Goal: Task Accomplishment & Management: Use online tool/utility

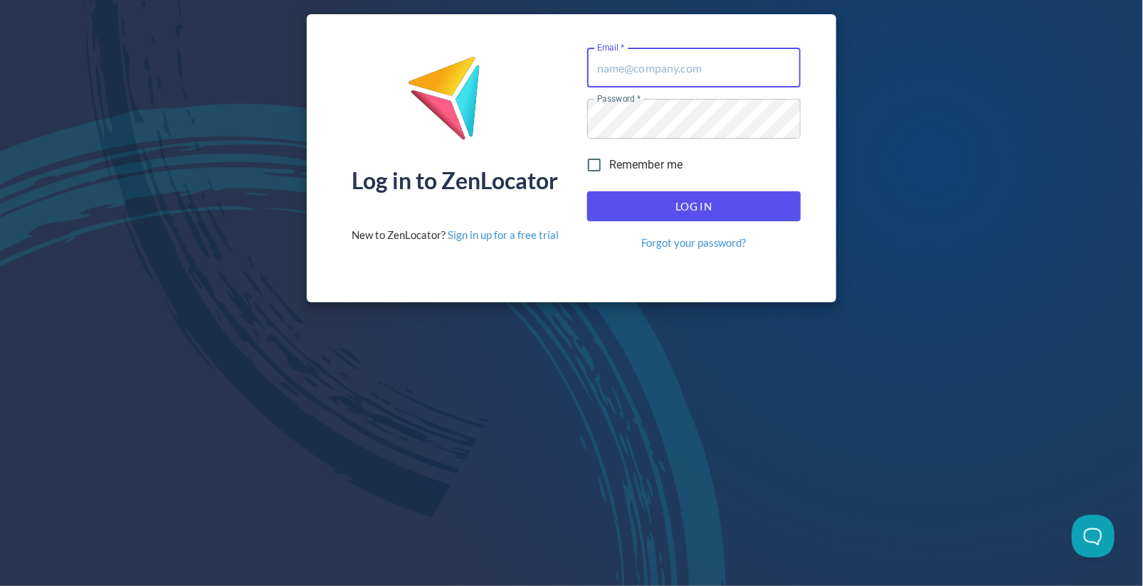
type input "software@bigrockbeer.com"
click at [595, 165] on input "Remember me" at bounding box center [594, 165] width 30 height 30
checkbox input "true"
click at [658, 205] on span "Log In" at bounding box center [694, 206] width 182 height 19
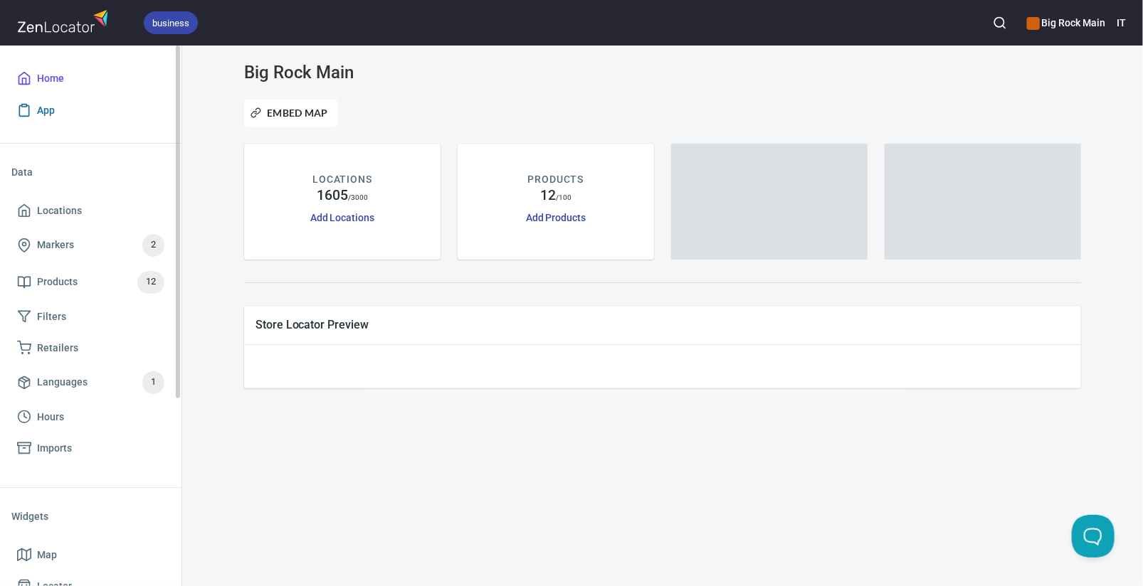
click at [48, 107] on span "App" at bounding box center [46, 111] width 18 height 18
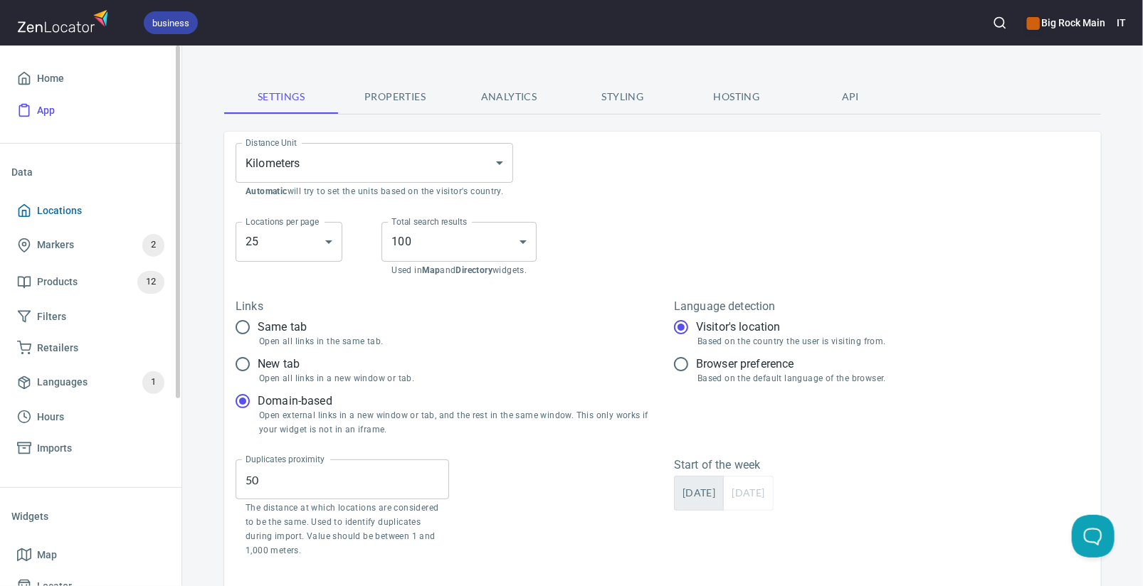
click at [44, 206] on span "Locations" at bounding box center [59, 211] width 45 height 18
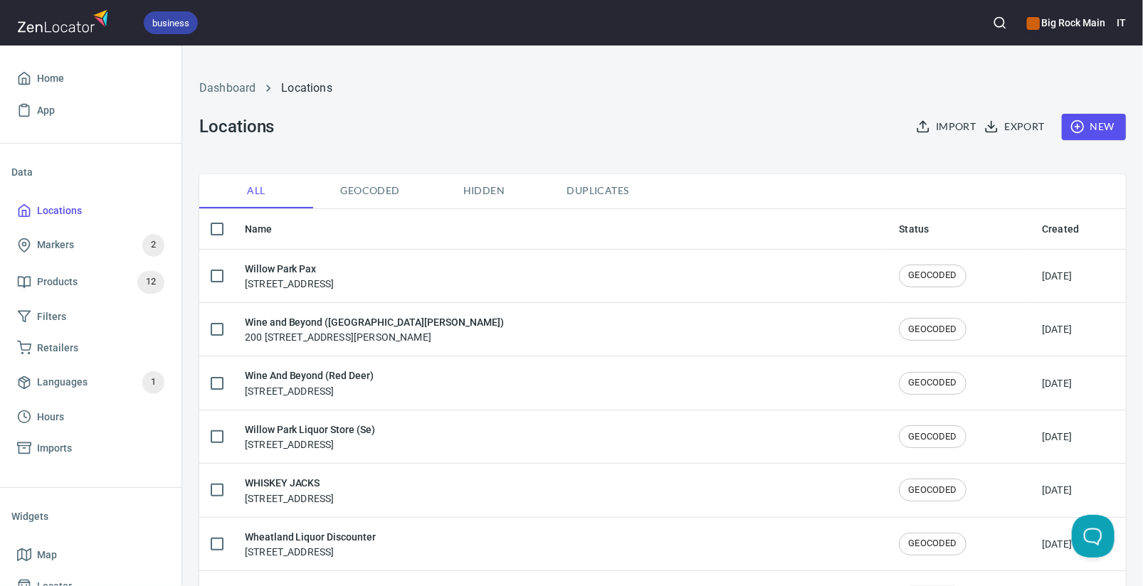
click at [219, 220] on input "checkbox" at bounding box center [217, 229] width 30 height 30
checkbox input "true"
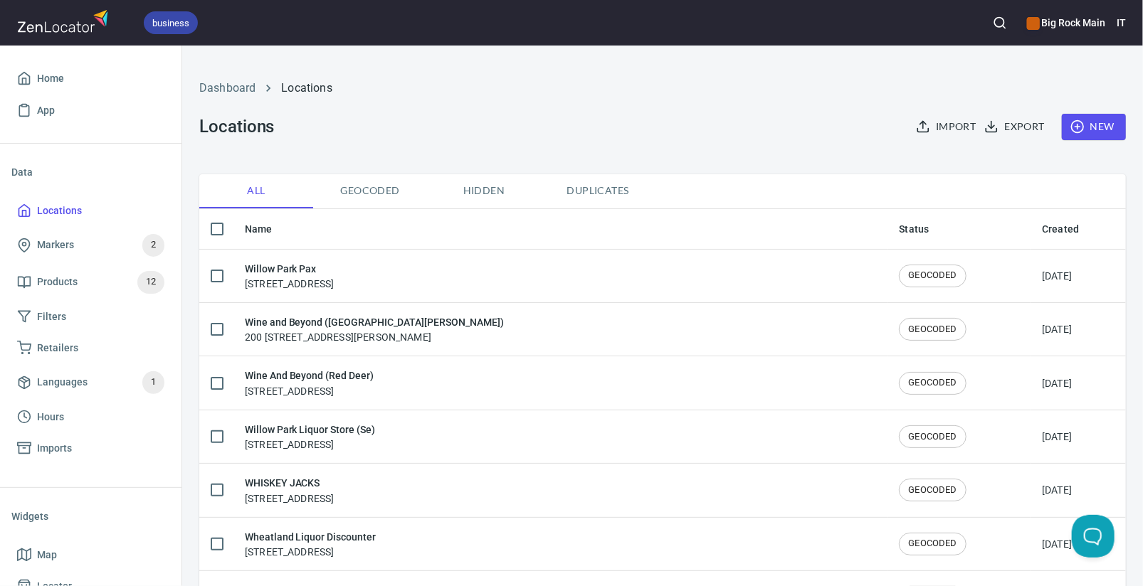
checkbox input "true"
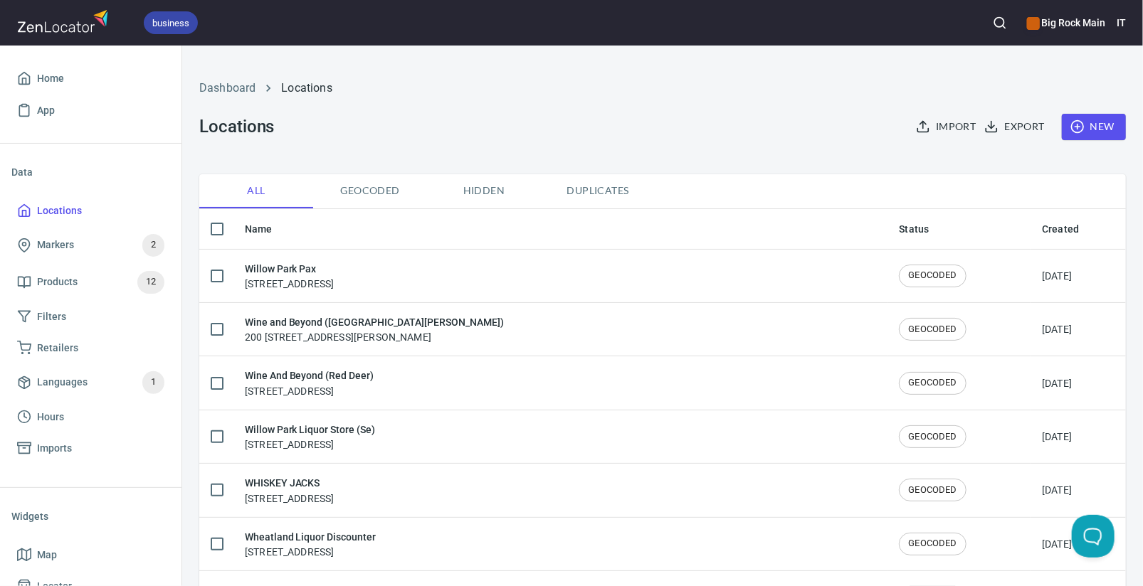
checkbox input "true"
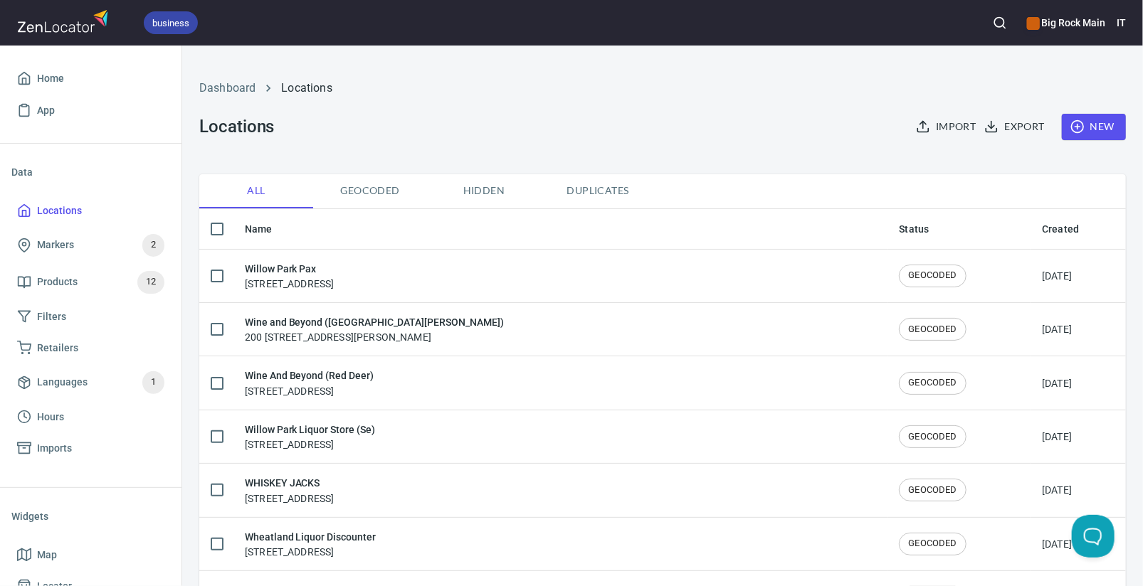
checkbox input "true"
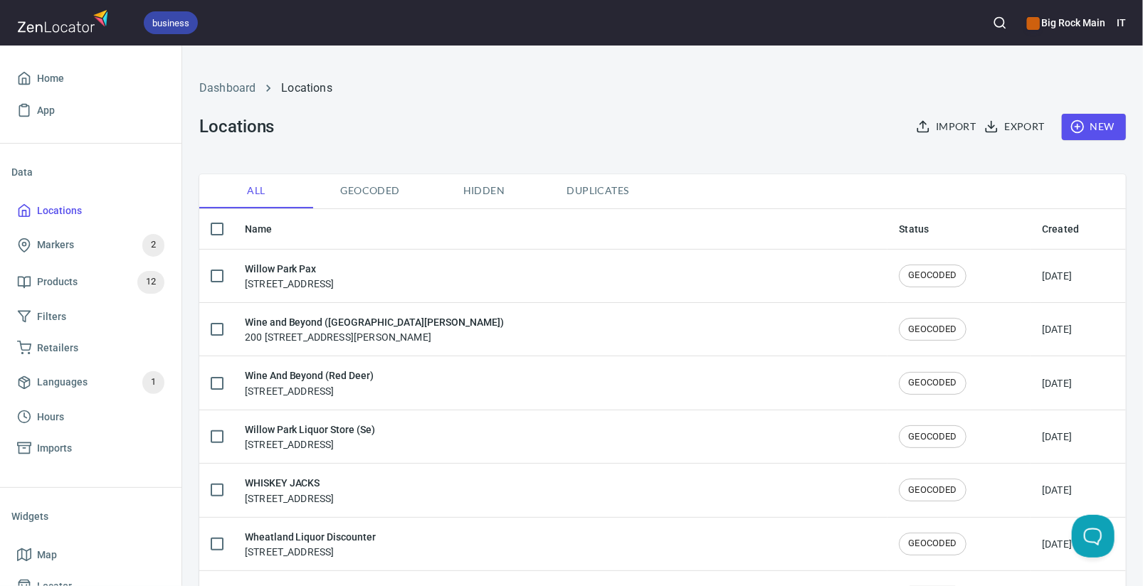
checkbox input "true"
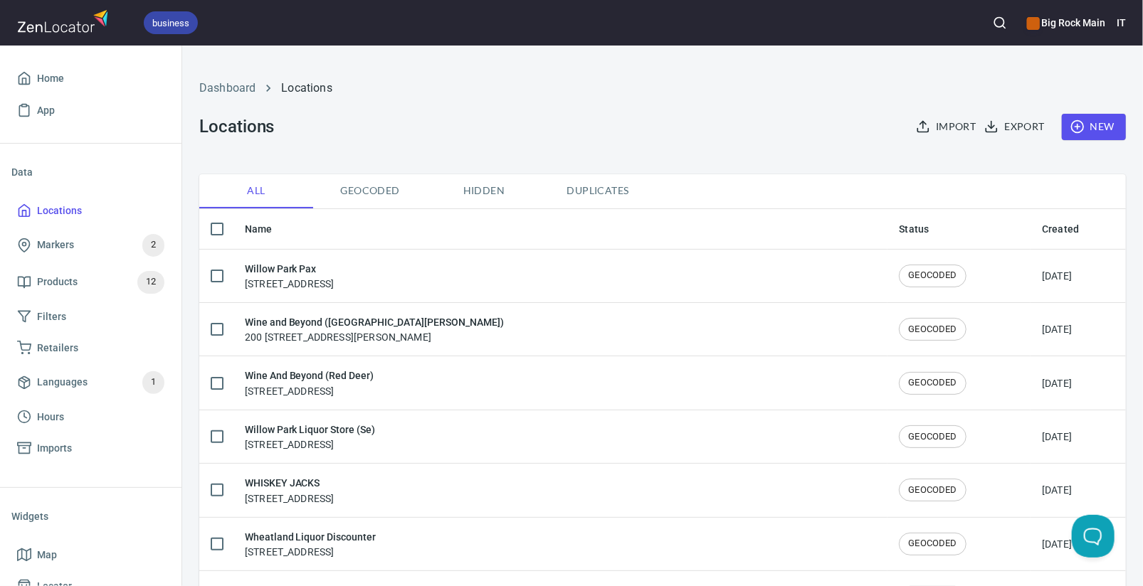
checkbox input "true"
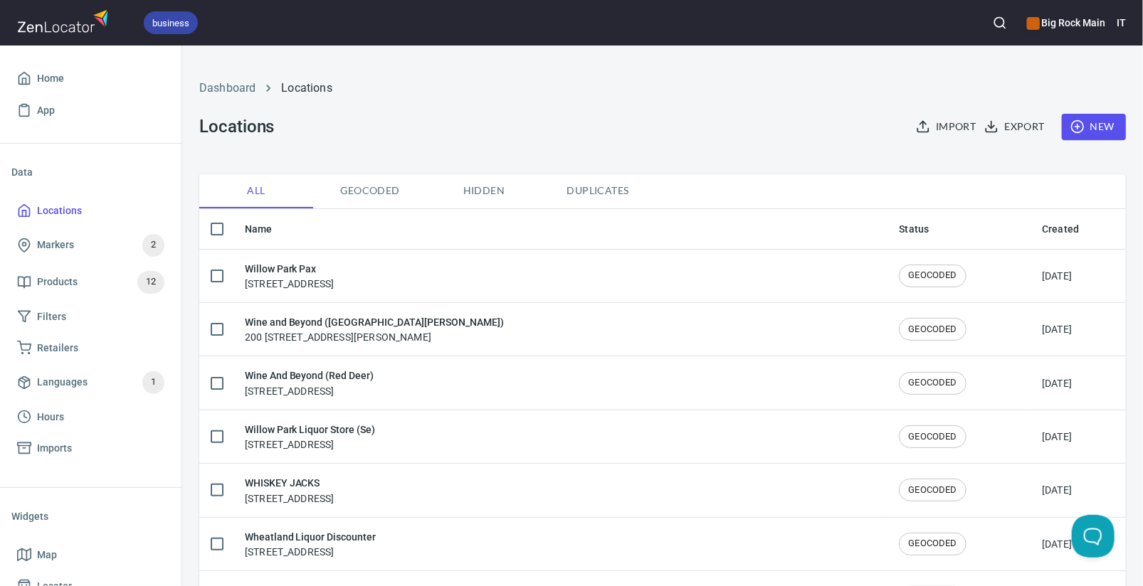
checkbox input "true"
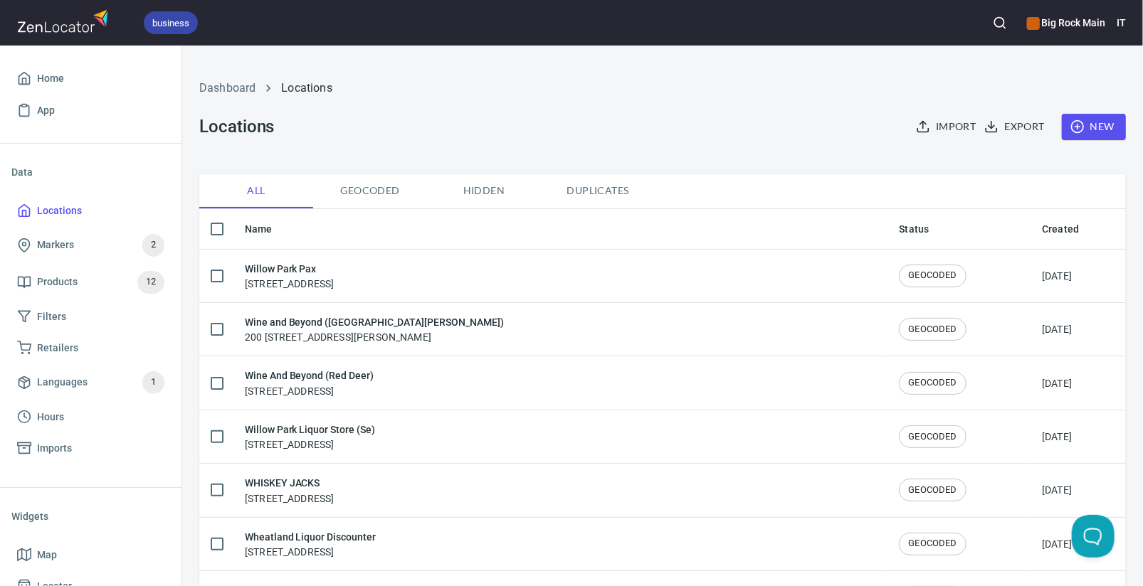
checkbox input "true"
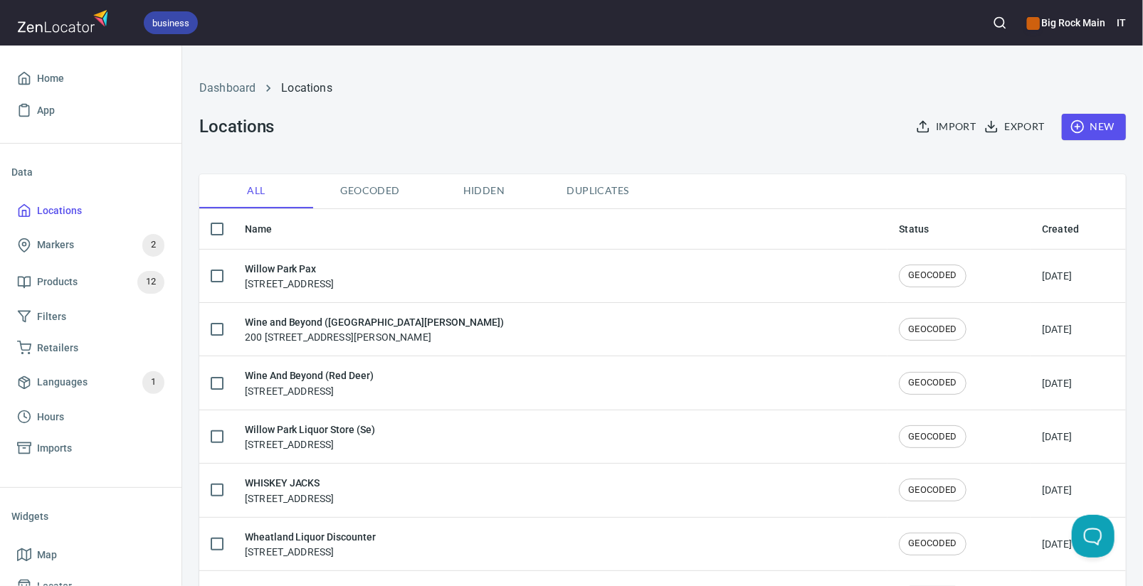
checkbox input "true"
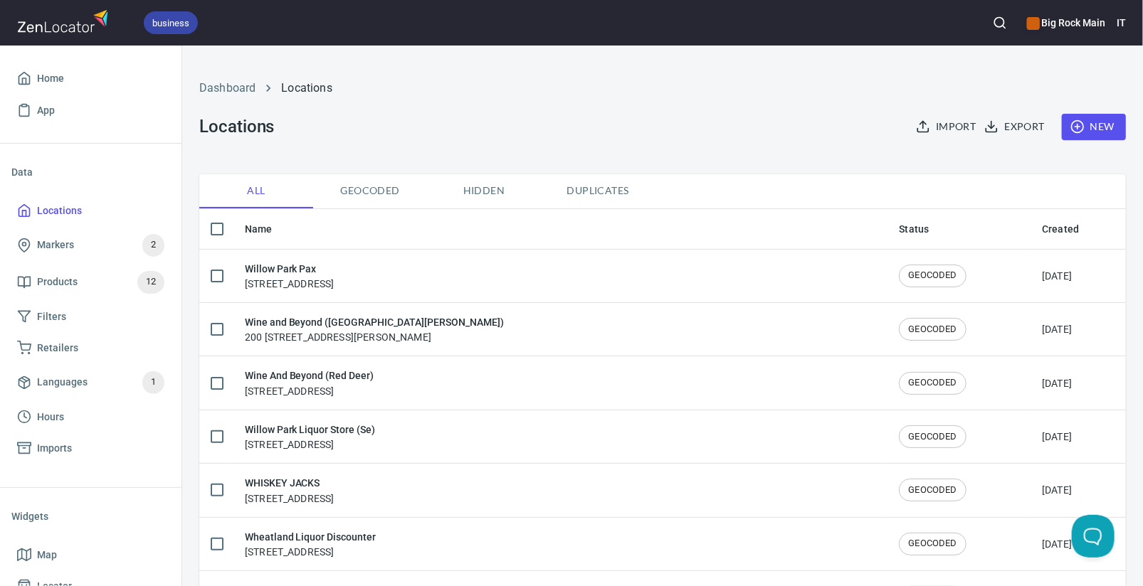
checkbox input "true"
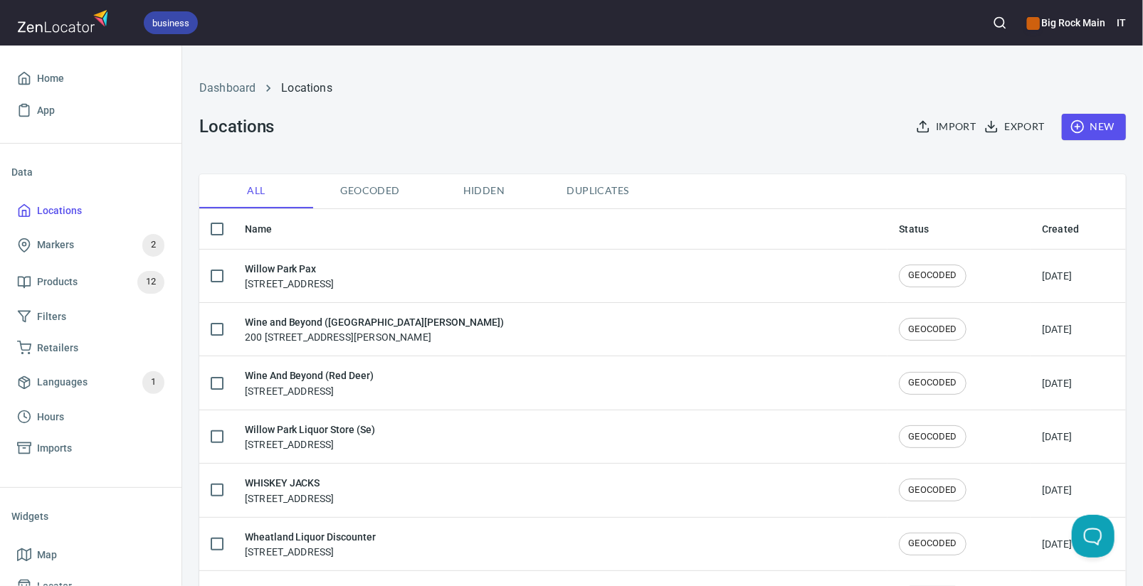
checkbox input "true"
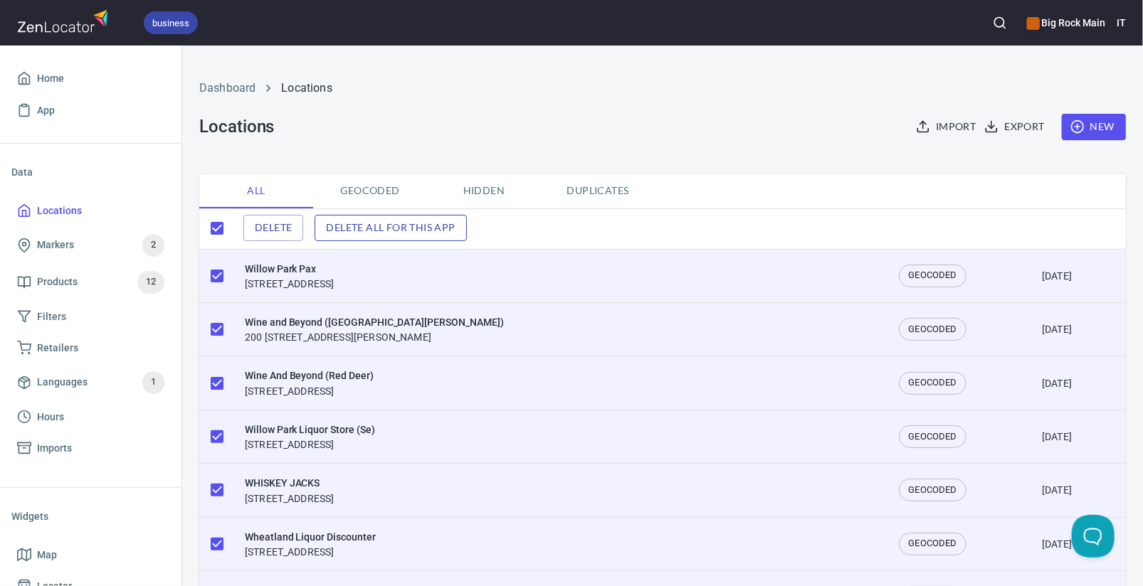
click at [342, 226] on span "Delete all for this app" at bounding box center [390, 228] width 129 height 18
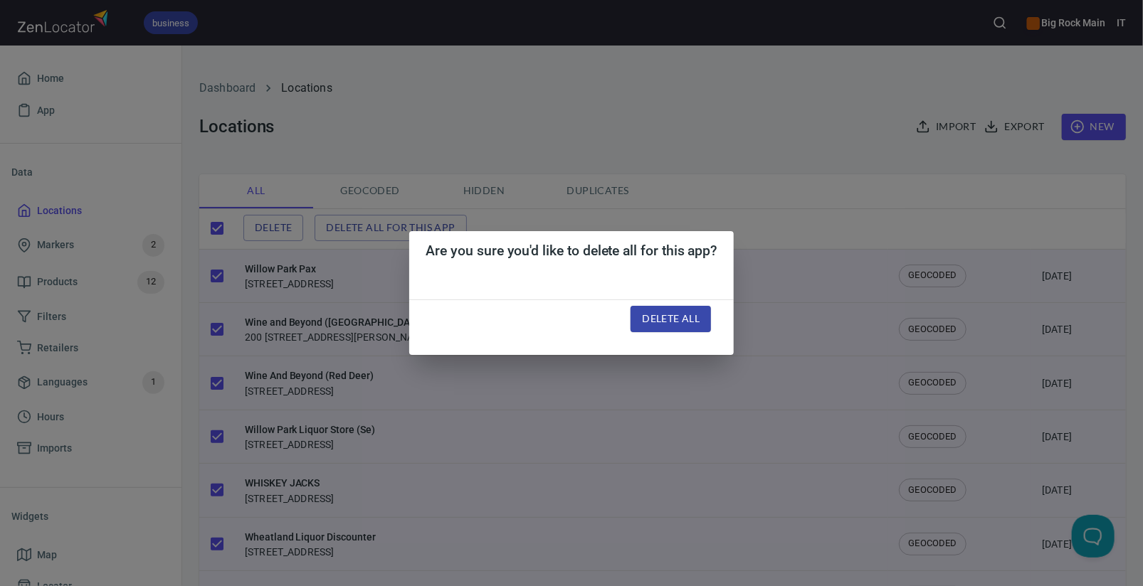
click at [657, 317] on span "Delete all" at bounding box center [671, 319] width 58 height 18
checkbox input "false"
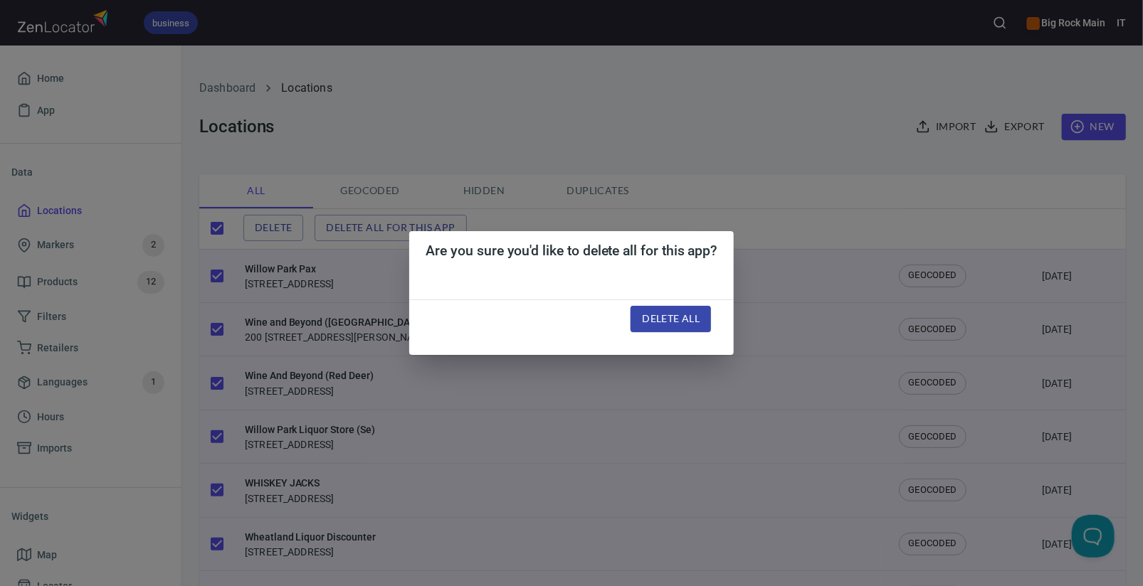
checkbox input "false"
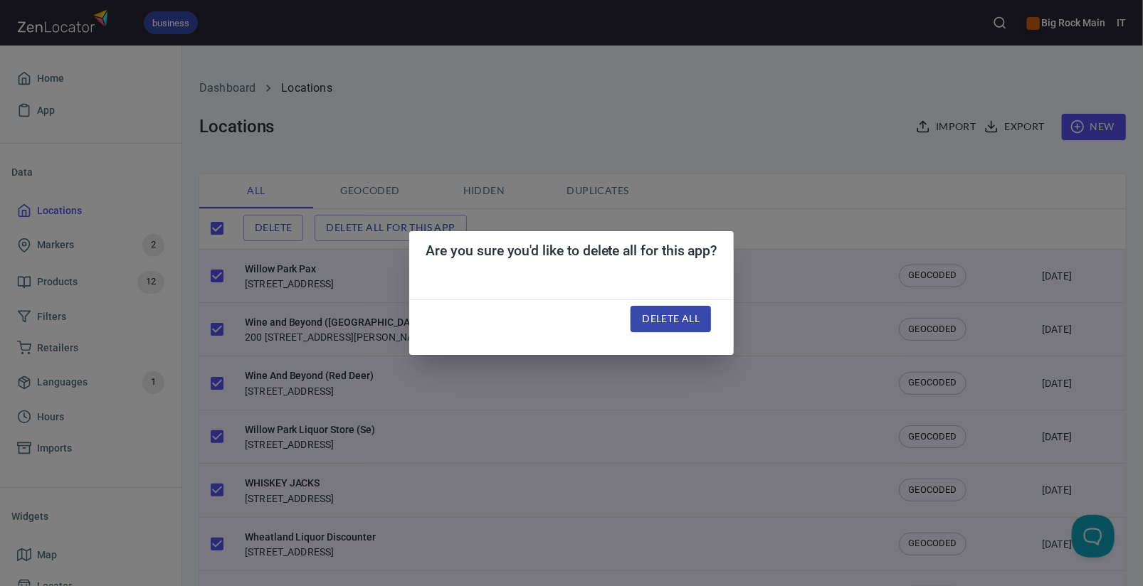
checkbox input "false"
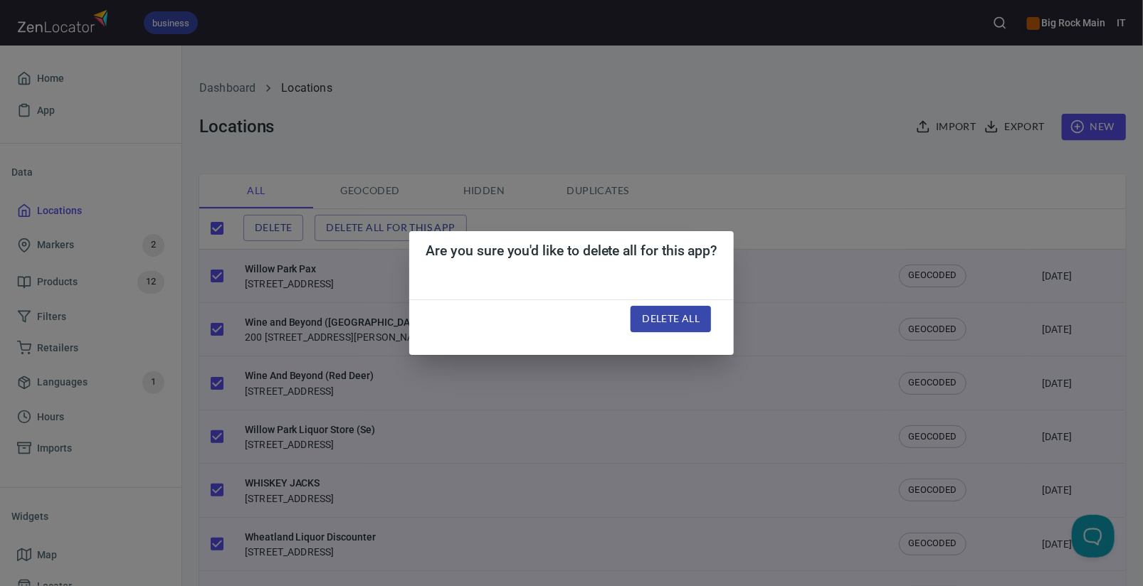
checkbox input "false"
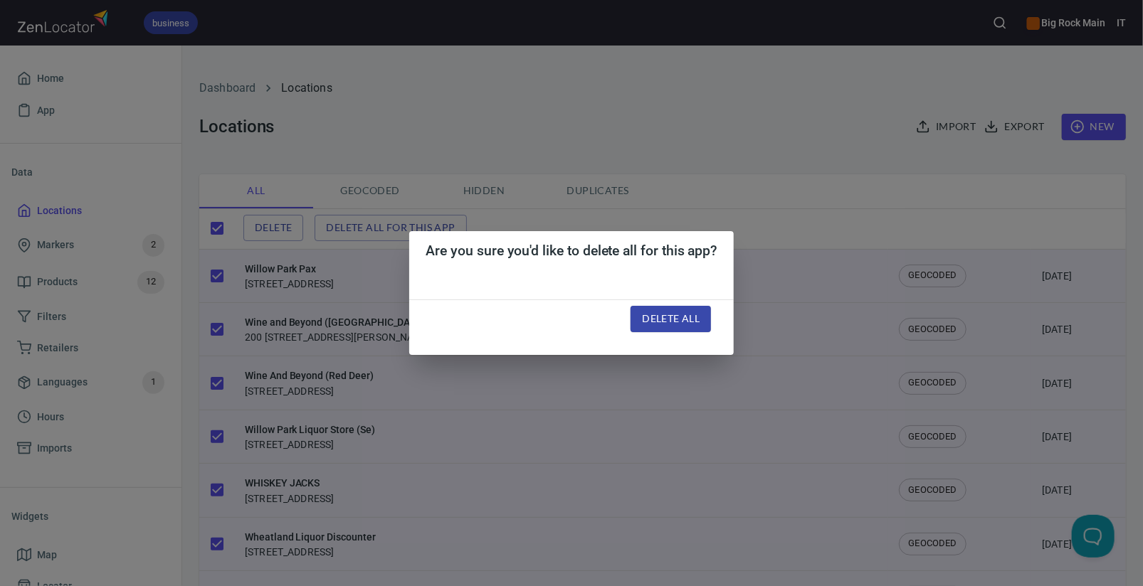
checkbox input "false"
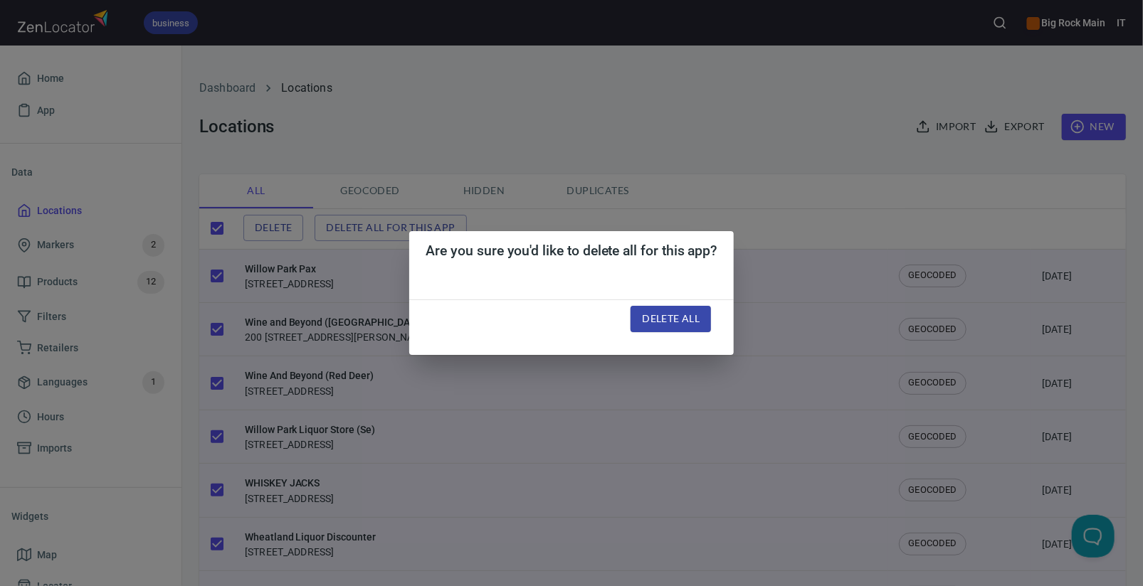
checkbox input "false"
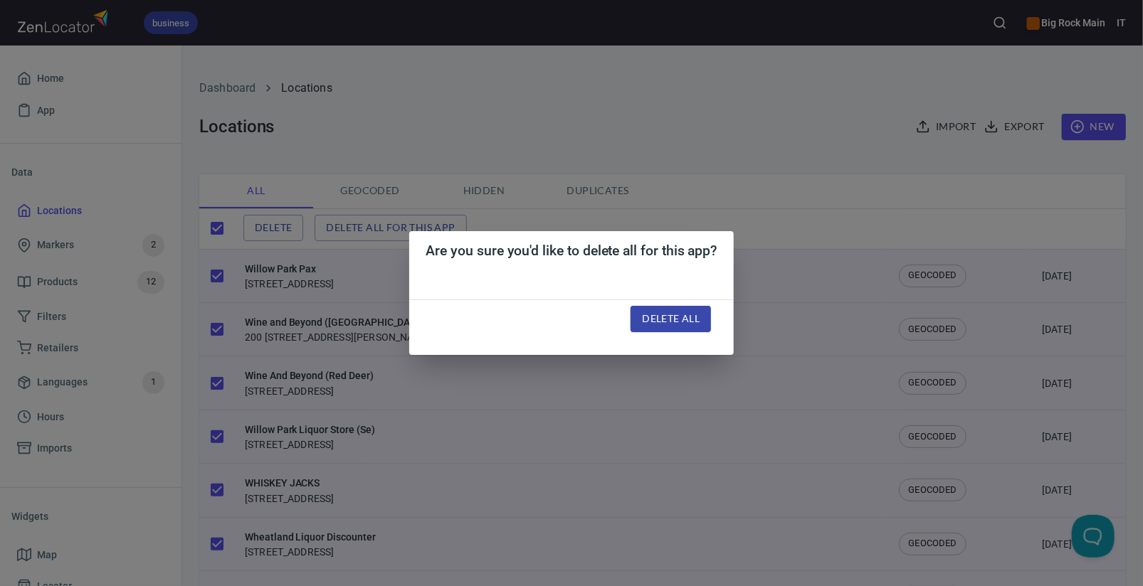
checkbox input "false"
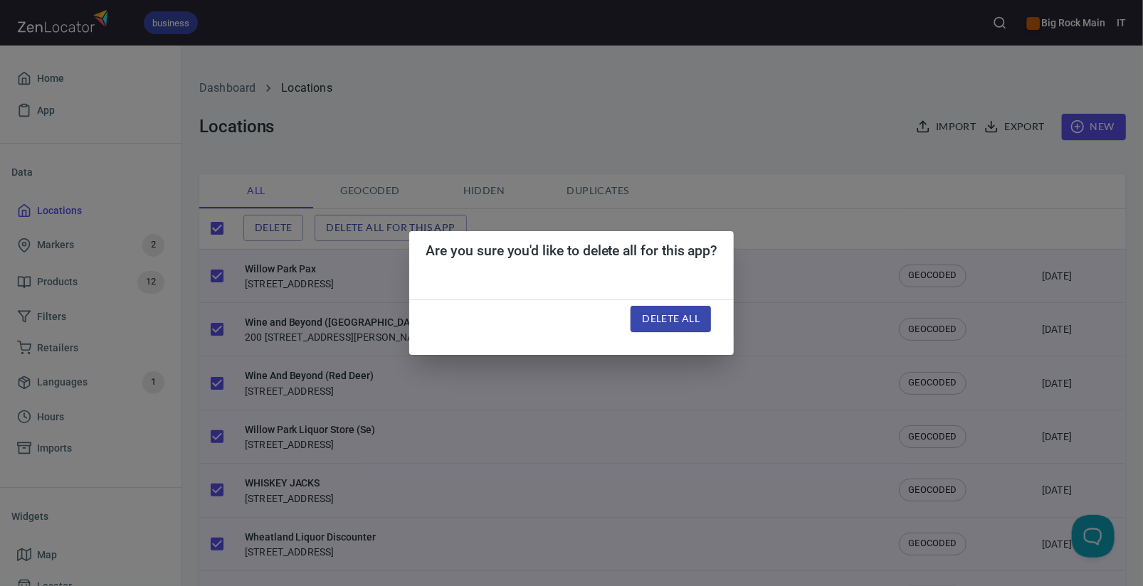
checkbox input "false"
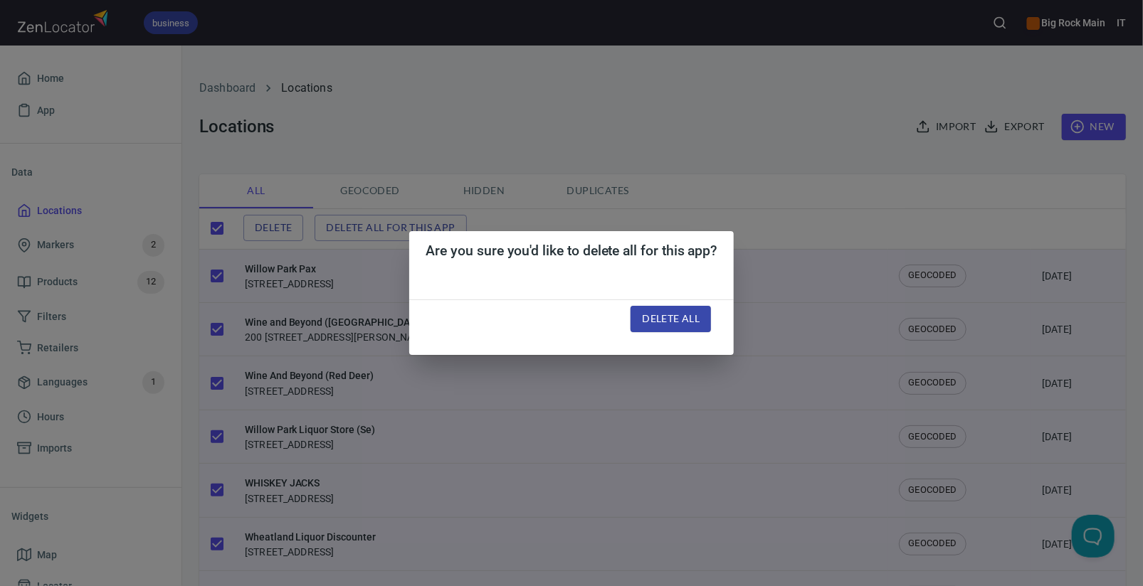
checkbox input "false"
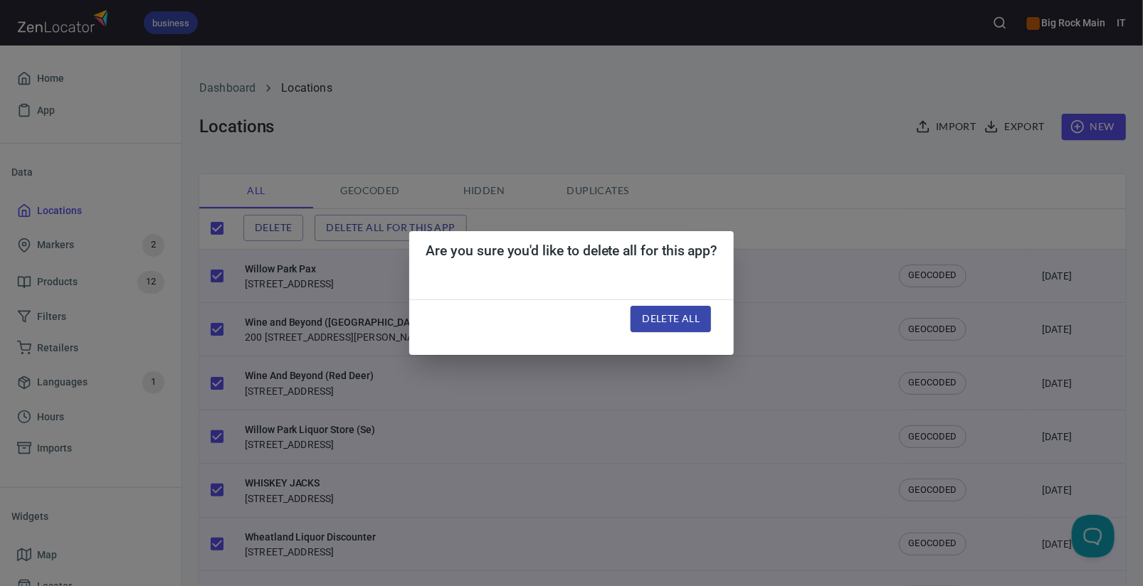
checkbox input "false"
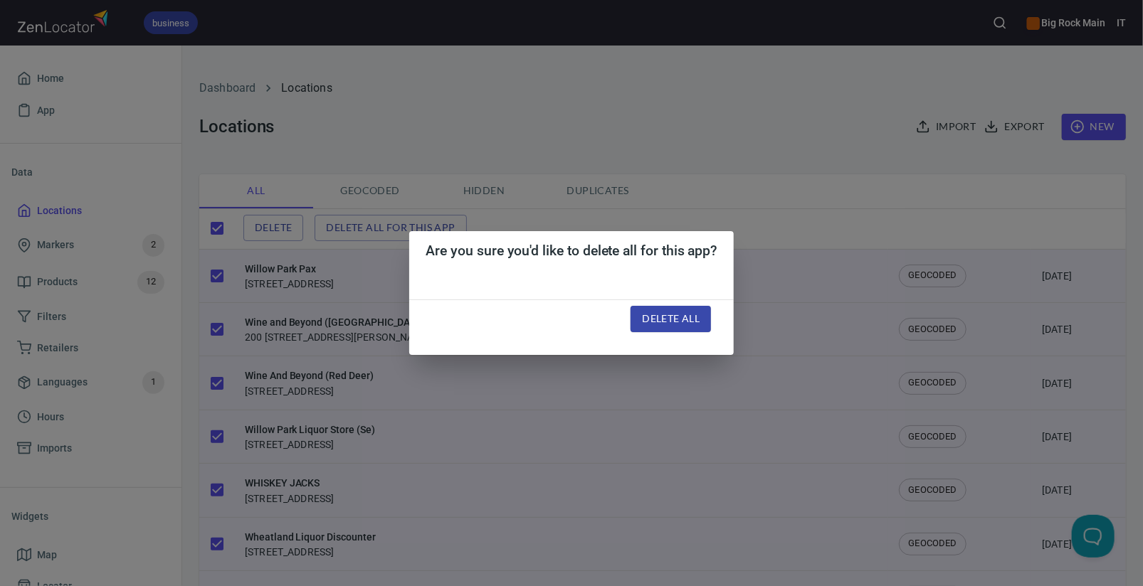
checkbox input "false"
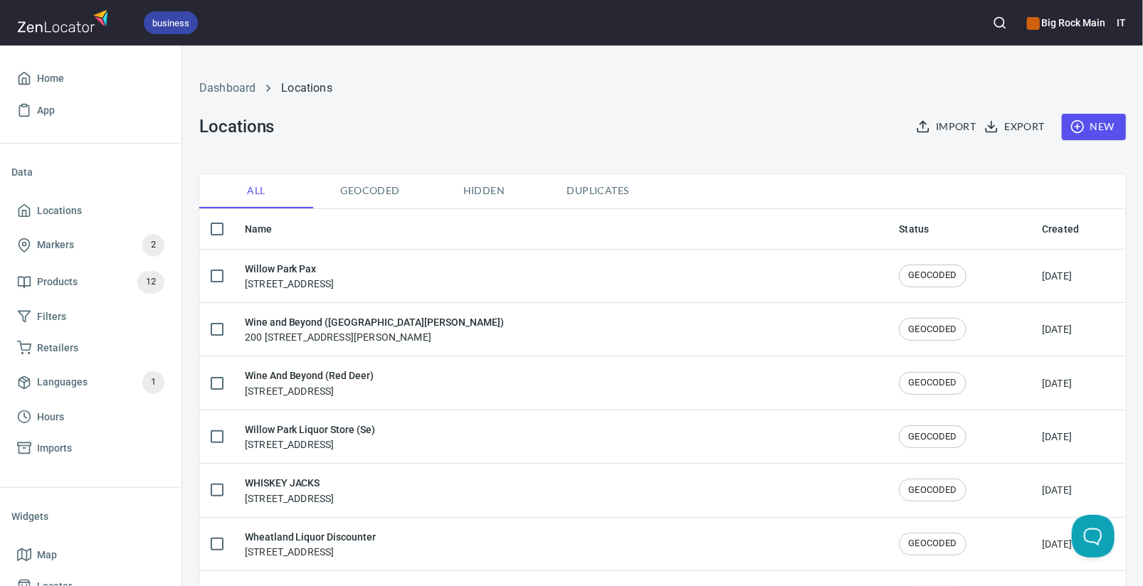
checkbox input "true"
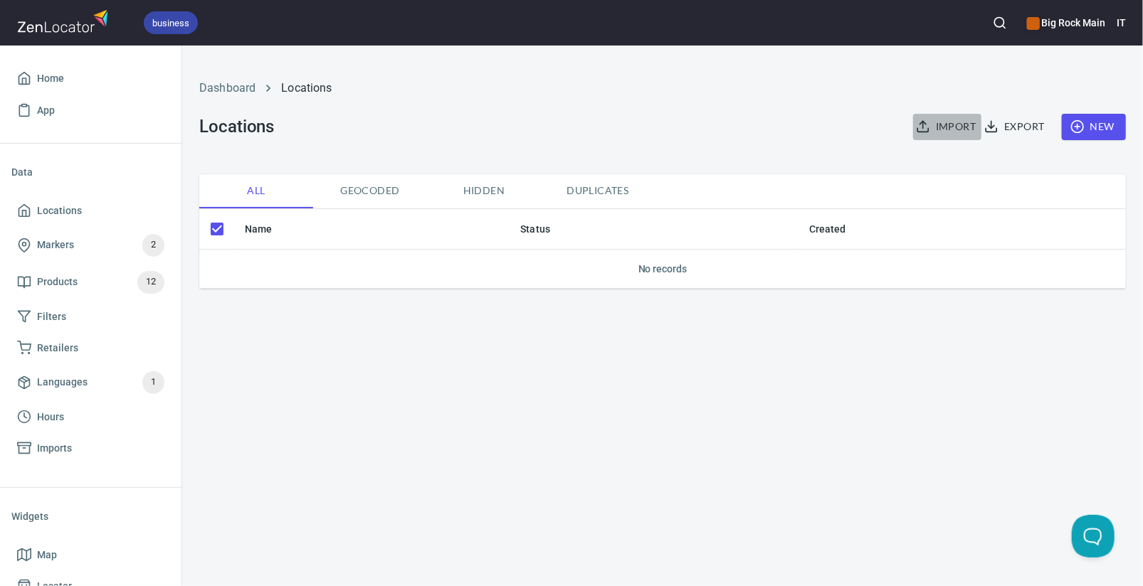
click at [945, 130] on span "Import" at bounding box center [947, 127] width 57 height 18
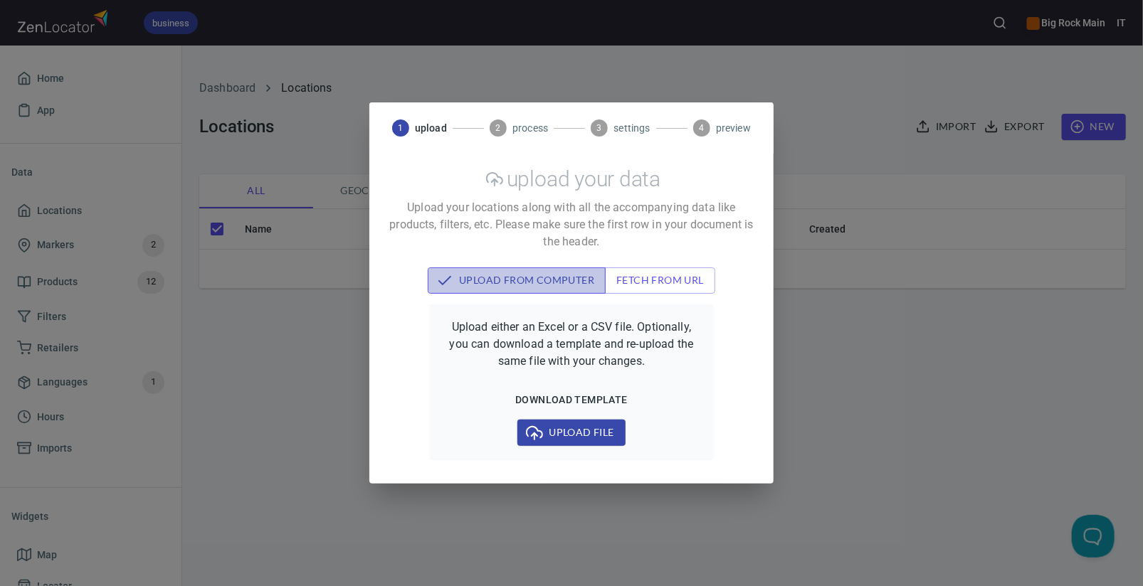
click at [535, 280] on span "upload from computer" at bounding box center [516, 281] width 155 height 18
click at [554, 427] on span "Upload file" at bounding box center [571, 433] width 85 height 18
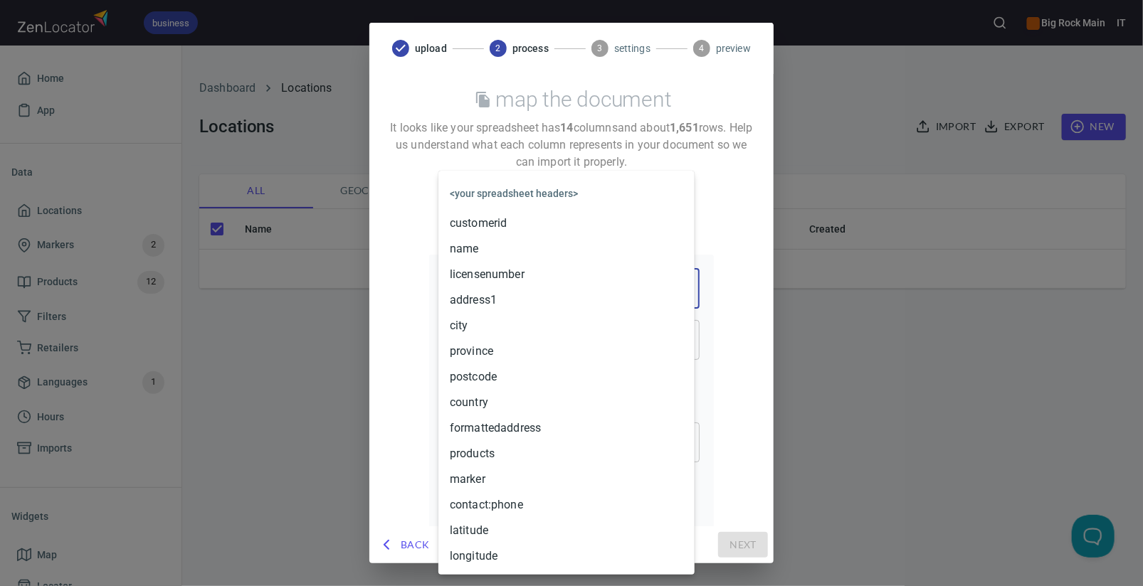
click at [541, 287] on body "business Big Rock Main IT Home App Data Locations Markers 2 Products 12 Filters…" at bounding box center [571, 293] width 1143 height 586
click at [536, 302] on li "address1" at bounding box center [566, 301] width 256 height 26
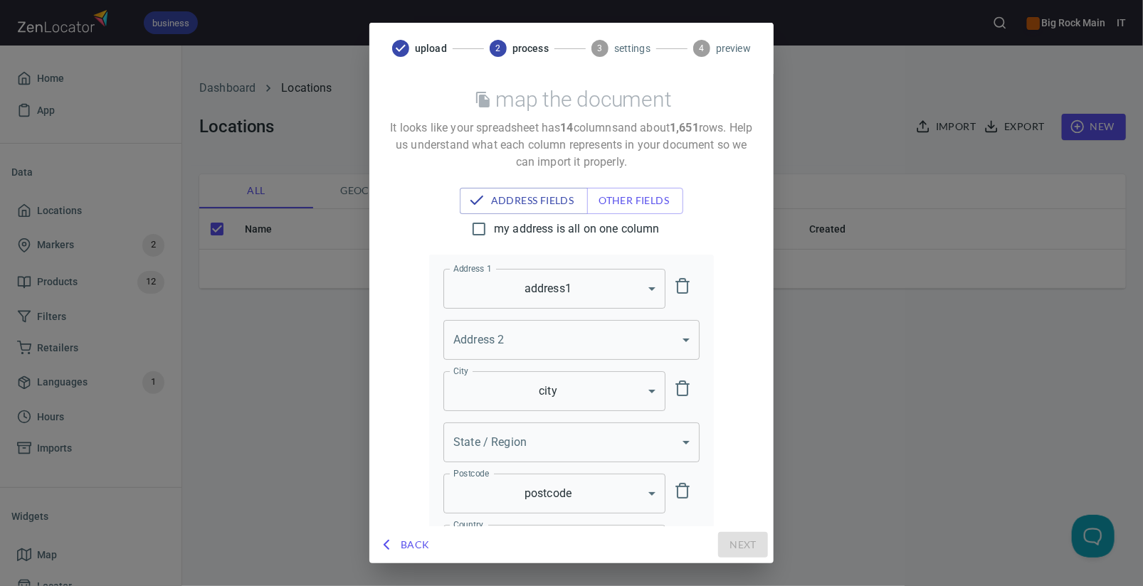
click at [539, 459] on body "business Big Rock Main IT Home App Data Locations Markers 2 Products 12 Filters…" at bounding box center [571, 293] width 1143 height 586
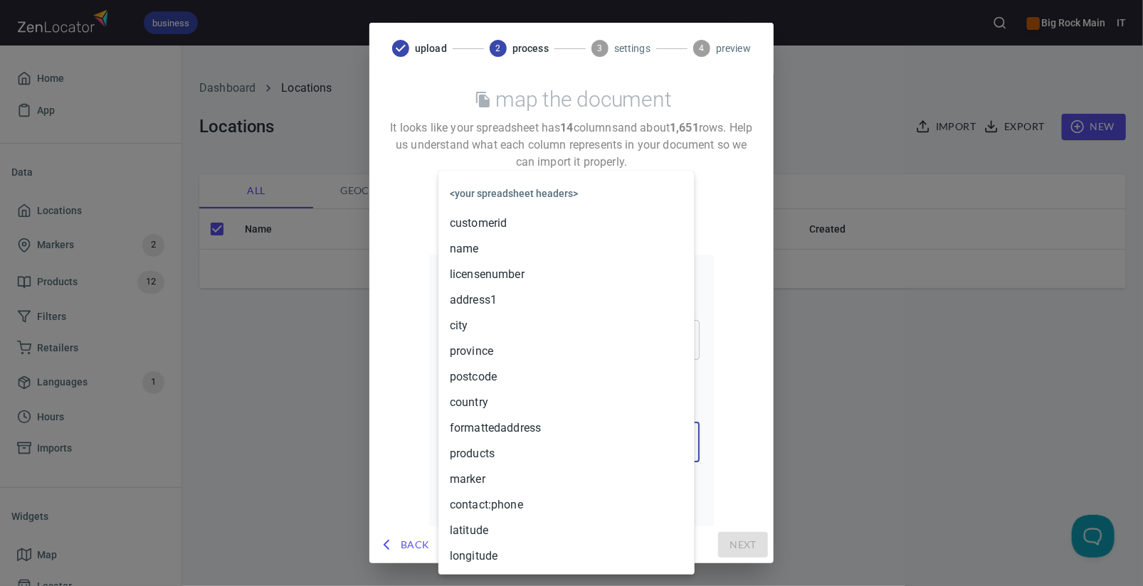
click at [522, 354] on li "province" at bounding box center [566, 352] width 256 height 26
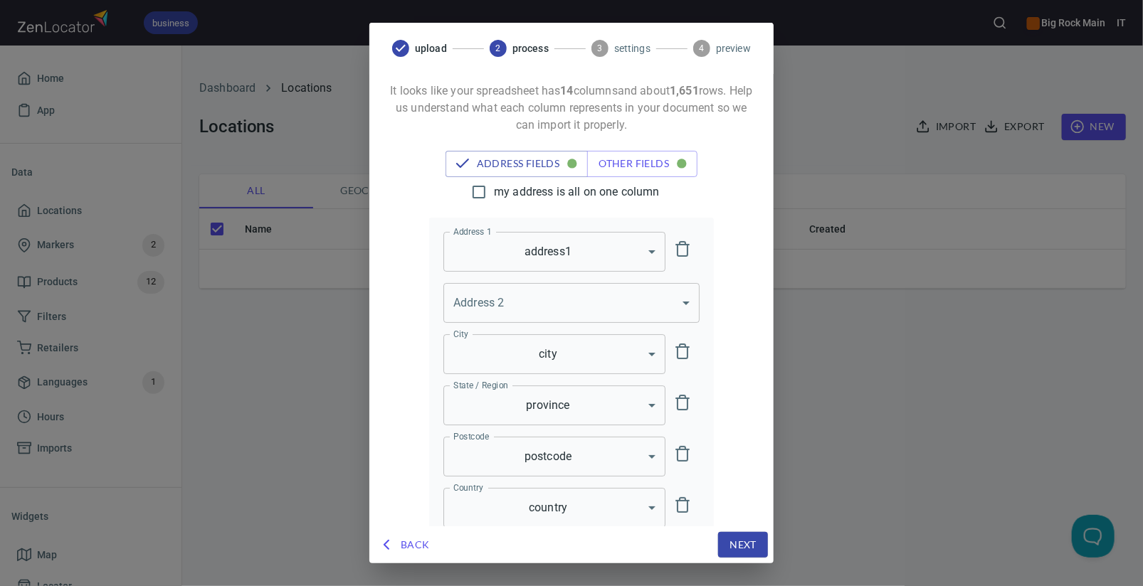
scroll to position [69, 0]
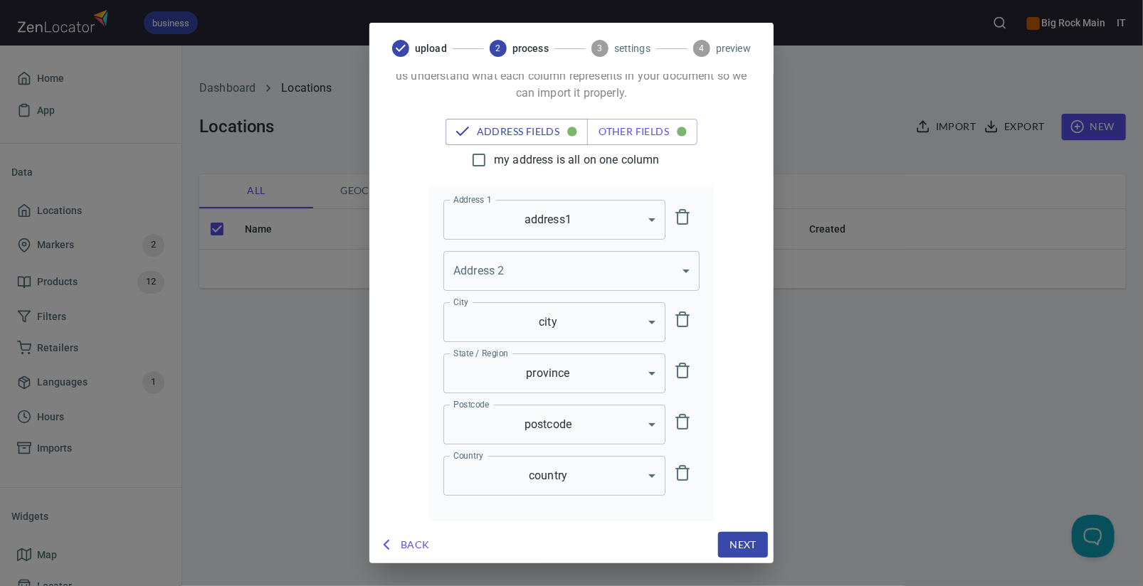
click at [753, 550] on span "Next" at bounding box center [742, 546] width 27 height 18
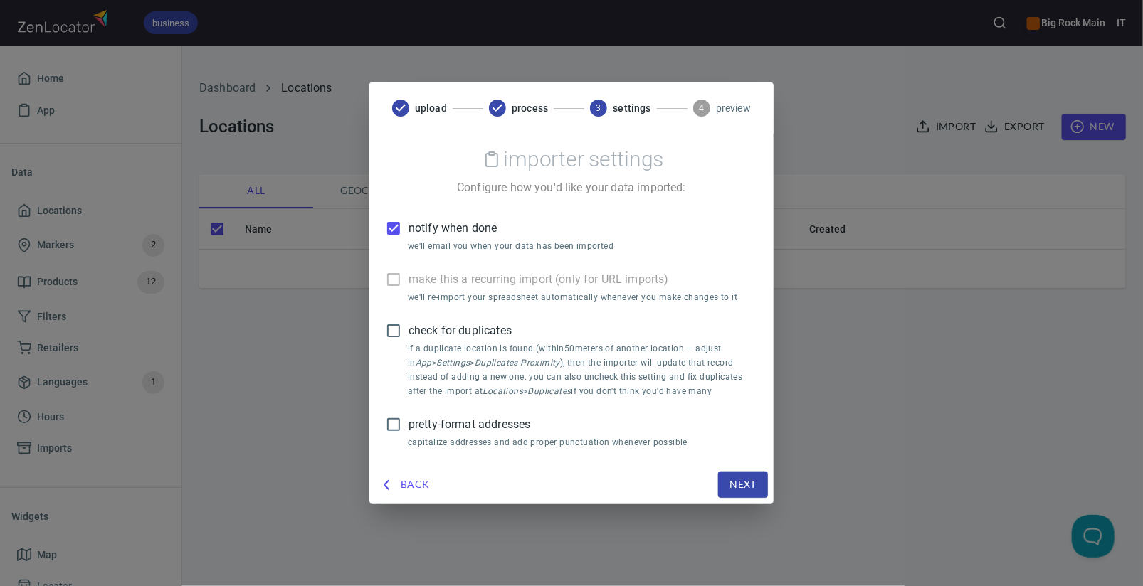
click at [737, 483] on span "Next" at bounding box center [742, 485] width 27 height 18
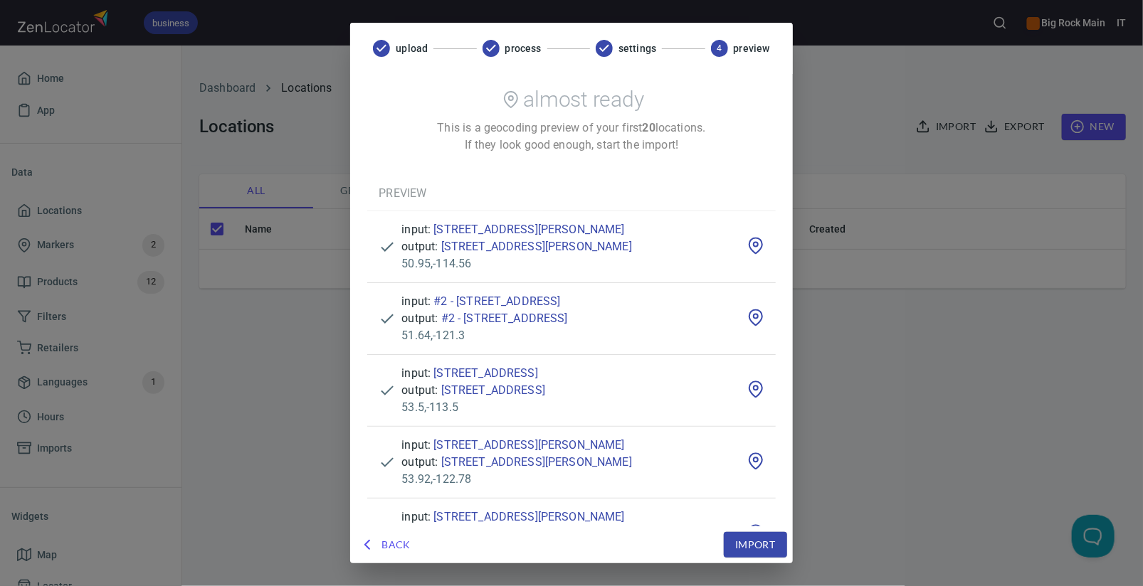
click at [742, 544] on span "Import" at bounding box center [755, 546] width 40 height 18
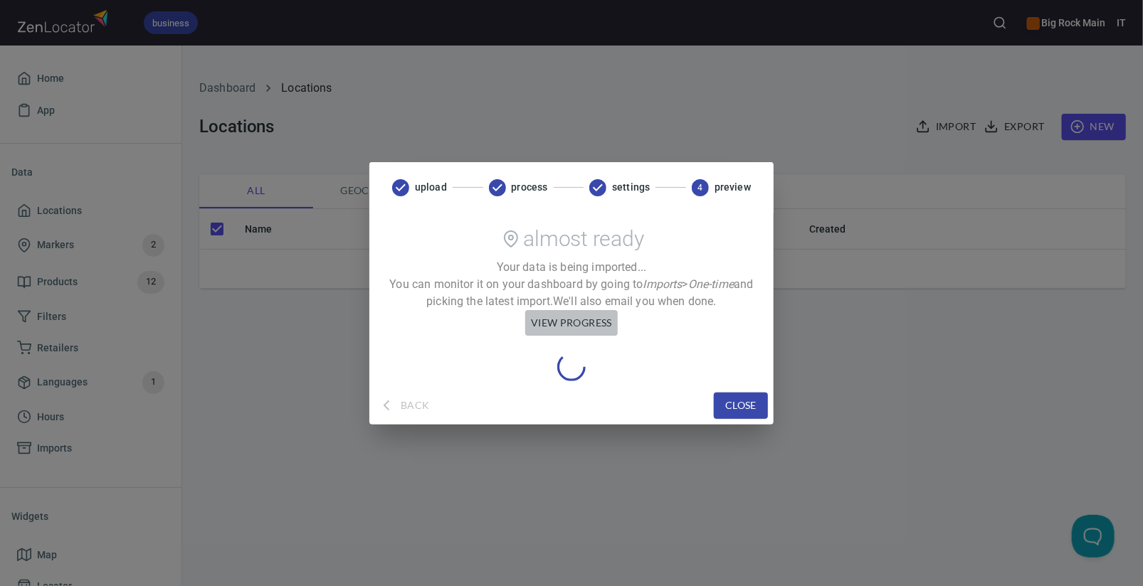
click at [561, 319] on span "view progress" at bounding box center [571, 324] width 81 height 18
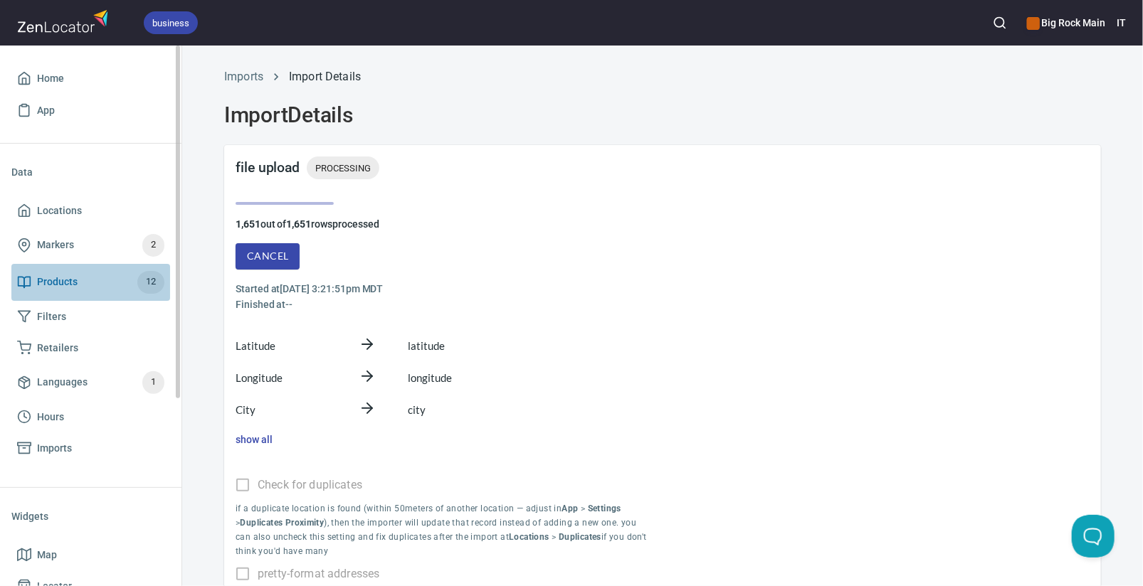
click at [65, 283] on span "Products" at bounding box center [57, 282] width 41 height 18
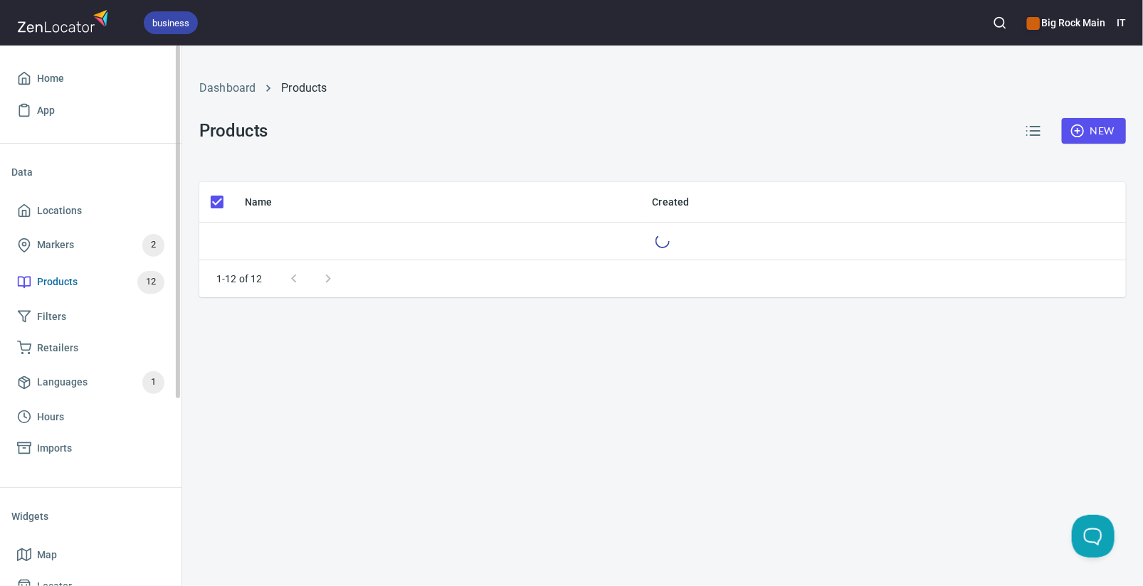
checkbox input "false"
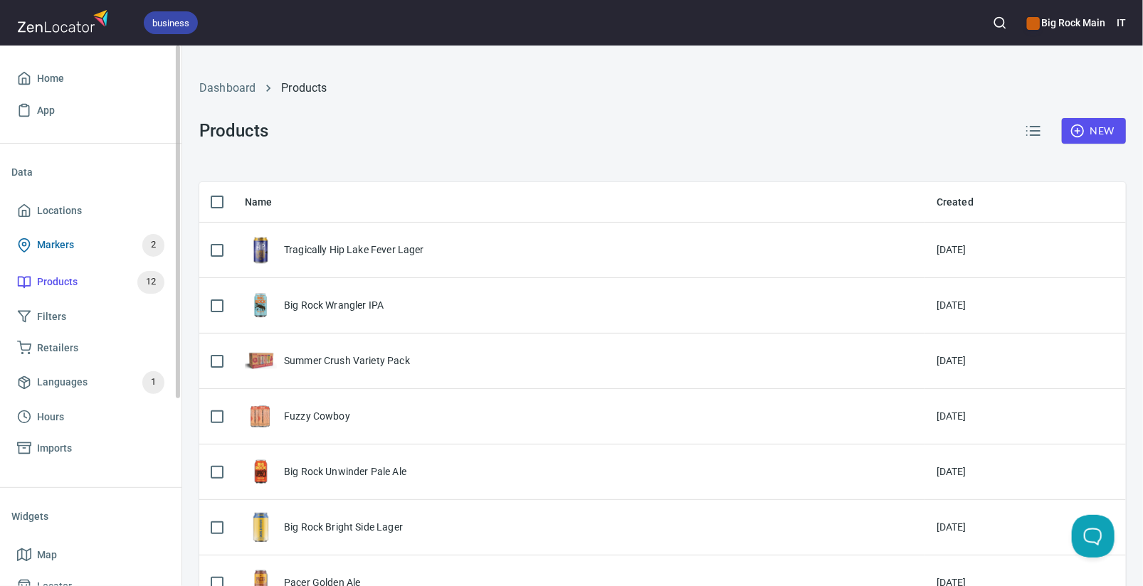
click at [65, 248] on span "Markers" at bounding box center [55, 245] width 37 height 18
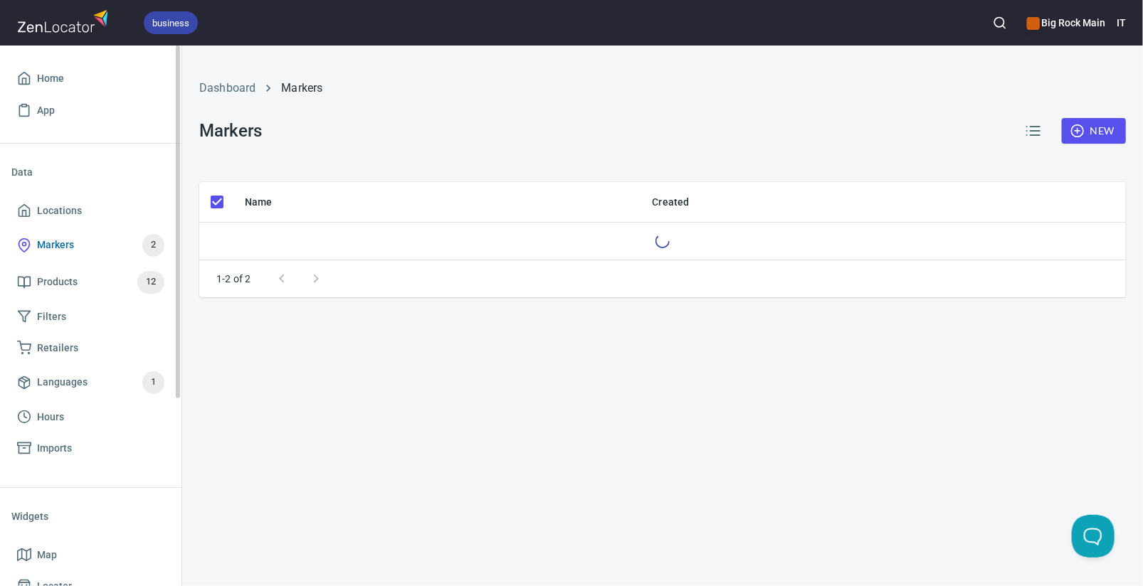
checkbox input "false"
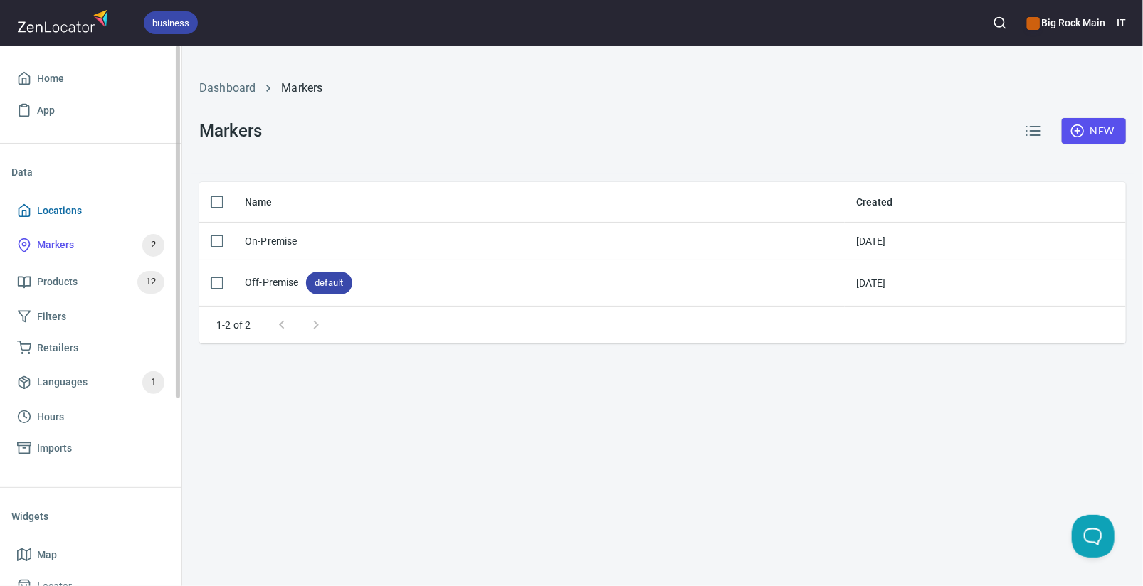
click at [55, 209] on span "Locations" at bounding box center [59, 211] width 45 height 18
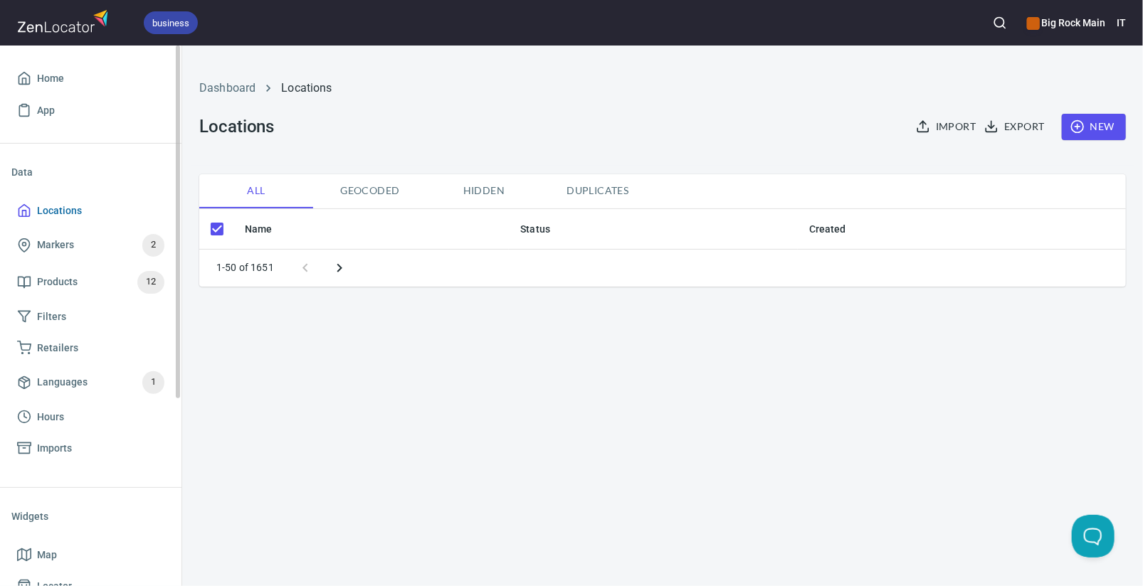
checkbox input "false"
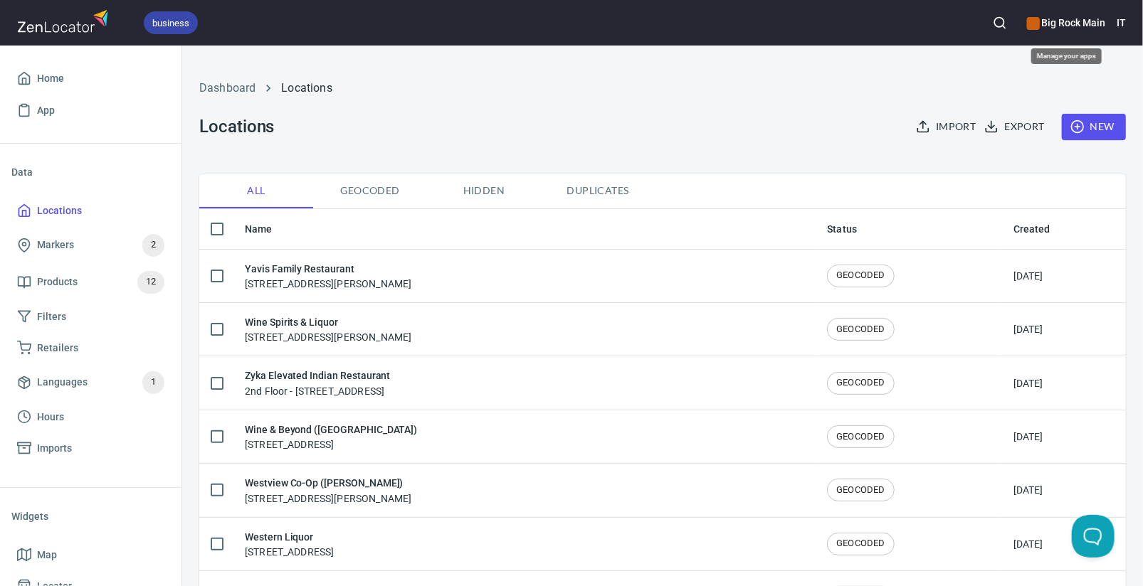
click at [1070, 24] on h6 "Big Rock Main" at bounding box center [1066, 23] width 78 height 16
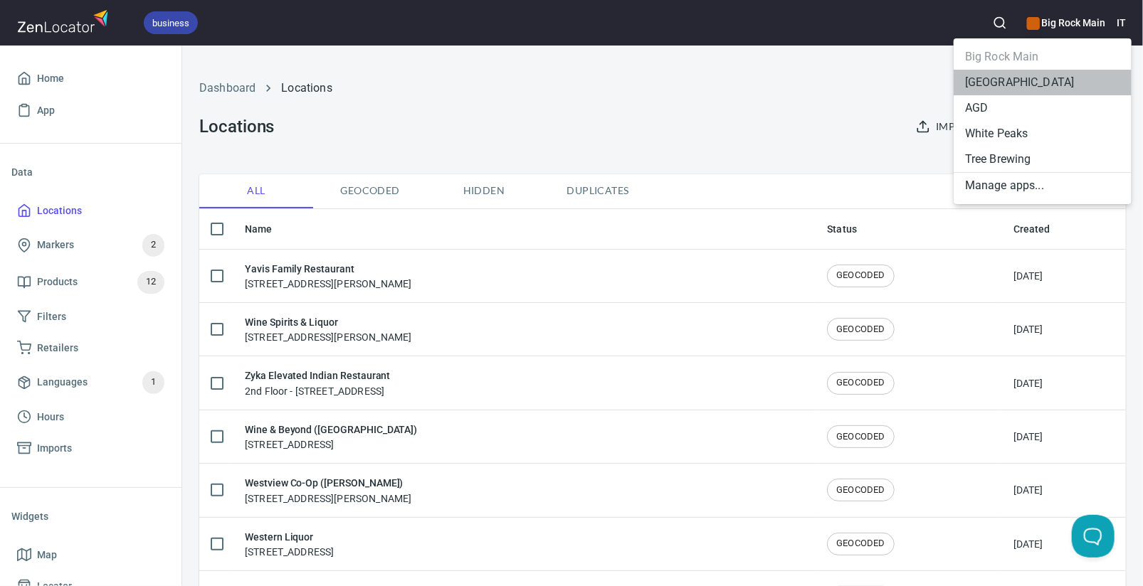
click at [1005, 79] on li "[GEOGRAPHIC_DATA]" at bounding box center [1043, 83] width 178 height 26
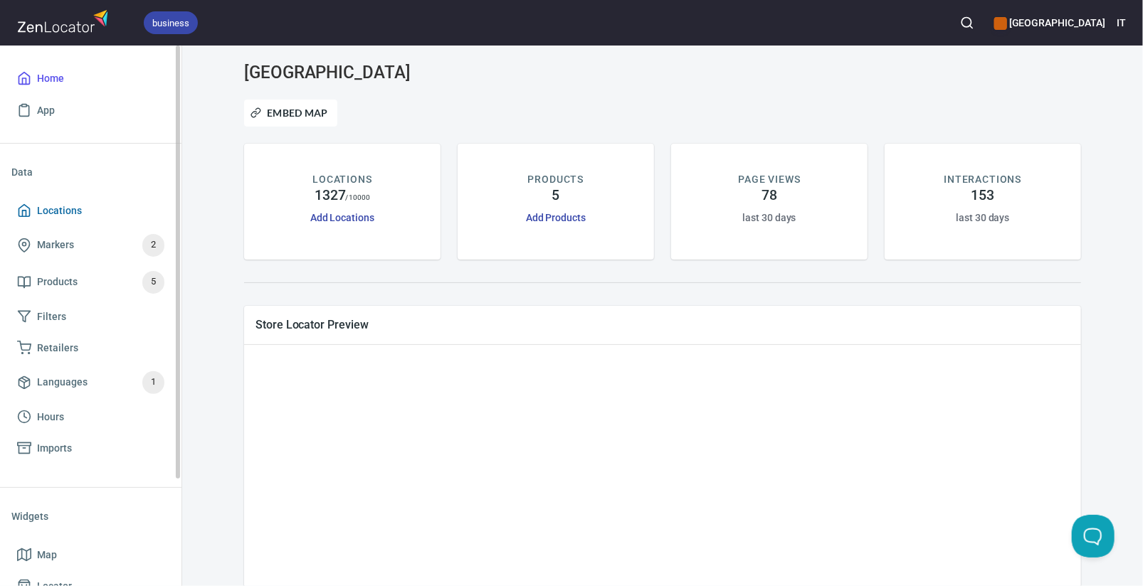
click at [80, 205] on span "Locations" at bounding box center [90, 211] width 147 height 18
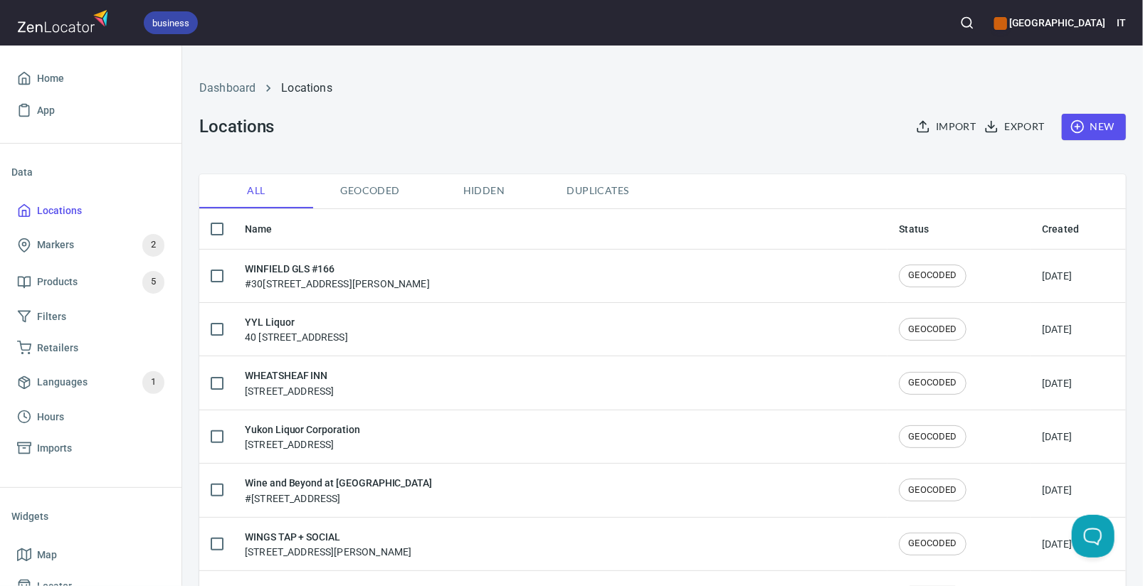
click at [210, 228] on input "checkbox" at bounding box center [217, 229] width 30 height 30
checkbox input "true"
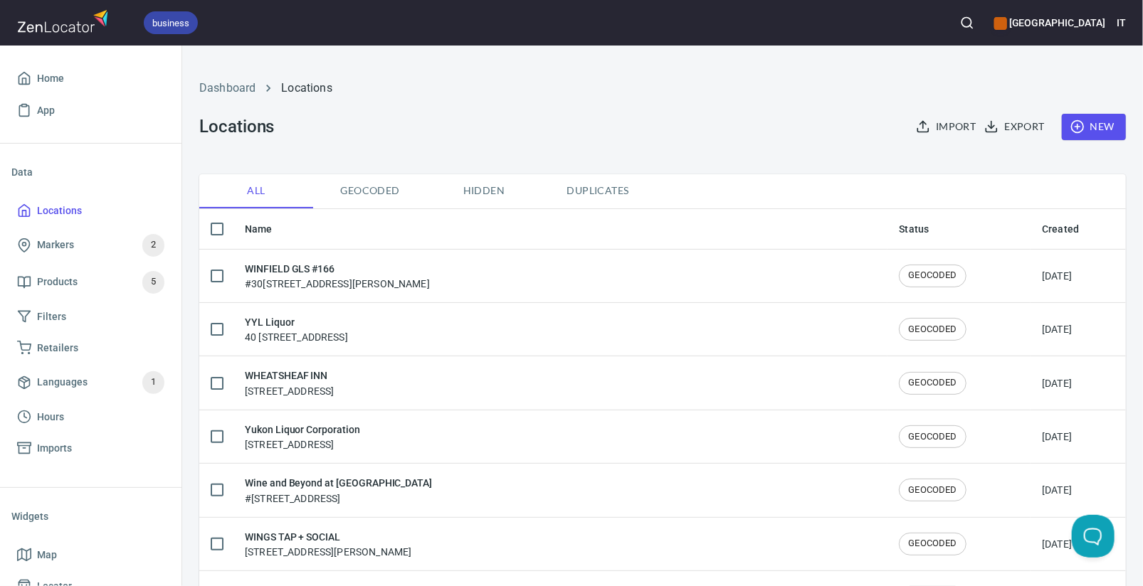
checkbox input "true"
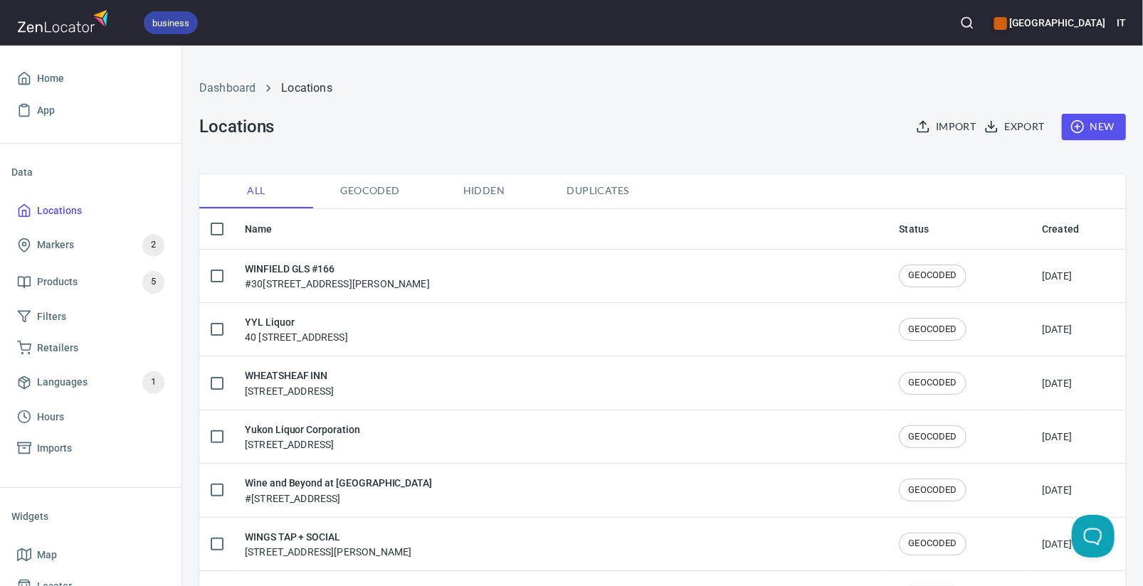
checkbox input "true"
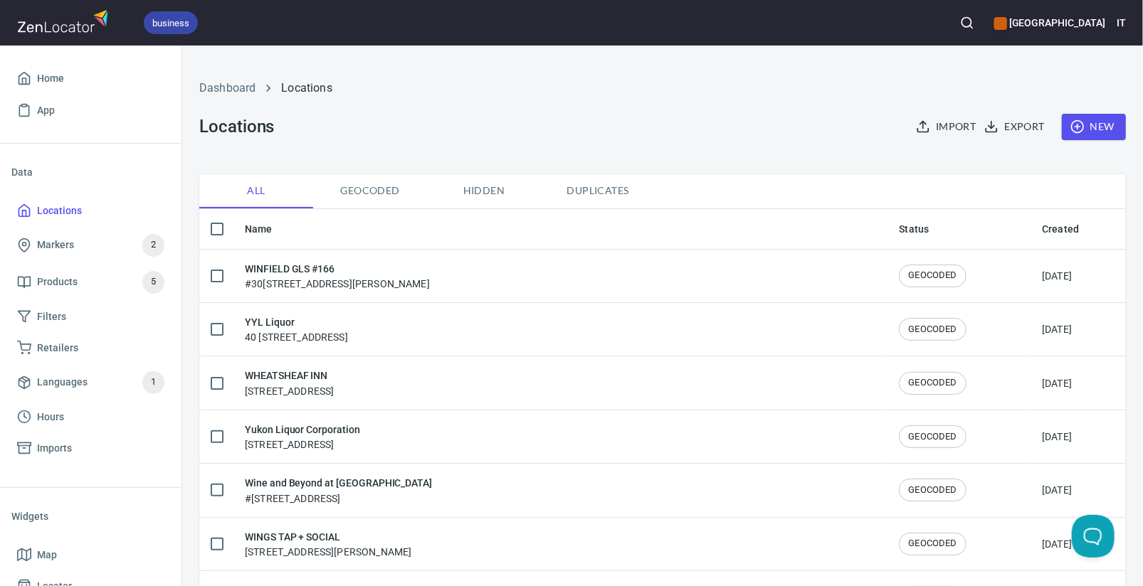
checkbox input "true"
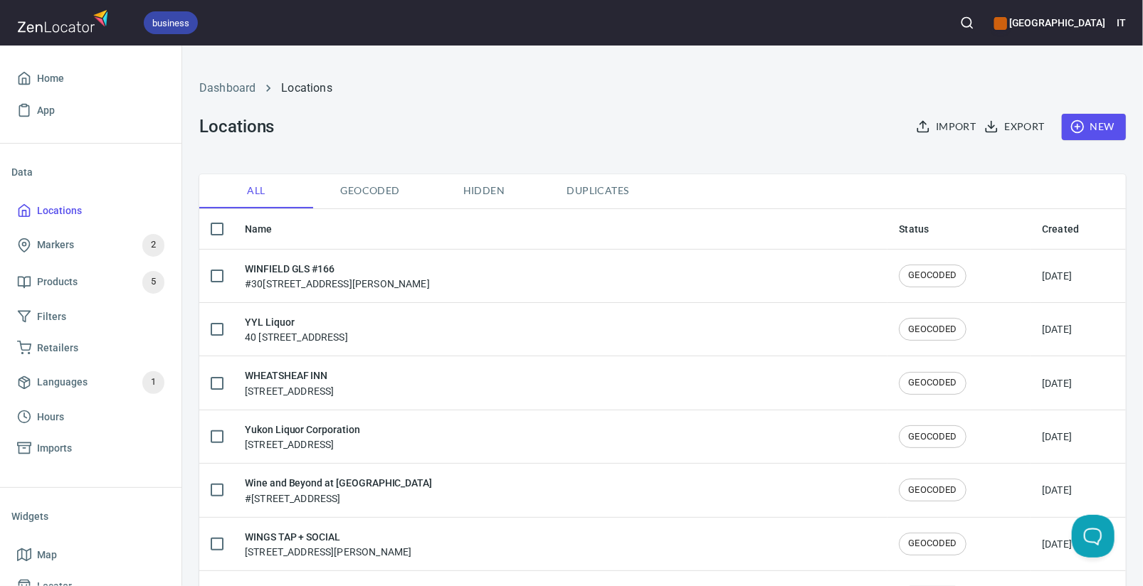
checkbox input "true"
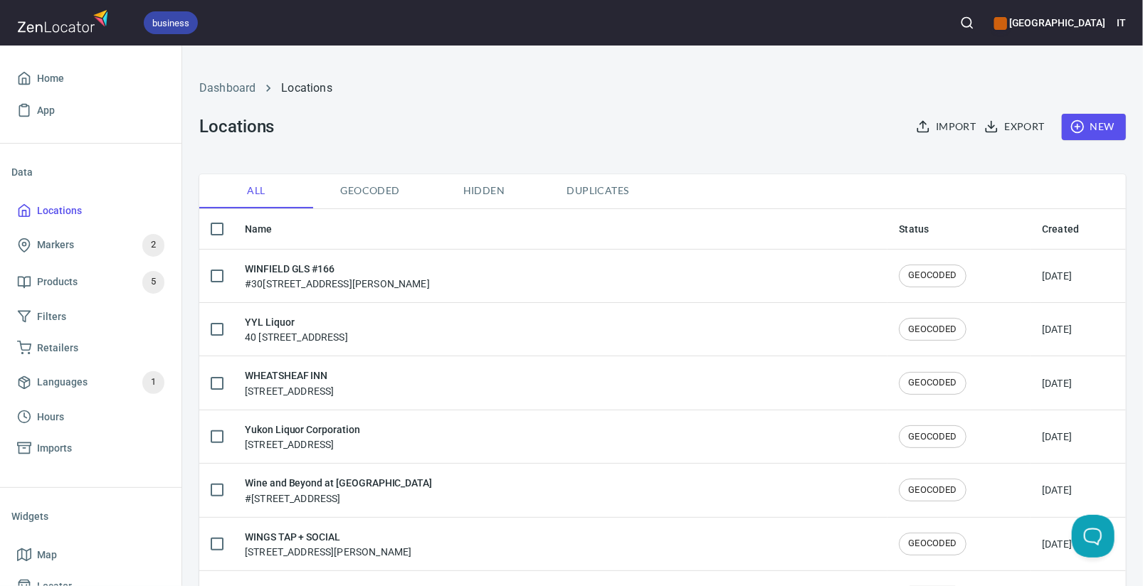
checkbox input "true"
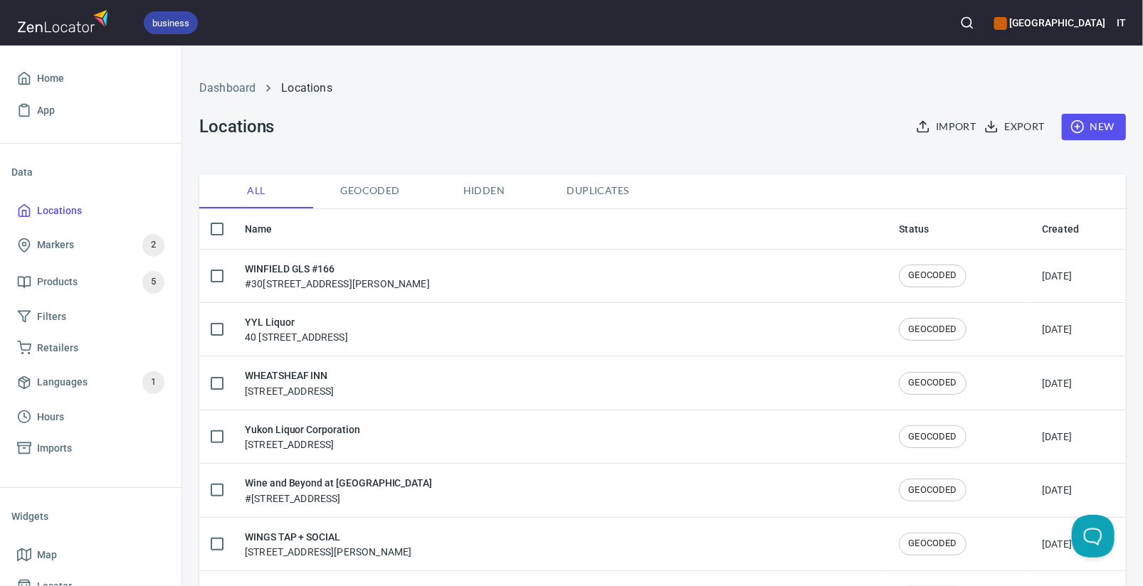
checkbox input "true"
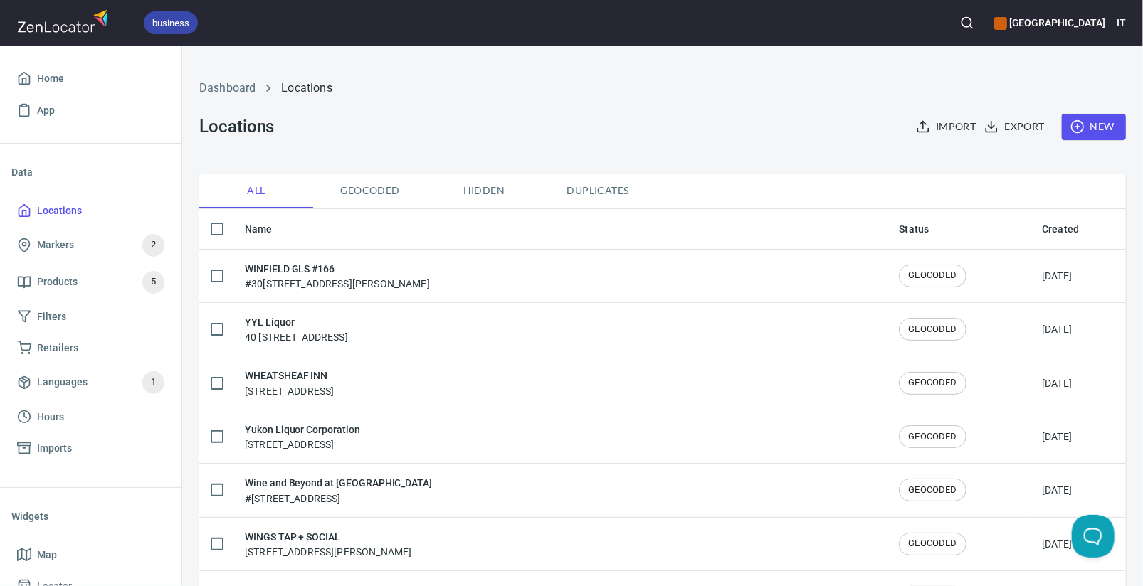
checkbox input "true"
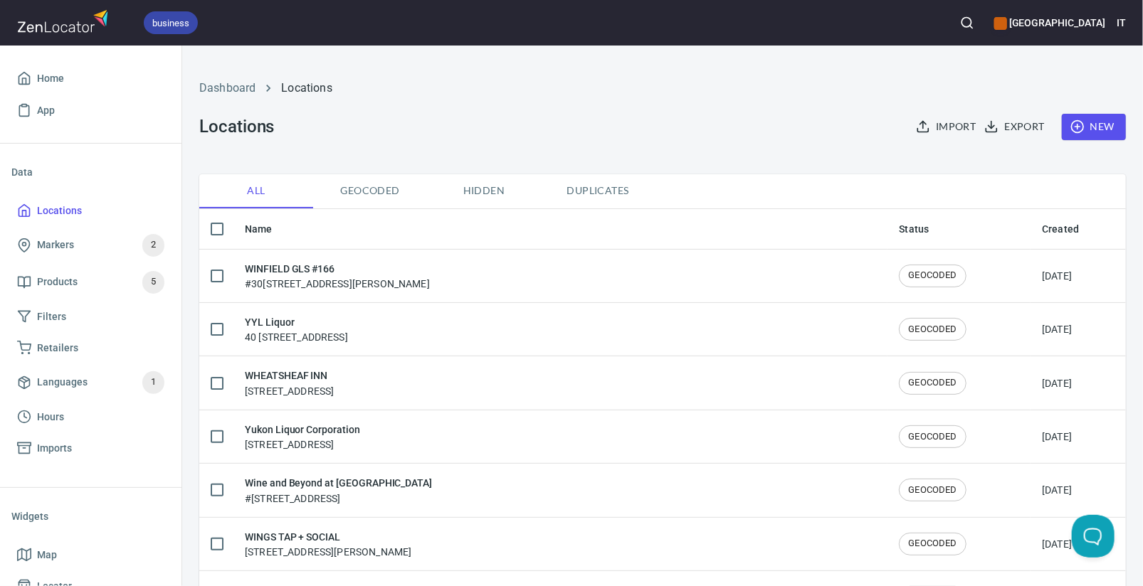
checkbox input "true"
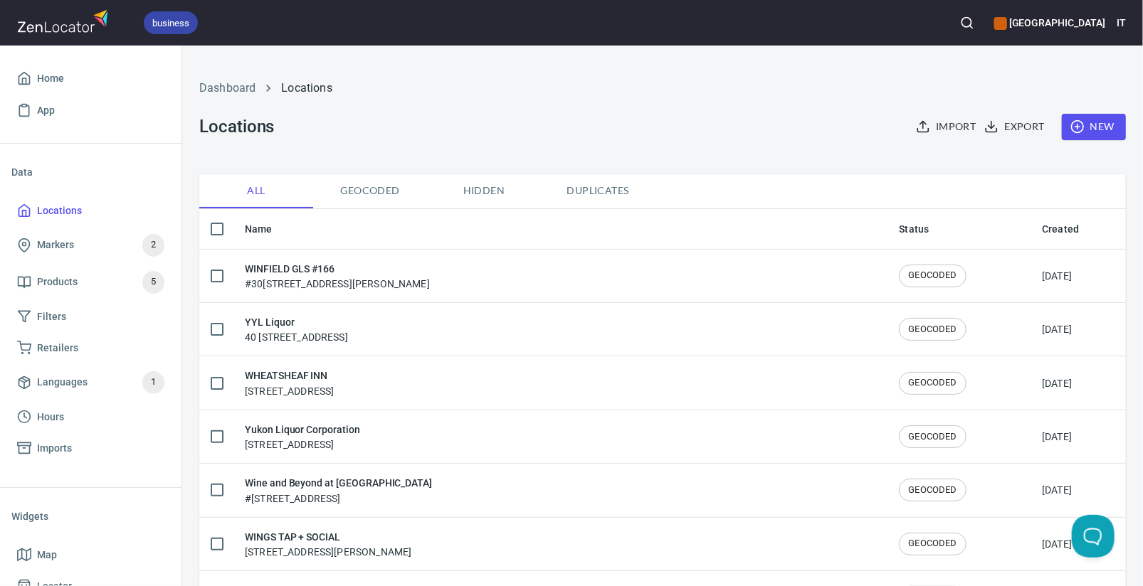
checkbox input "true"
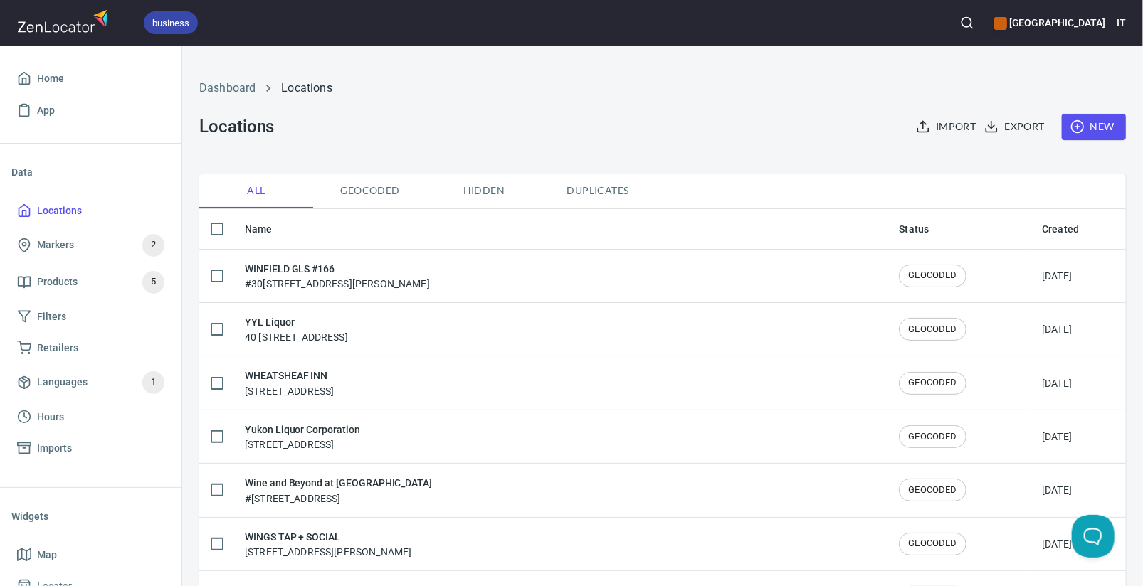
checkbox input "true"
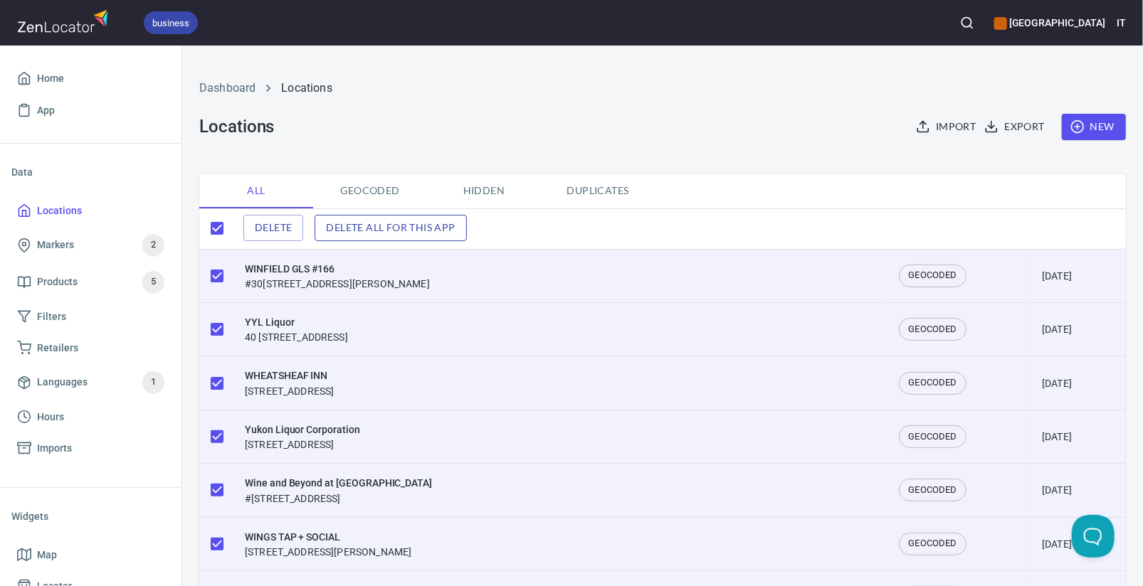
click at [353, 227] on span "Delete all for this app" at bounding box center [390, 228] width 129 height 18
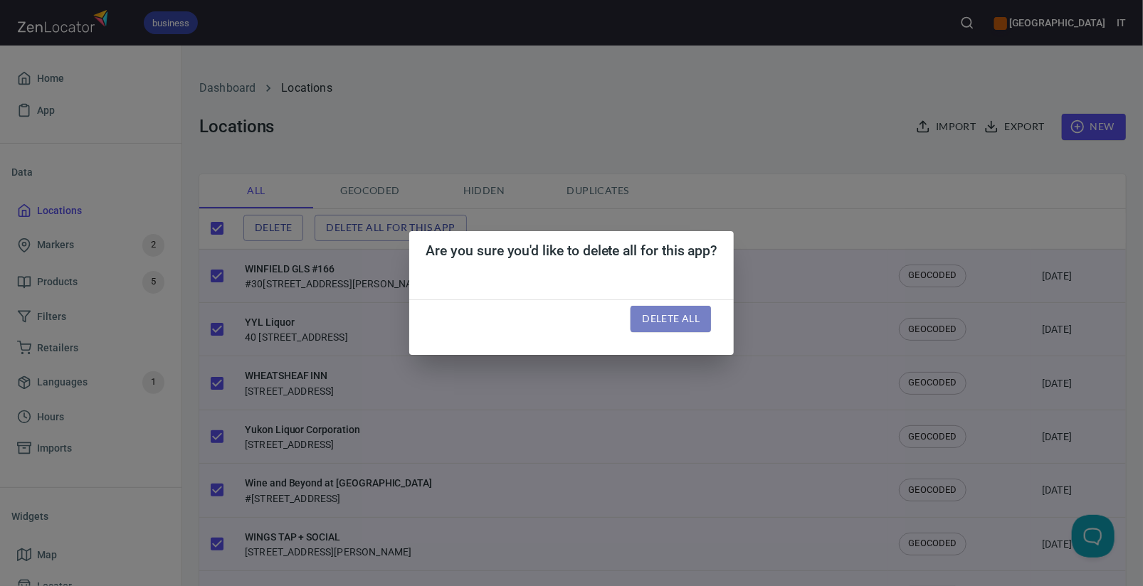
click at [660, 314] on span "Delete all" at bounding box center [671, 319] width 58 height 18
checkbox input "false"
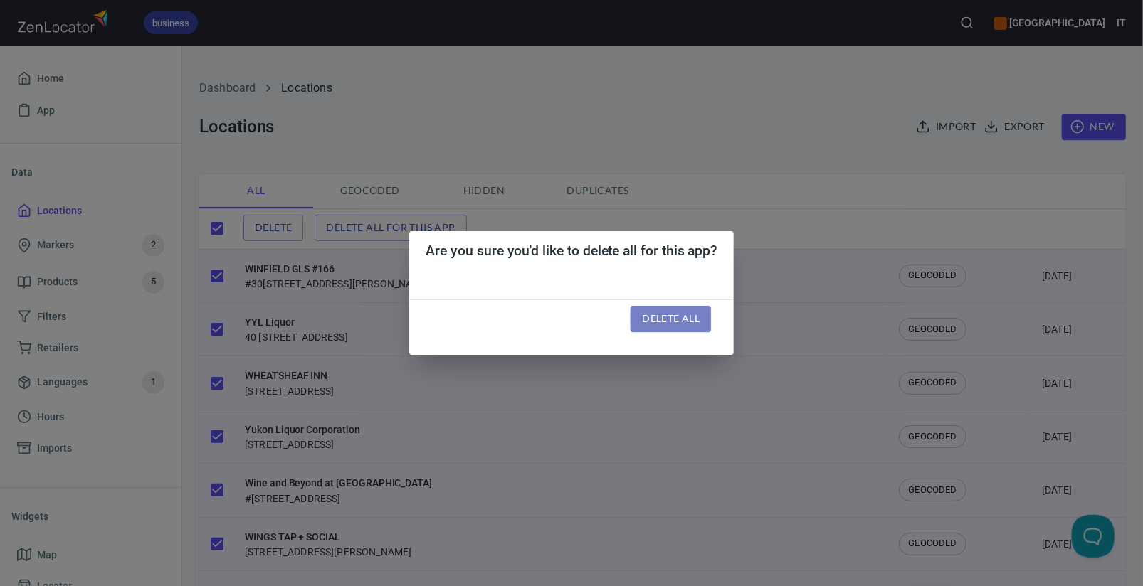
checkbox input "false"
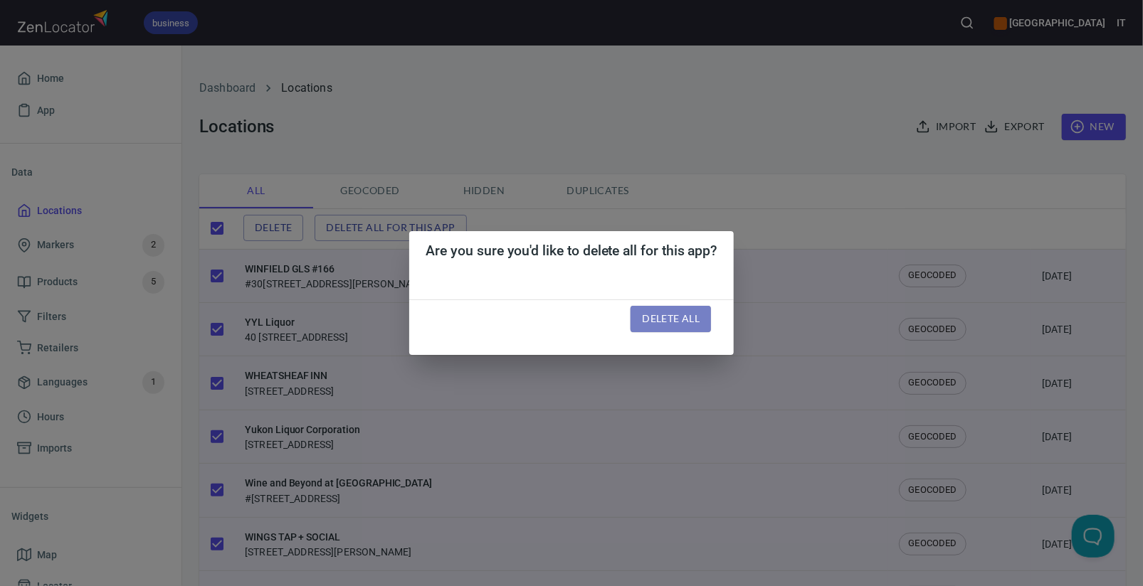
checkbox input "false"
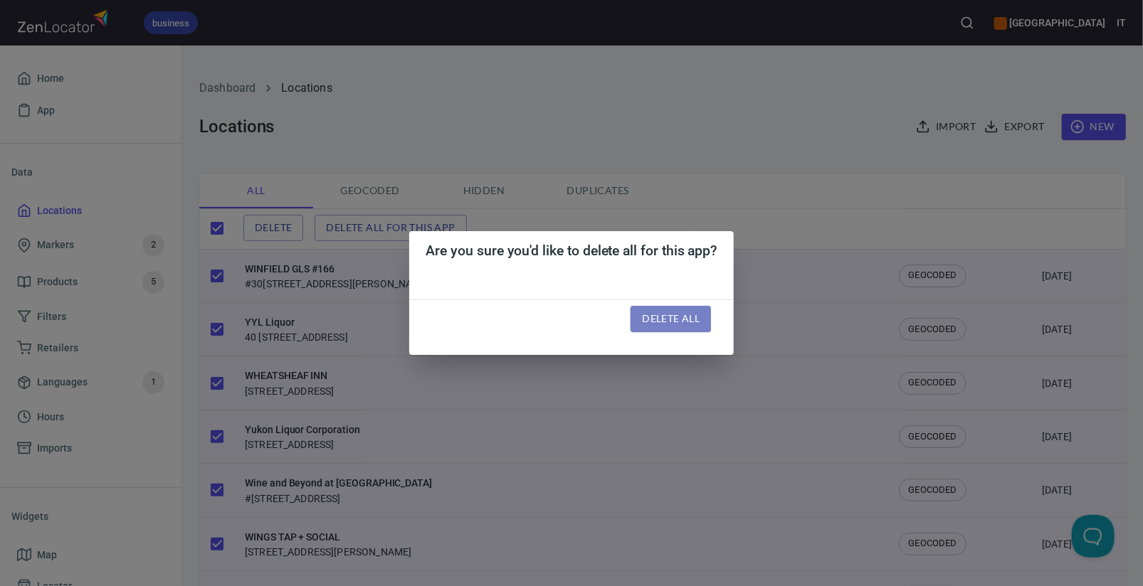
checkbox input "false"
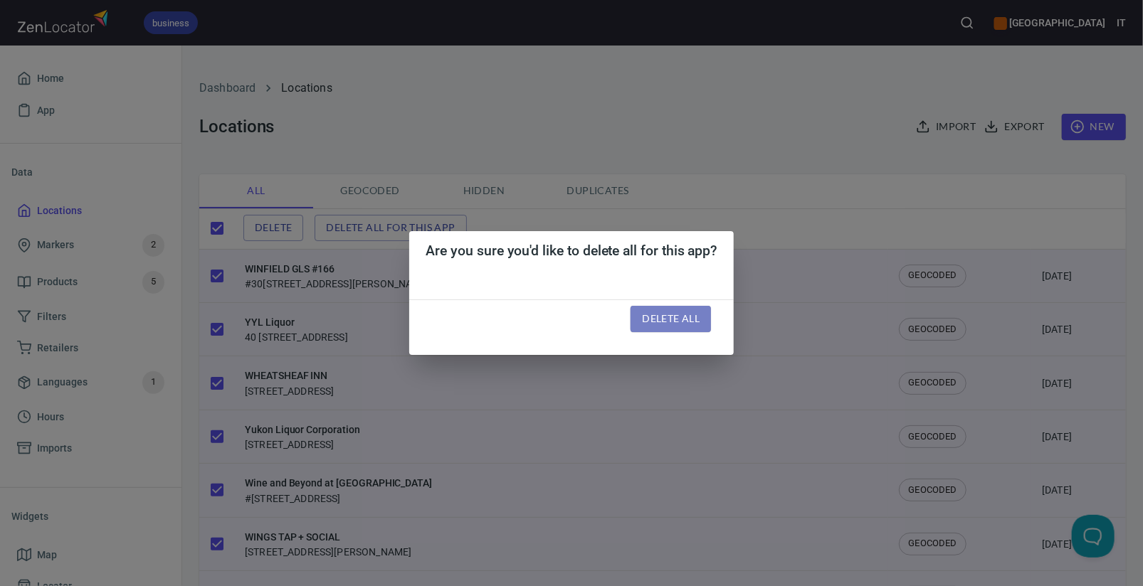
checkbox input "false"
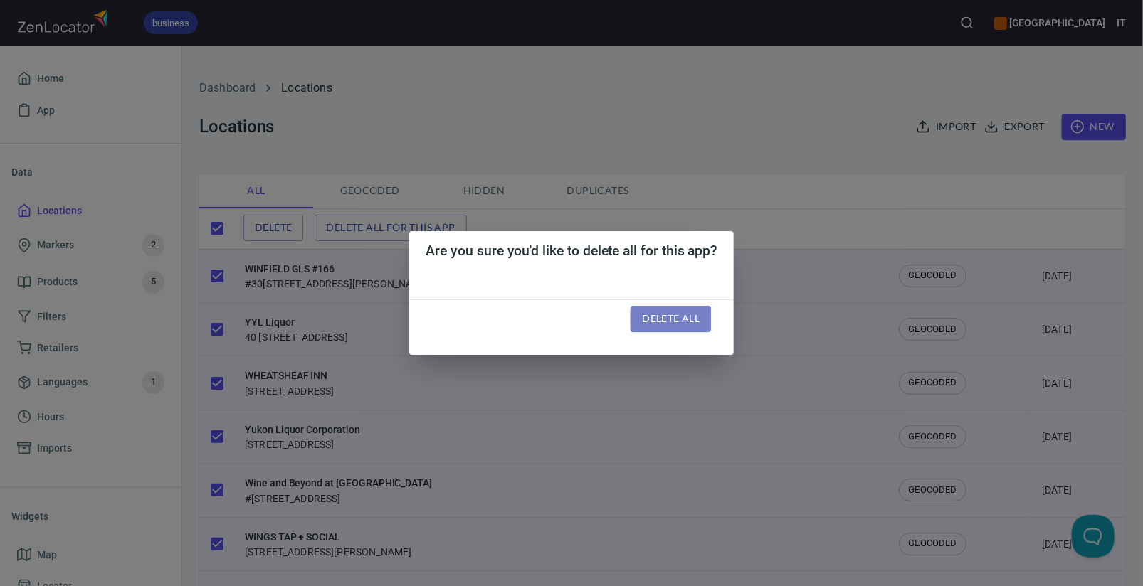
checkbox input "false"
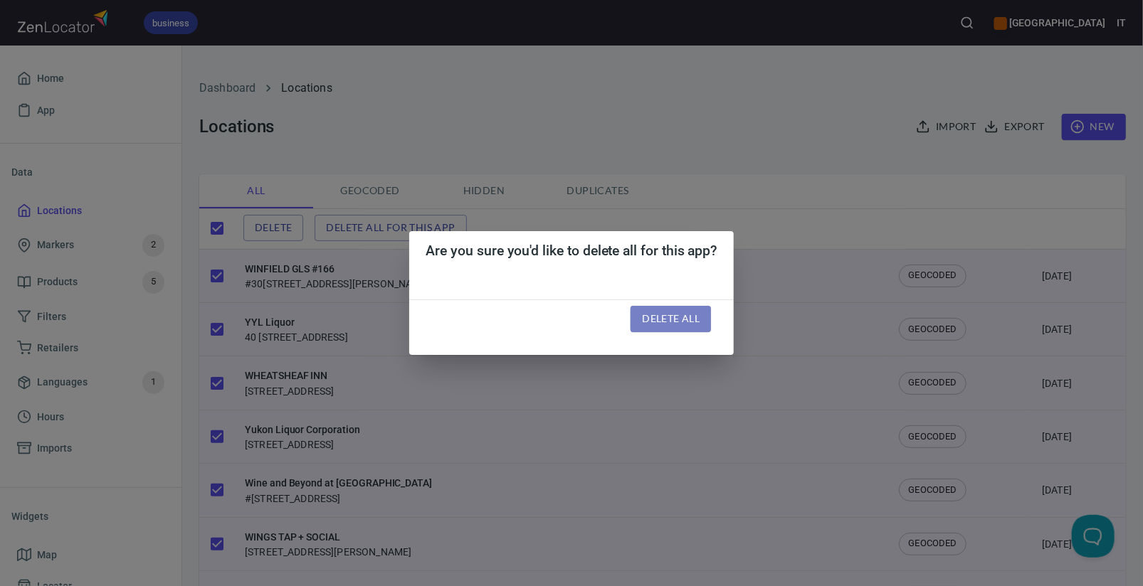
checkbox input "false"
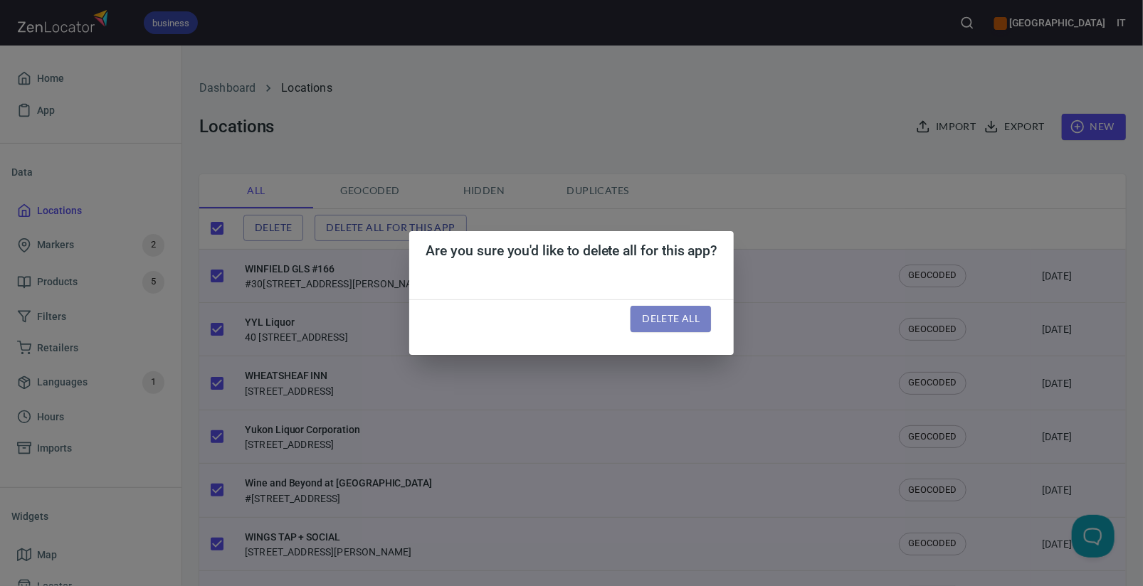
checkbox input "false"
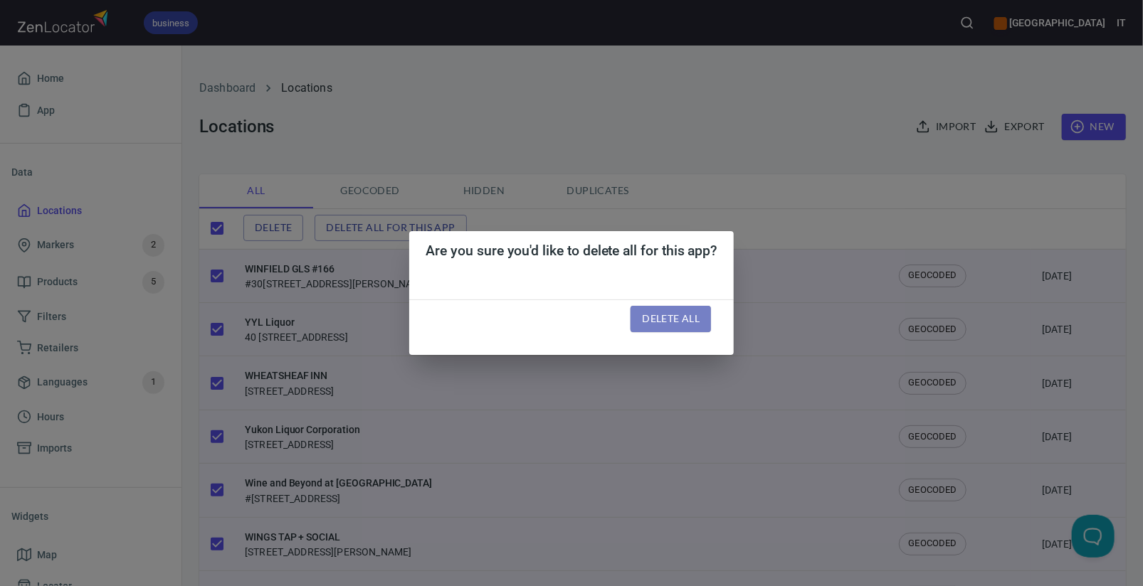
checkbox input "false"
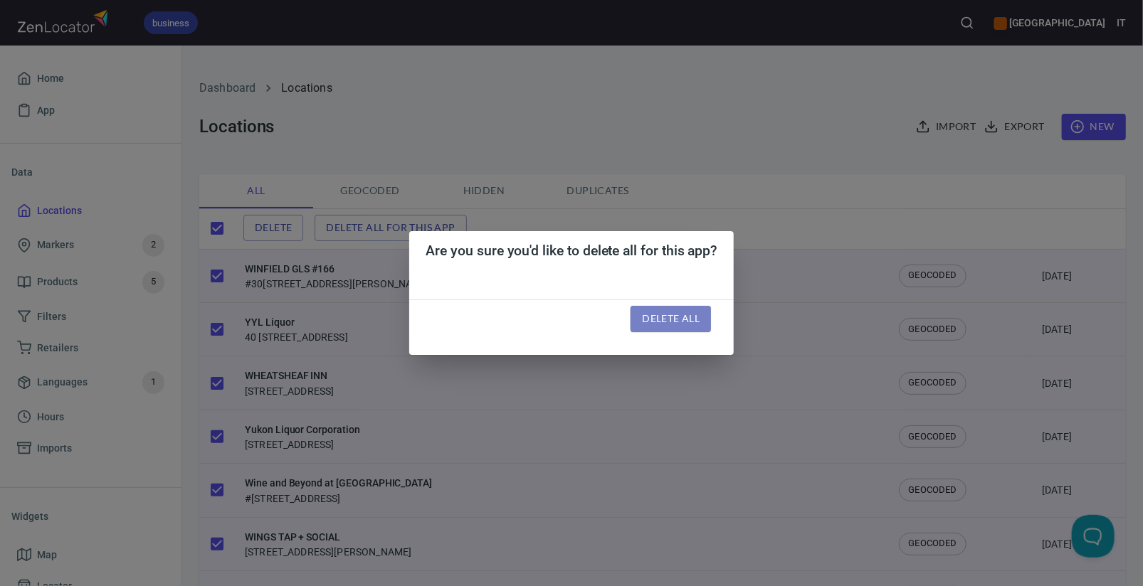
checkbox input "false"
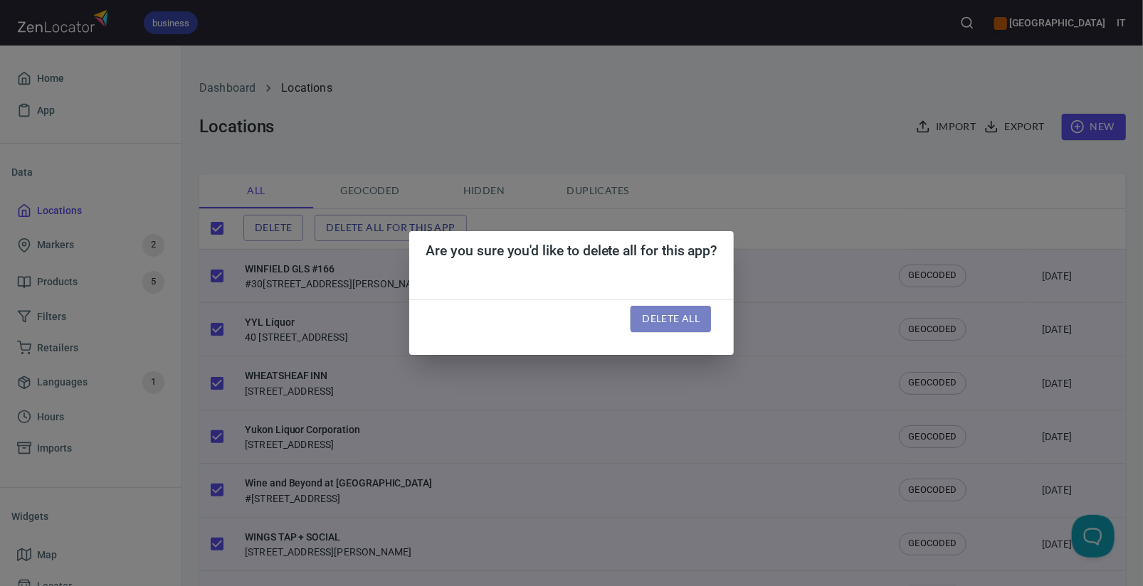
checkbox input "false"
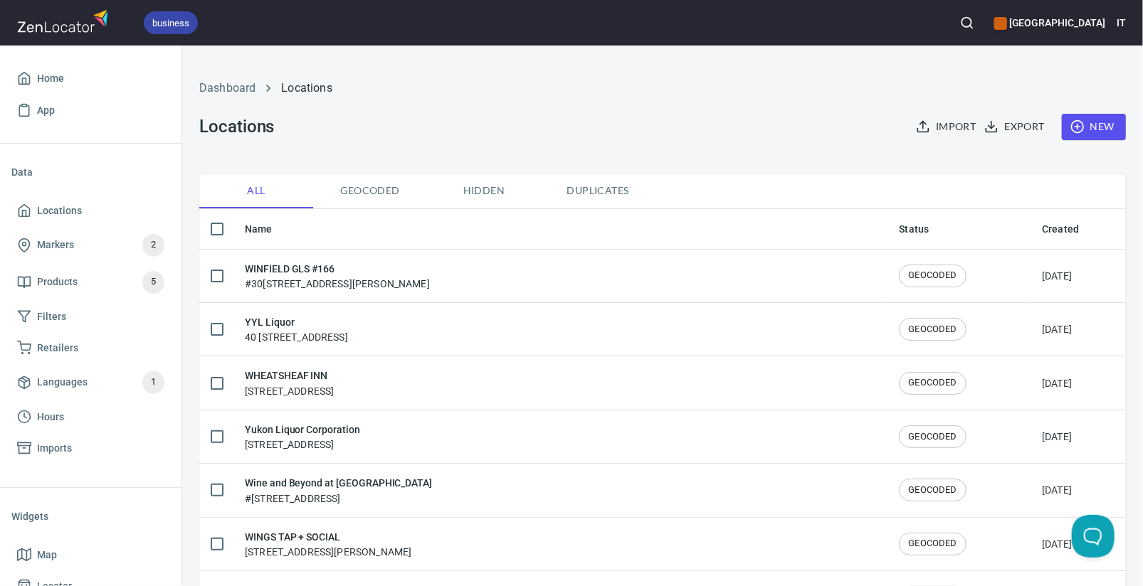
checkbox input "true"
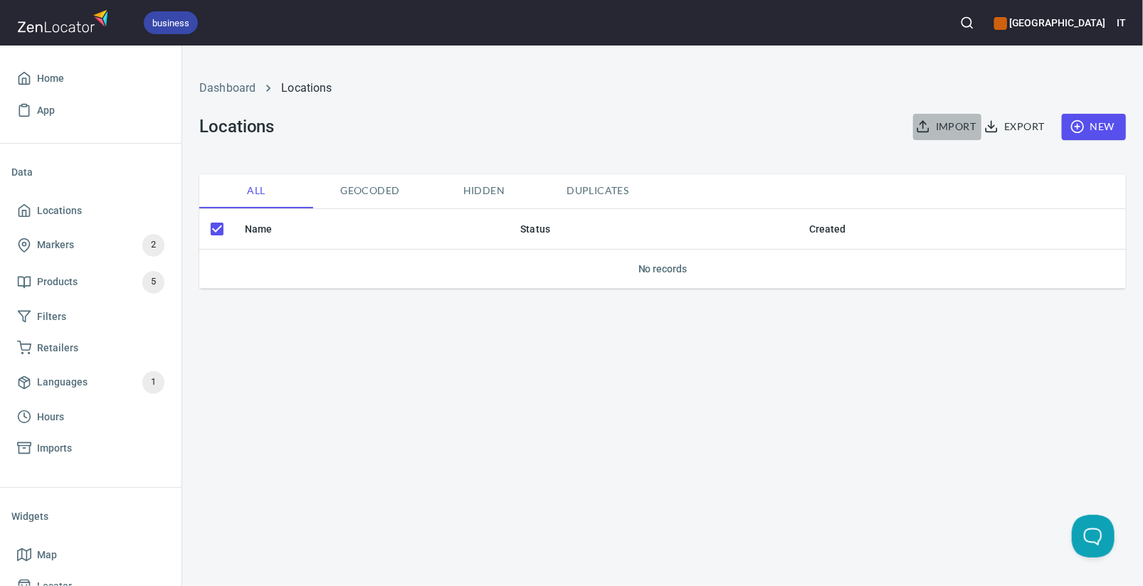
click at [959, 125] on span "Import" at bounding box center [947, 127] width 57 height 18
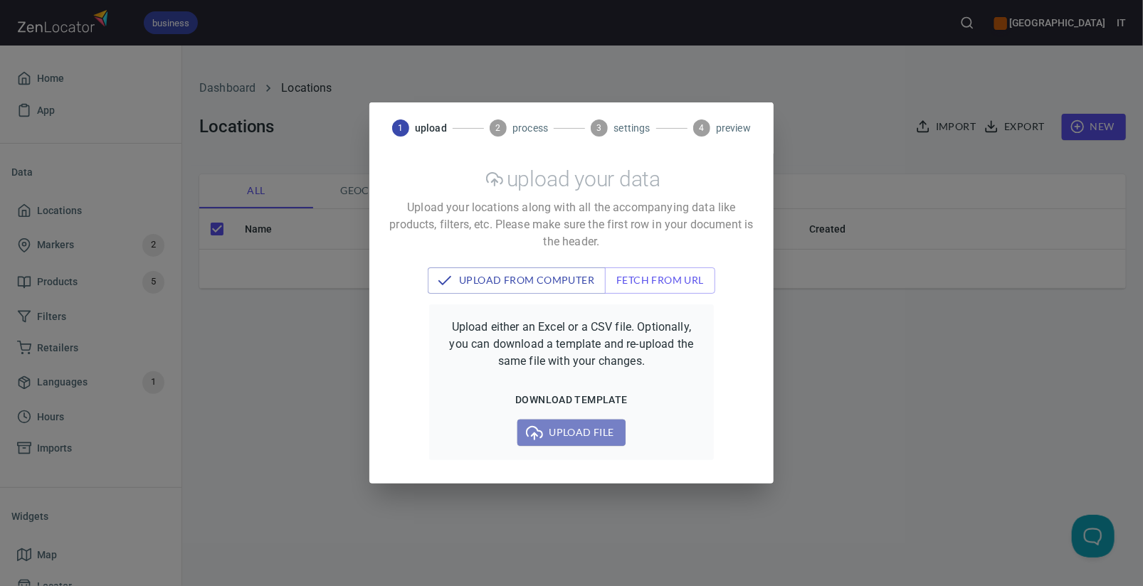
click at [578, 433] on span "Upload file" at bounding box center [571, 433] width 85 height 18
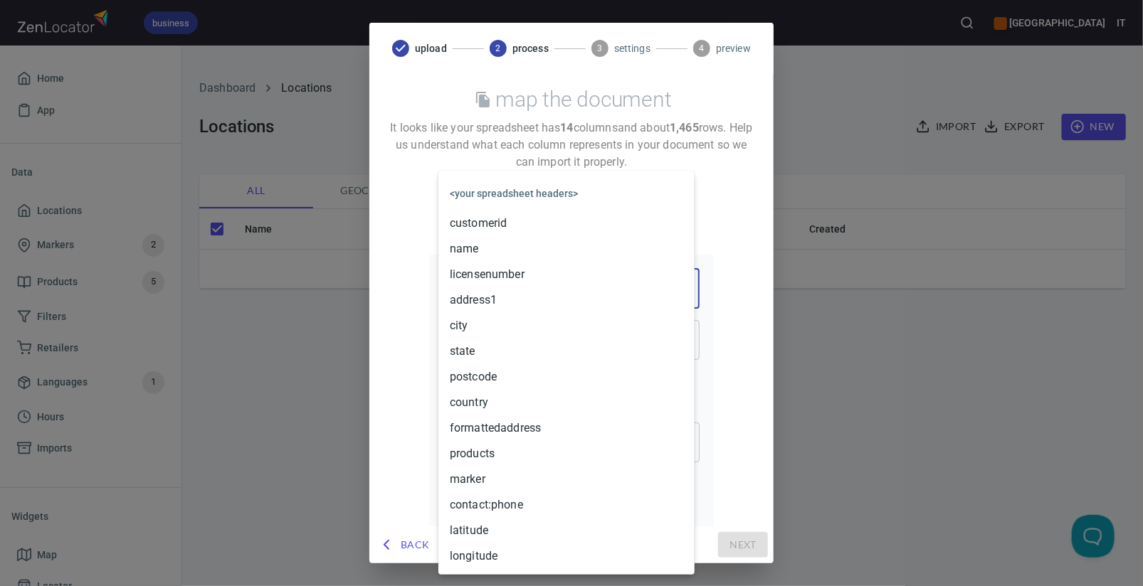
click at [537, 288] on body "business Rock Creek IT Home App Data Locations Markers 2 Products 5 Filters Ret…" at bounding box center [571, 293] width 1143 height 586
click at [527, 298] on li "address1" at bounding box center [566, 301] width 256 height 26
click at [543, 456] on body "business Rock Creek IT Home App Data Locations Markers 2 Products 5 Filters Ret…" at bounding box center [571, 293] width 1143 height 586
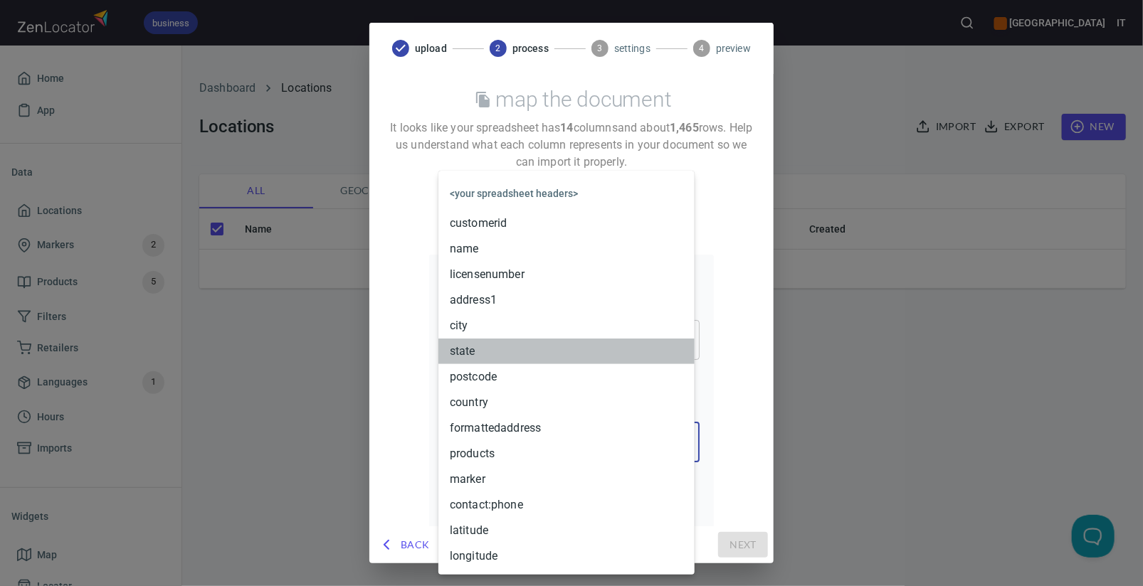
click at [515, 352] on li "state" at bounding box center [566, 352] width 256 height 26
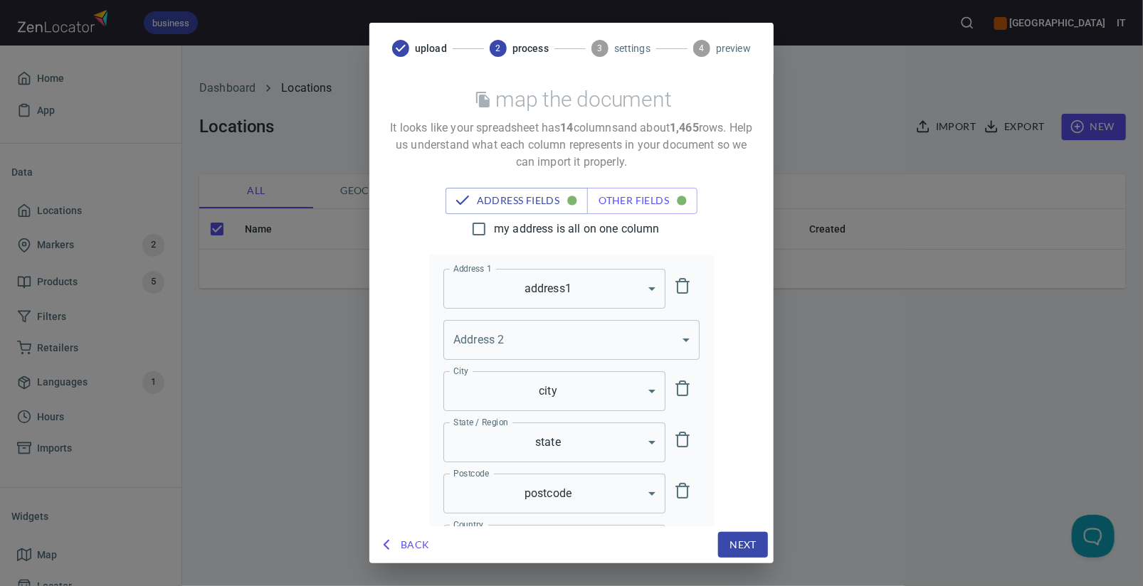
scroll to position [69, 0]
click at [748, 541] on span "Next" at bounding box center [742, 546] width 27 height 18
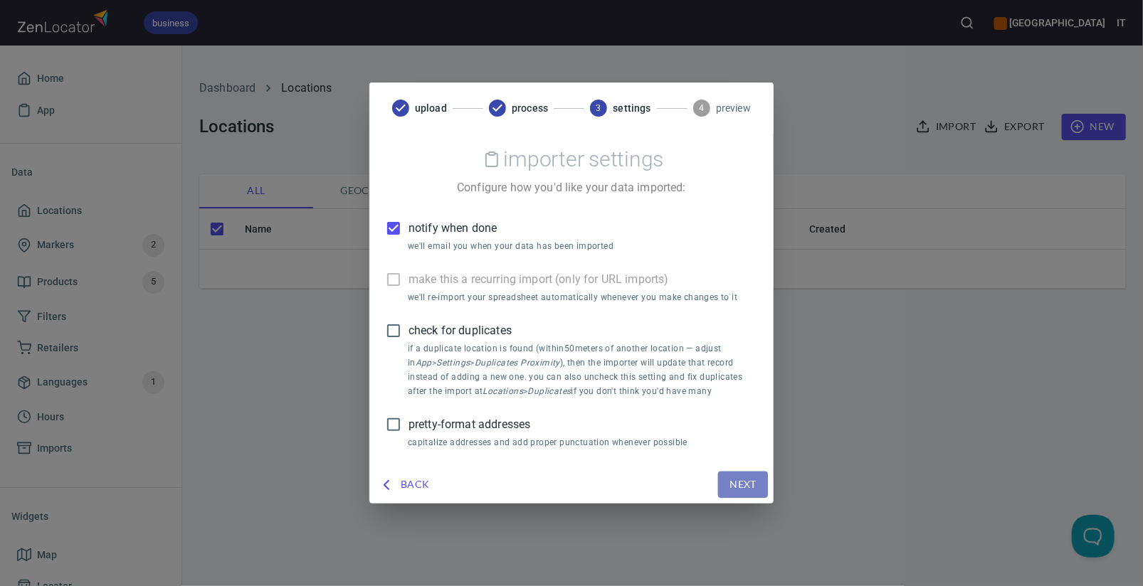
click at [745, 486] on span "Next" at bounding box center [742, 485] width 27 height 18
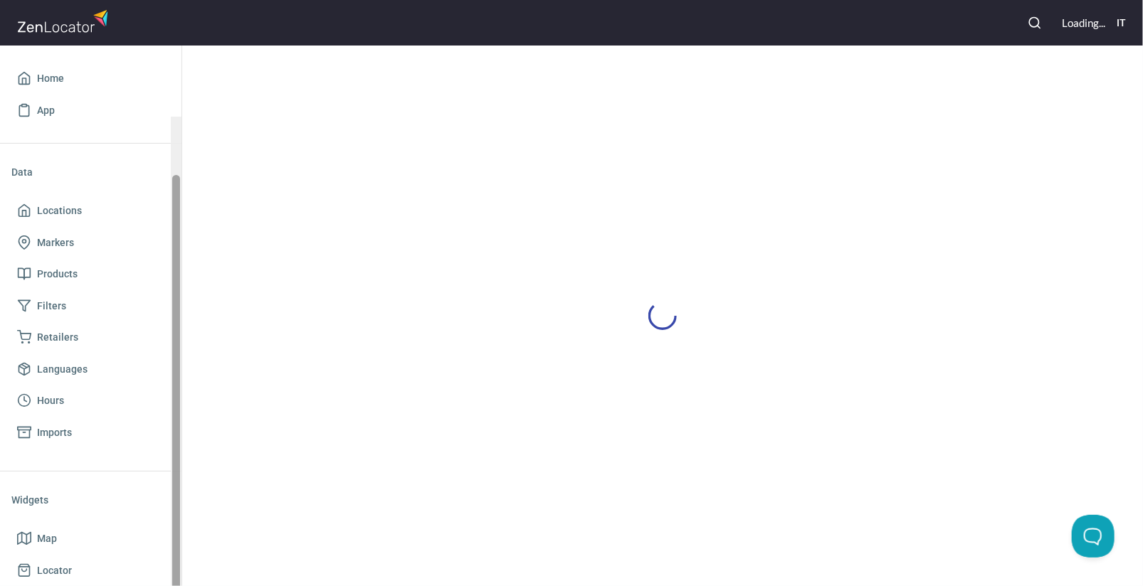
scroll to position [117, 0]
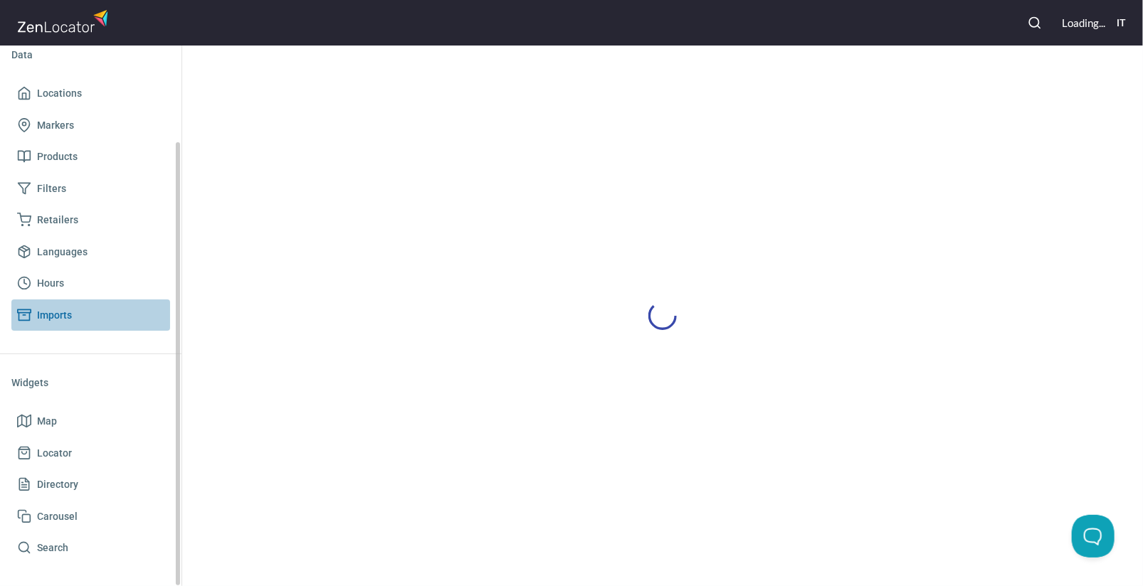
click at [65, 312] on span "Imports" at bounding box center [54, 316] width 35 height 18
click at [51, 311] on span "Imports" at bounding box center [54, 316] width 35 height 18
click at [53, 311] on span "Imports" at bounding box center [54, 316] width 35 height 18
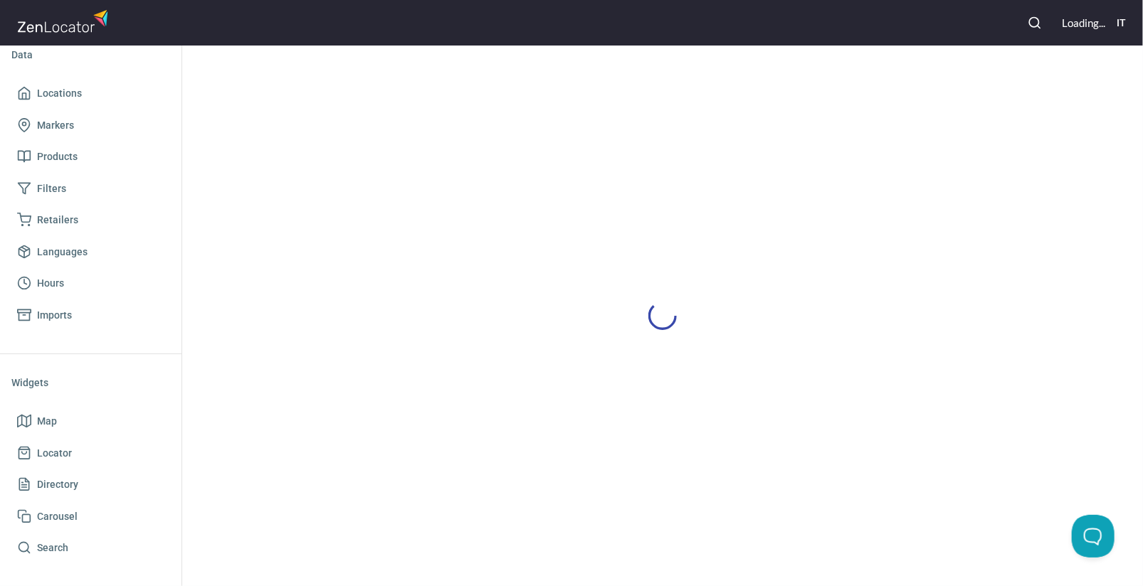
click at [46, 23] on img at bounding box center [64, 21] width 95 height 31
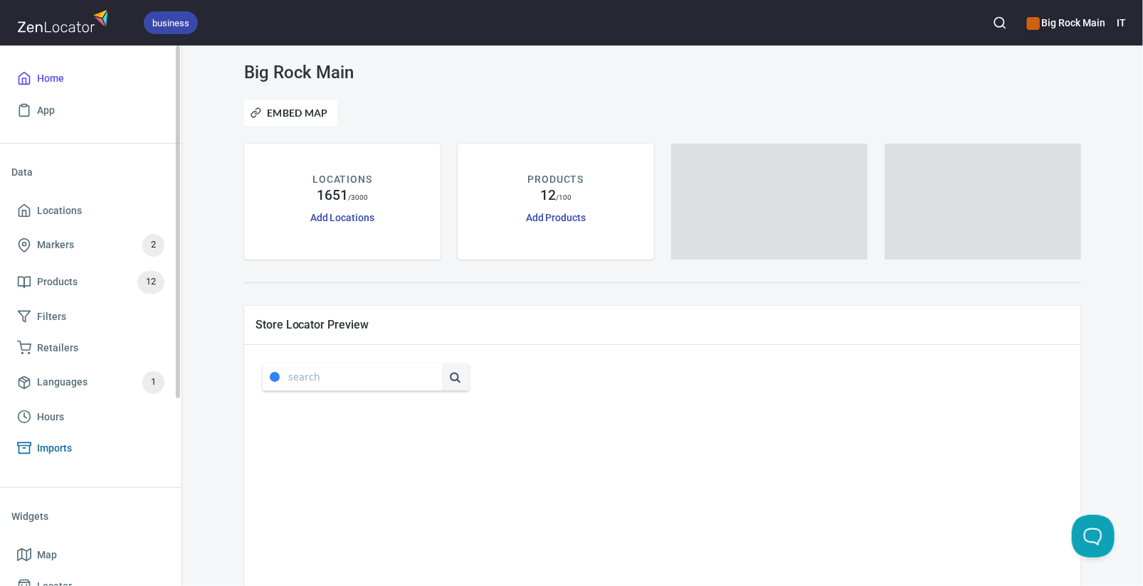
click at [52, 445] on span "Imports" at bounding box center [54, 449] width 35 height 18
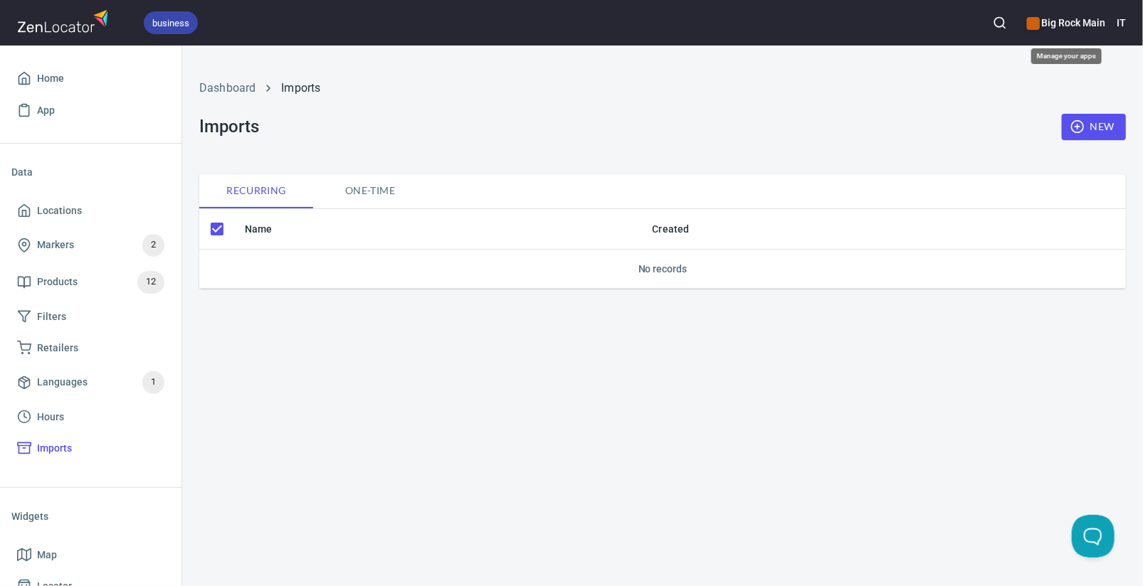
click at [1059, 24] on h6 "Big Rock Main" at bounding box center [1066, 23] width 78 height 16
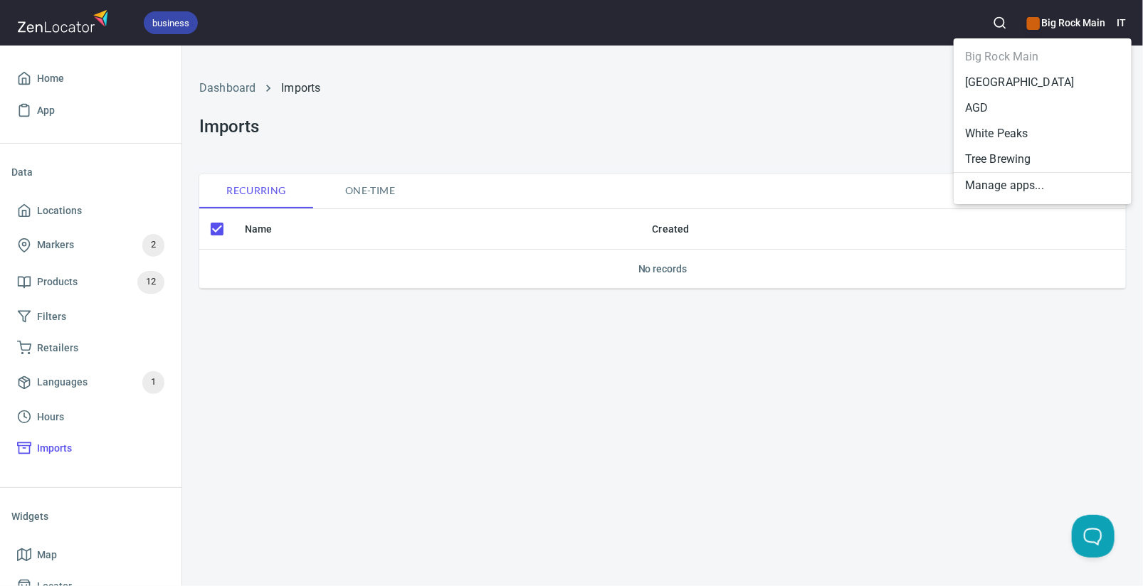
click at [1006, 80] on li "[GEOGRAPHIC_DATA]" at bounding box center [1043, 83] width 178 height 26
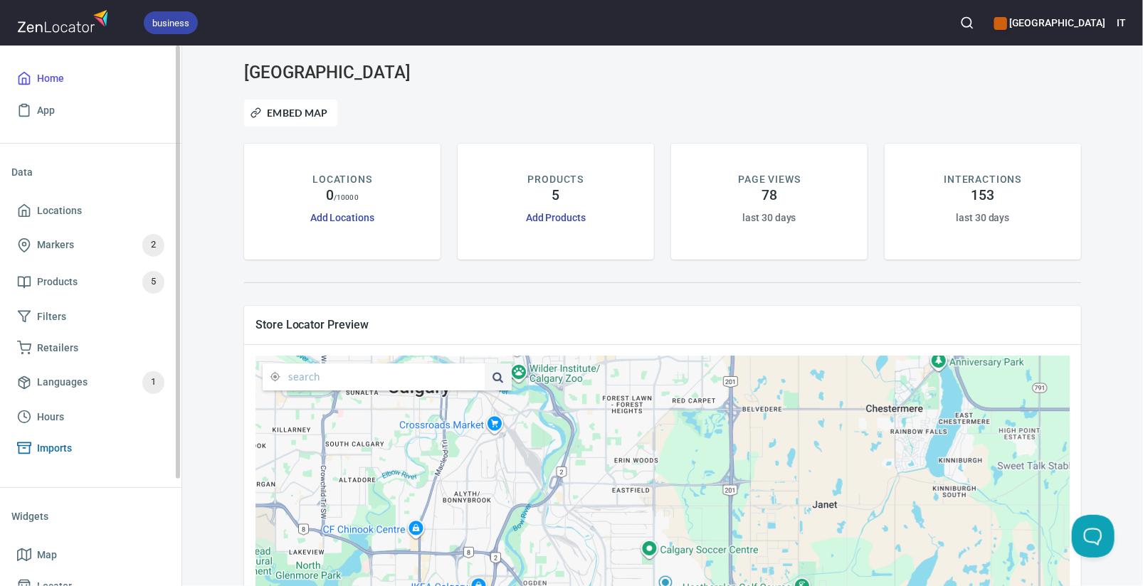
scroll to position [134, 0]
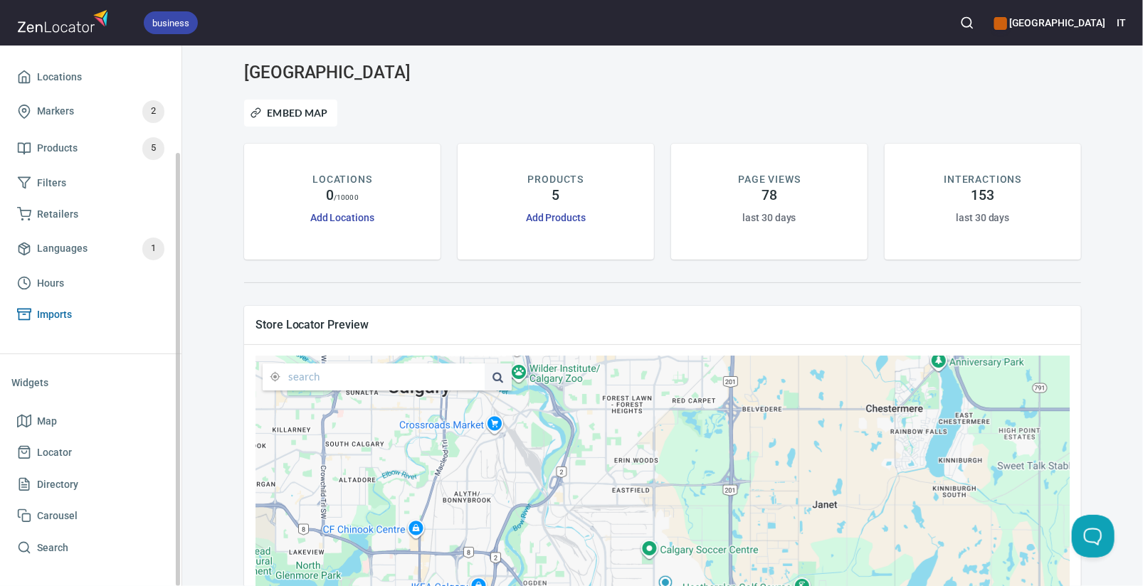
click at [68, 315] on span "Imports" at bounding box center [54, 315] width 35 height 18
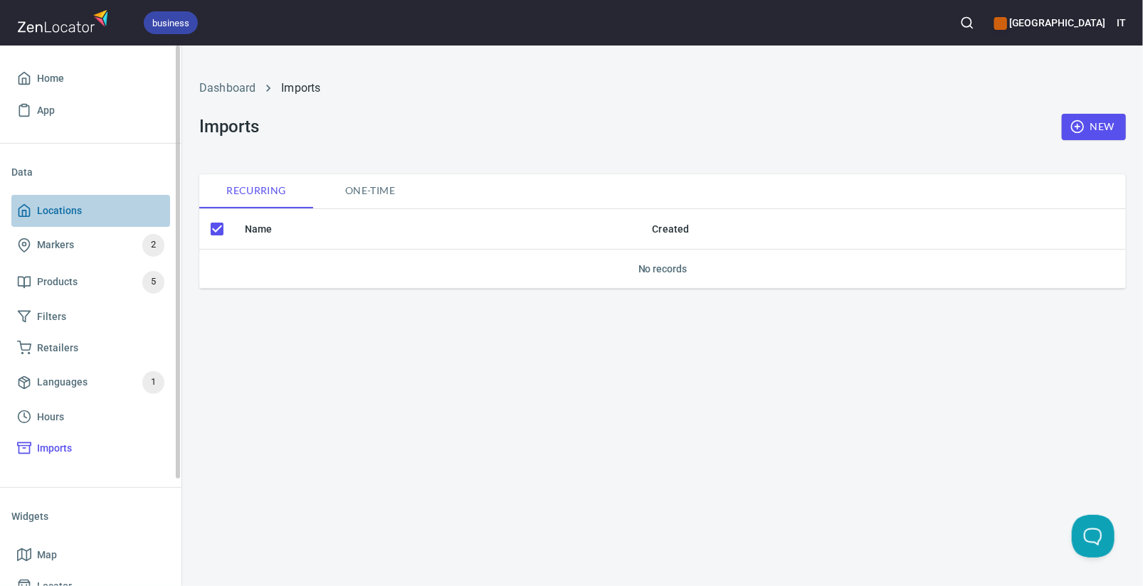
click at [77, 211] on span "Locations" at bounding box center [59, 211] width 45 height 18
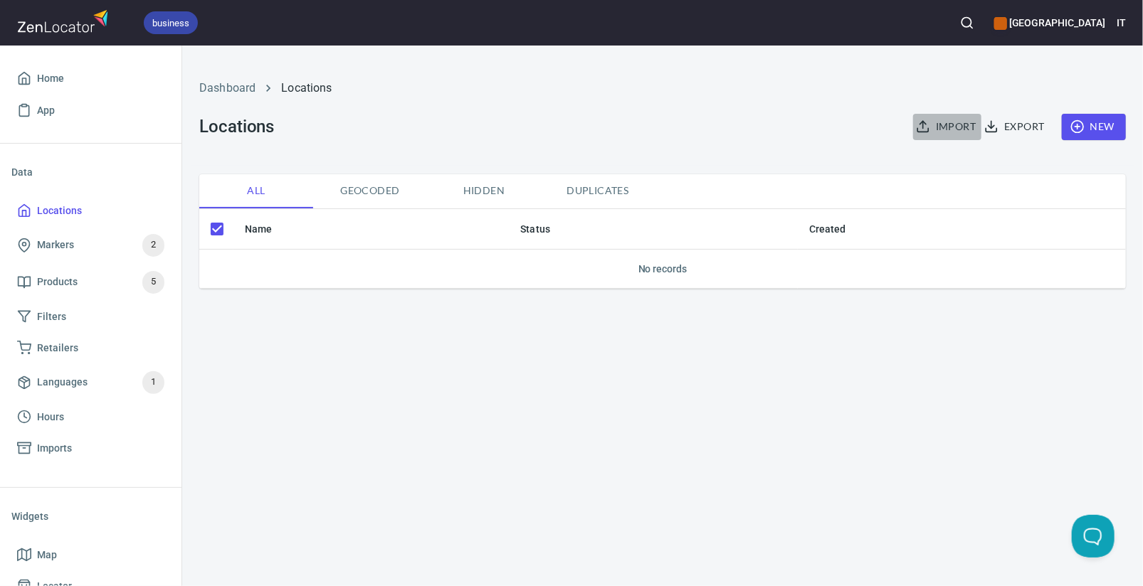
click at [952, 126] on span "Import" at bounding box center [947, 127] width 57 height 18
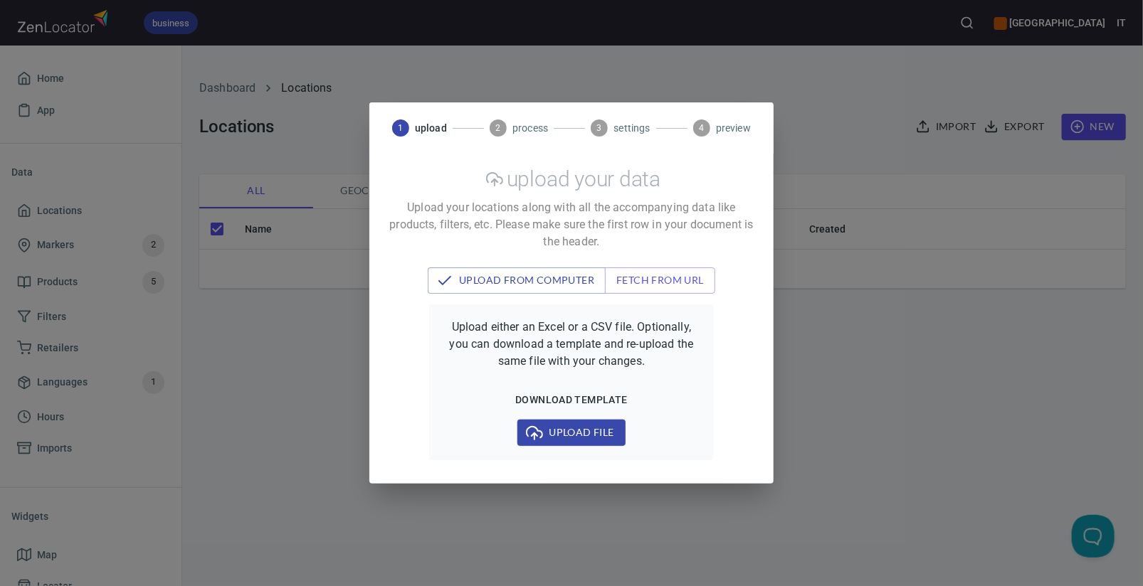
click at [575, 431] on span "Upload file" at bounding box center [571, 433] width 85 height 18
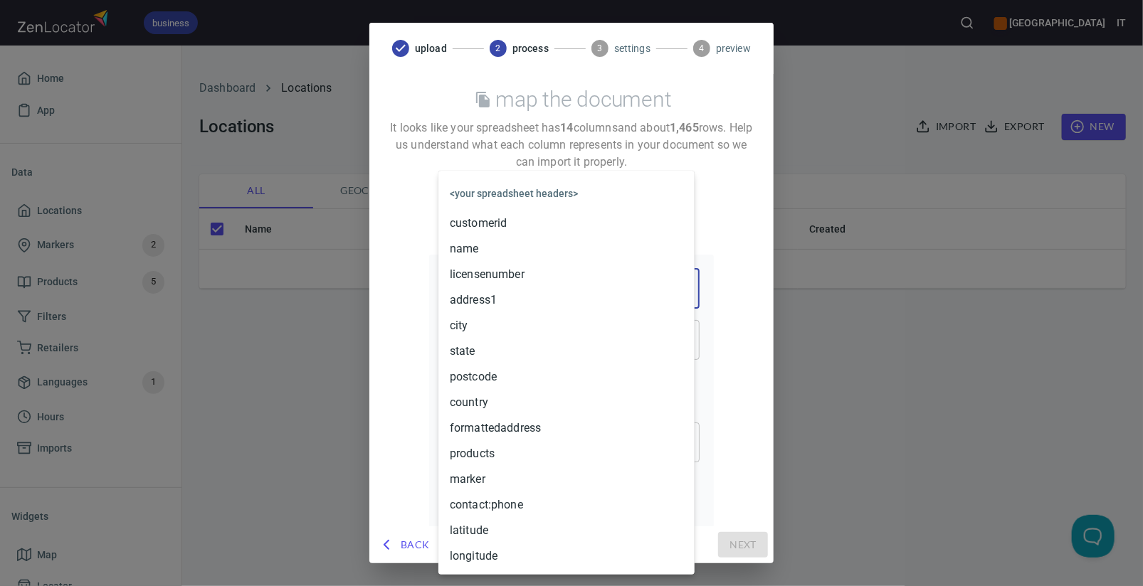
click at [557, 290] on body "business Rock Creek IT Home App Data Locations Markers 2 Products 5 Filters Ret…" at bounding box center [571, 293] width 1143 height 586
click at [510, 295] on li "address1" at bounding box center [566, 301] width 256 height 26
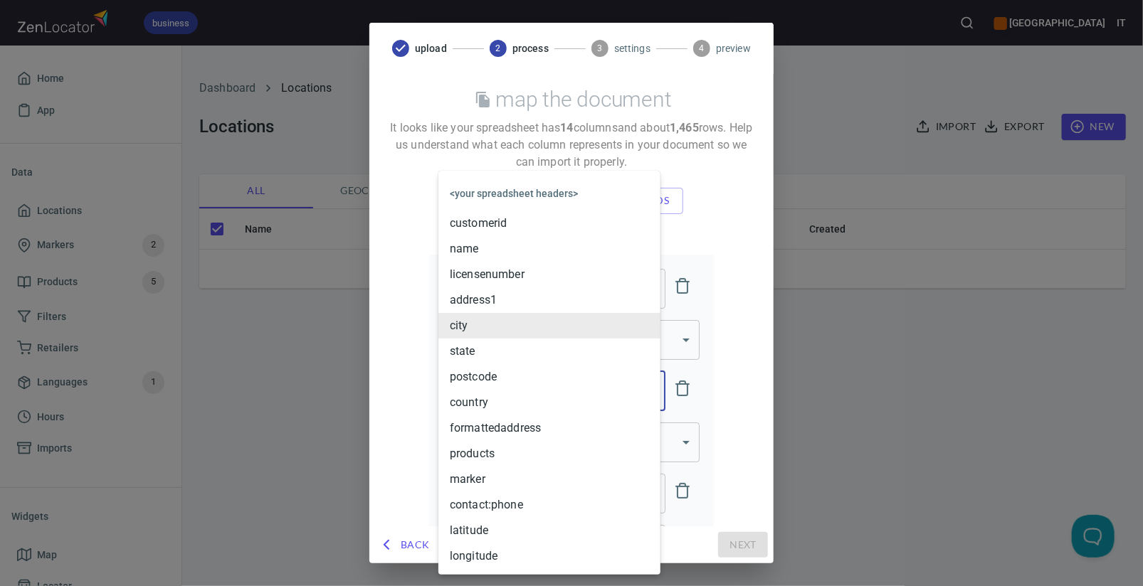
click at [530, 377] on body "business Rock Creek IT Home App Data Locations Markers 2 Products 5 Filters Ret…" at bounding box center [571, 293] width 1143 height 586
click at [518, 329] on li "city" at bounding box center [549, 326] width 222 height 26
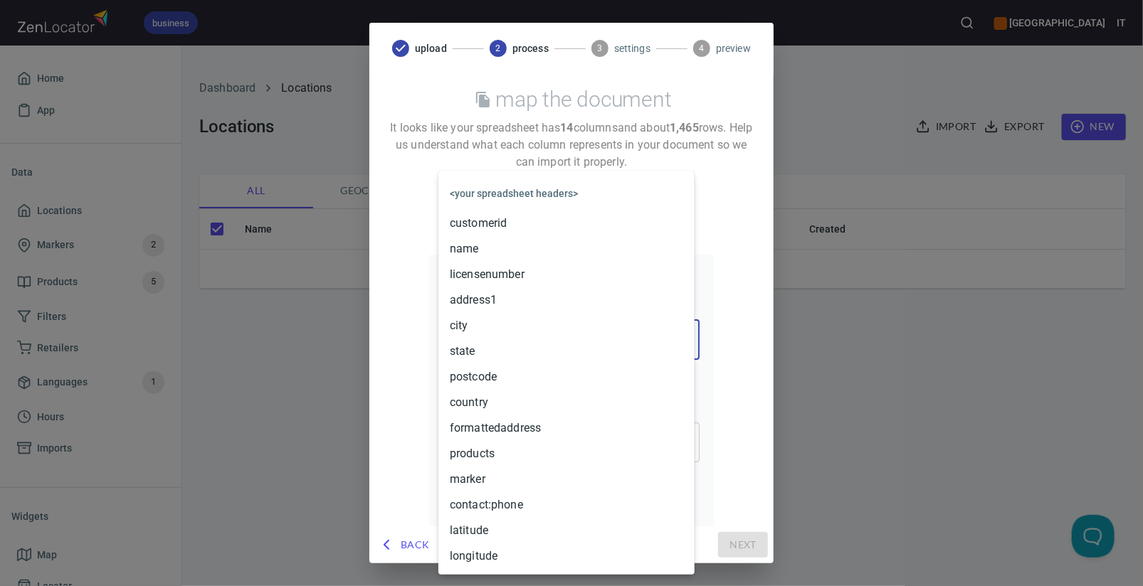
click at [527, 342] on body "business Rock Creek IT Home App Data Locations Markers 2 Products 5 Filters Ret…" at bounding box center [571, 293] width 1143 height 586
click at [932, 389] on div at bounding box center [571, 293] width 1143 height 586
click at [587, 432] on body "business Rock Creek IT Home App Data Locations Markers 2 Products 5 Filters Ret…" at bounding box center [571, 293] width 1143 height 586
click at [490, 349] on li "state" at bounding box center [566, 352] width 256 height 26
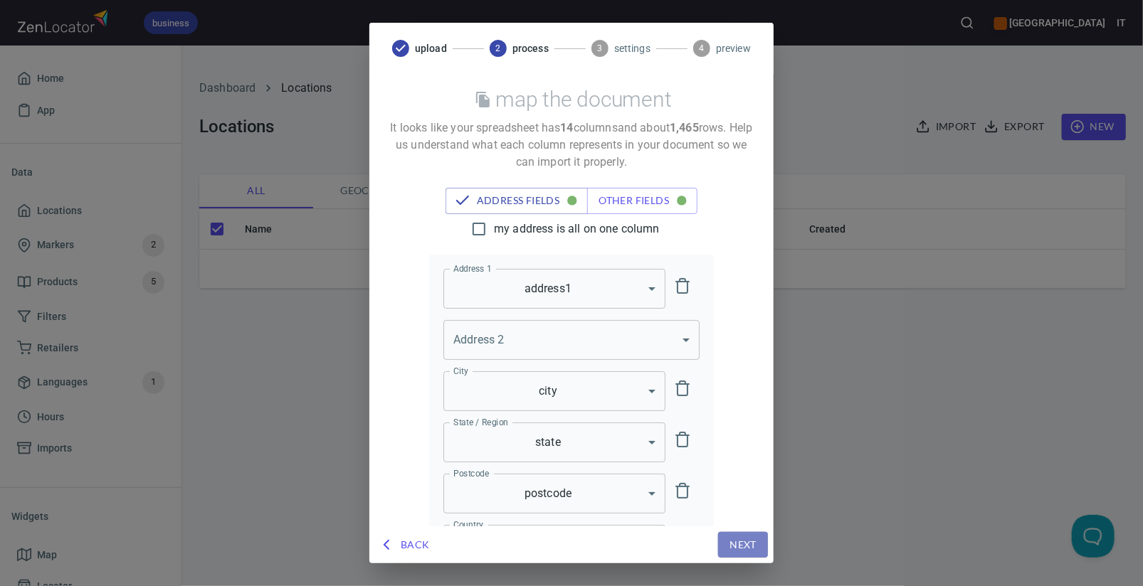
click at [754, 549] on span "Next" at bounding box center [742, 546] width 27 height 18
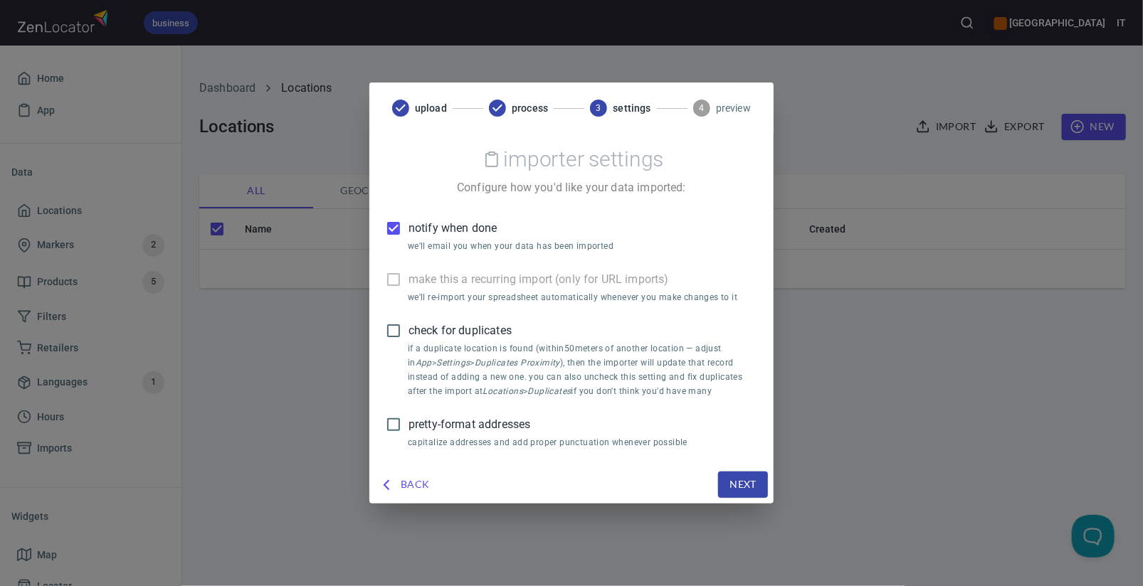
click at [739, 485] on span "Next" at bounding box center [742, 485] width 27 height 18
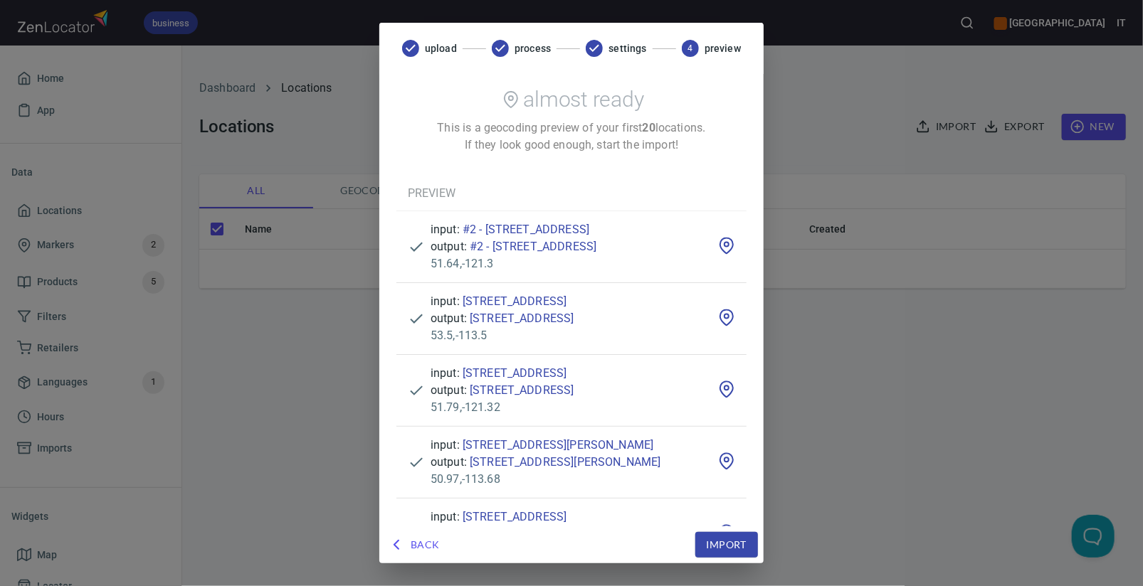
click at [554, 41] on div "upload process settings 4 preview" at bounding box center [571, 48] width 384 height 51
click at [747, 546] on span "Import" at bounding box center [727, 546] width 40 height 18
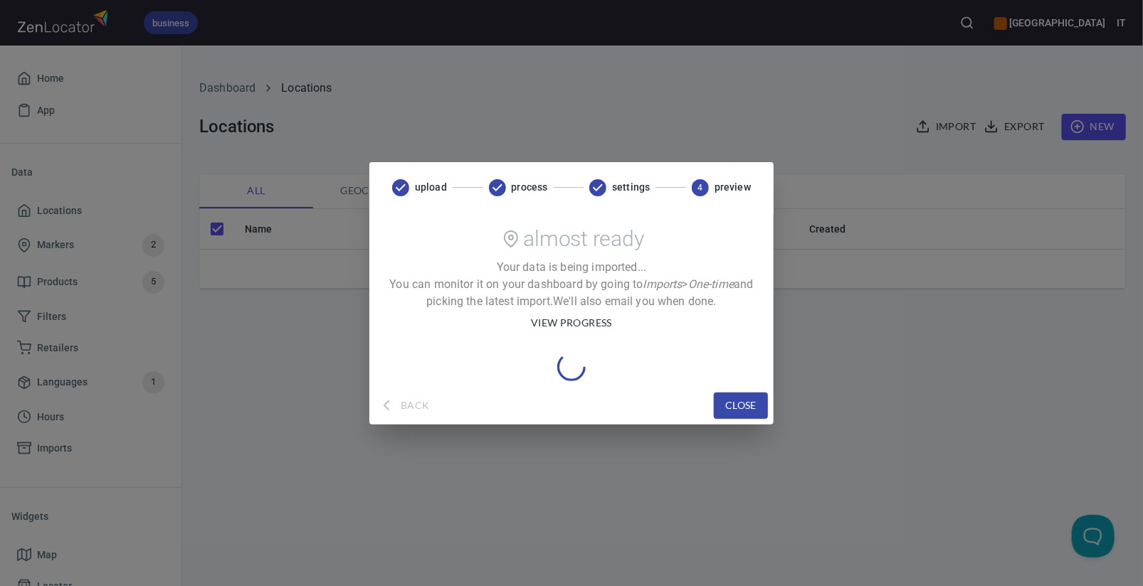
click at [544, 322] on span "view progress" at bounding box center [571, 324] width 81 height 18
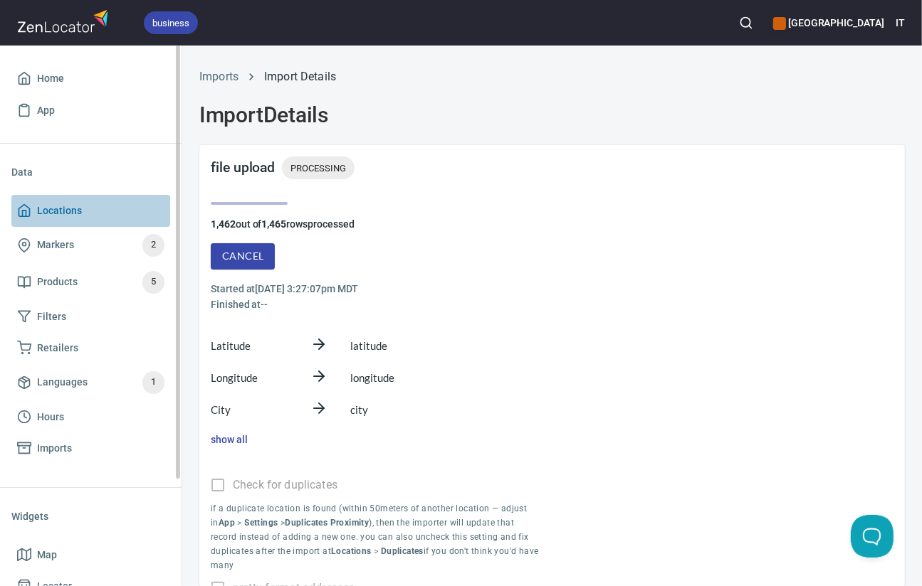
click at [60, 205] on span "Locations" at bounding box center [59, 211] width 45 height 18
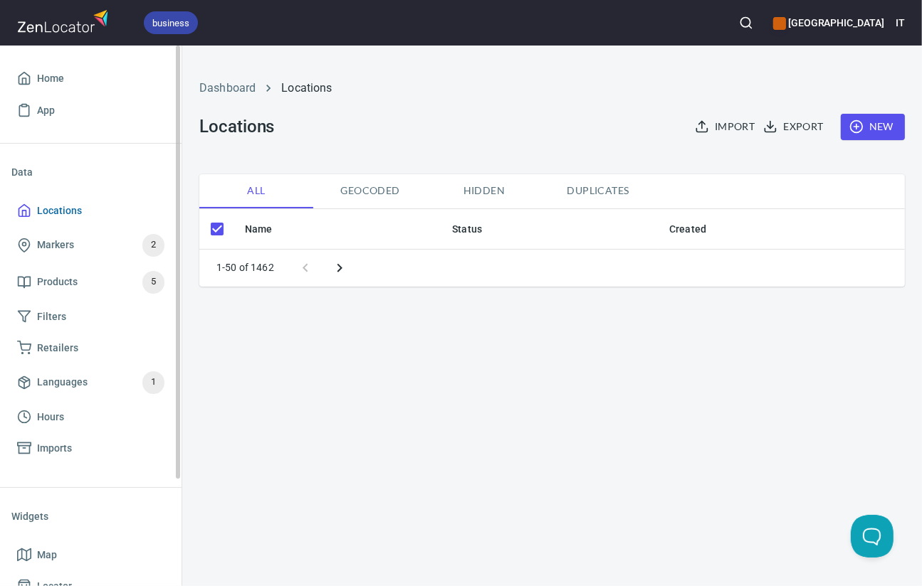
checkbox input "false"
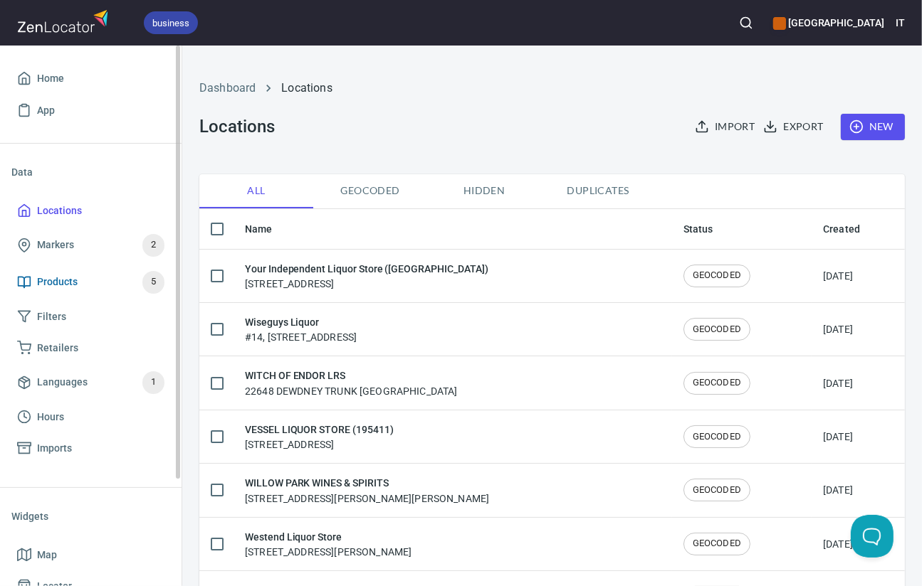
click at [57, 274] on span "Products" at bounding box center [57, 282] width 41 height 18
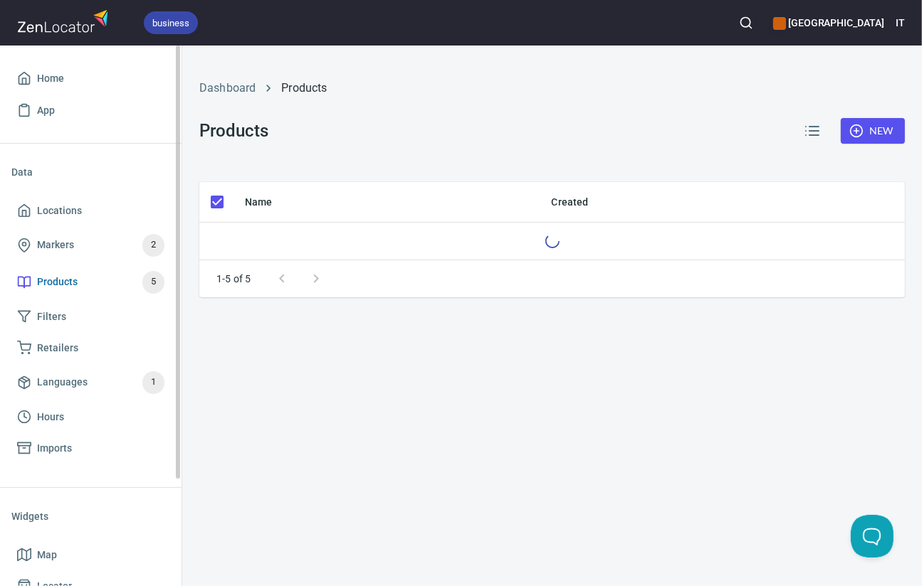
checkbox input "false"
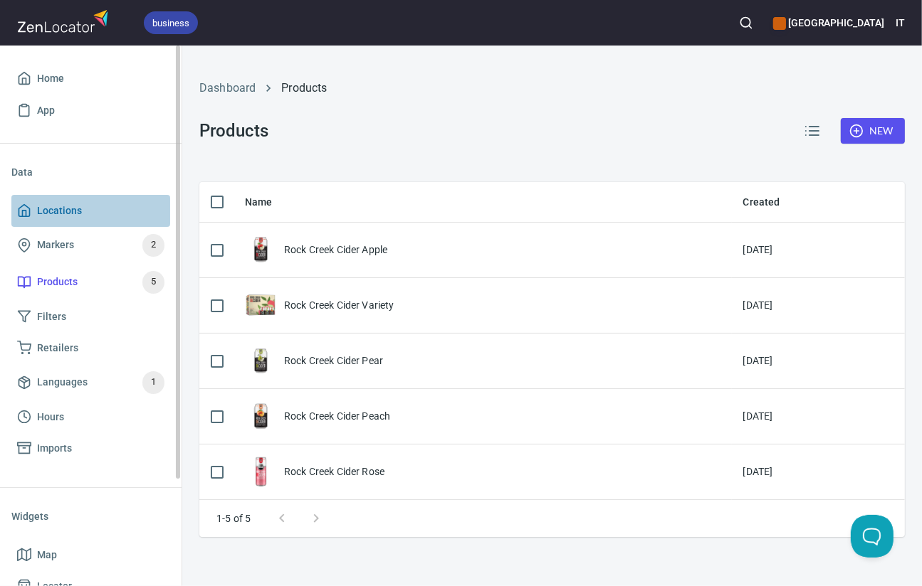
click at [48, 211] on span "Locations" at bounding box center [59, 211] width 45 height 18
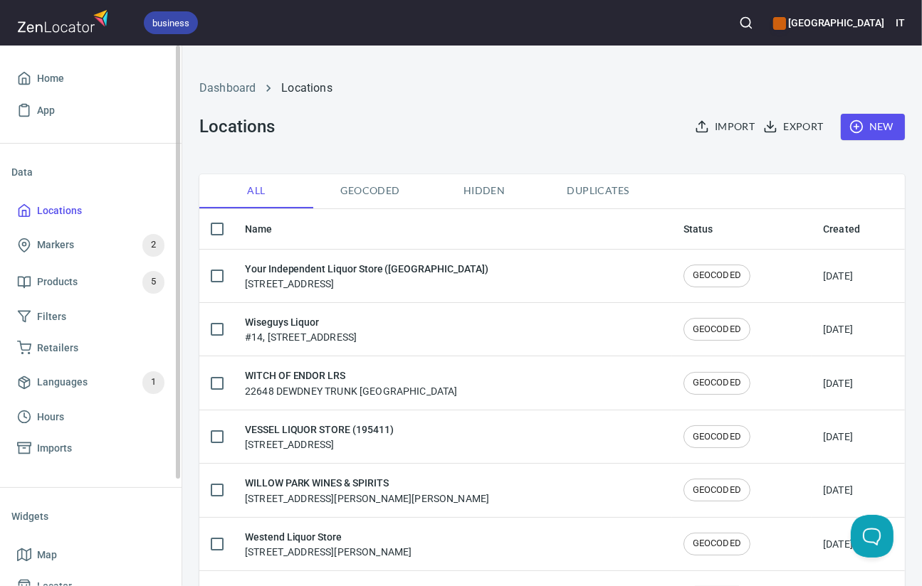
click at [845, 18] on h6 "[GEOGRAPHIC_DATA]" at bounding box center [828, 23] width 111 height 16
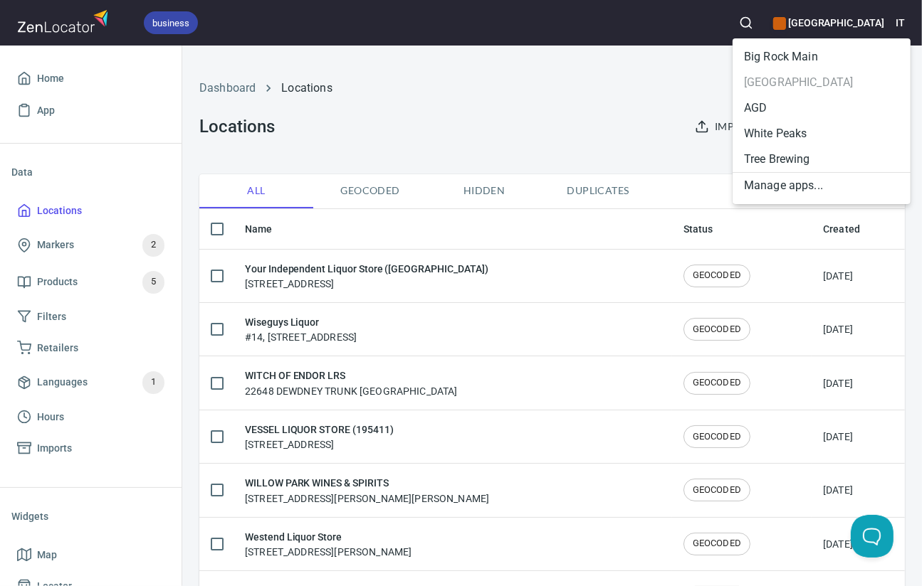
click at [756, 108] on li "AGD" at bounding box center [821, 108] width 178 height 26
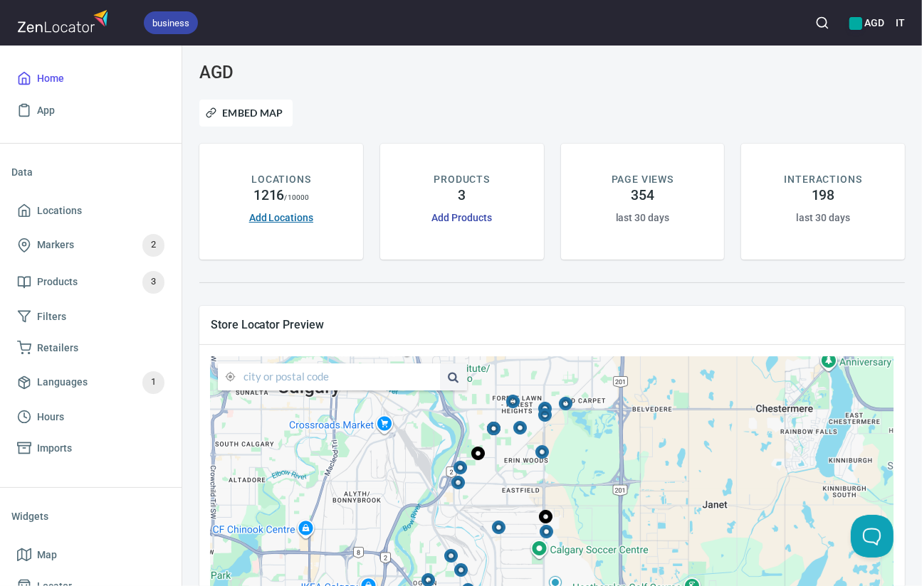
click at [280, 216] on link "Add Locations" at bounding box center [281, 217] width 64 height 11
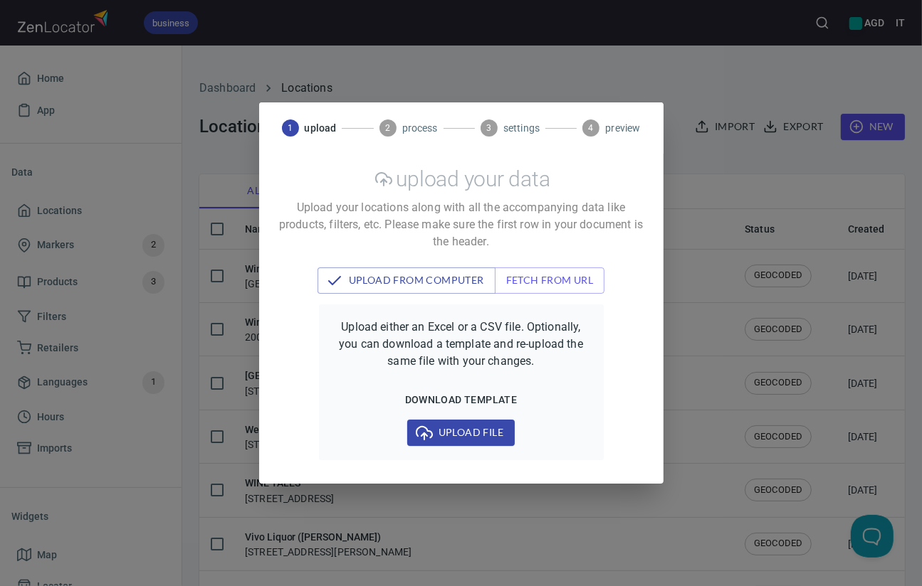
click at [718, 68] on div "1 upload 2 process 3 settings 4 preview upload your data Upload your locations …" at bounding box center [461, 293] width 922 height 586
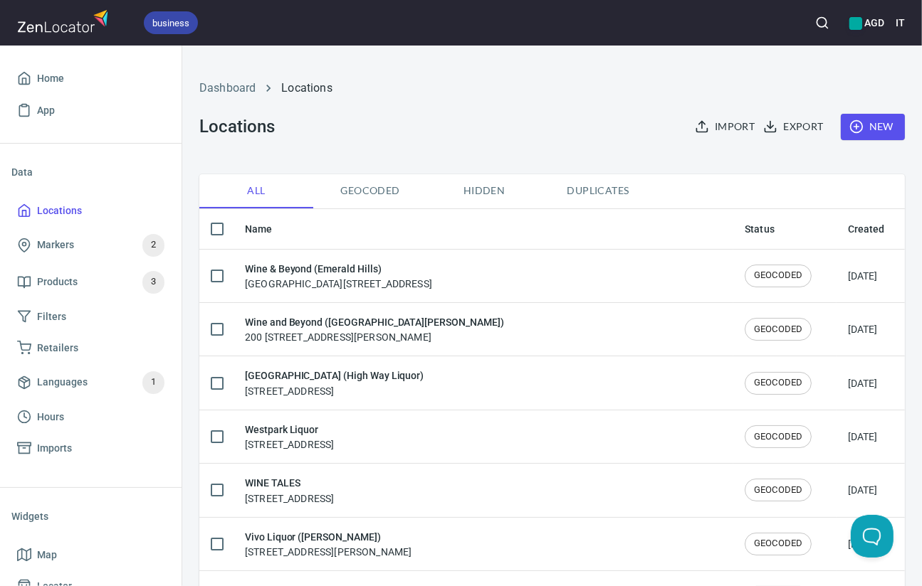
click at [219, 226] on input "checkbox" at bounding box center [217, 229] width 30 height 30
checkbox input "true"
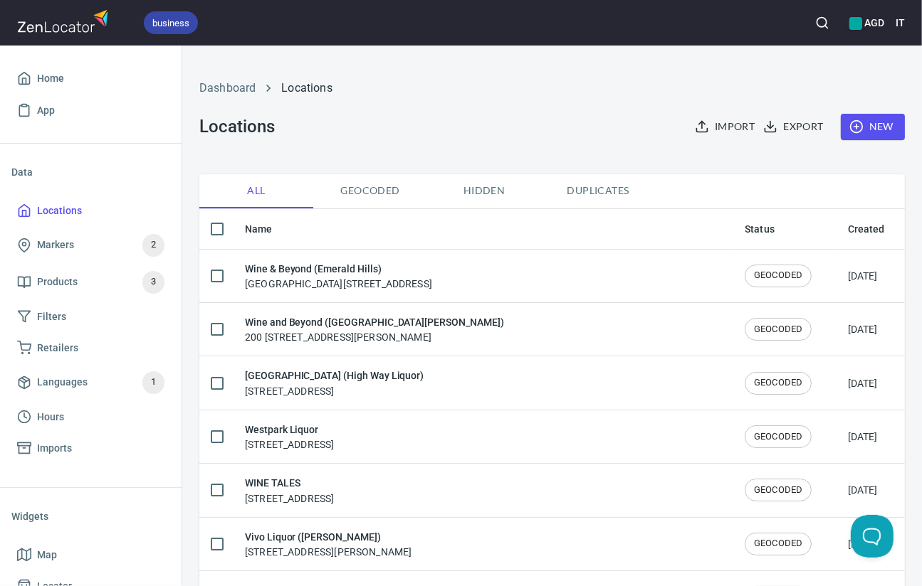
checkbox input "true"
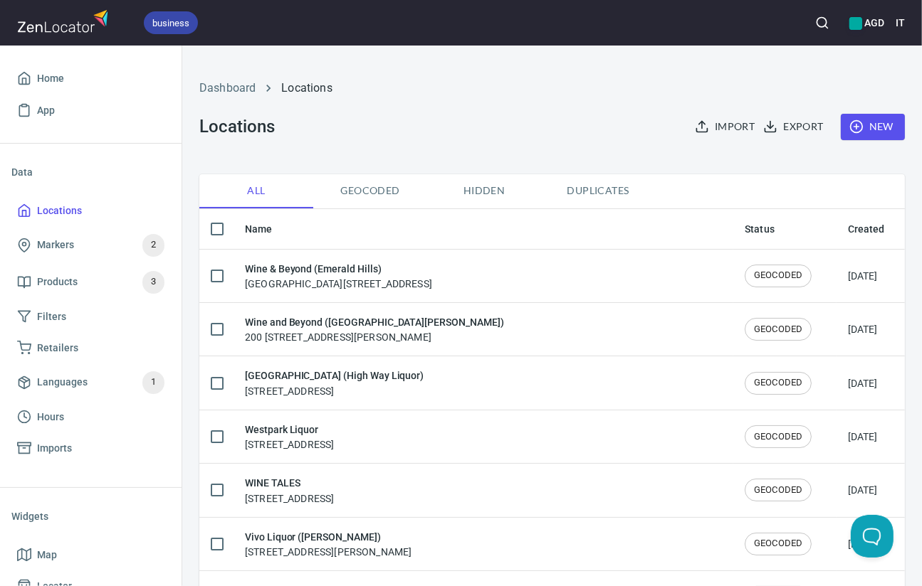
checkbox input "true"
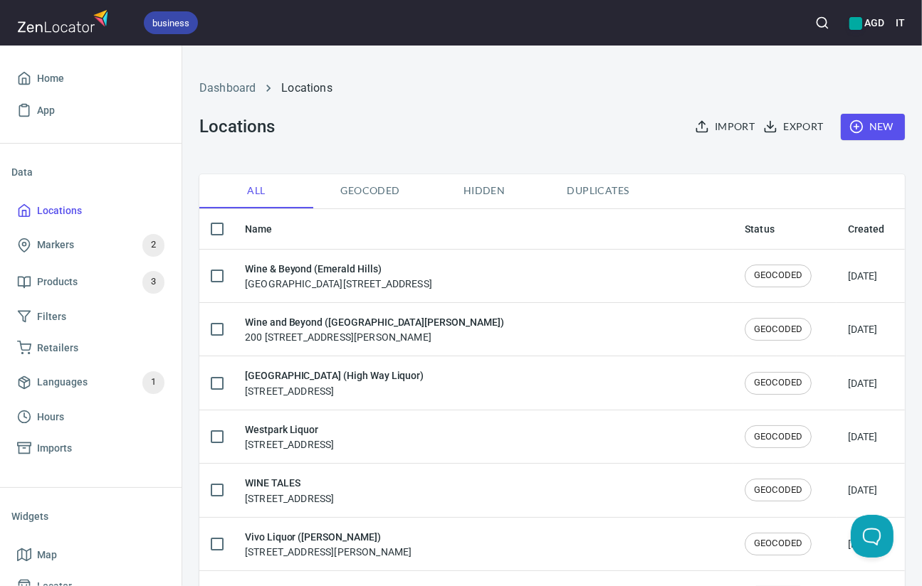
checkbox input "true"
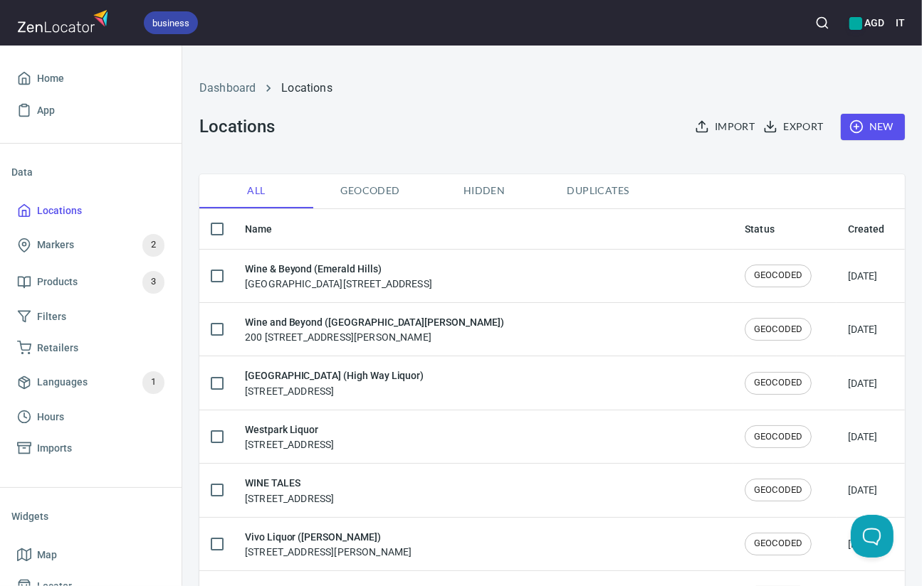
checkbox input "true"
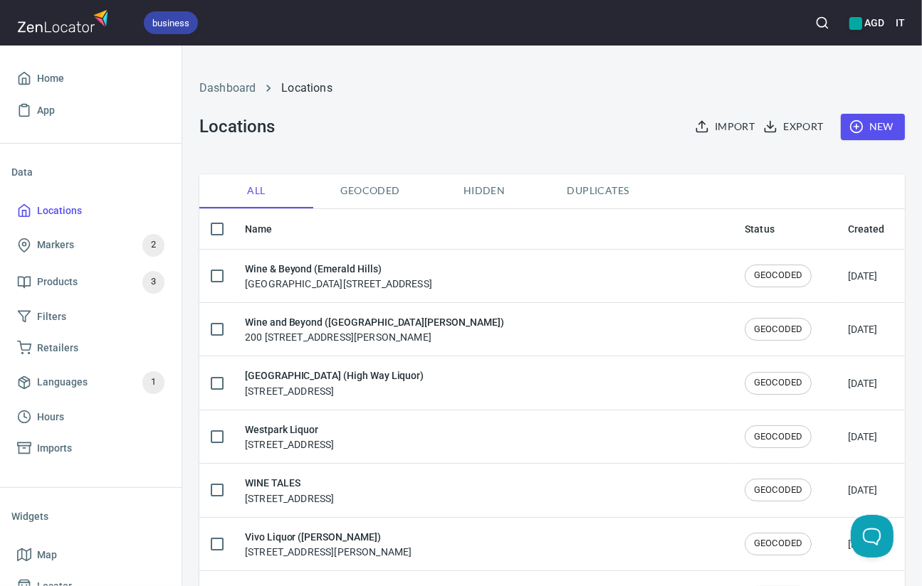
checkbox input "true"
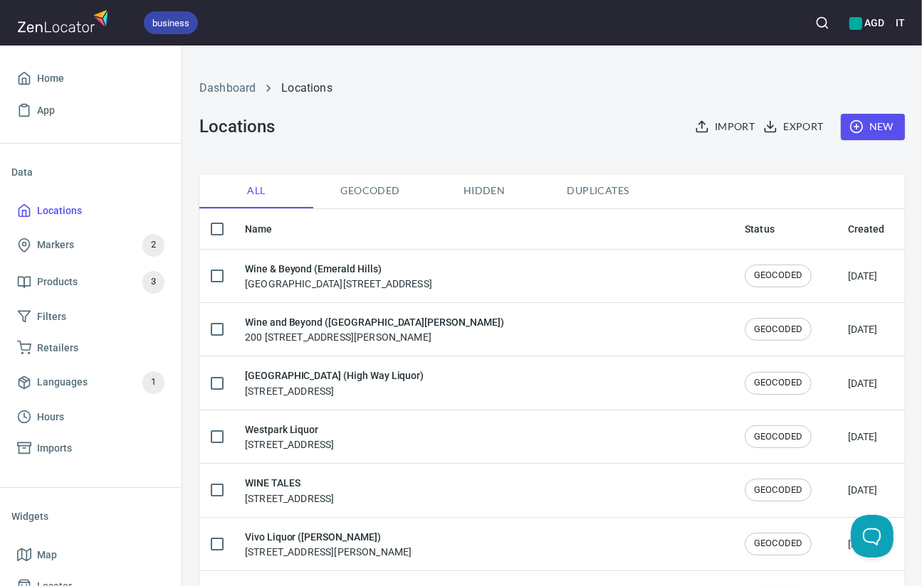
checkbox input "true"
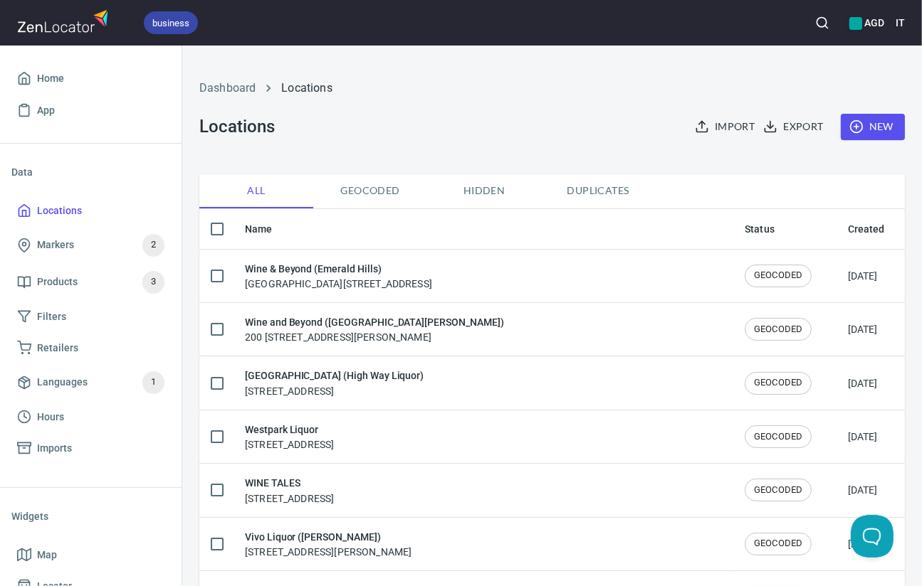
checkbox input "true"
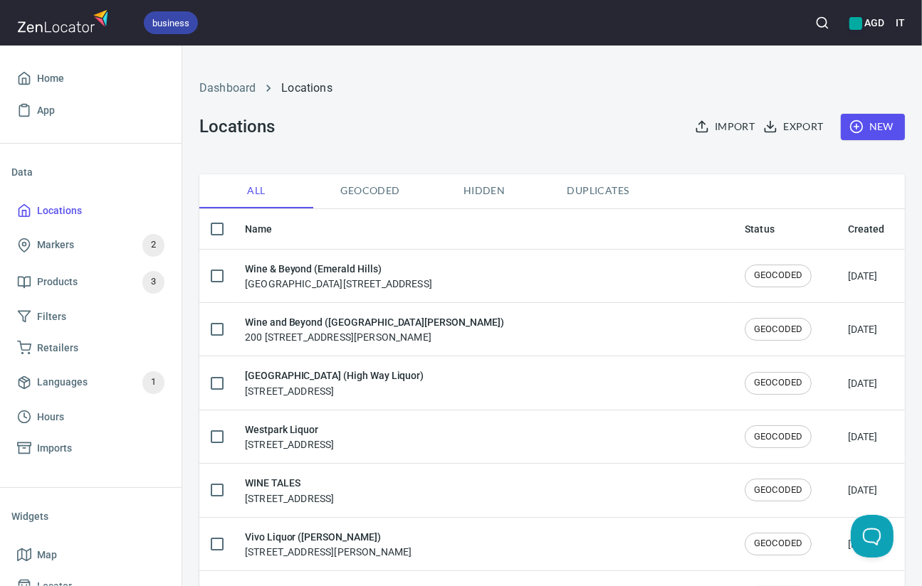
checkbox input "true"
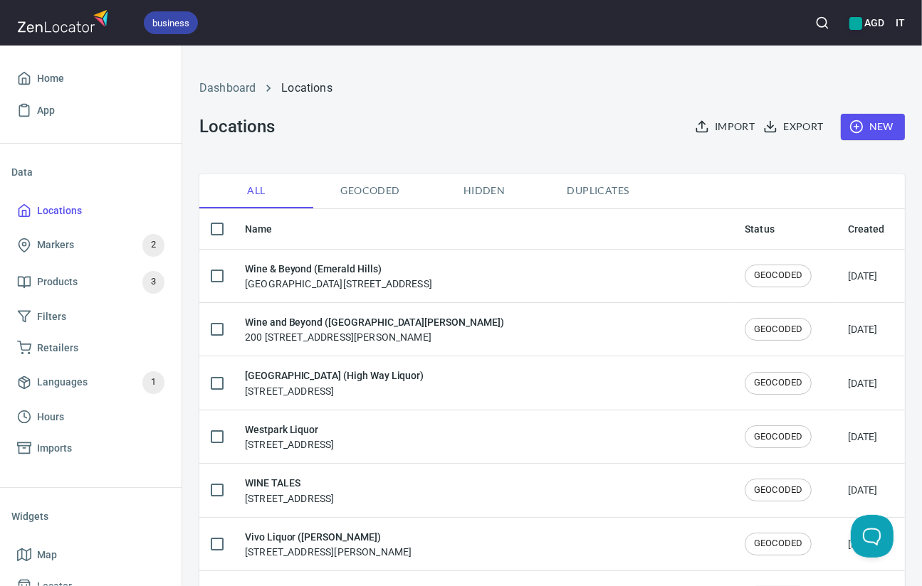
checkbox input "true"
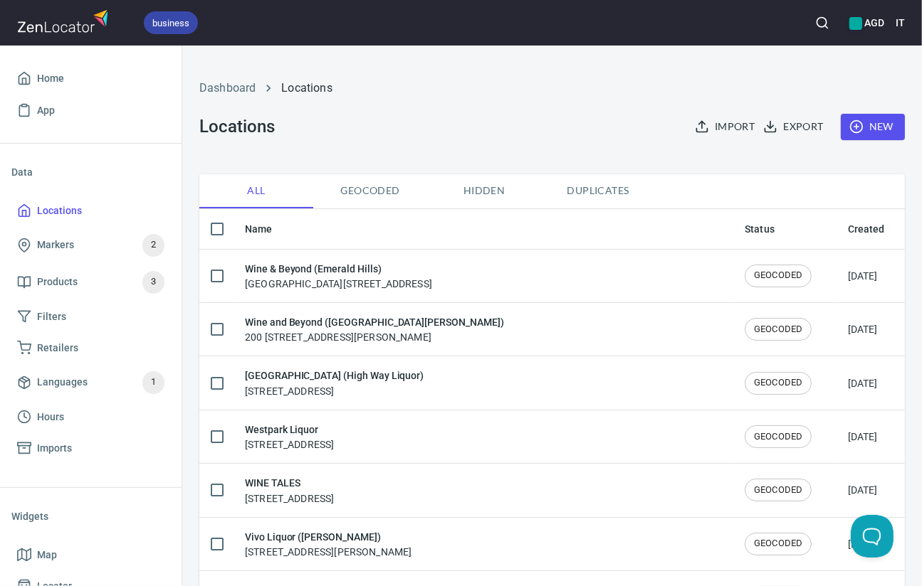
checkbox input "true"
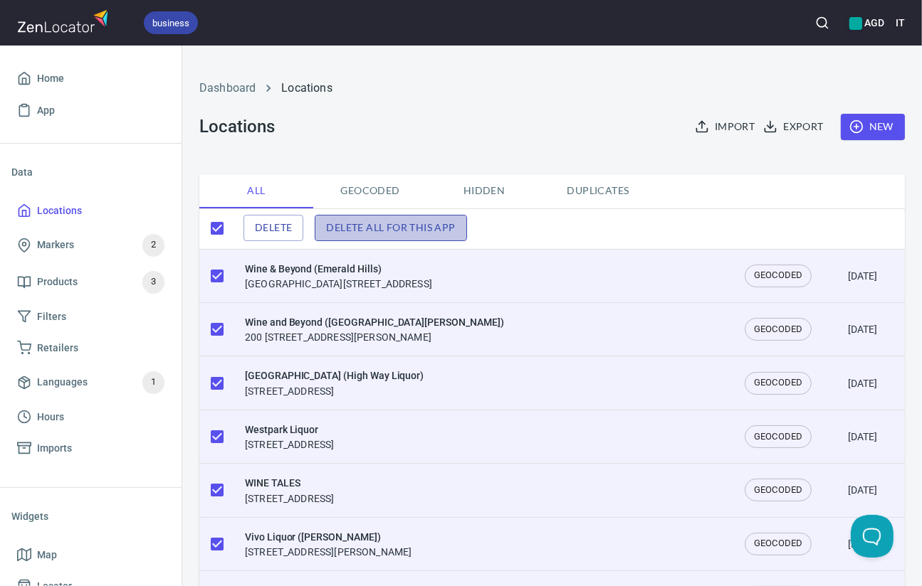
click at [357, 229] on span "Delete all for this app" at bounding box center [390, 228] width 129 height 18
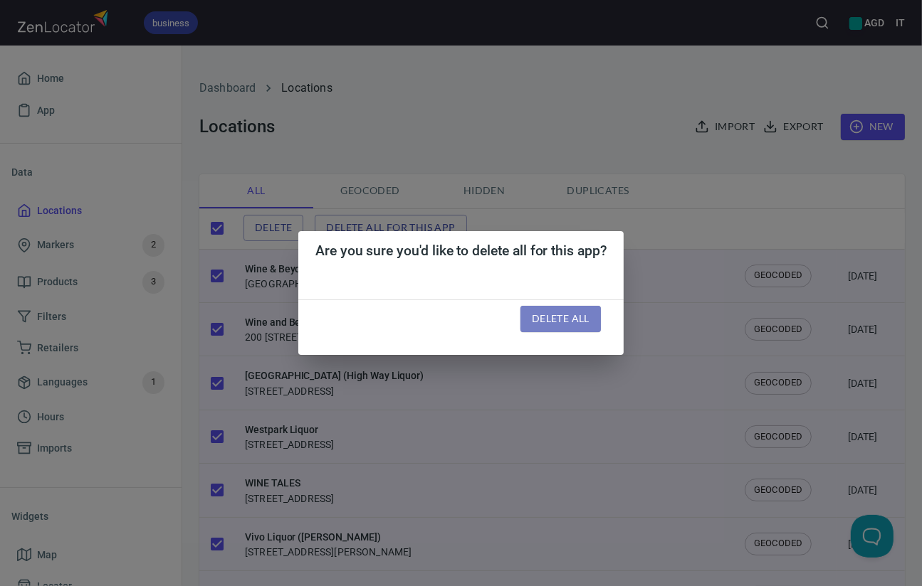
click at [566, 325] on span "Delete all" at bounding box center [561, 319] width 58 height 18
checkbox input "false"
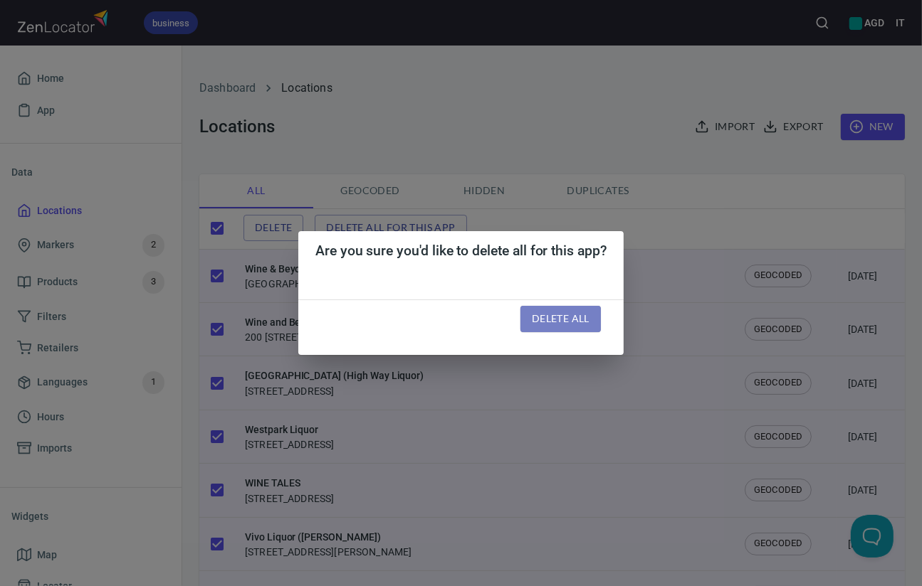
checkbox input "false"
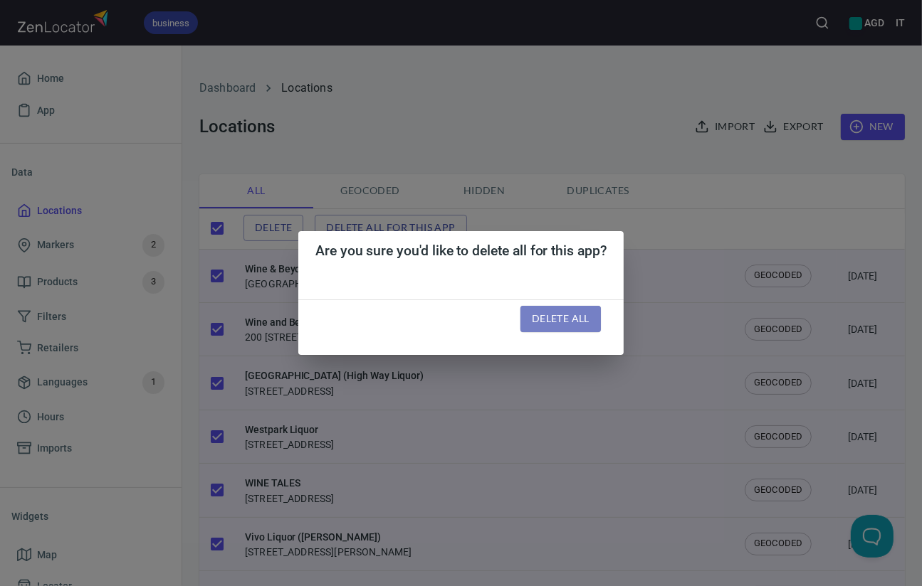
checkbox input "false"
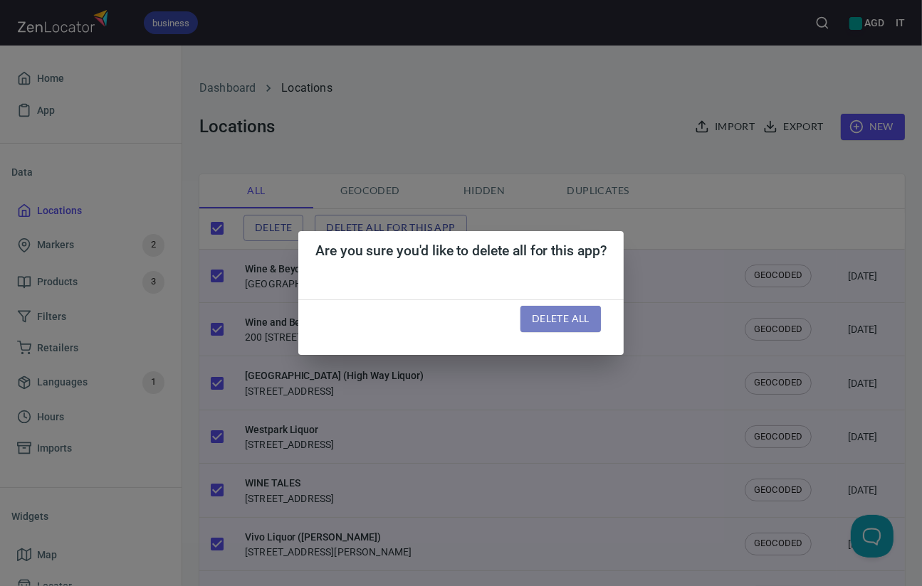
checkbox input "false"
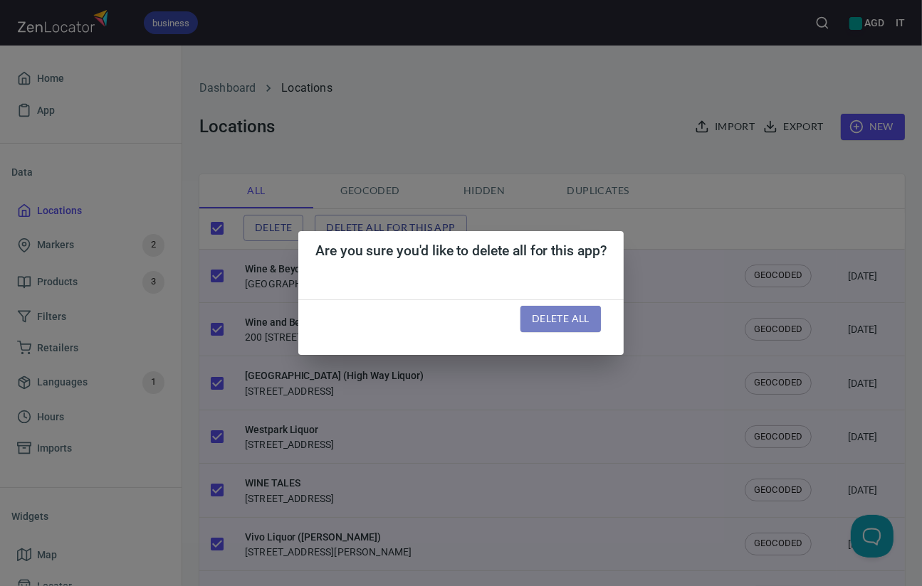
checkbox input "false"
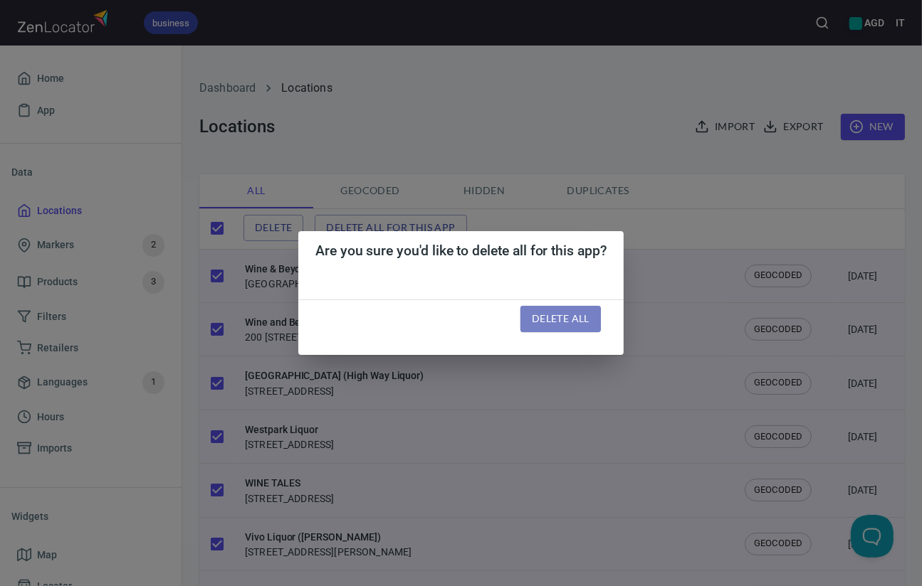
checkbox input "false"
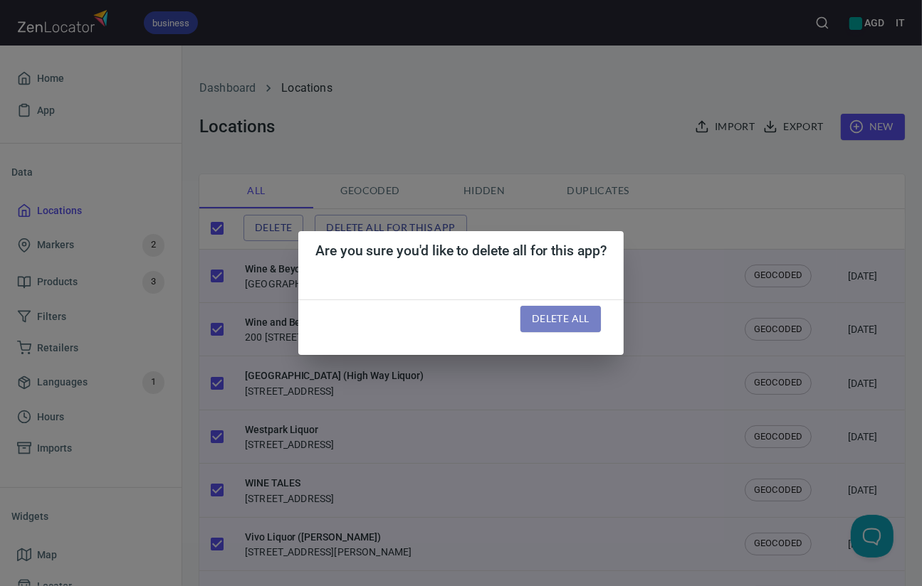
checkbox input "false"
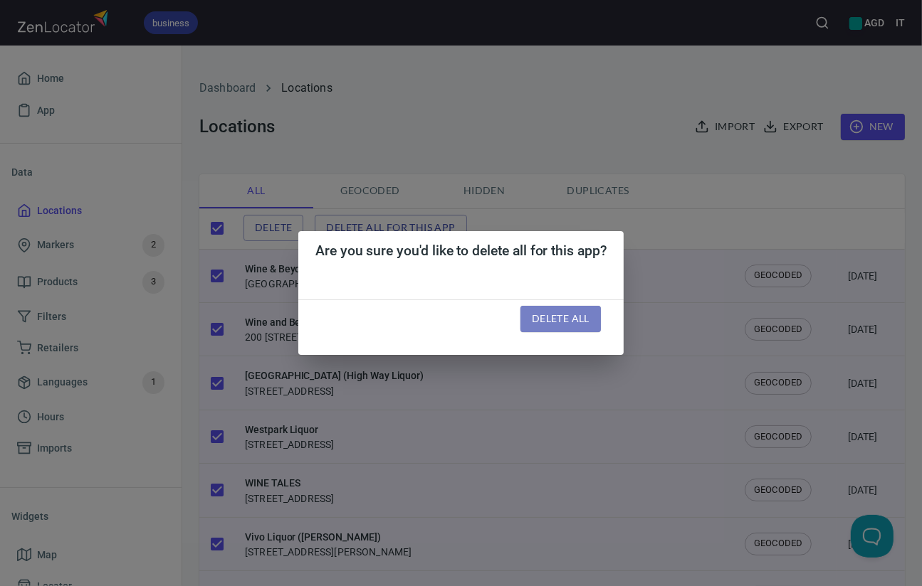
checkbox input "false"
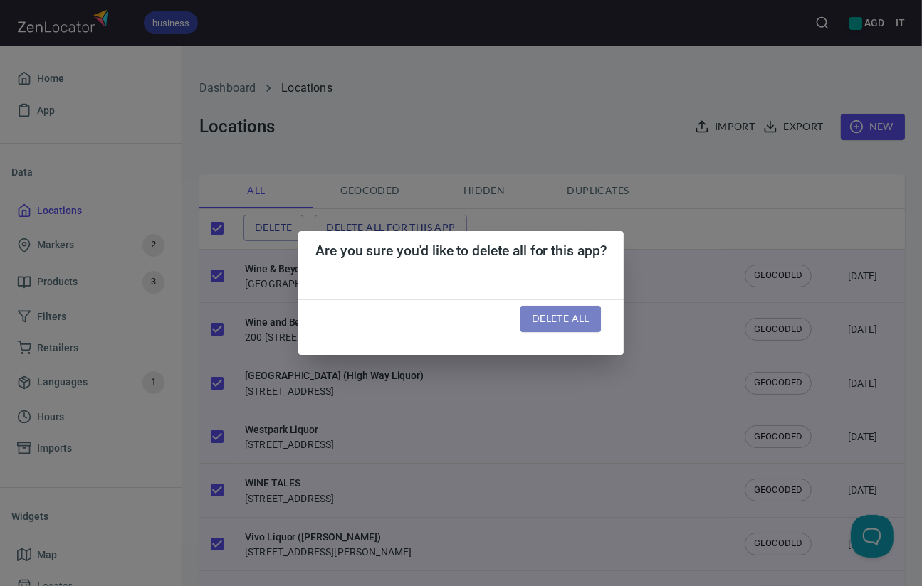
checkbox input "false"
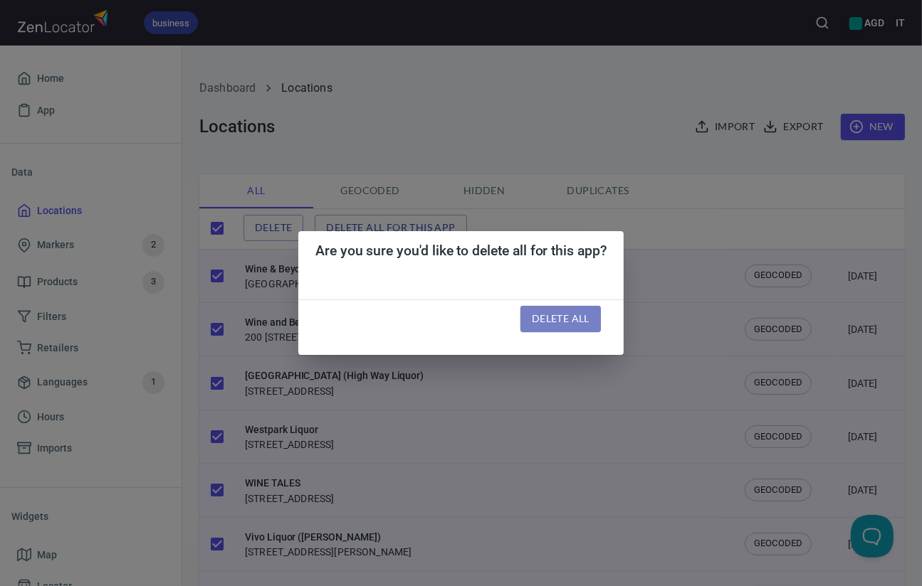
checkbox input "false"
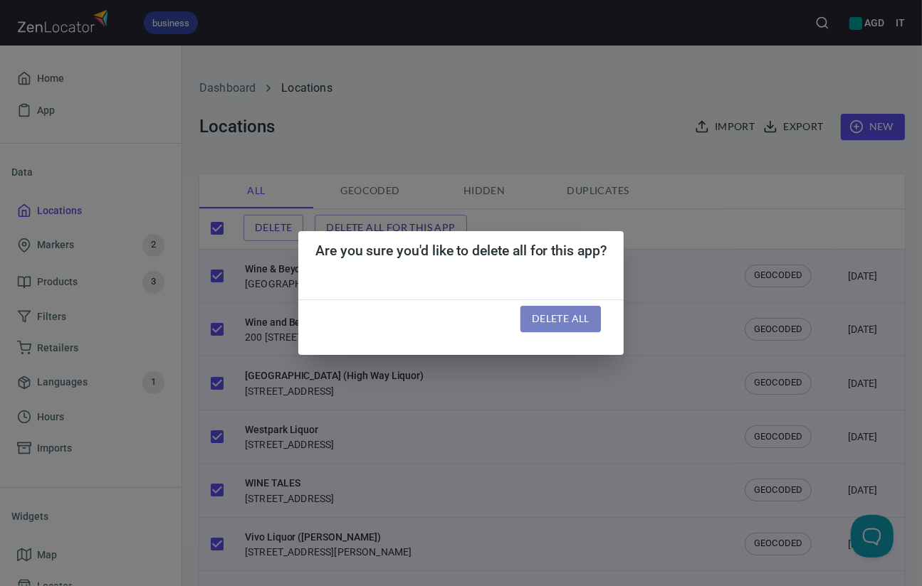
checkbox input "false"
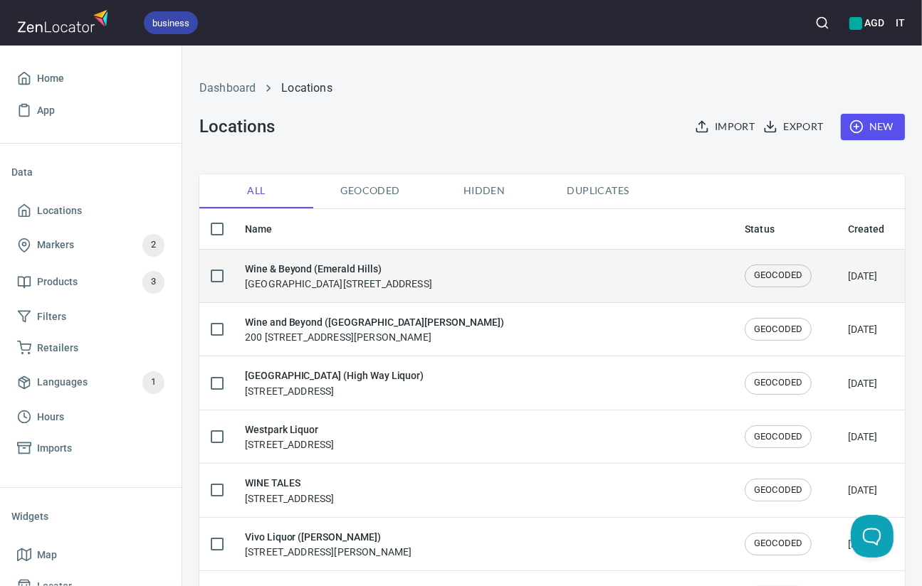
checkbox input "true"
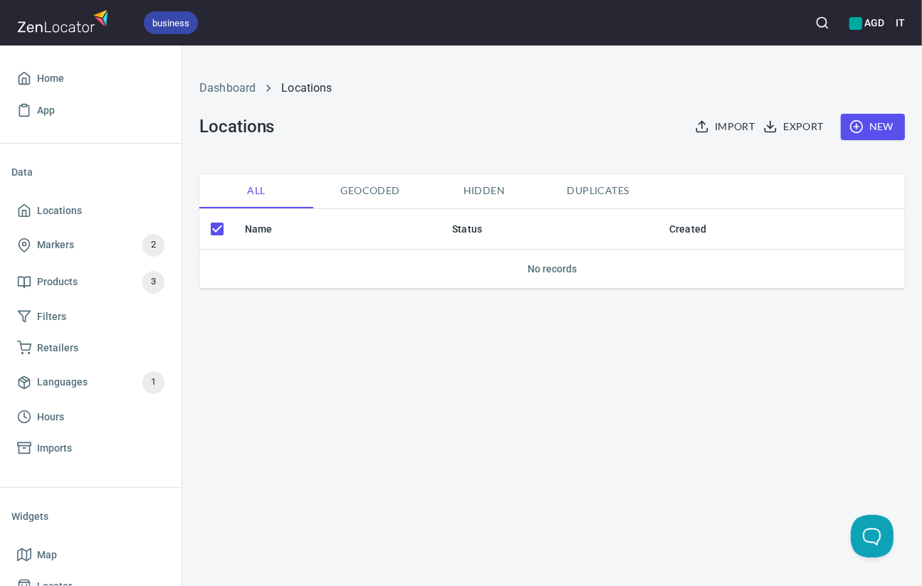
click at [737, 130] on span "Import" at bounding box center [725, 127] width 57 height 18
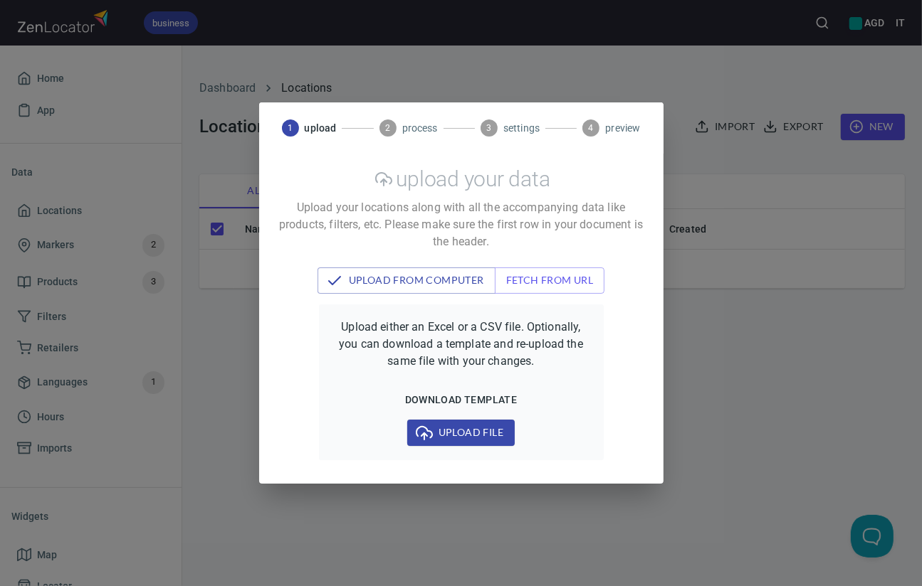
click at [461, 428] on span "Upload file" at bounding box center [460, 433] width 85 height 18
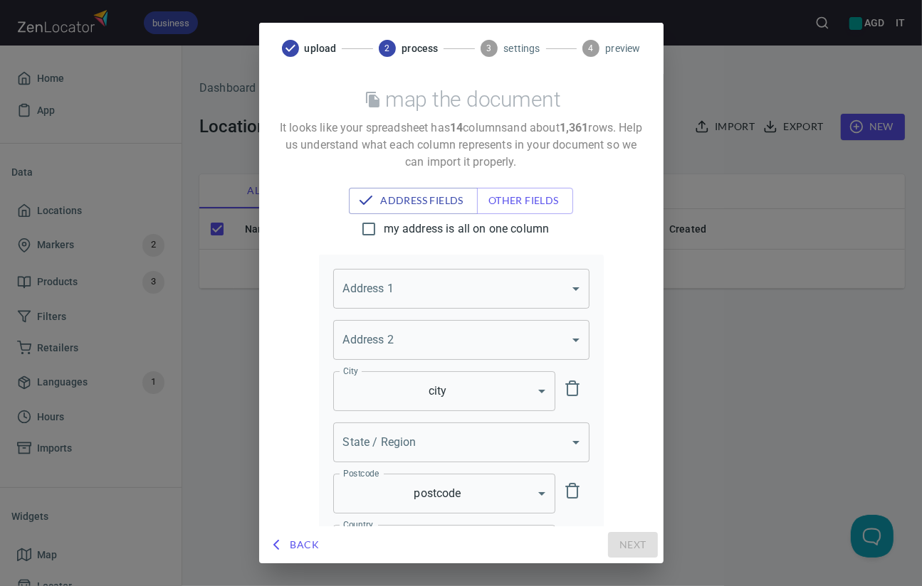
click at [425, 274] on body "business AGD IT Home App Data Locations Markers 2 Products 3 Filters Retailers …" at bounding box center [461, 293] width 922 height 586
click at [390, 290] on body "business AGD IT Home App Data Locations Markers 2 Products 3 Filters Retailers …" at bounding box center [461, 293] width 922 height 586
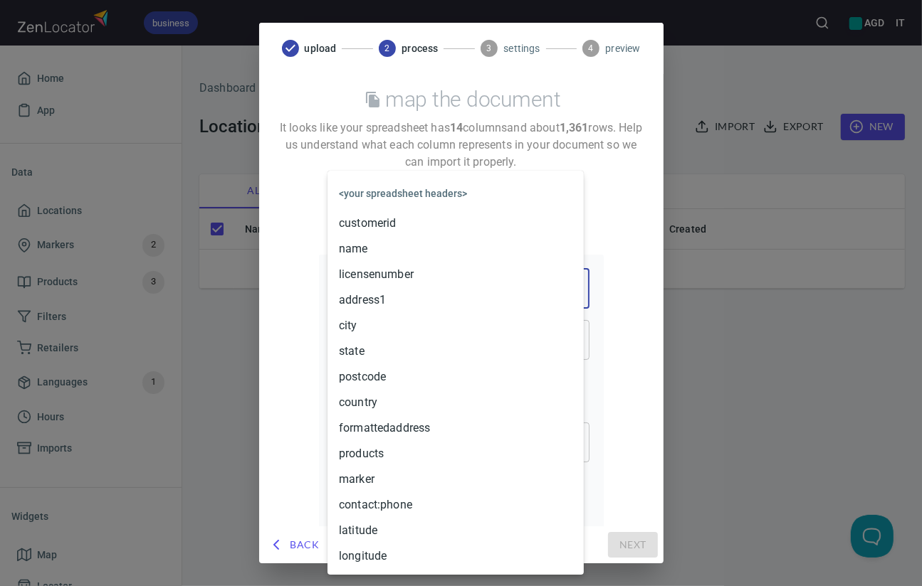
click at [390, 294] on li "address1" at bounding box center [455, 301] width 256 height 26
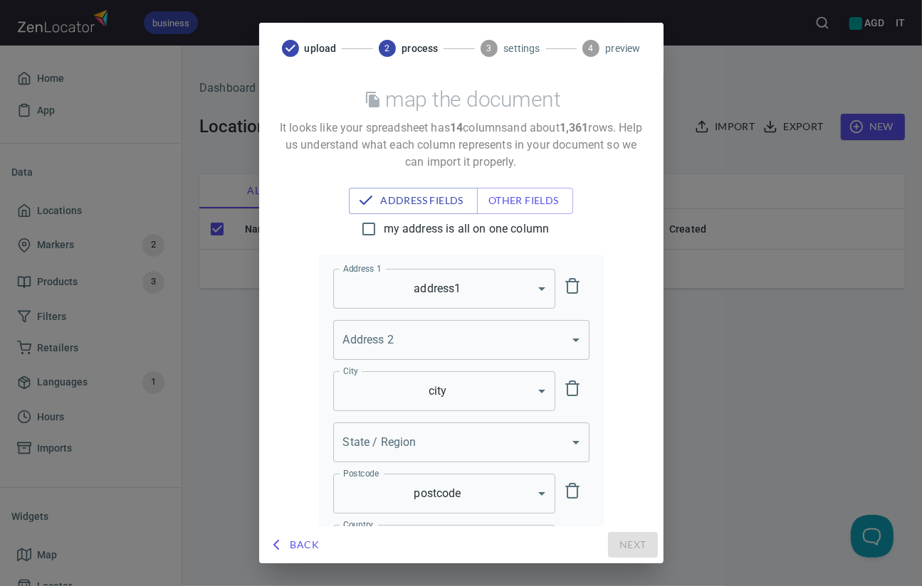
click at [399, 445] on body "business AGD IT Home App Data Locations Markers 2 Products 3 Filters Retailers …" at bounding box center [461, 293] width 922 height 586
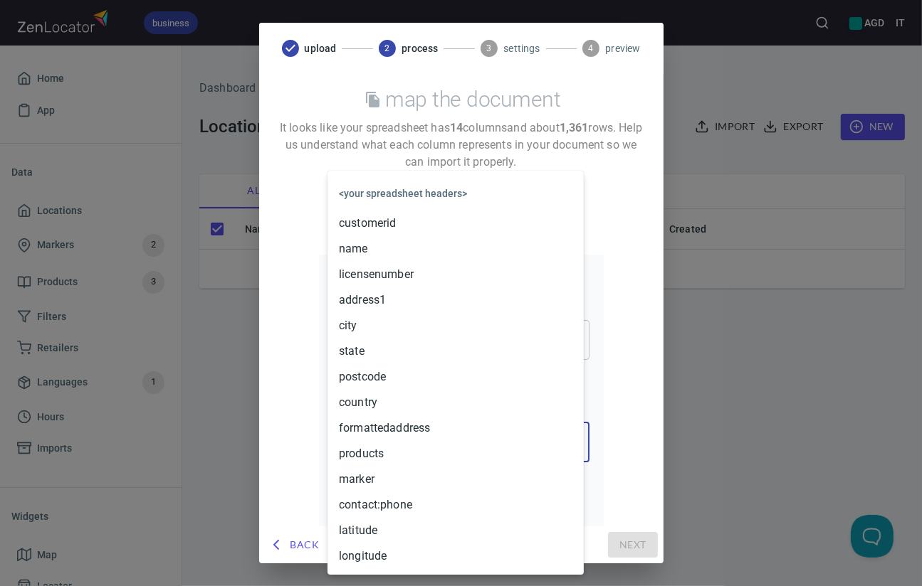
click at [379, 354] on li "state" at bounding box center [455, 352] width 256 height 26
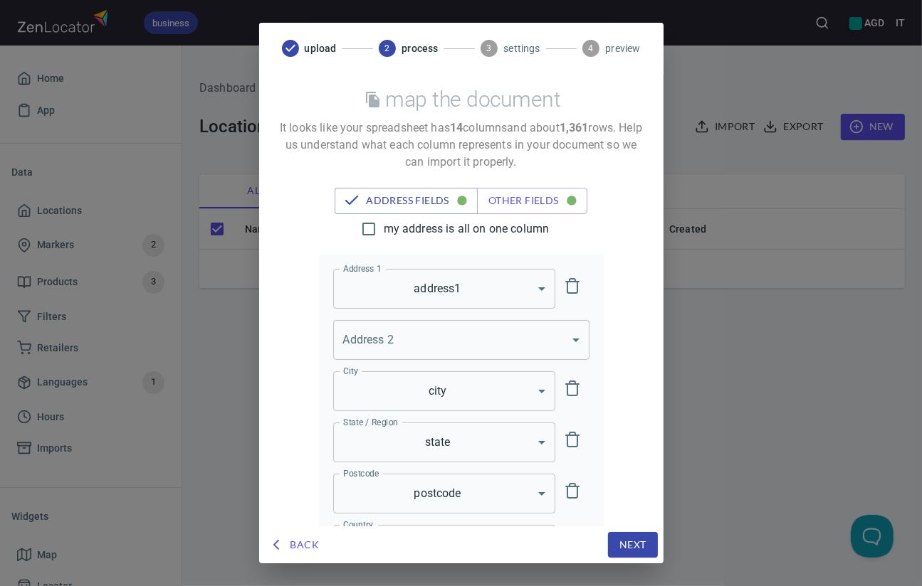
scroll to position [69, 0]
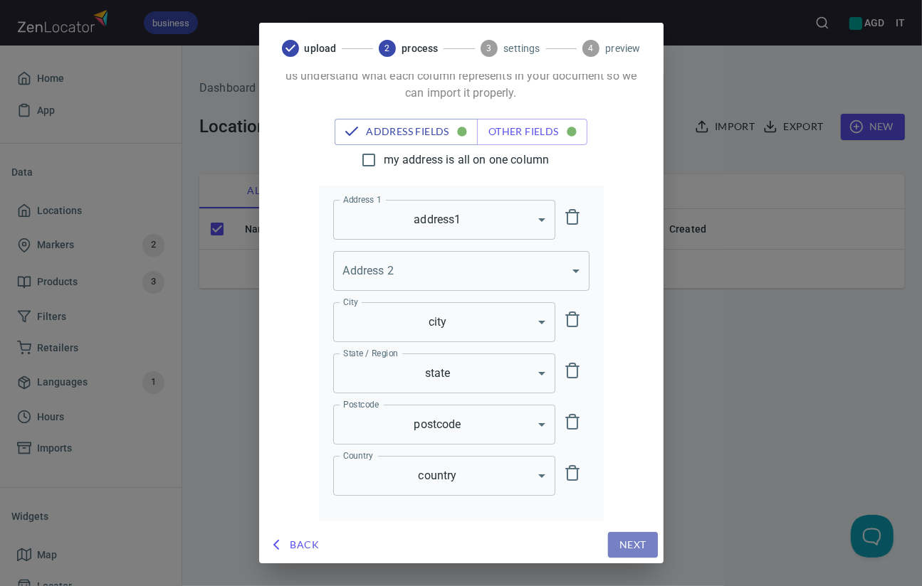
click at [633, 543] on span "Next" at bounding box center [632, 546] width 27 height 18
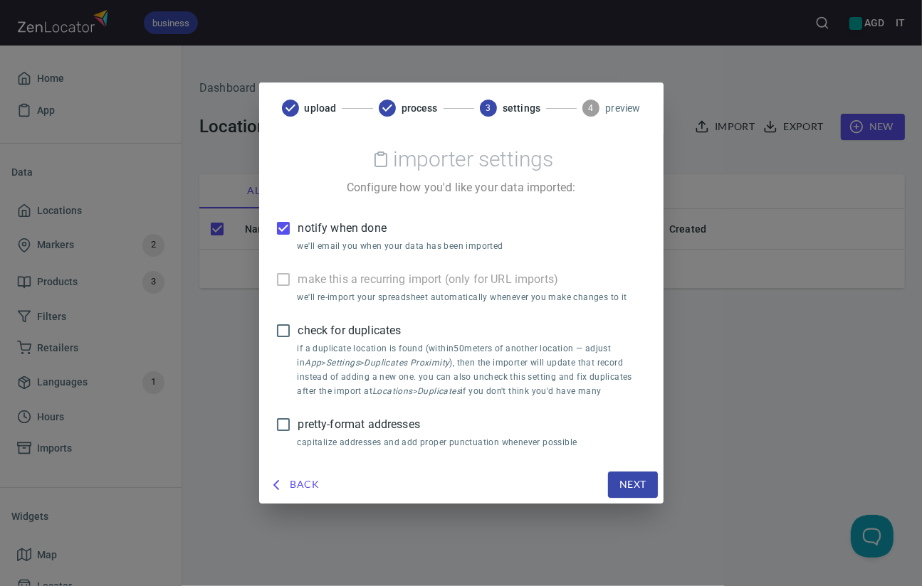
click at [636, 484] on span "Next" at bounding box center [632, 485] width 27 height 18
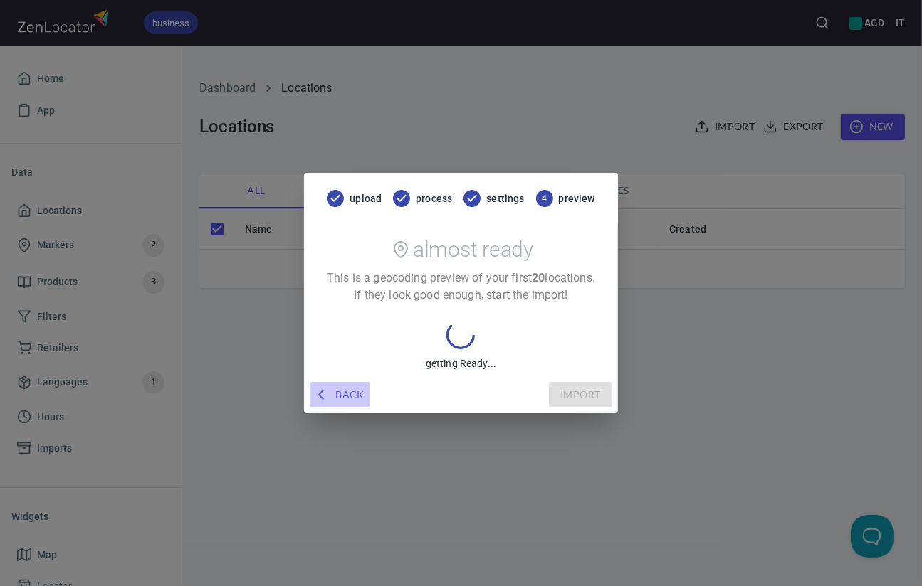
click at [344, 389] on span "Back" at bounding box center [339, 395] width 49 height 18
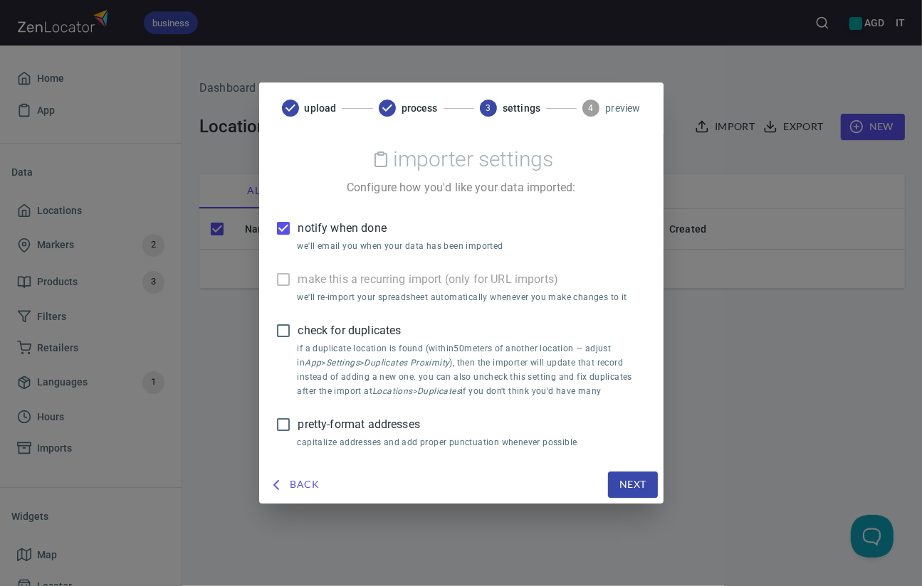
click at [629, 480] on span "Next" at bounding box center [632, 485] width 27 height 18
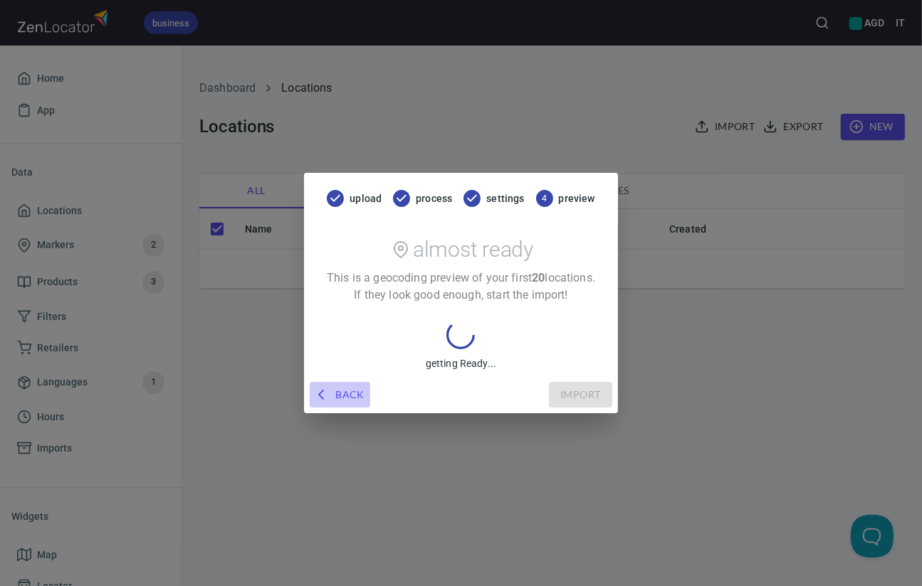
click at [352, 391] on span "Back" at bounding box center [339, 395] width 49 height 18
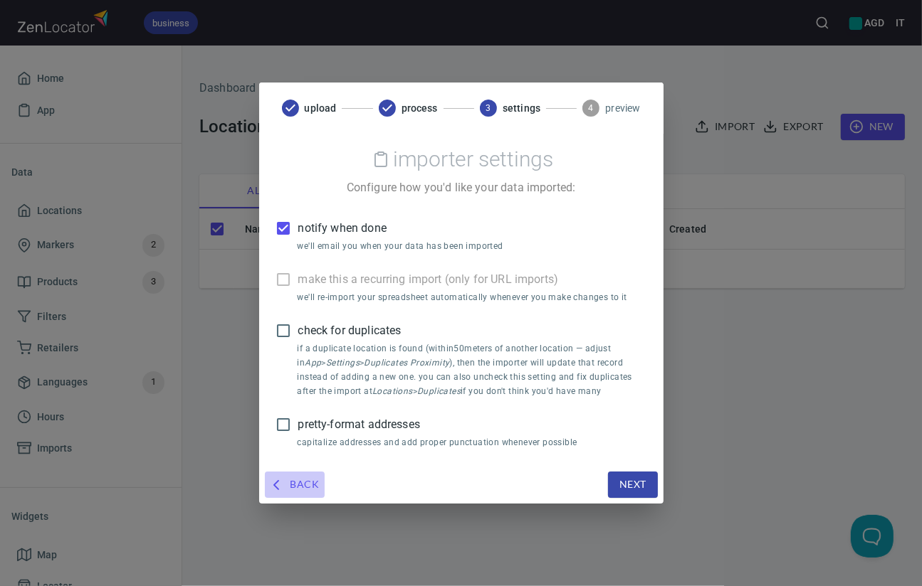
click at [284, 490] on icon "button" at bounding box center [276, 485] width 17 height 17
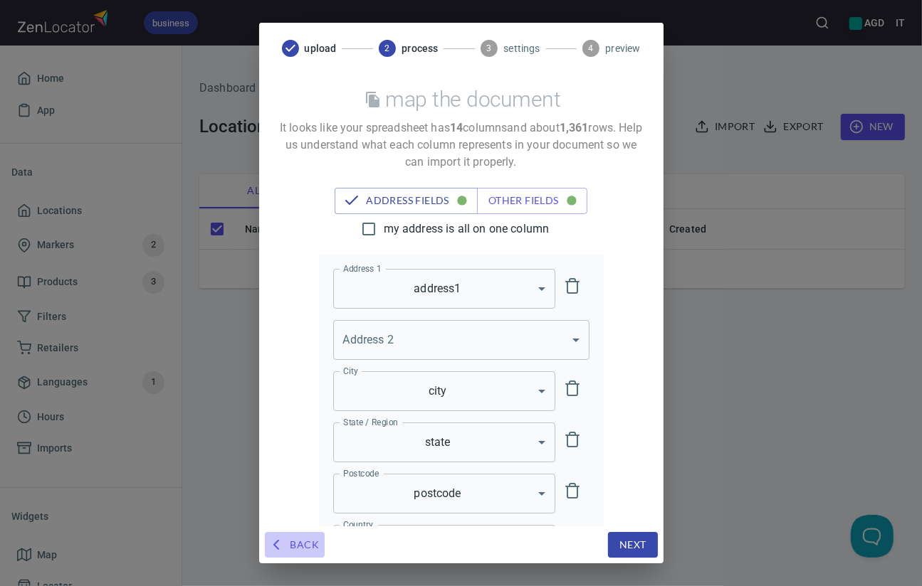
click at [295, 543] on span "Back" at bounding box center [294, 546] width 49 height 18
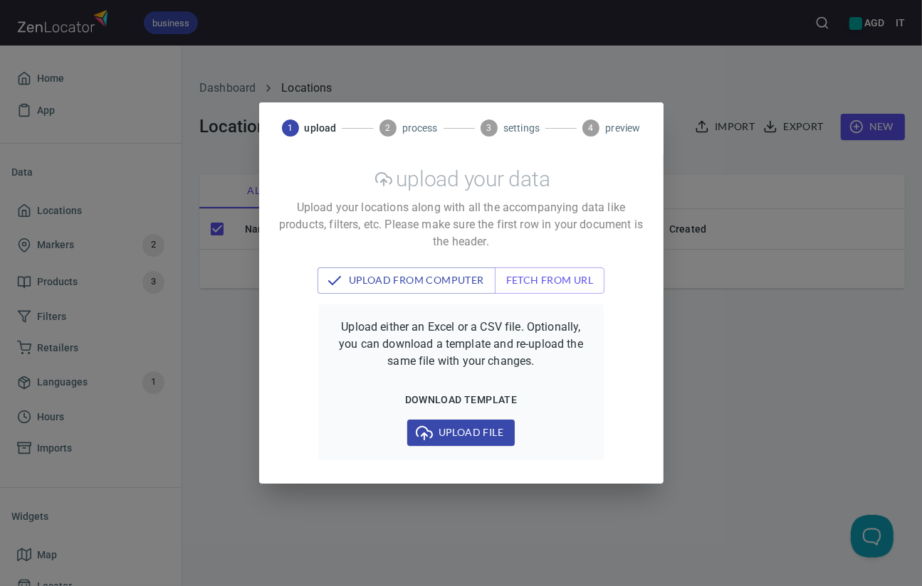
click at [754, 307] on div "1 upload 2 process 3 settings 4 preview upload your data Upload your locations …" at bounding box center [461, 293] width 922 height 586
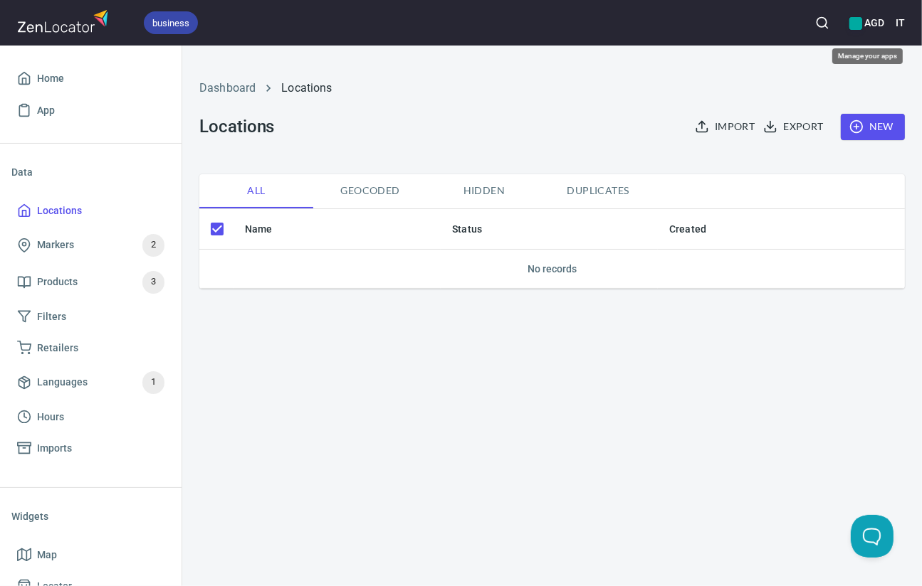
click at [865, 21] on h6 "AGD" at bounding box center [866, 23] width 35 height 16
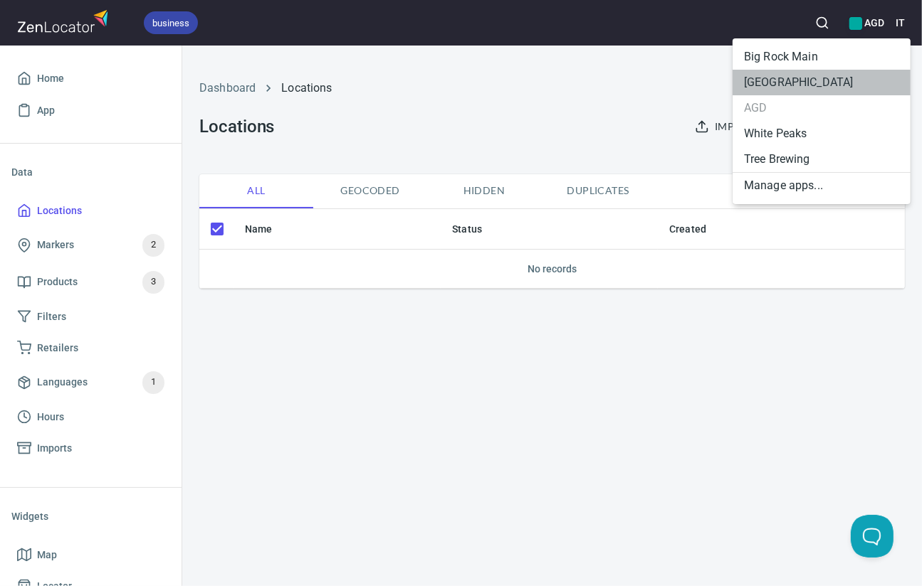
click at [802, 75] on li "[GEOGRAPHIC_DATA]" at bounding box center [821, 83] width 178 height 26
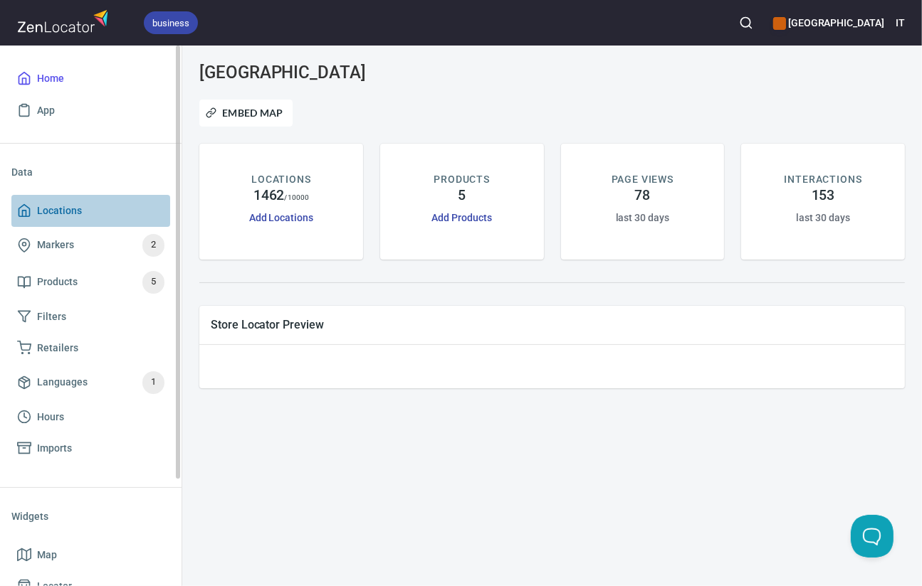
click at [61, 211] on span "Locations" at bounding box center [59, 211] width 45 height 18
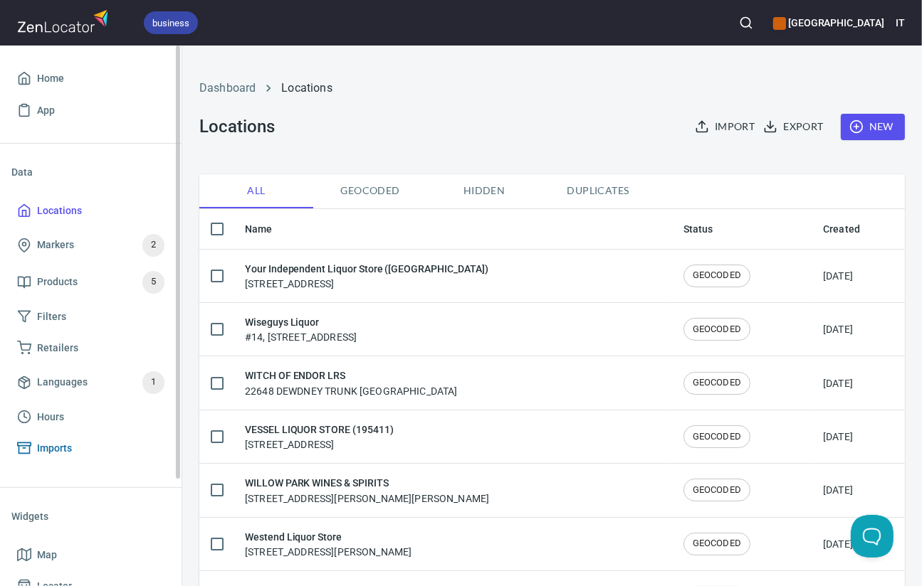
scroll to position [134, 0]
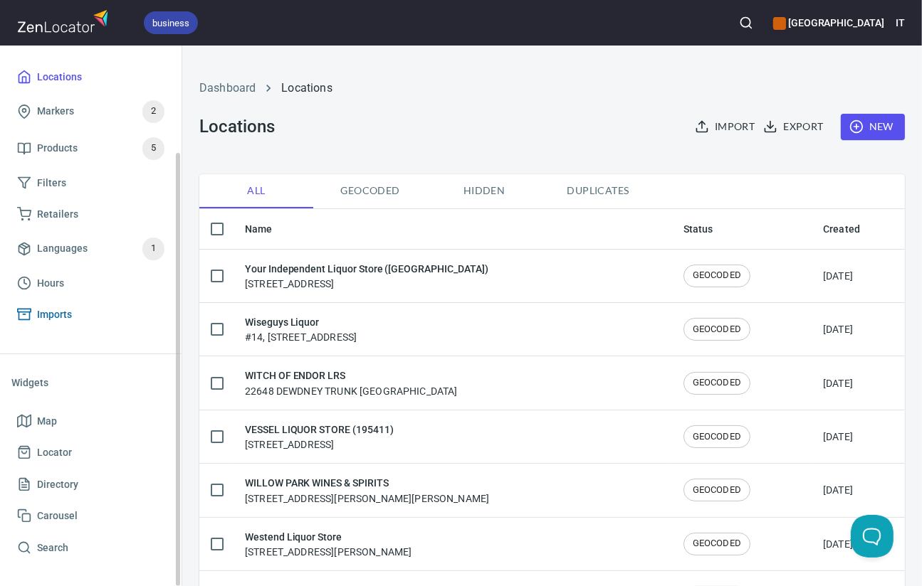
click at [53, 312] on span "Imports" at bounding box center [54, 315] width 35 height 18
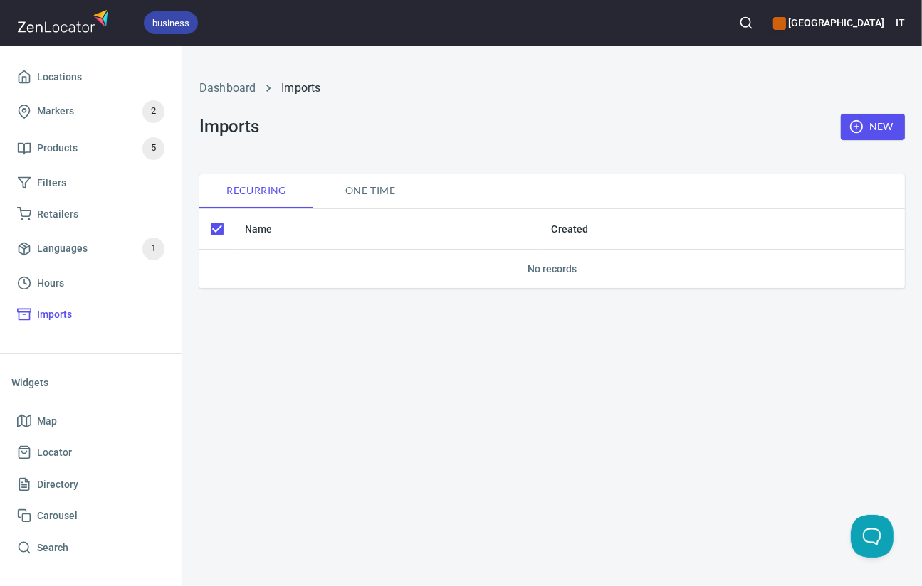
click at [344, 186] on span "One-time" at bounding box center [370, 191] width 97 height 18
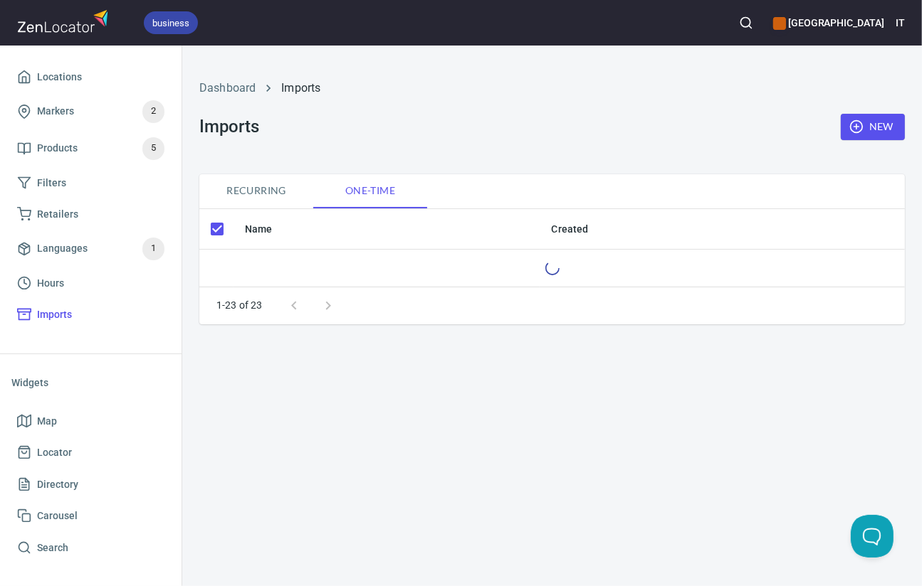
checkbox input "false"
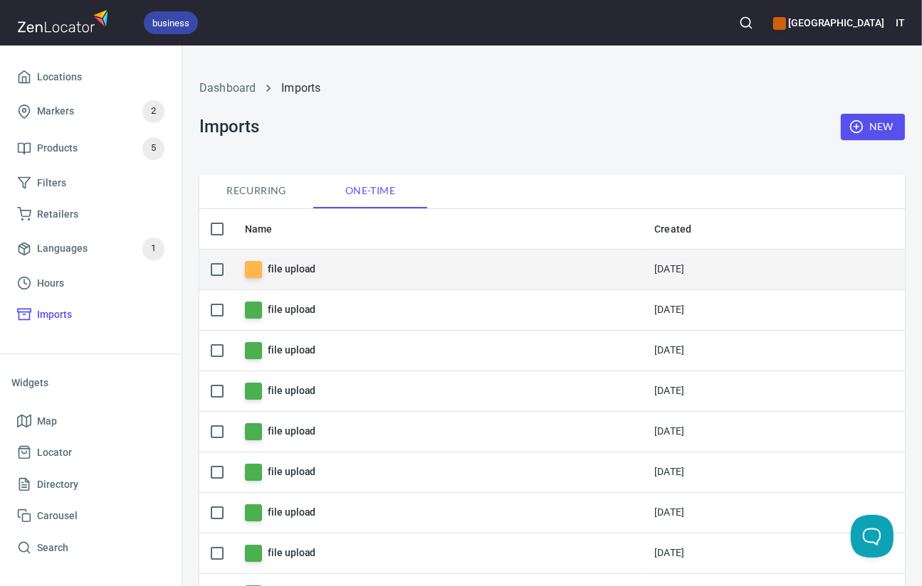
click at [267, 271] on div "file upload" at bounding box center [438, 269] width 386 height 17
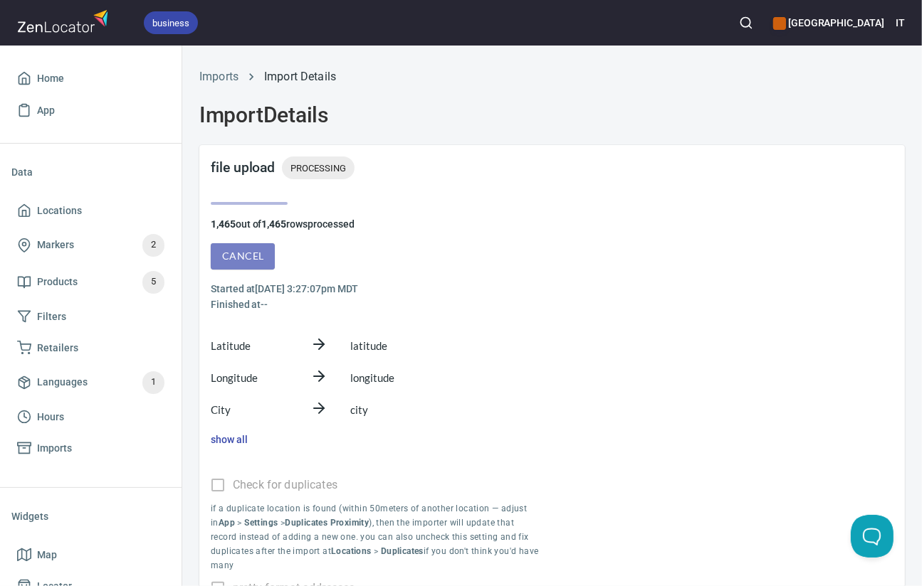
click at [263, 260] on button "Cancel" at bounding box center [243, 256] width 64 height 26
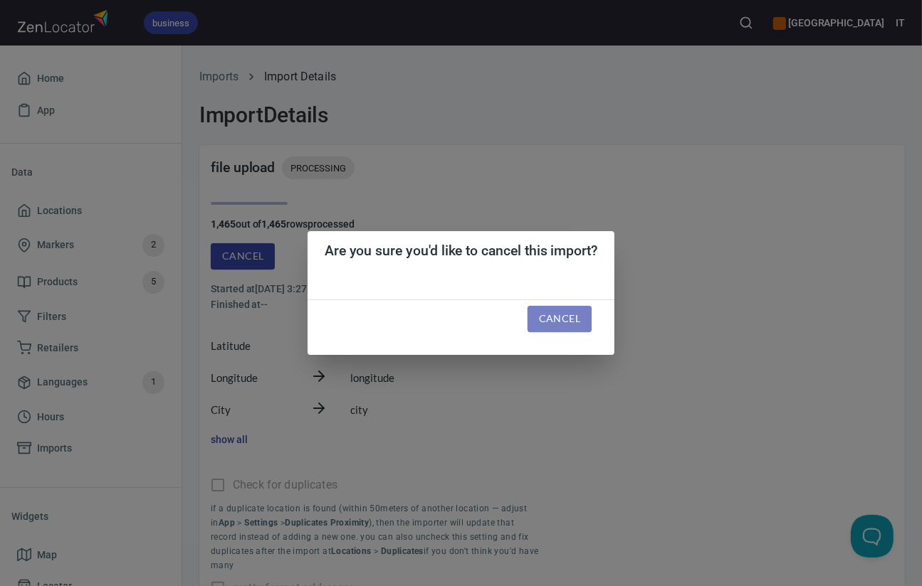
click at [552, 310] on button "Cancel" at bounding box center [559, 319] width 64 height 26
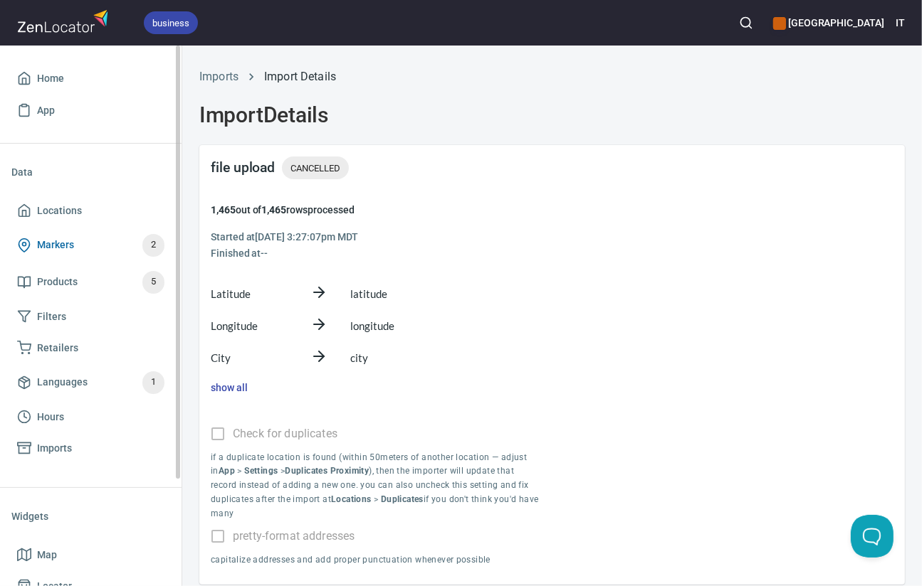
click at [71, 243] on span "Markers" at bounding box center [55, 245] width 37 height 18
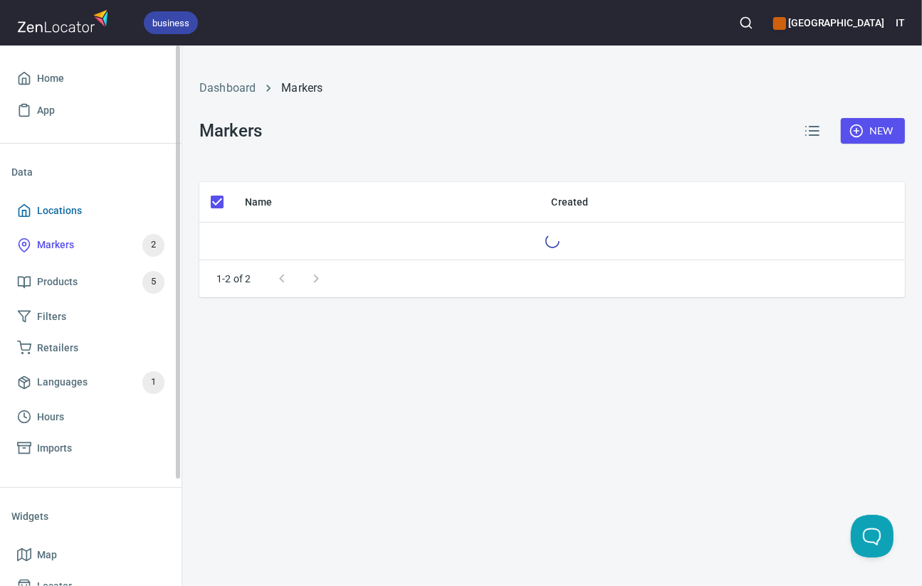
checkbox input "false"
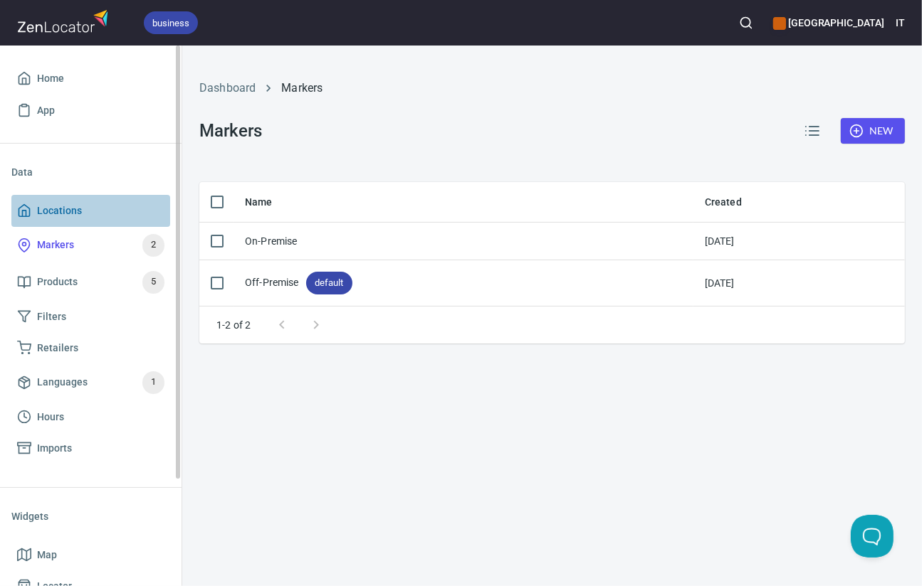
click at [68, 205] on span "Locations" at bounding box center [59, 211] width 45 height 18
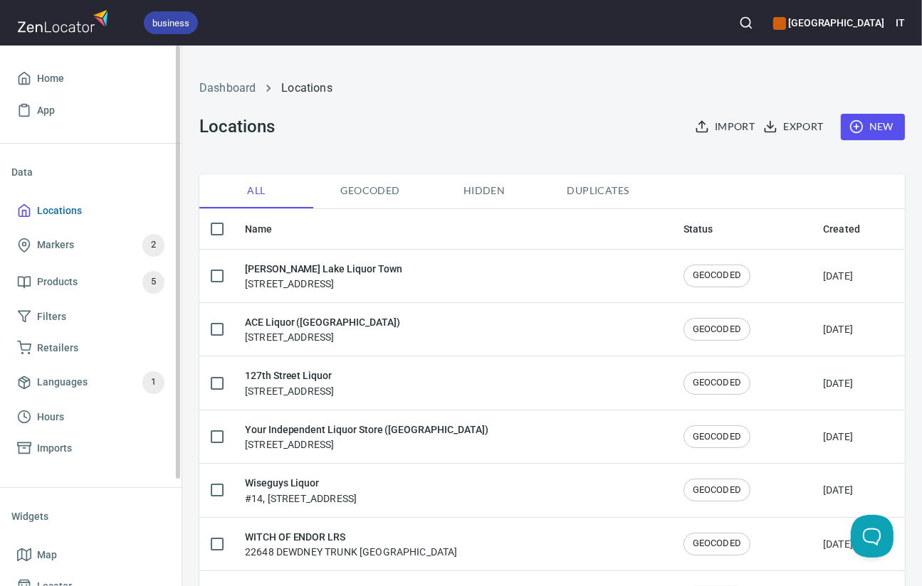
checkbox input "false"
click at [853, 13] on div "[GEOGRAPHIC_DATA]" at bounding box center [828, 22] width 111 height 31
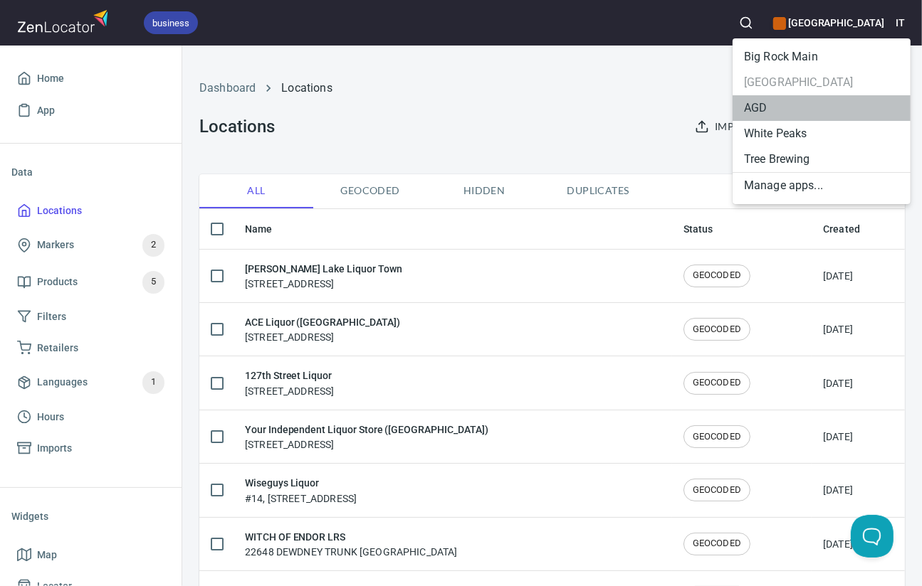
click at [746, 108] on li "AGD" at bounding box center [821, 108] width 178 height 26
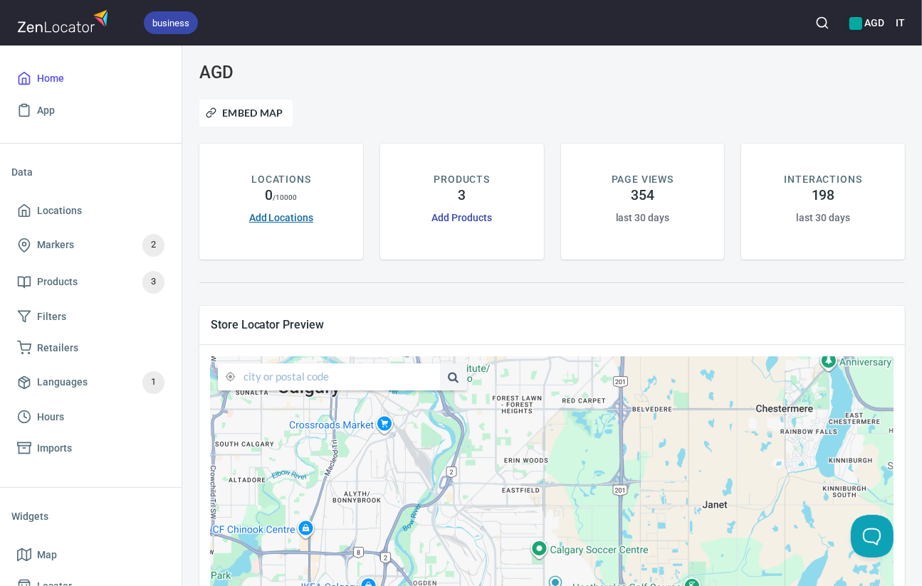
click at [285, 217] on link "Add Locations" at bounding box center [281, 217] width 64 height 11
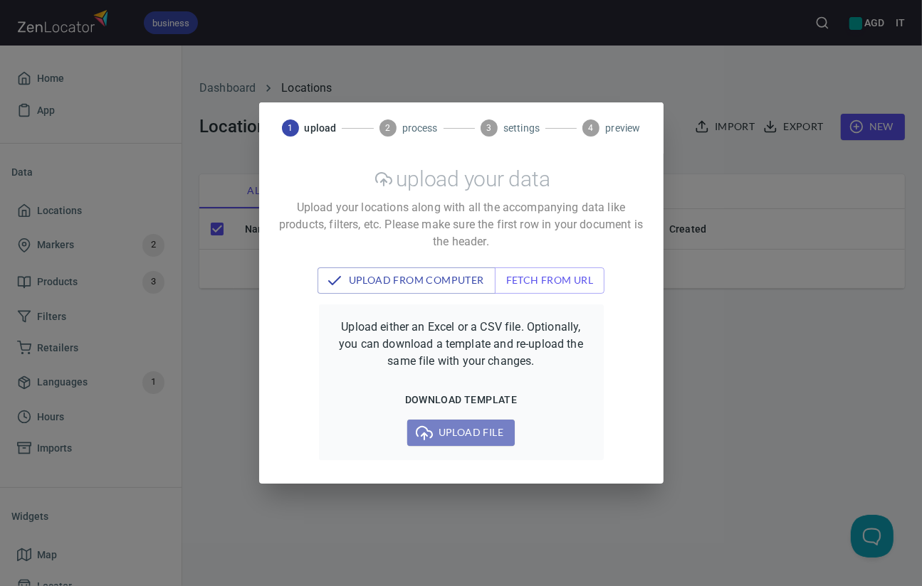
click at [457, 433] on span "Upload file" at bounding box center [460, 433] width 85 height 18
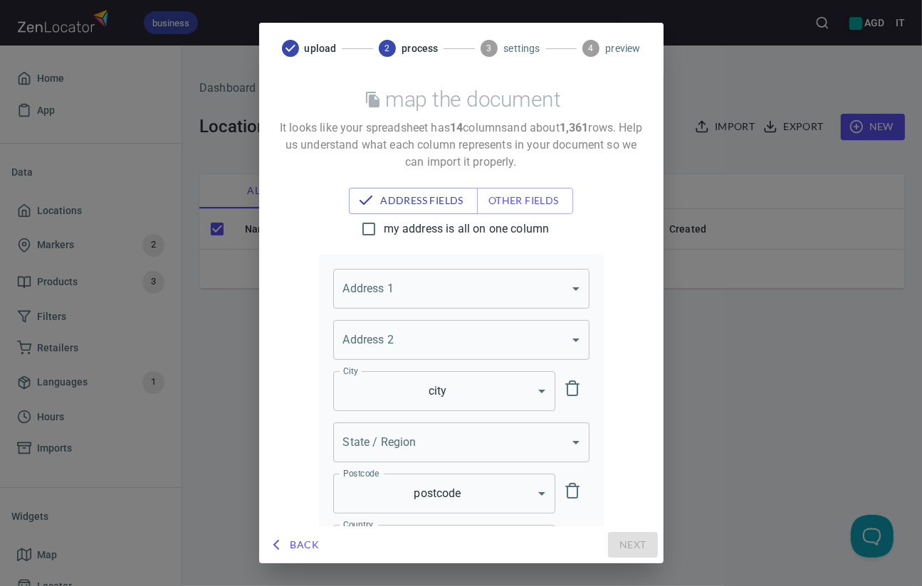
click at [443, 304] on body "business AGD IT Home App Data Locations Markers 2 Products 3 Filters Retailers …" at bounding box center [461, 293] width 922 height 586
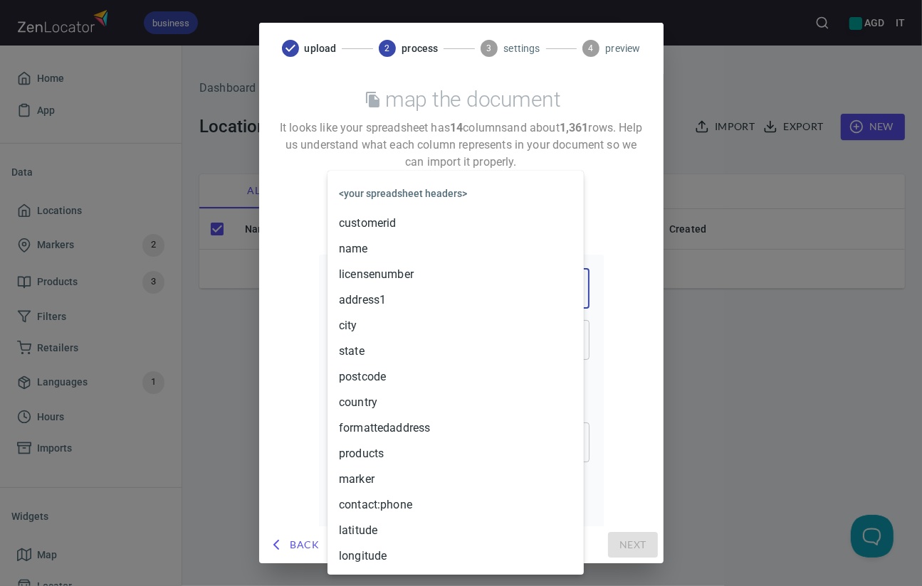
click at [423, 305] on li "address1" at bounding box center [455, 301] width 256 height 26
click at [416, 440] on body "business AGD IT Home App Data Locations Markers 2 Products 3 Filters Retailers …" at bounding box center [461, 293] width 922 height 586
click at [381, 349] on li "state" at bounding box center [455, 352] width 256 height 26
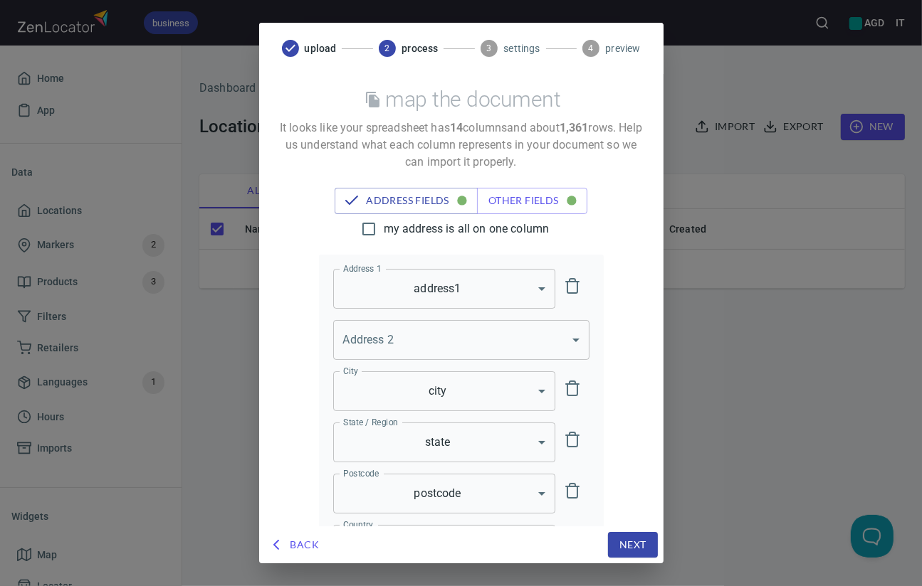
click at [632, 544] on span "Next" at bounding box center [632, 546] width 27 height 18
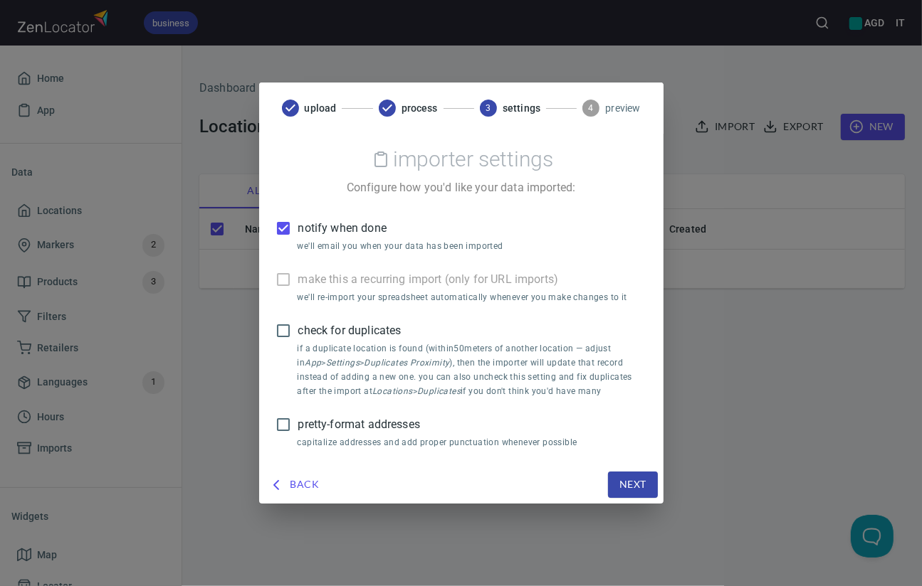
click at [636, 476] on span "Next" at bounding box center [632, 485] width 27 height 18
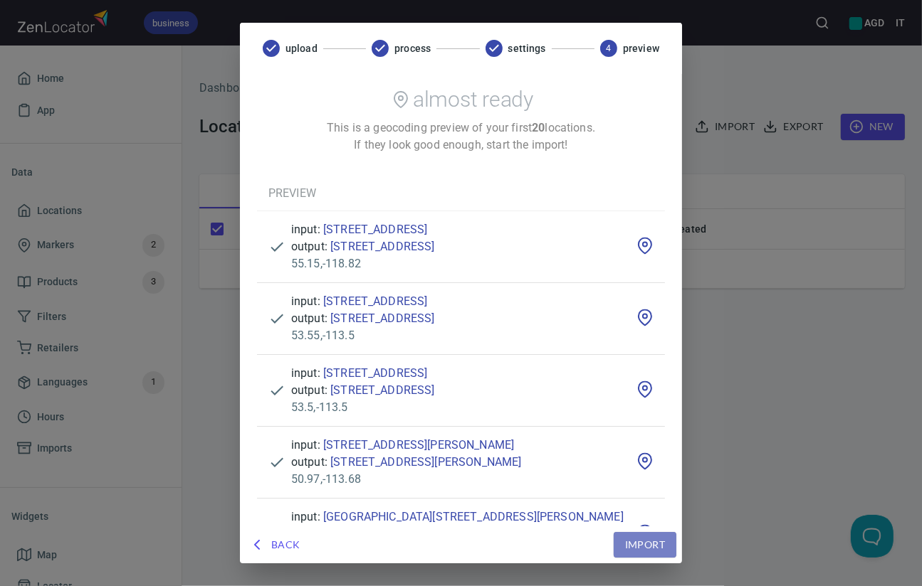
click at [655, 546] on span "Import" at bounding box center [645, 546] width 40 height 18
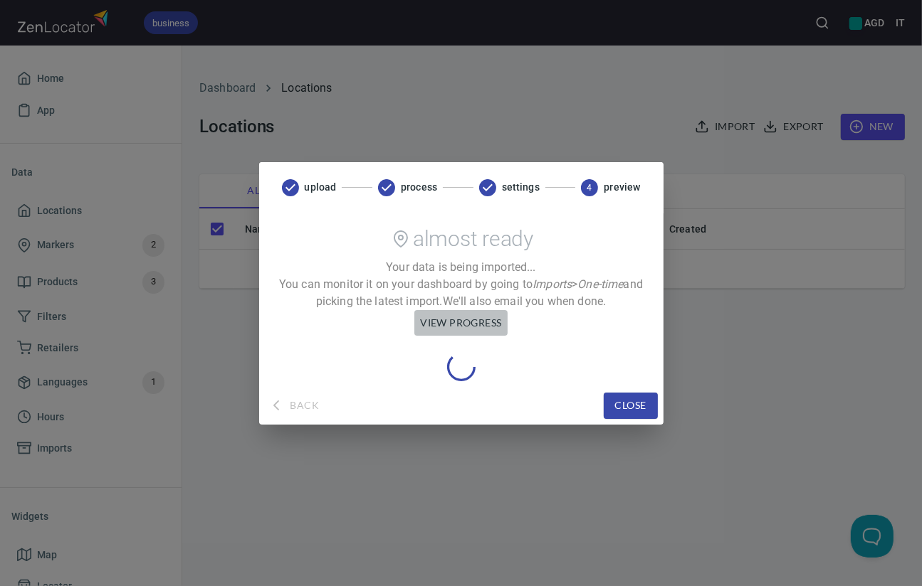
click at [450, 322] on span "view progress" at bounding box center [460, 324] width 81 height 18
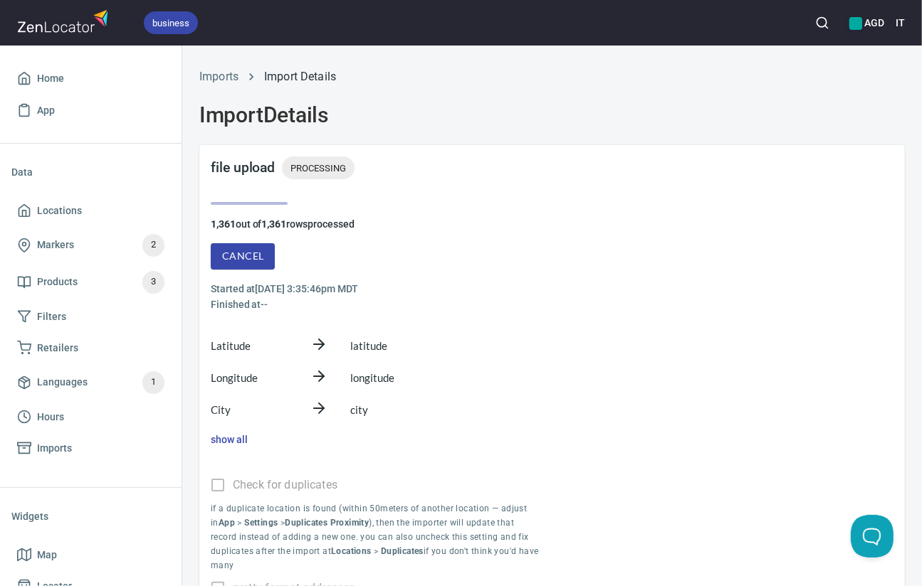
click at [246, 259] on span "Cancel" at bounding box center [242, 257] width 41 height 18
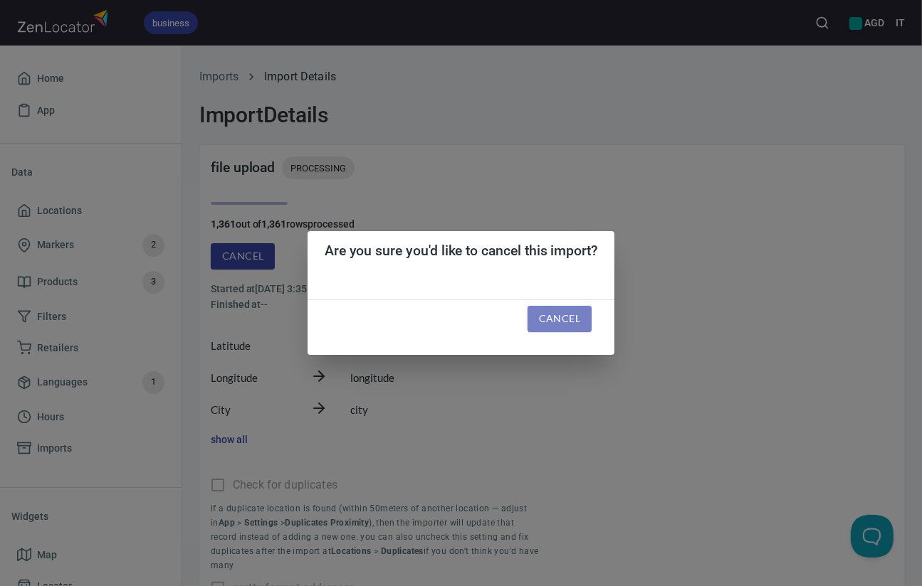
click at [566, 319] on span "Cancel" at bounding box center [559, 319] width 41 height 18
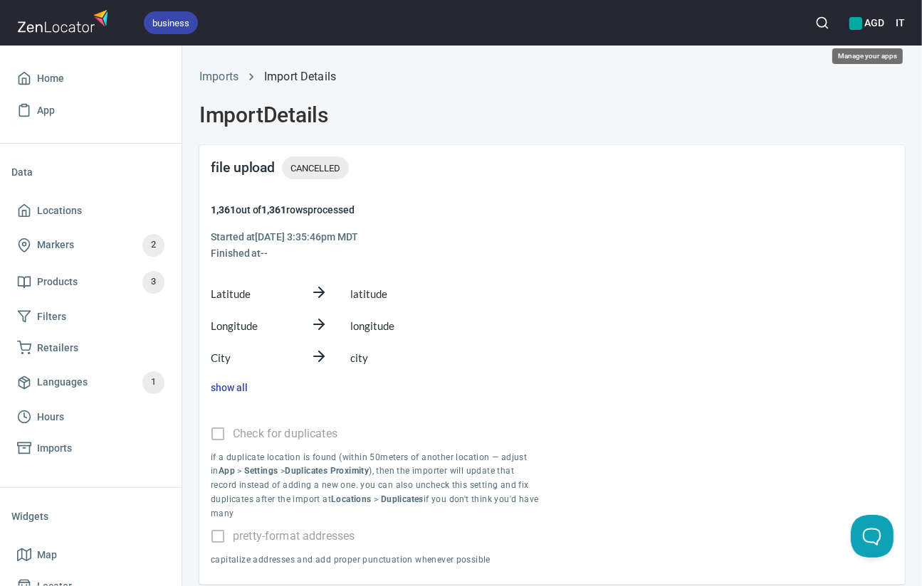
click at [868, 25] on h6 "AGD" at bounding box center [866, 23] width 35 height 16
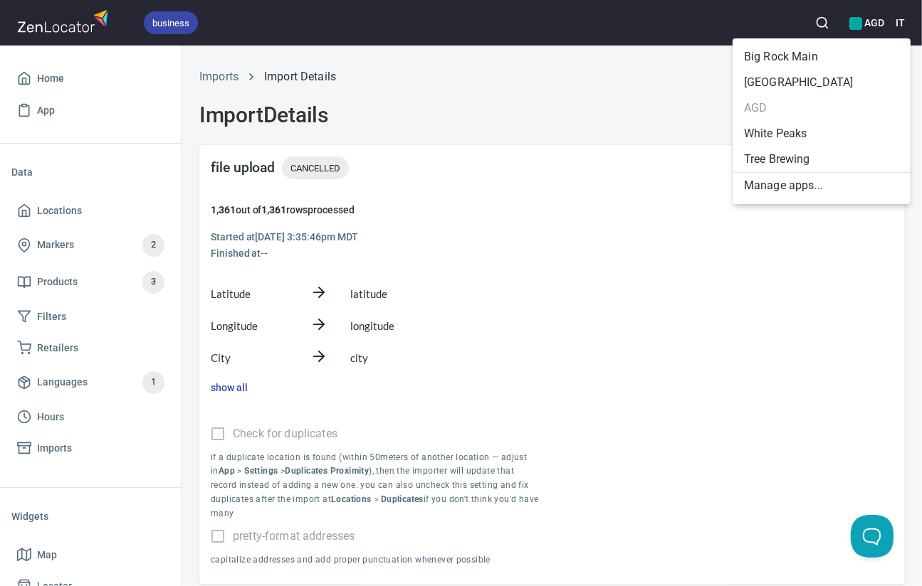
click at [785, 131] on li "White Peaks" at bounding box center [821, 134] width 178 height 26
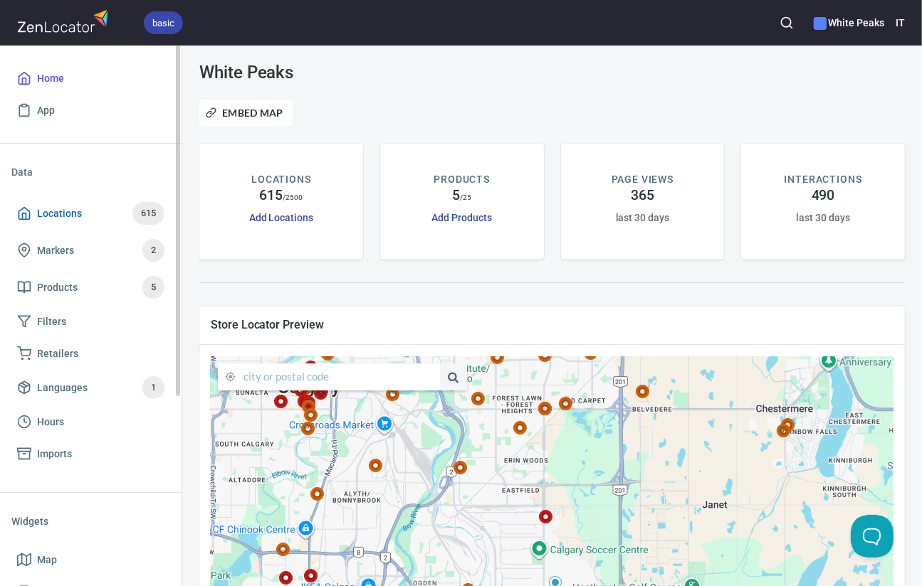
click at [64, 212] on span "Locations" at bounding box center [59, 214] width 45 height 18
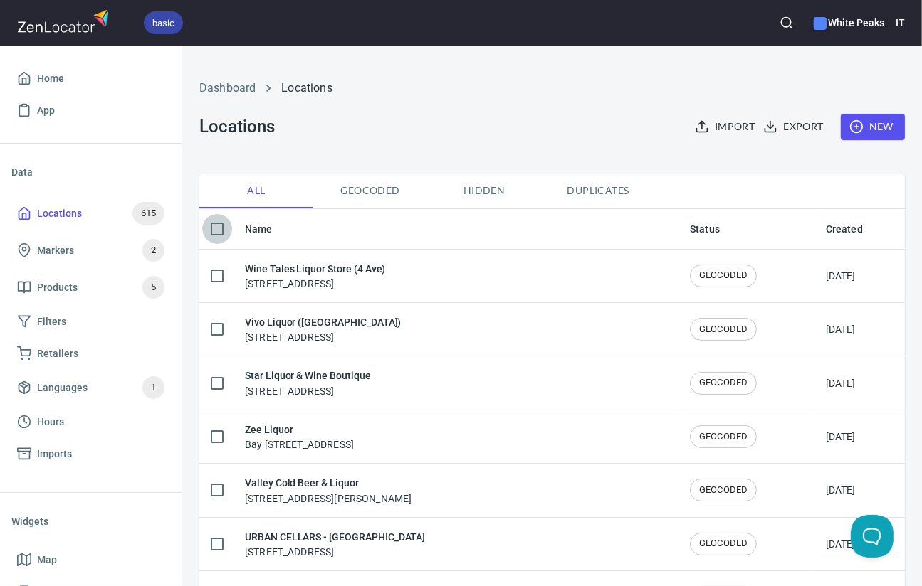
click at [214, 228] on input "checkbox" at bounding box center [217, 229] width 30 height 30
checkbox input "true"
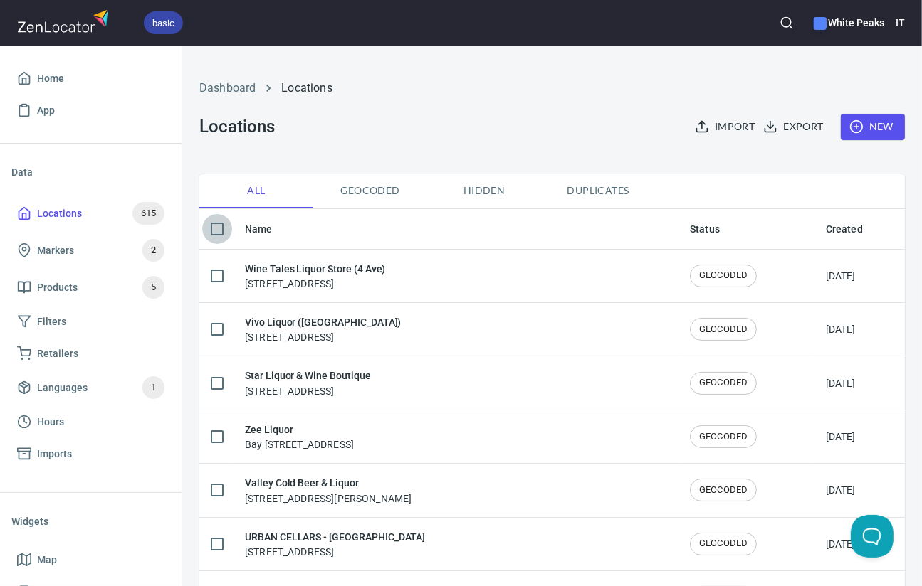
checkbox input "true"
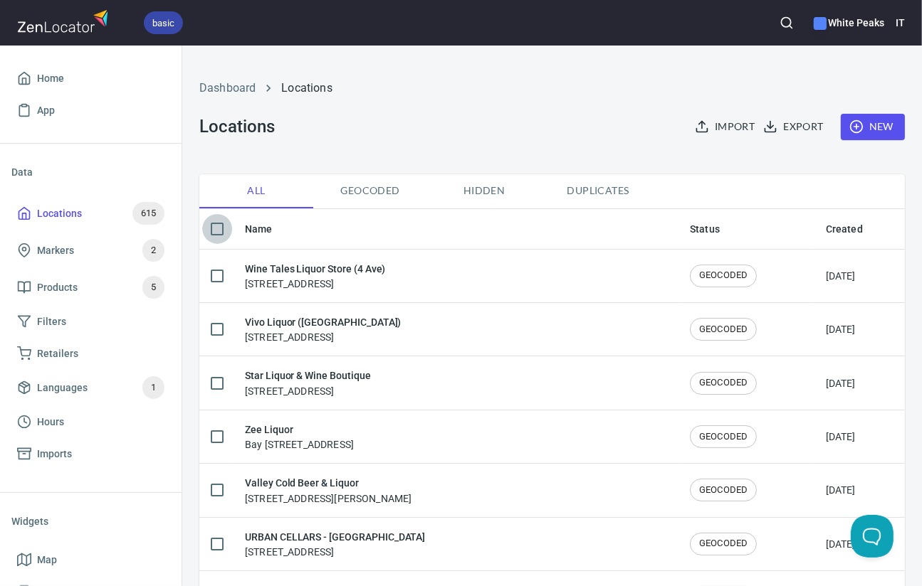
checkbox input "true"
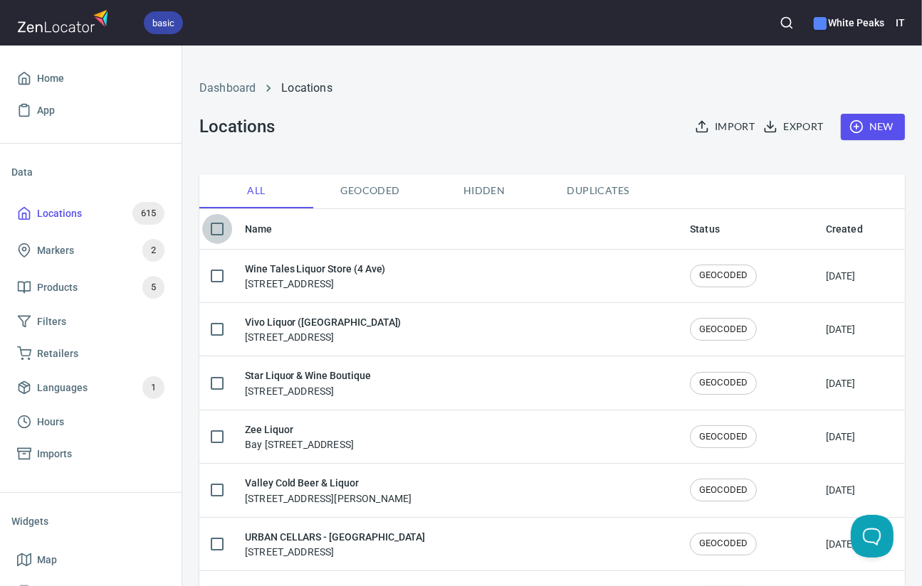
checkbox input "true"
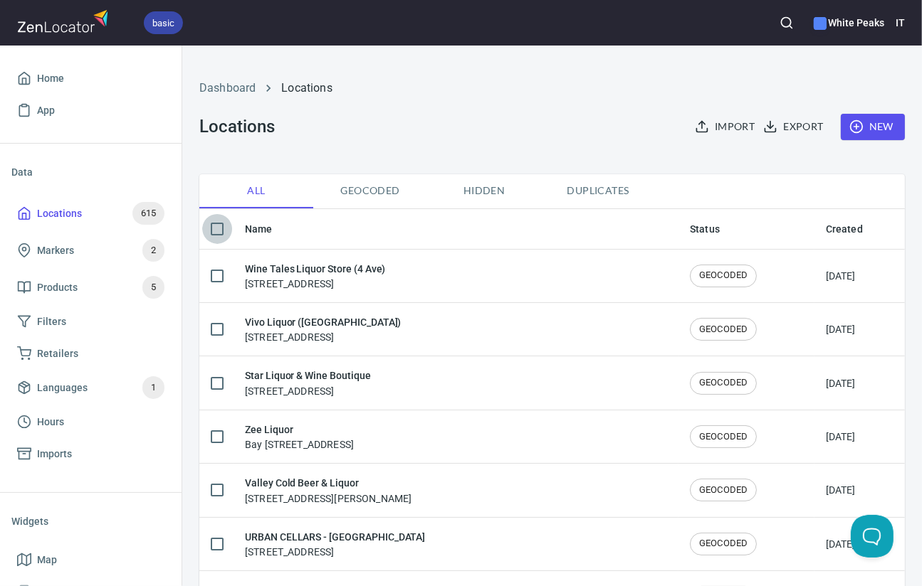
checkbox input "true"
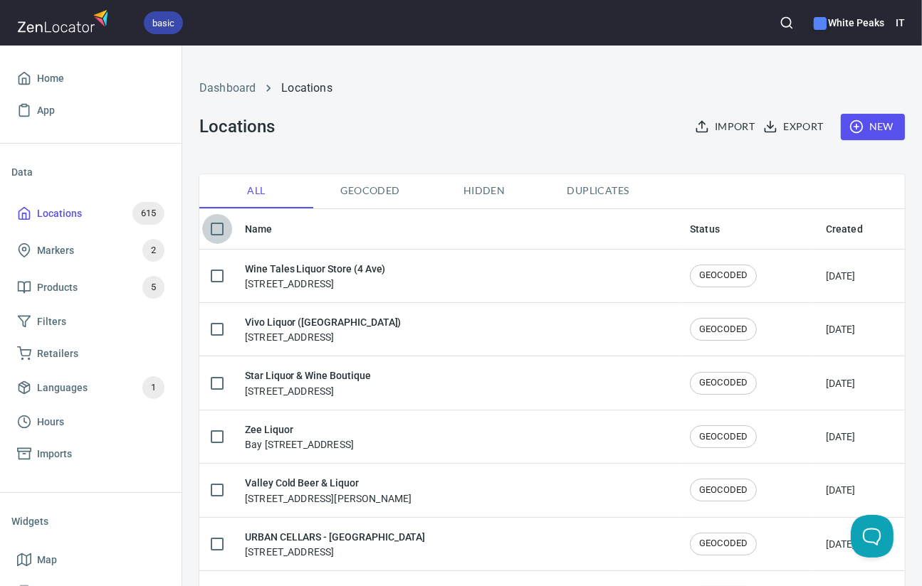
checkbox input "true"
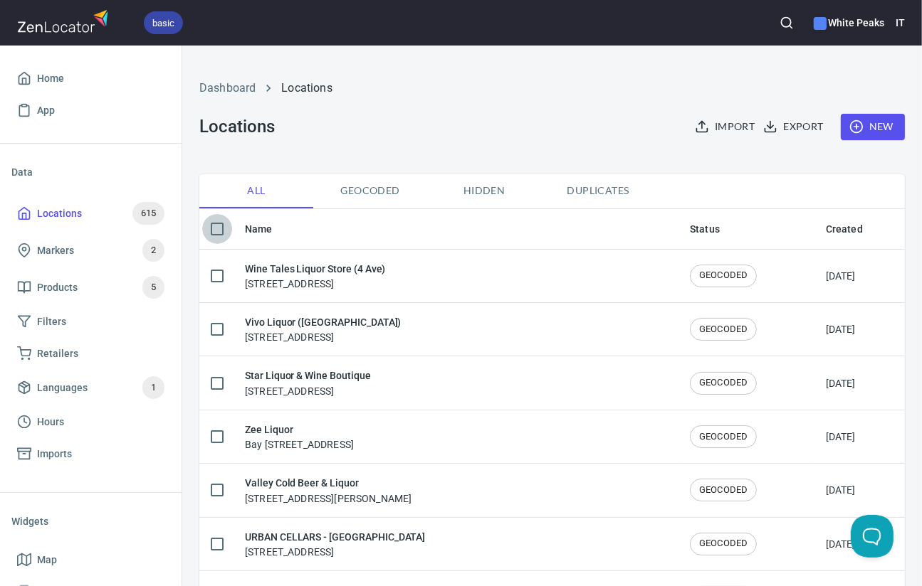
checkbox input "true"
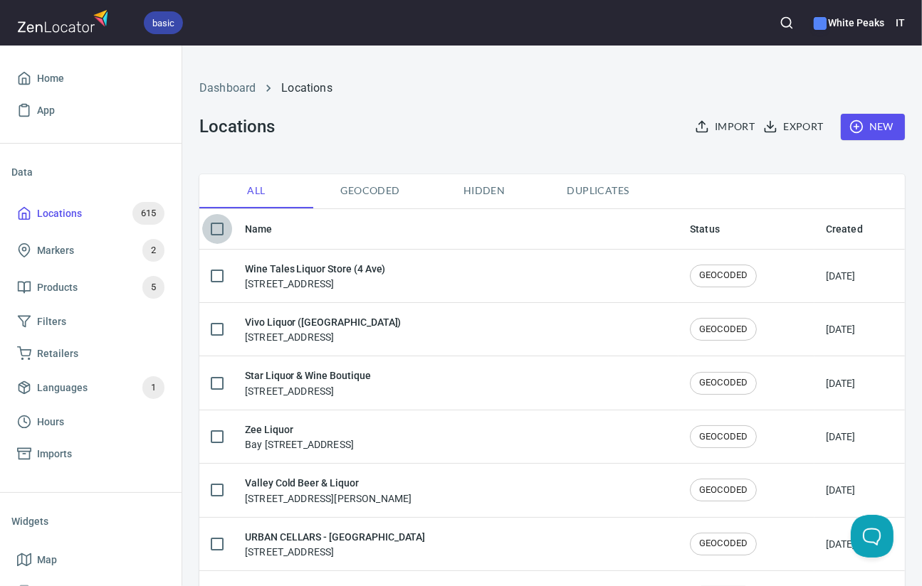
checkbox input "true"
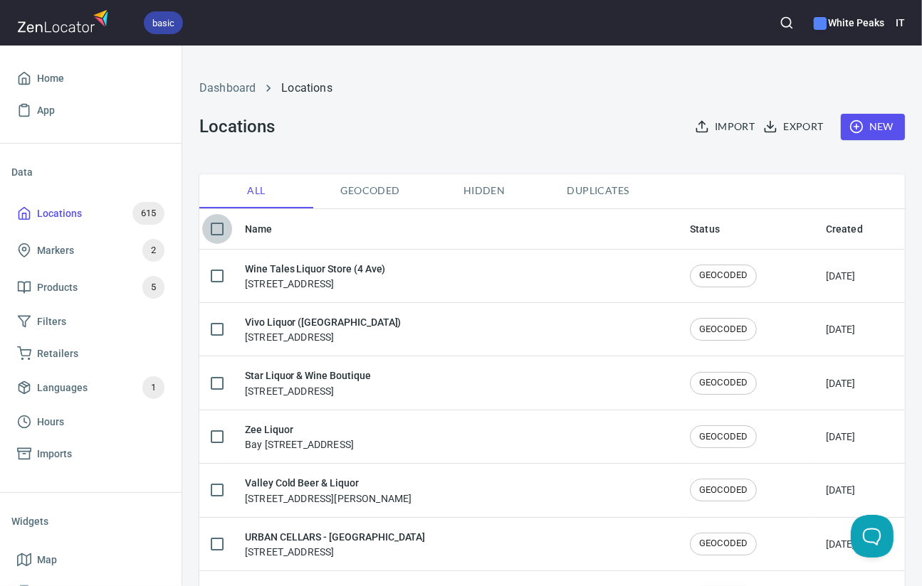
checkbox input "true"
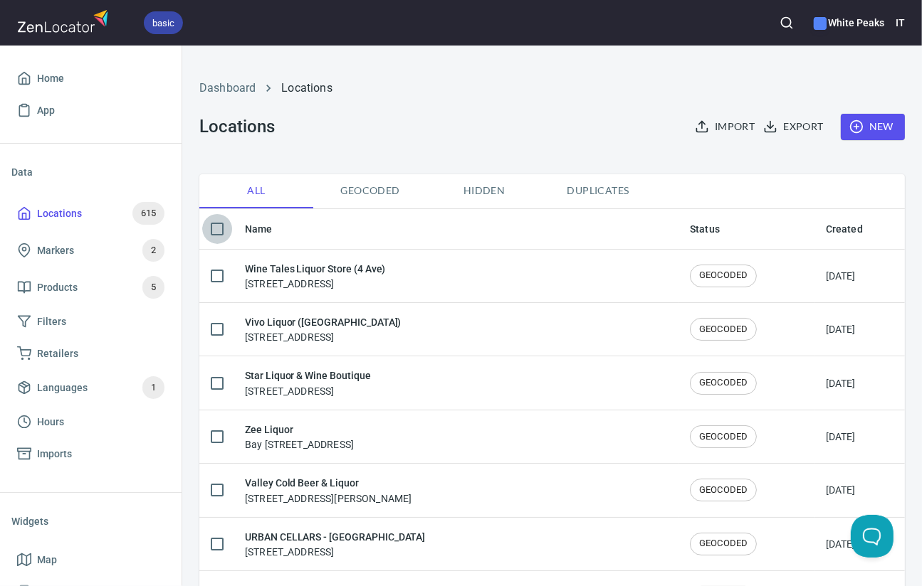
checkbox input "true"
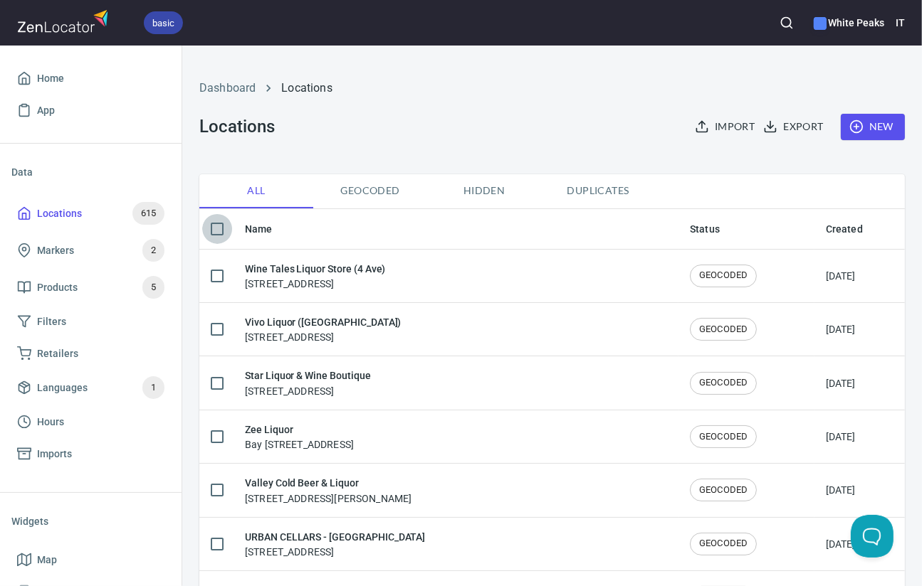
checkbox input "true"
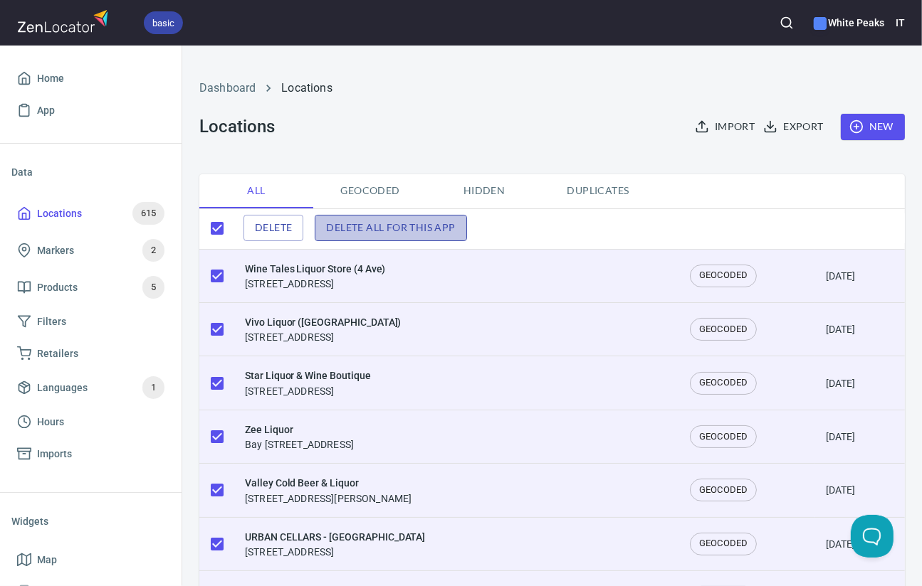
click at [377, 229] on span "Delete all for this app" at bounding box center [390, 228] width 129 height 18
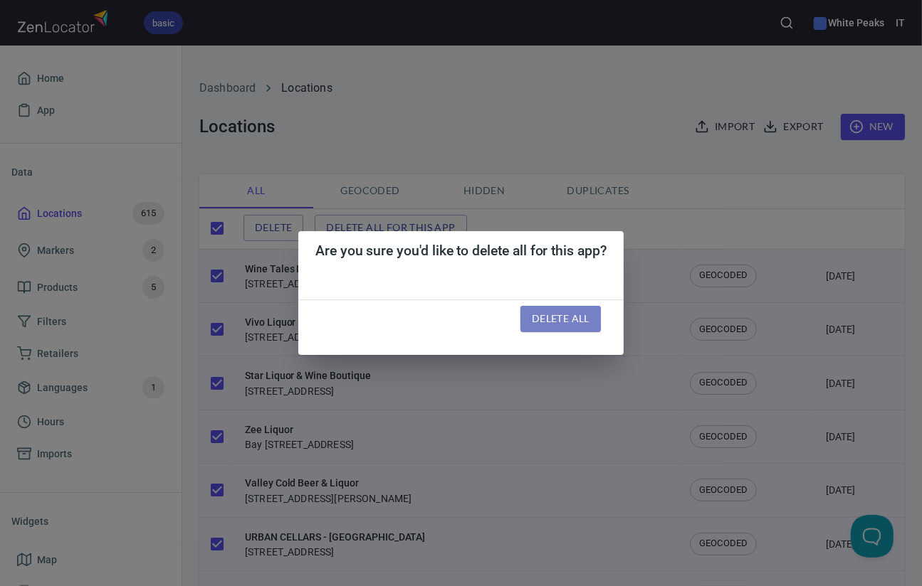
click at [559, 324] on span "Delete all" at bounding box center [561, 319] width 58 height 18
checkbox input "false"
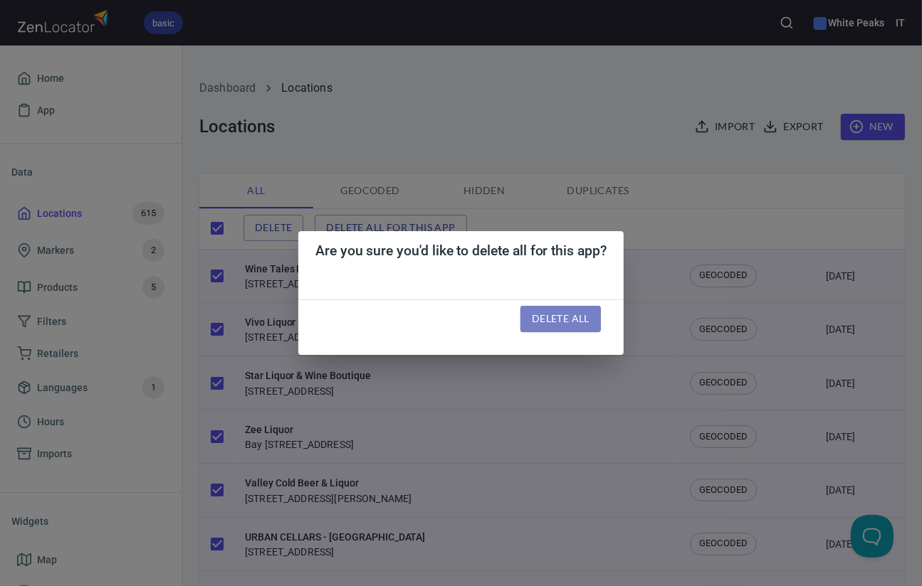
checkbox input "false"
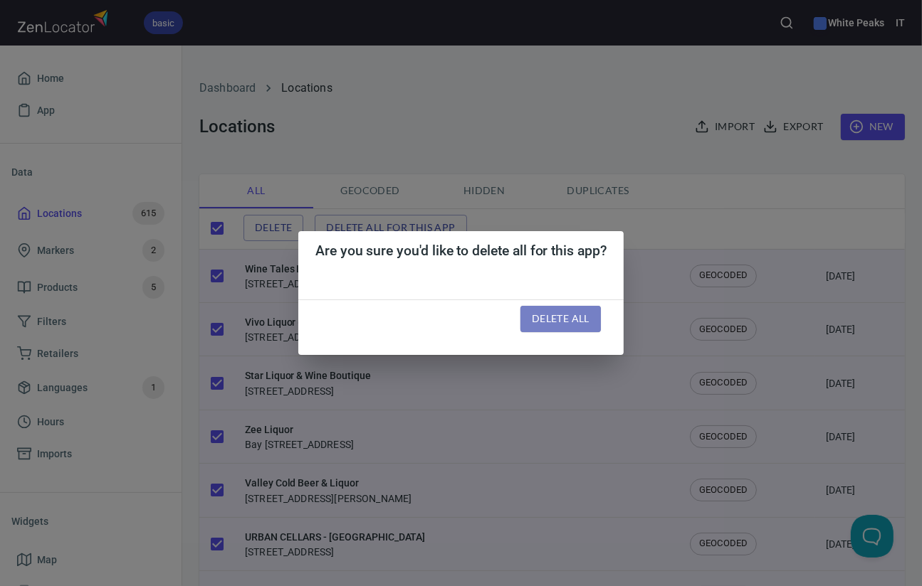
checkbox input "false"
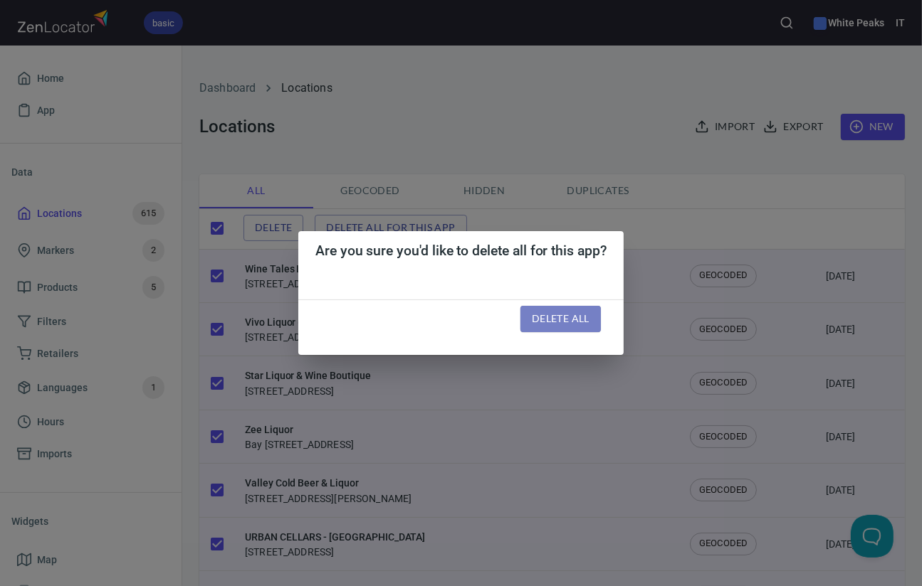
checkbox input "false"
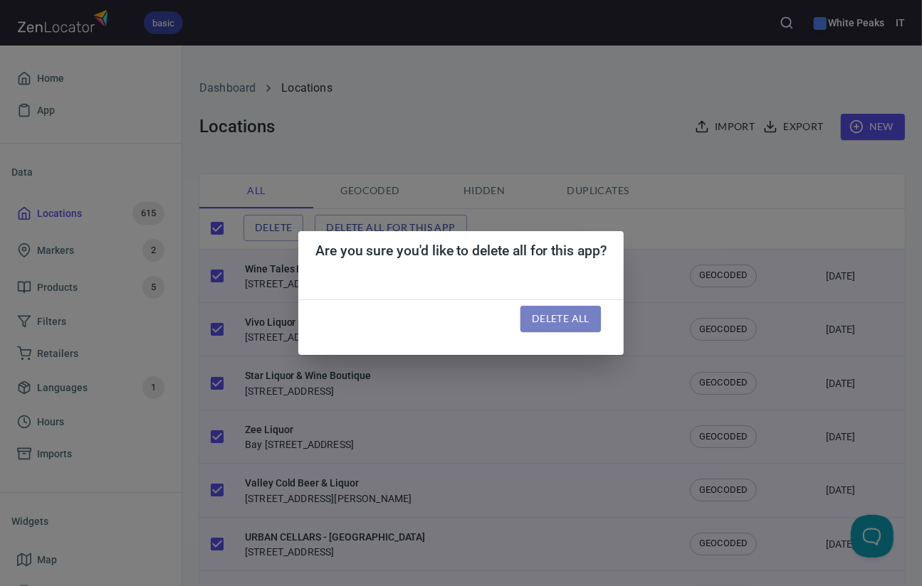
checkbox input "false"
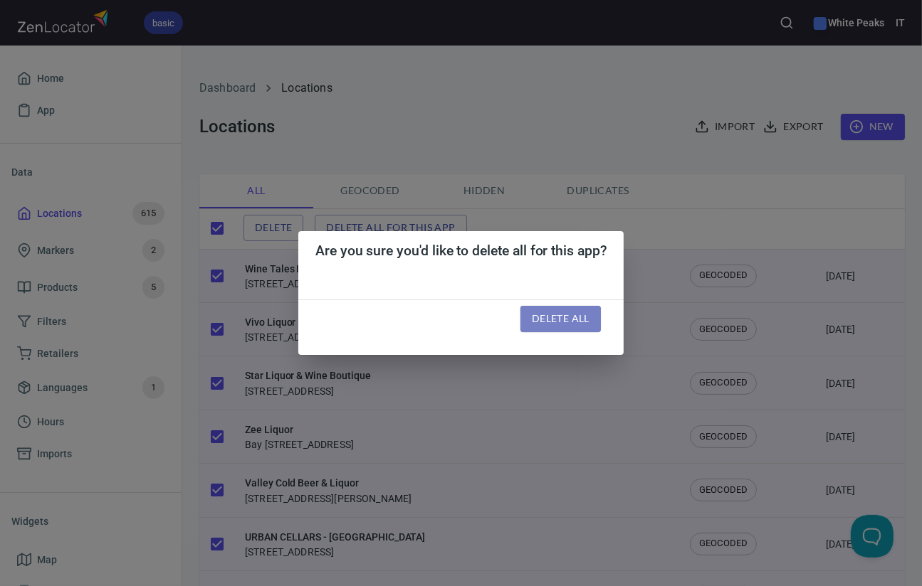
checkbox input "false"
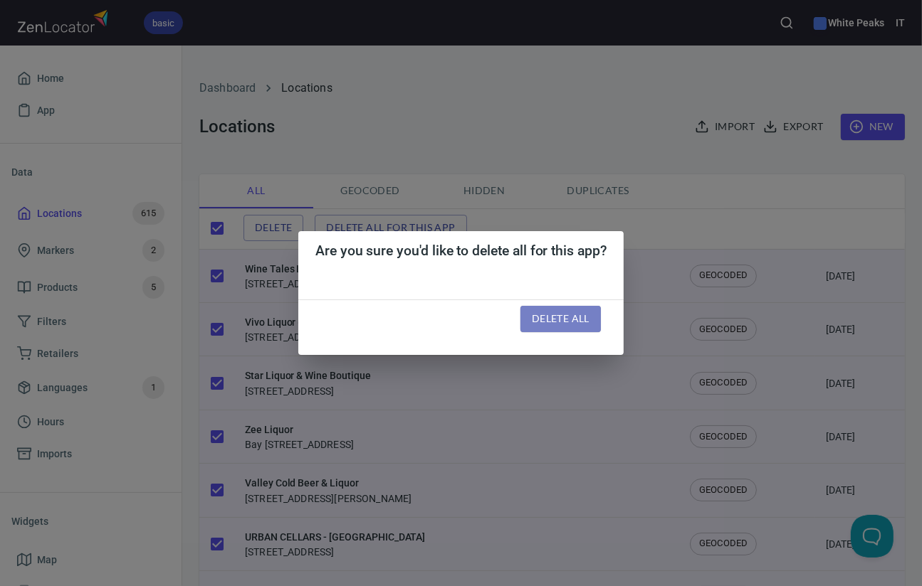
checkbox input "false"
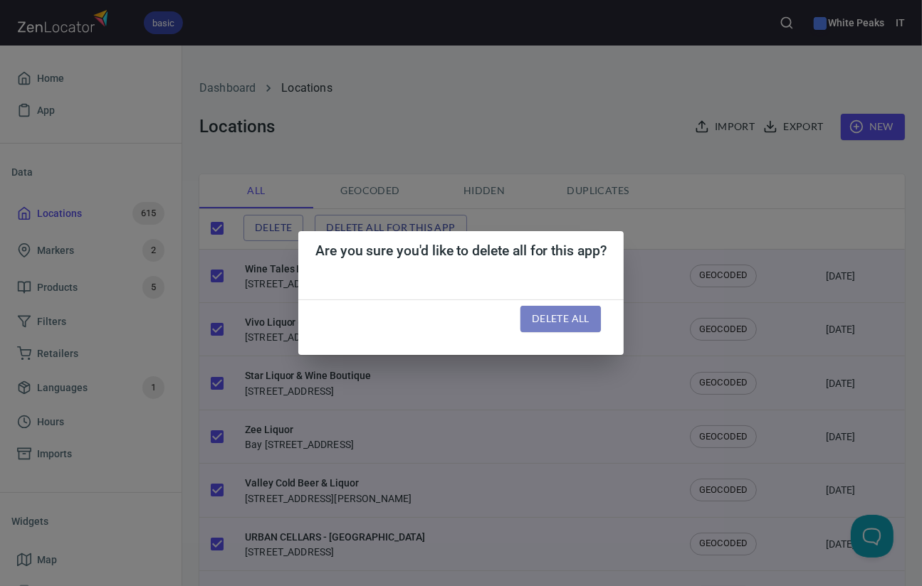
checkbox input "false"
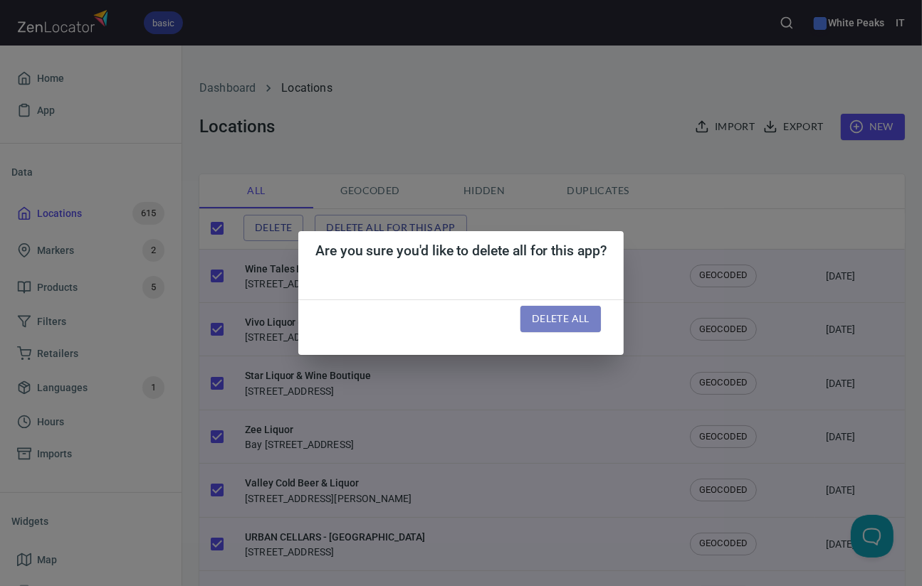
checkbox input "false"
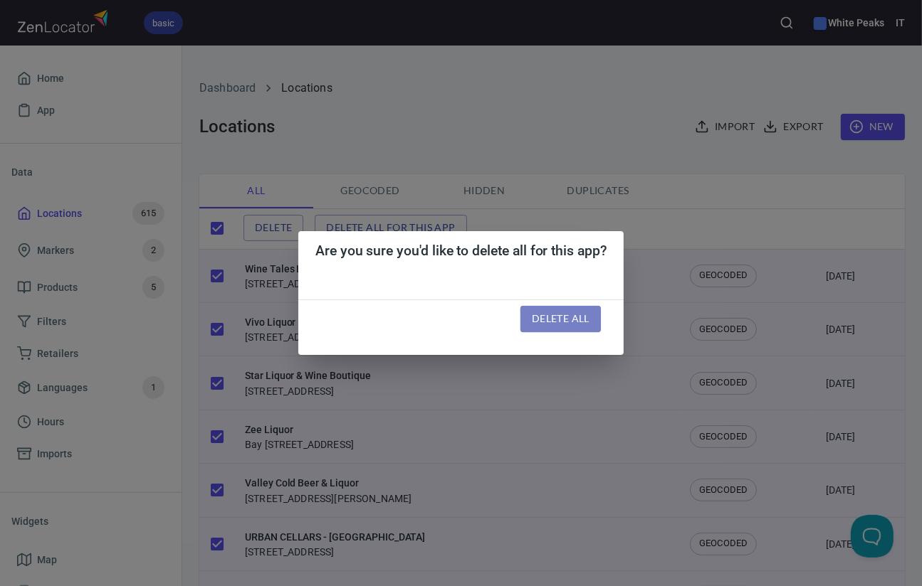
checkbox input "false"
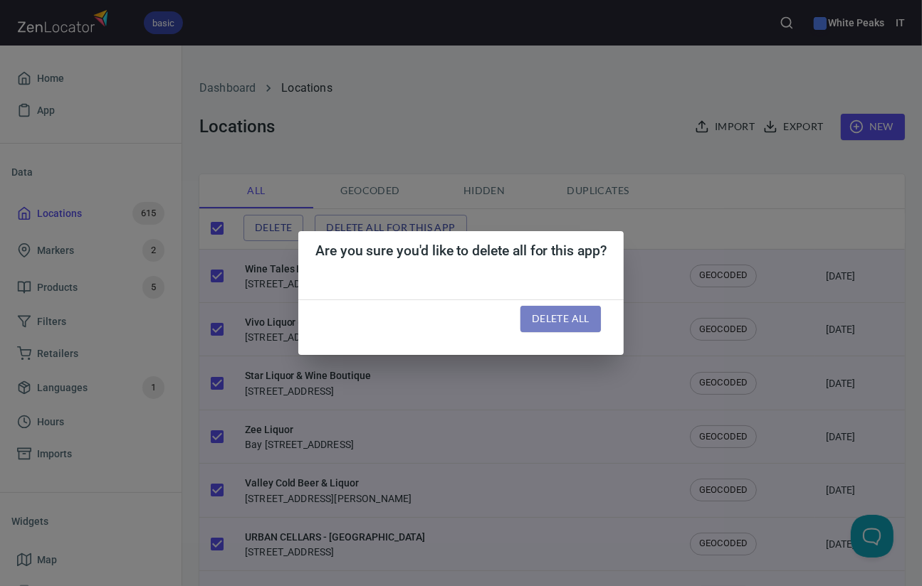
checkbox input "false"
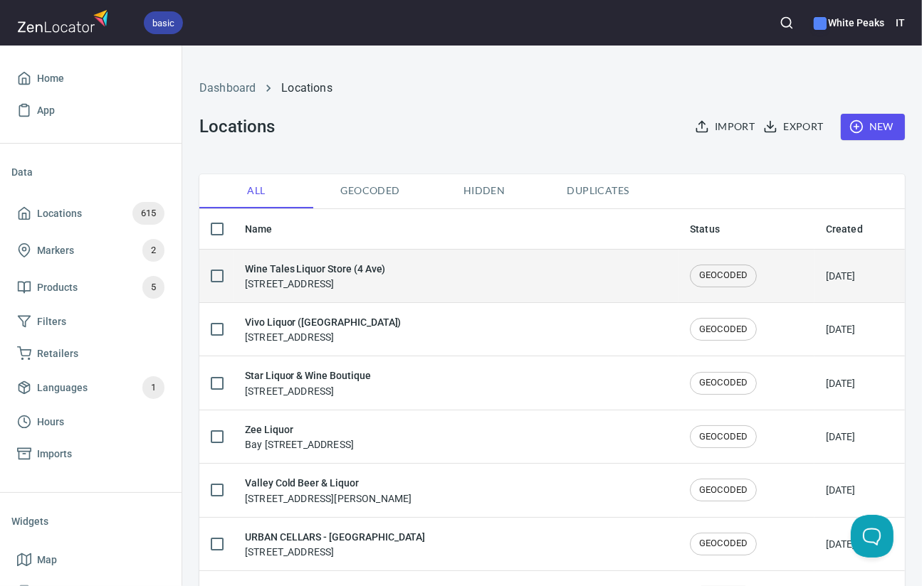
checkbox input "true"
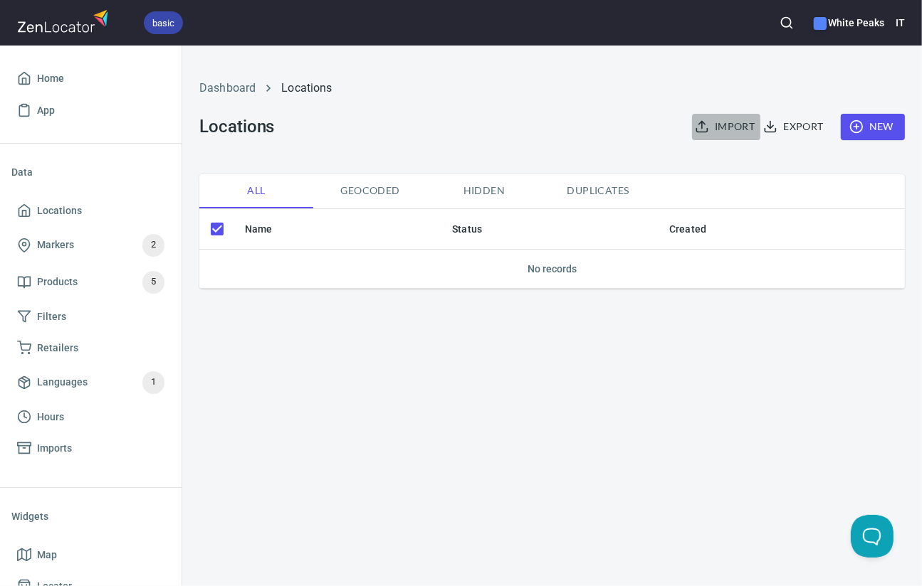
click at [724, 127] on span "Import" at bounding box center [725, 127] width 57 height 18
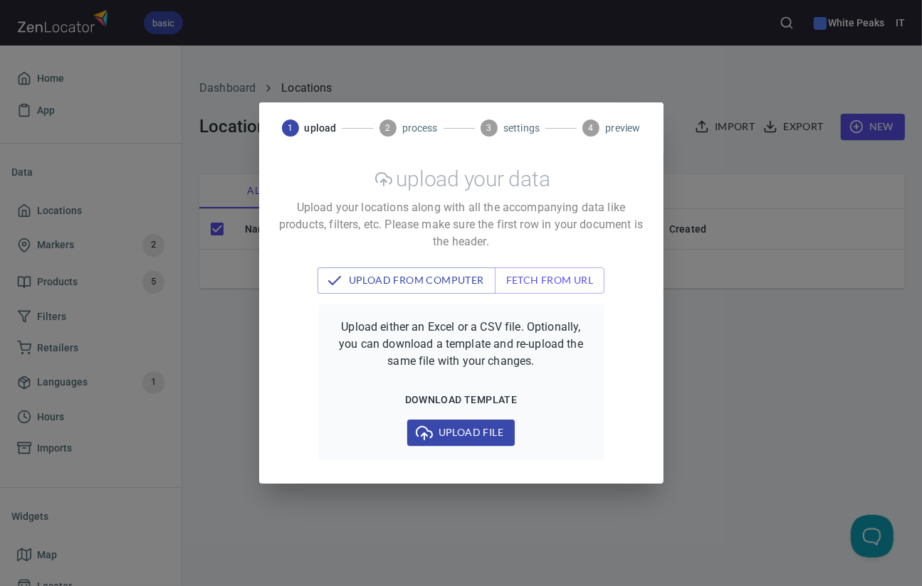
click at [455, 431] on span "Upload file" at bounding box center [460, 433] width 85 height 18
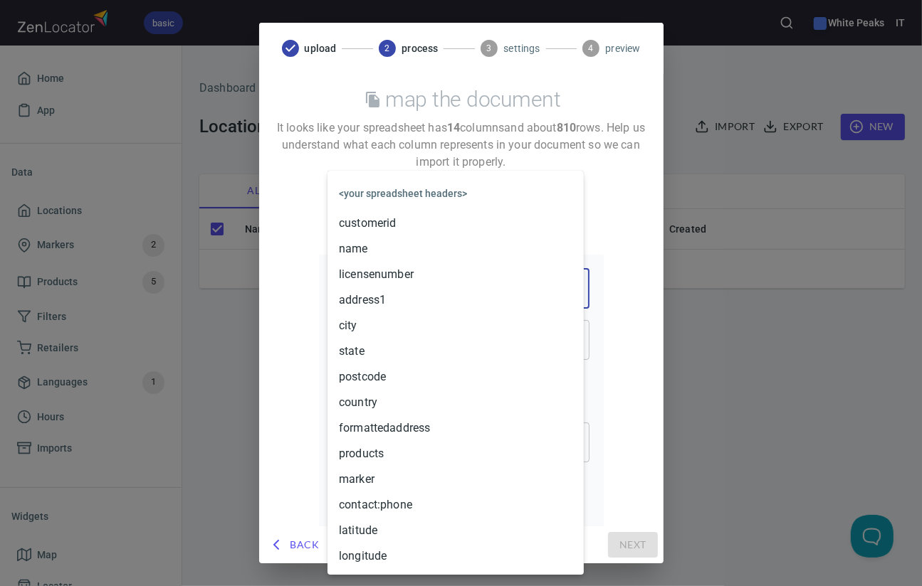
click at [448, 294] on body "basic White Peaks IT Home App Data Locations Markers 2 Products 5 Filters Retai…" at bounding box center [461, 293] width 922 height 586
click at [433, 303] on li "address1" at bounding box center [455, 301] width 256 height 26
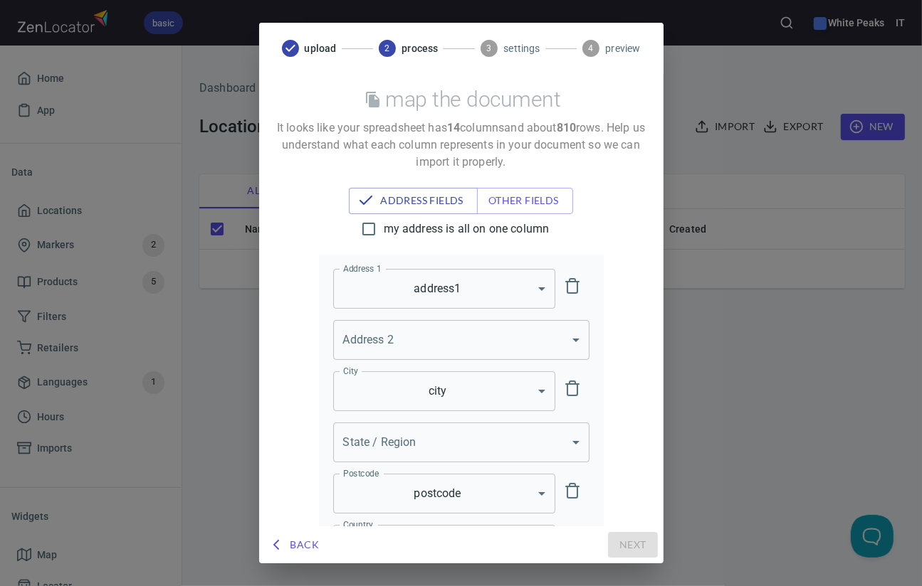
click at [445, 436] on body "basic White Peaks IT Home App Data Locations Markers 2 Products 5 Filters Retai…" at bounding box center [461, 293] width 922 height 586
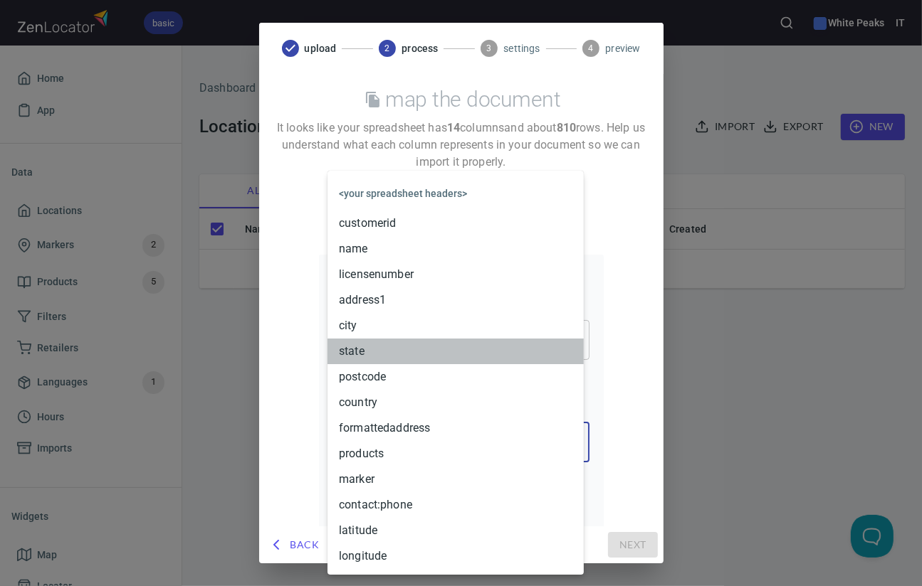
click at [396, 351] on li "state" at bounding box center [455, 352] width 256 height 26
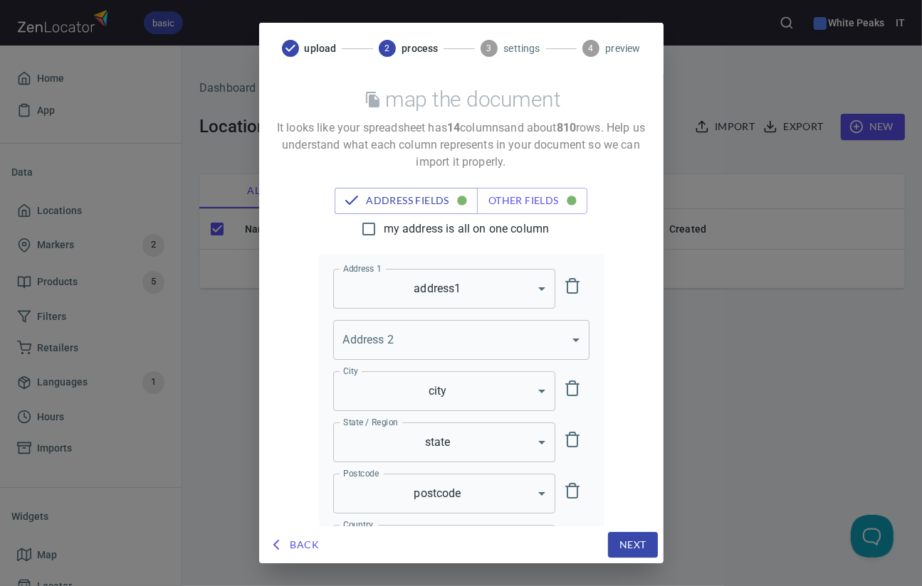
click at [635, 547] on span "Next" at bounding box center [632, 546] width 27 height 18
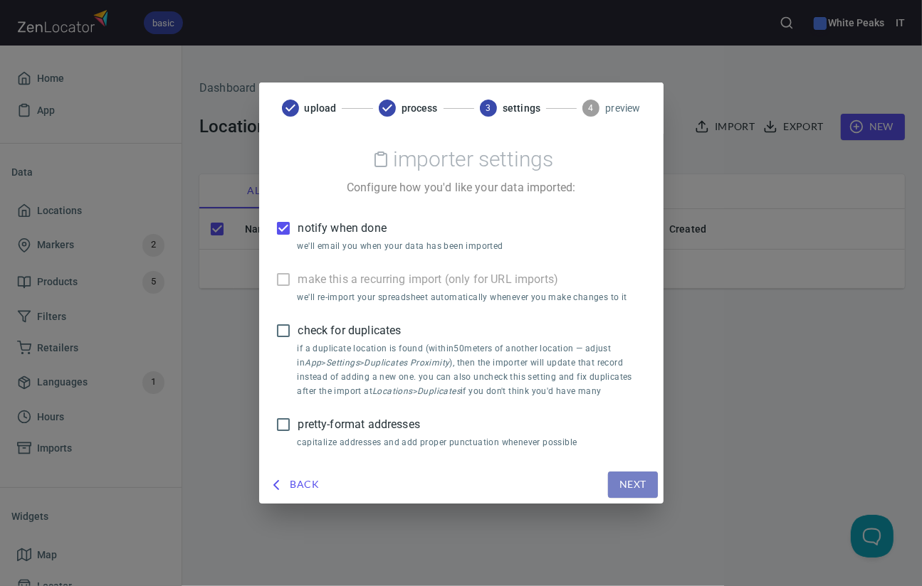
click at [640, 482] on span "Next" at bounding box center [632, 485] width 27 height 18
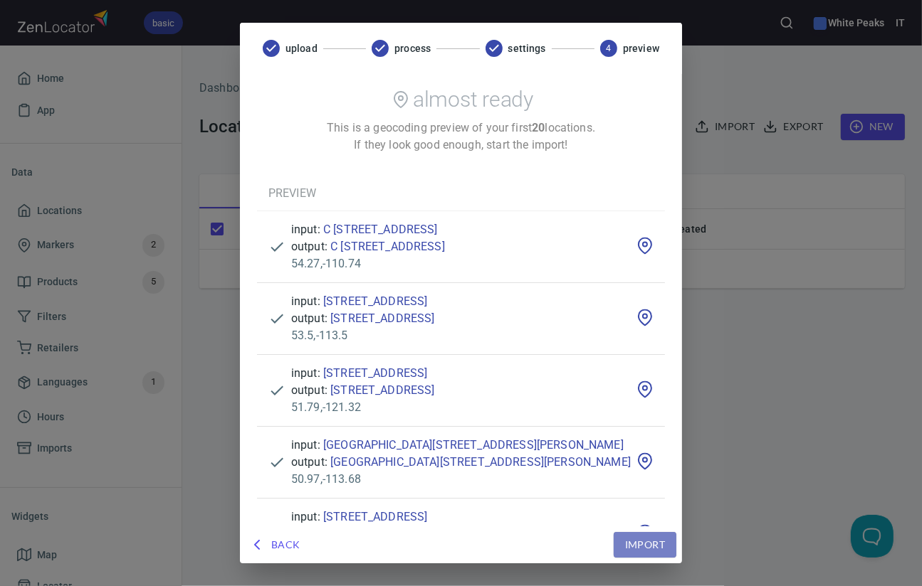
click at [665, 544] on span "Import" at bounding box center [645, 546] width 40 height 18
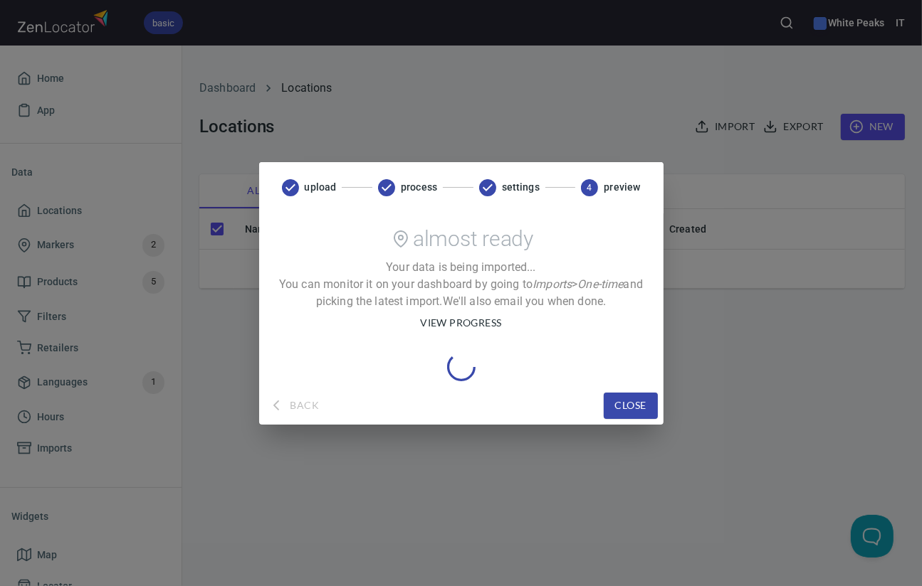
click at [461, 320] on span "view progress" at bounding box center [460, 324] width 81 height 18
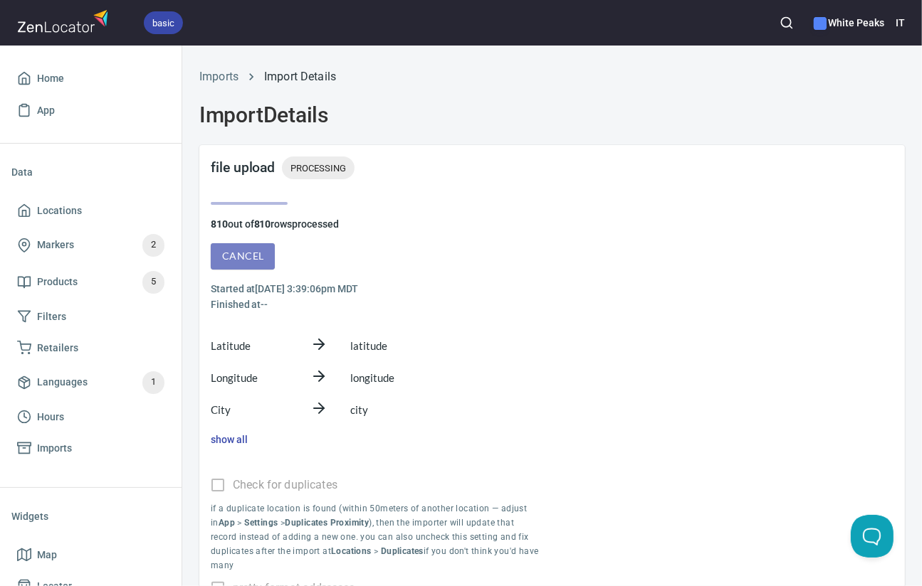
click at [233, 243] on button "Cancel" at bounding box center [243, 256] width 64 height 26
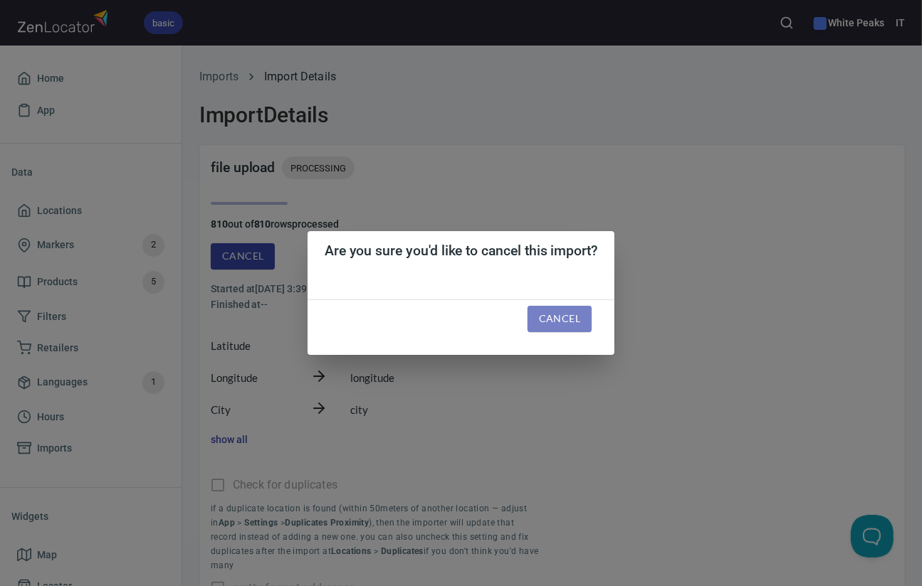
click at [554, 313] on span "Cancel" at bounding box center [559, 319] width 41 height 18
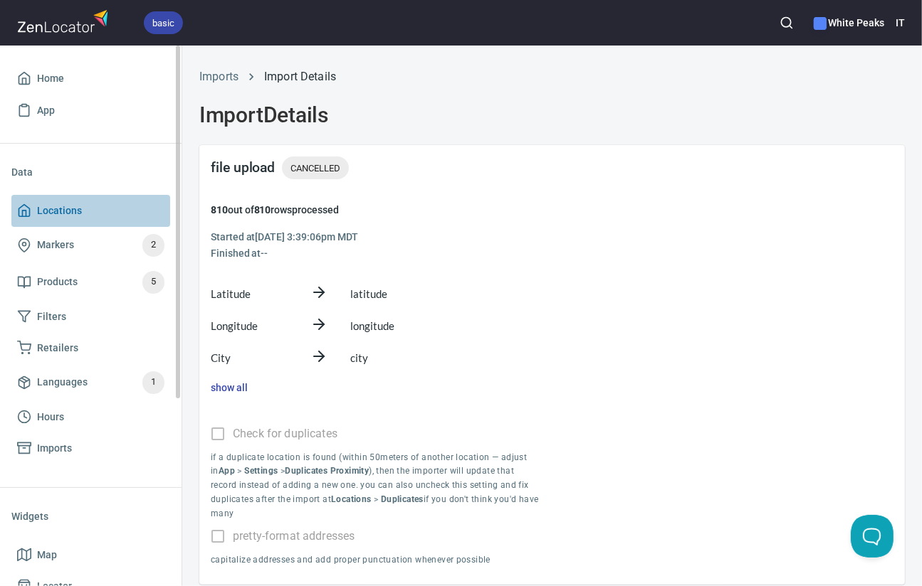
click at [77, 205] on span "Locations" at bounding box center [59, 211] width 45 height 18
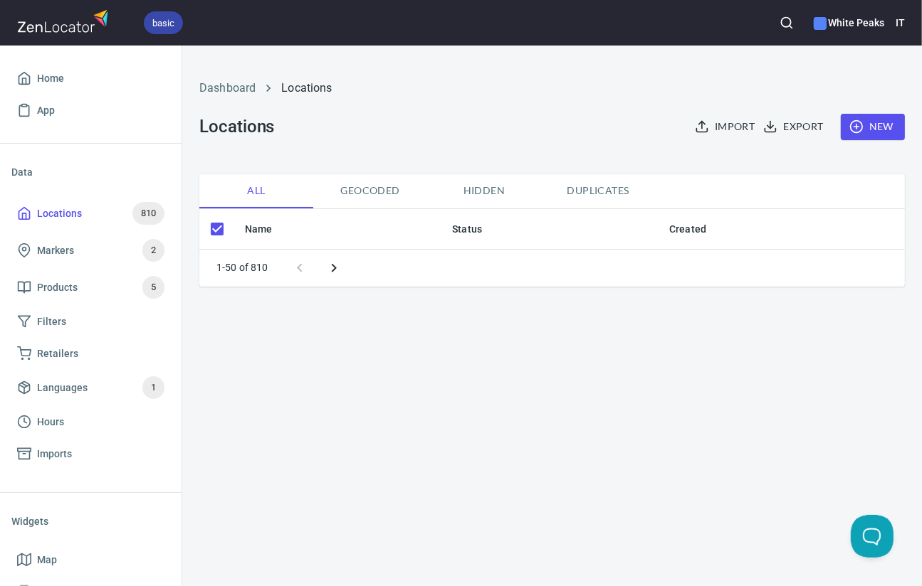
checkbox input "false"
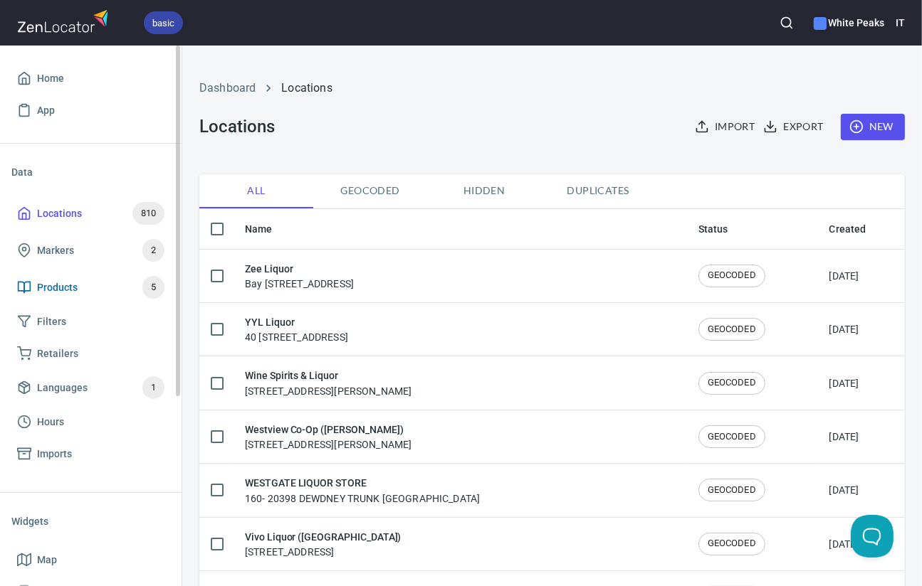
click at [65, 283] on span "Products" at bounding box center [57, 288] width 41 height 18
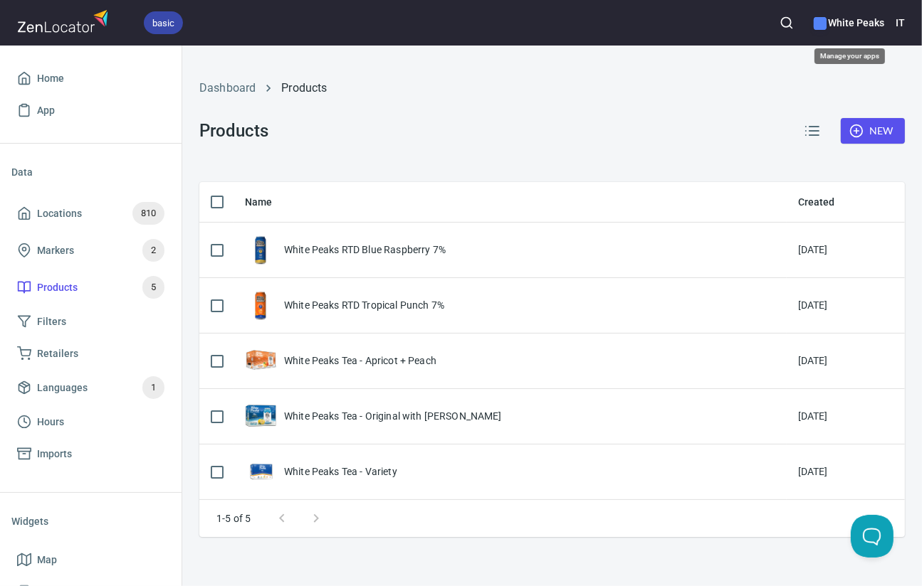
click at [843, 16] on h6 "White Peaks" at bounding box center [848, 23] width 70 height 16
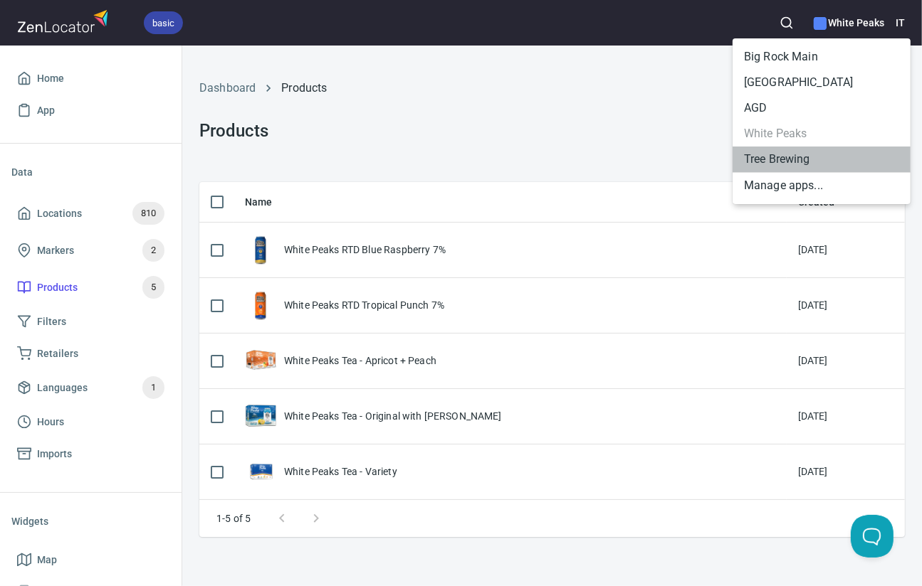
click at [776, 157] on li "Tree Brewing" at bounding box center [821, 160] width 178 height 26
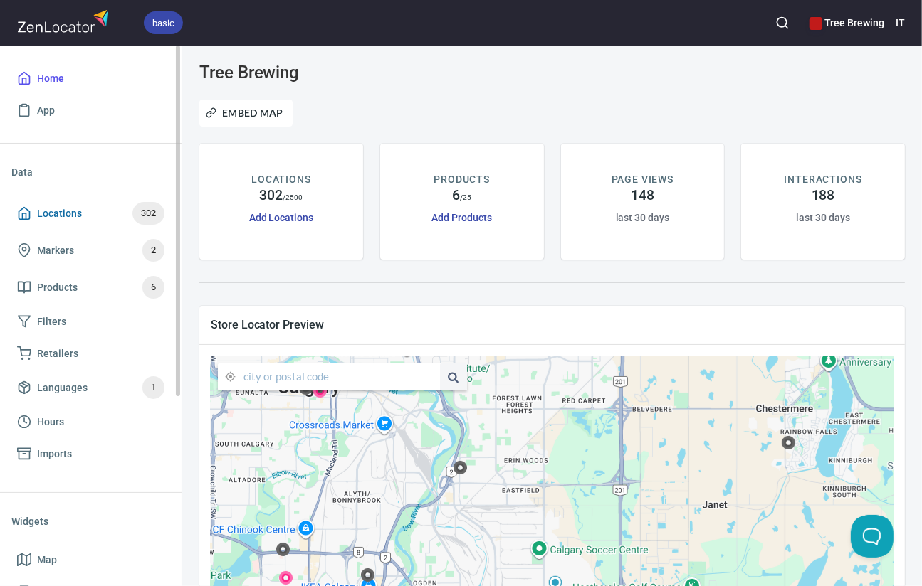
click at [53, 213] on span "Locations" at bounding box center [59, 214] width 45 height 18
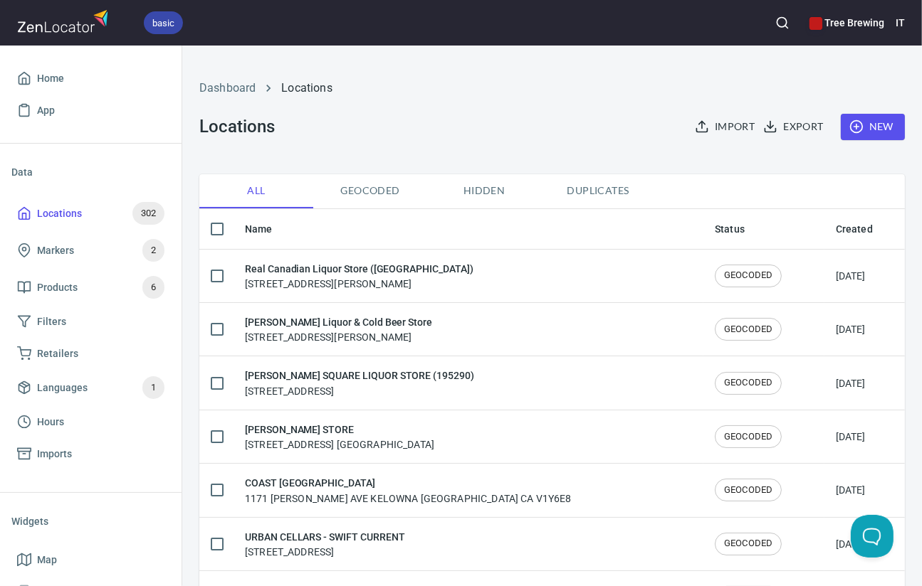
click at [216, 233] on input "checkbox" at bounding box center [217, 229] width 30 height 30
checkbox input "true"
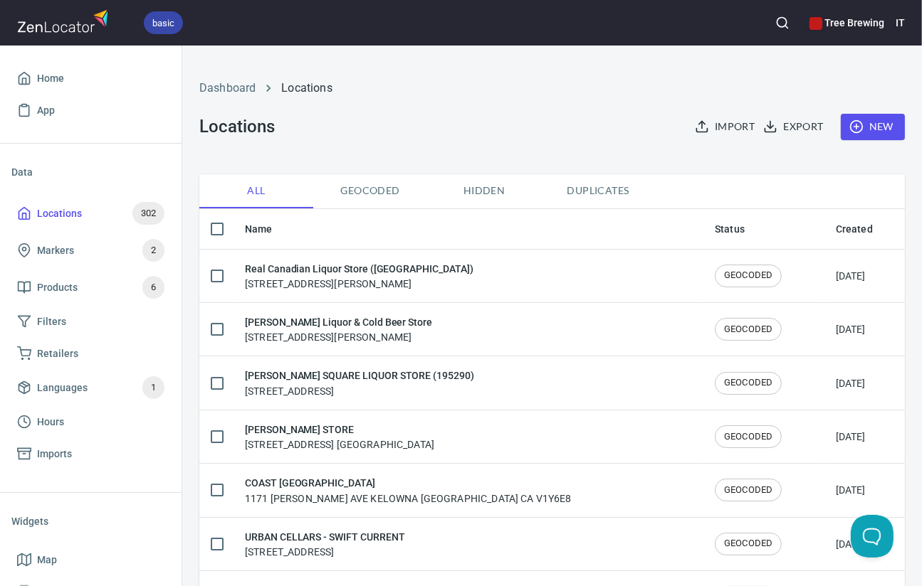
checkbox input "true"
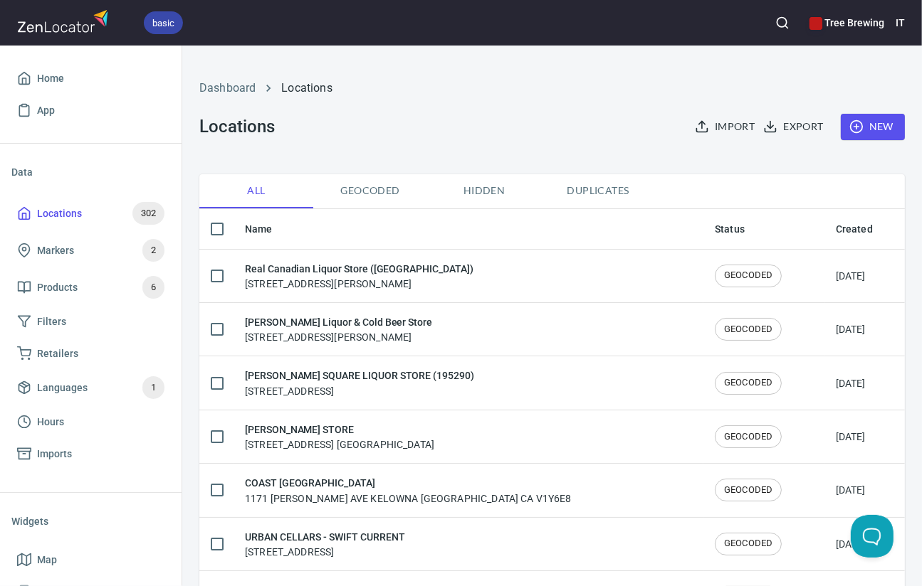
checkbox input "true"
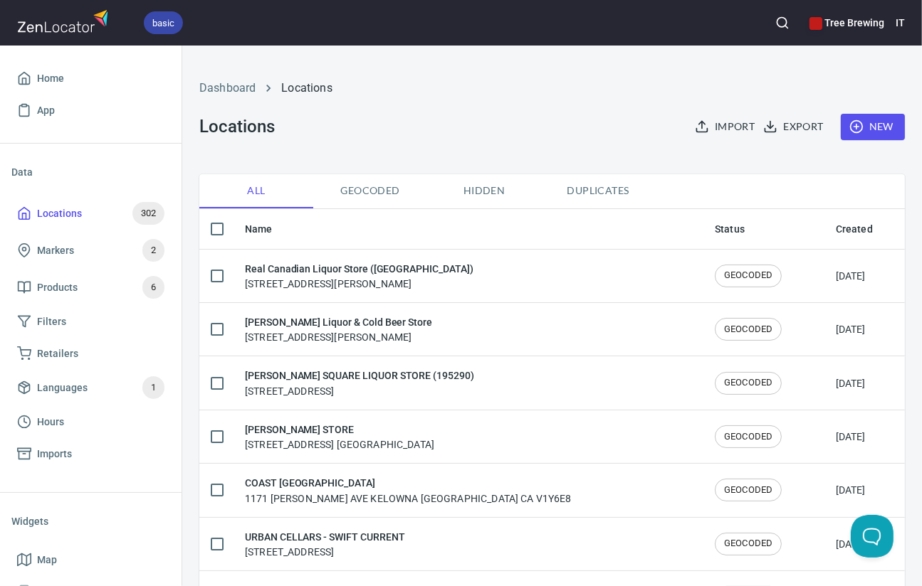
checkbox input "true"
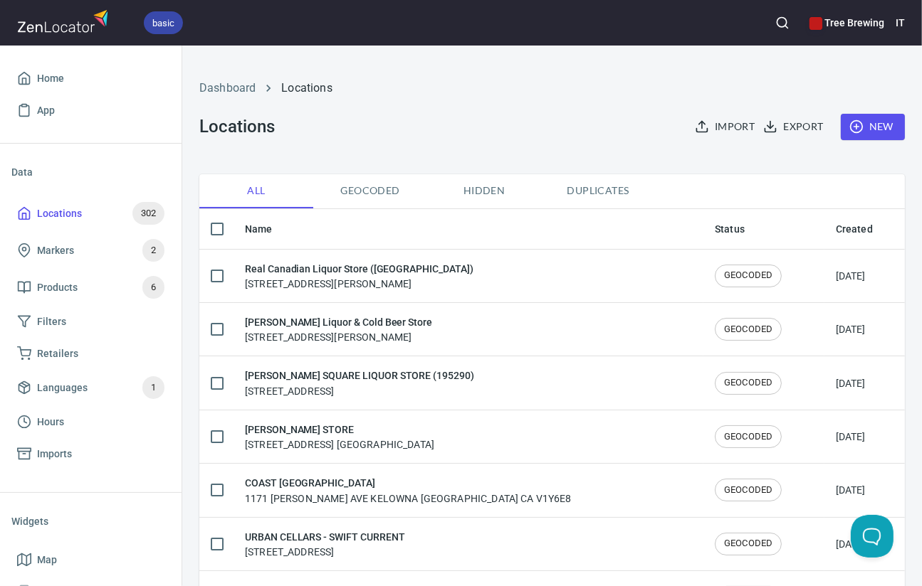
checkbox input "true"
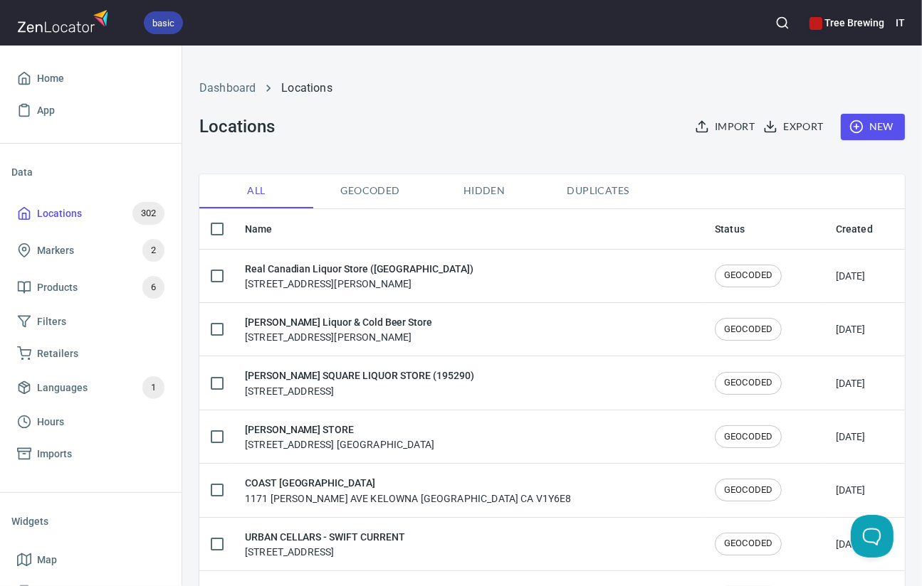
checkbox input "true"
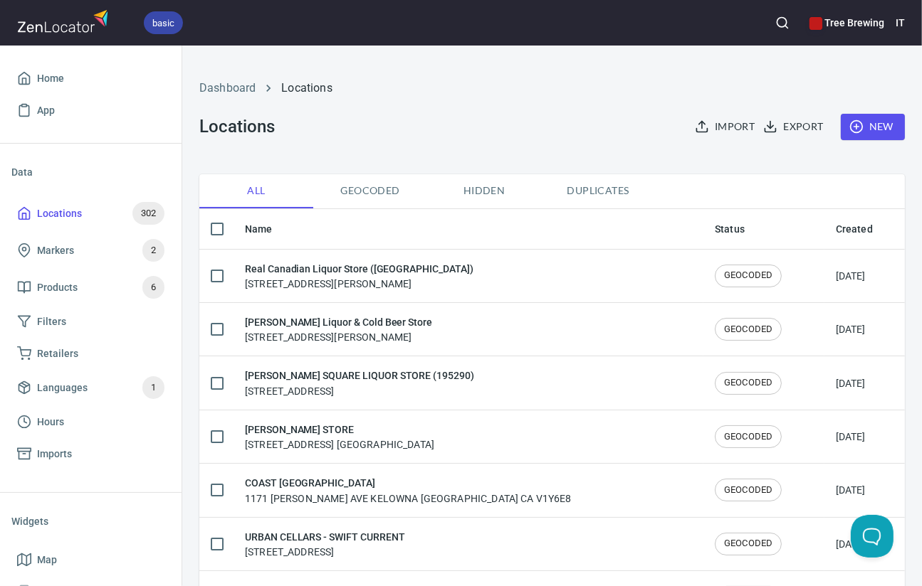
checkbox input "true"
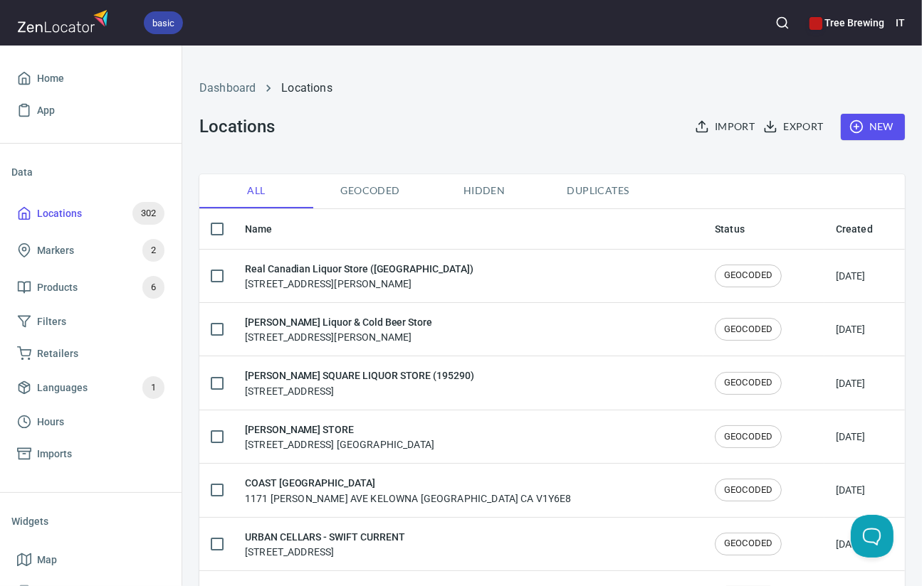
checkbox input "true"
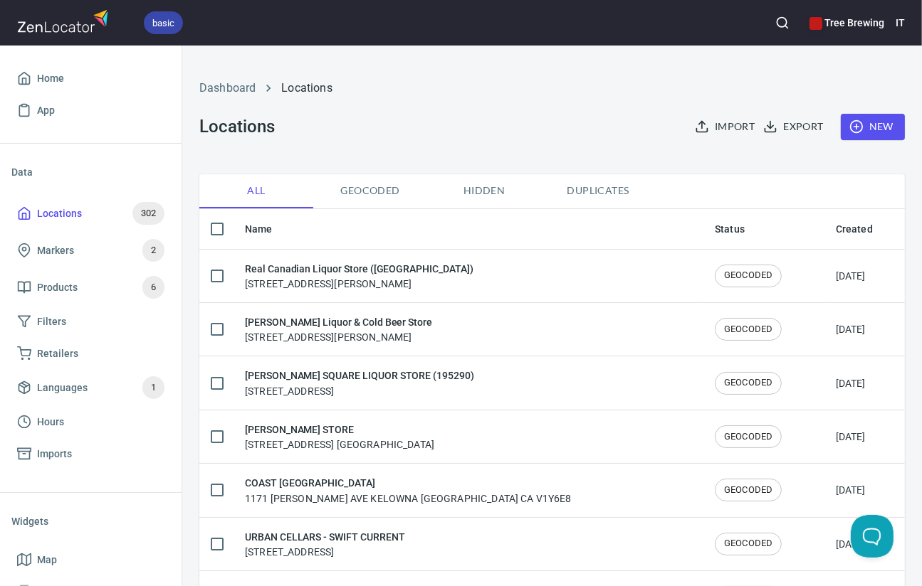
checkbox input "true"
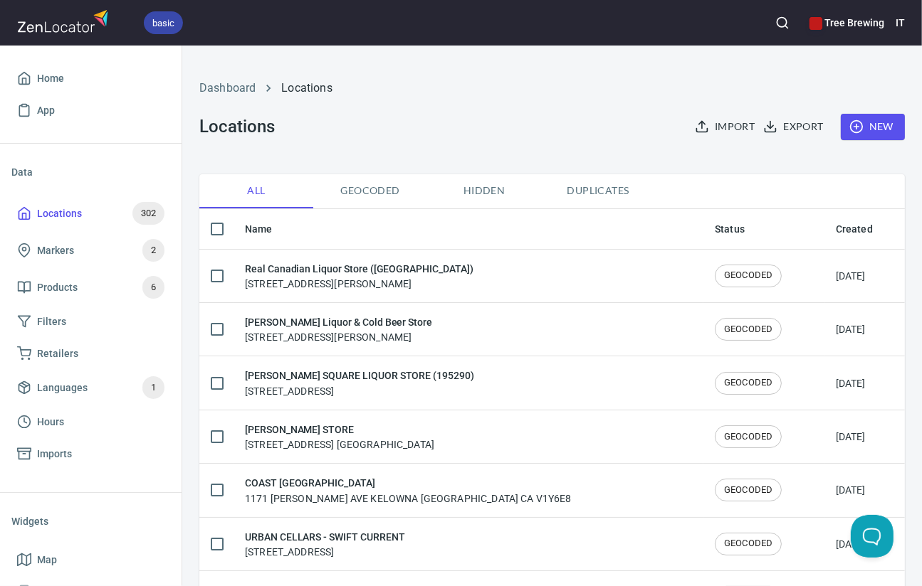
checkbox input "true"
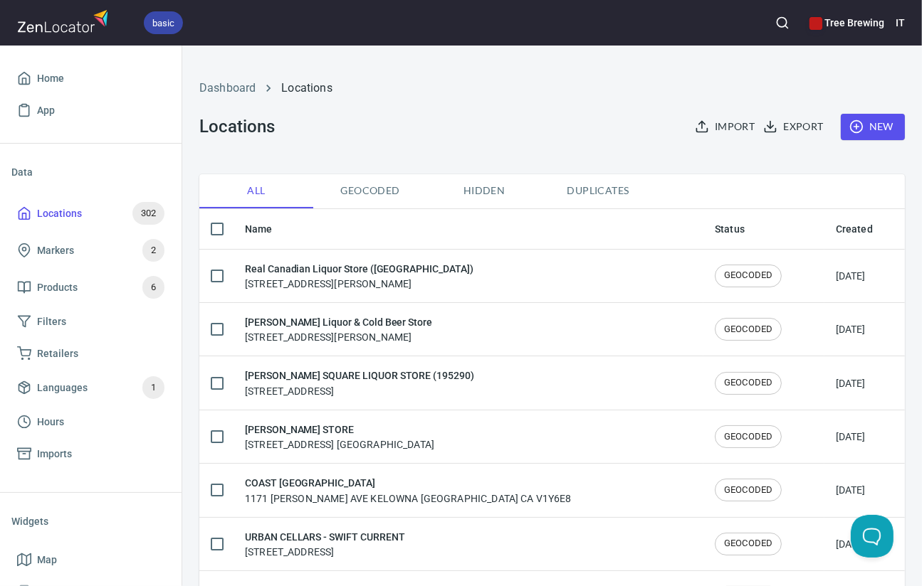
checkbox input "true"
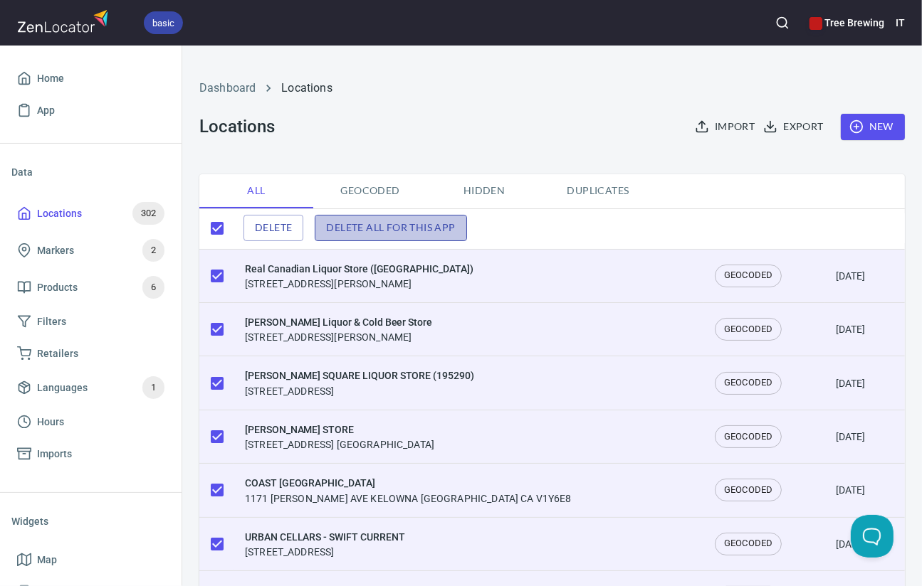
click at [344, 226] on span "Delete all for this app" at bounding box center [390, 228] width 129 height 18
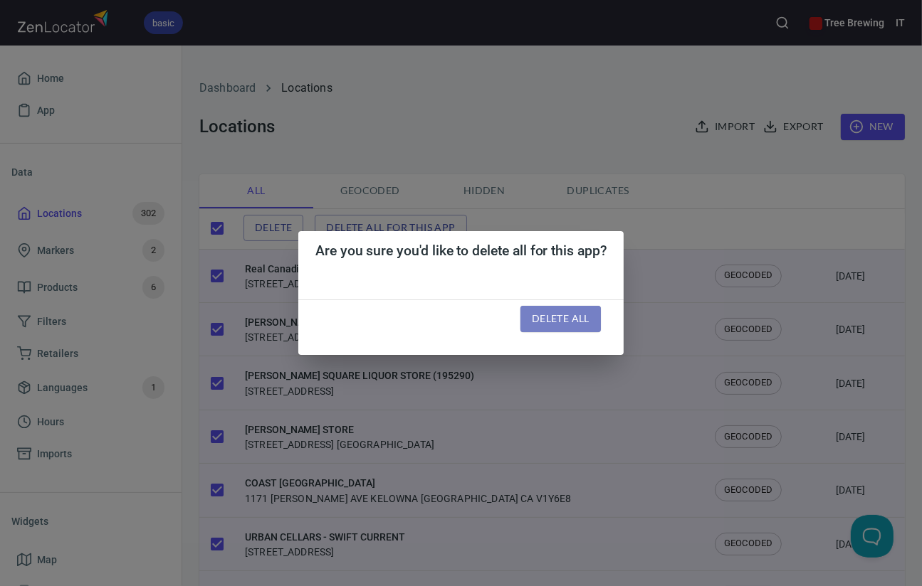
click at [561, 315] on span "Delete all" at bounding box center [561, 319] width 58 height 18
checkbox input "false"
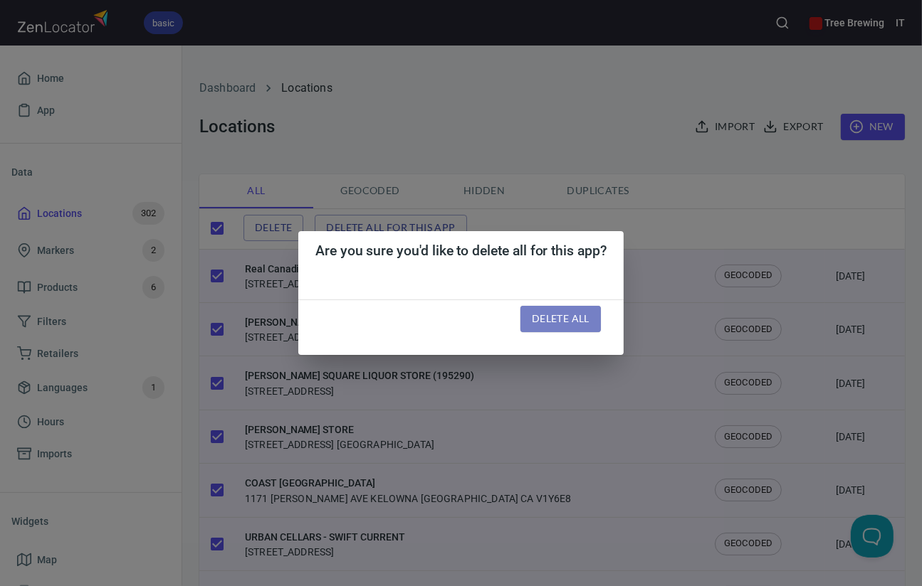
checkbox input "false"
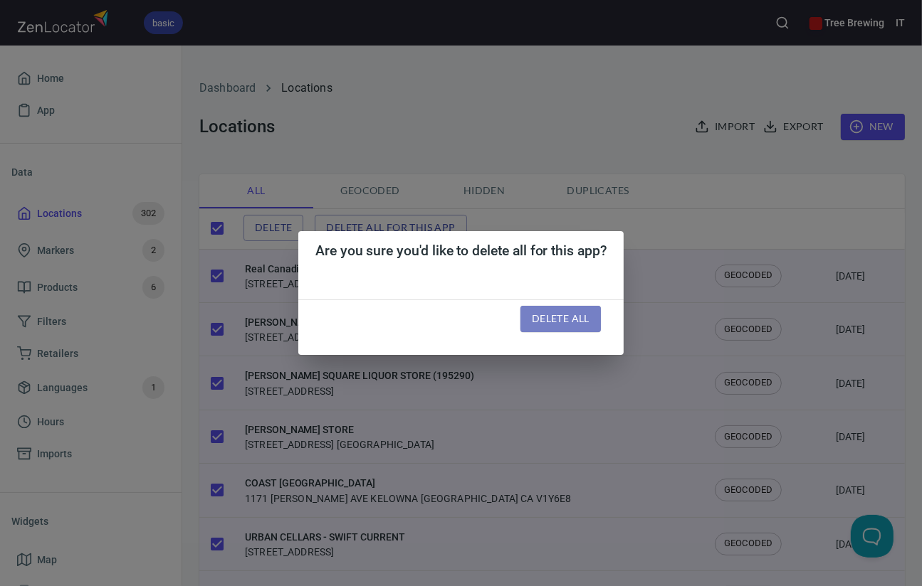
checkbox input "false"
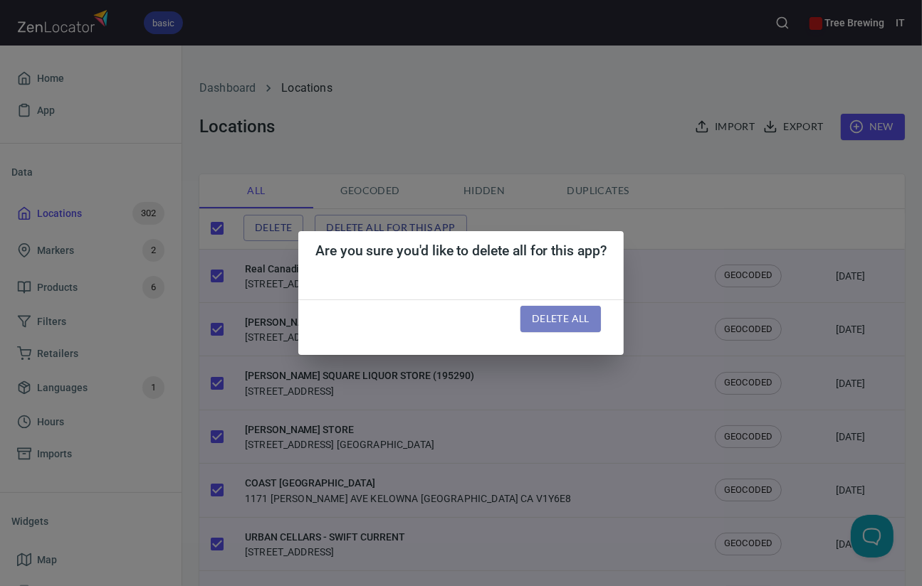
checkbox input "false"
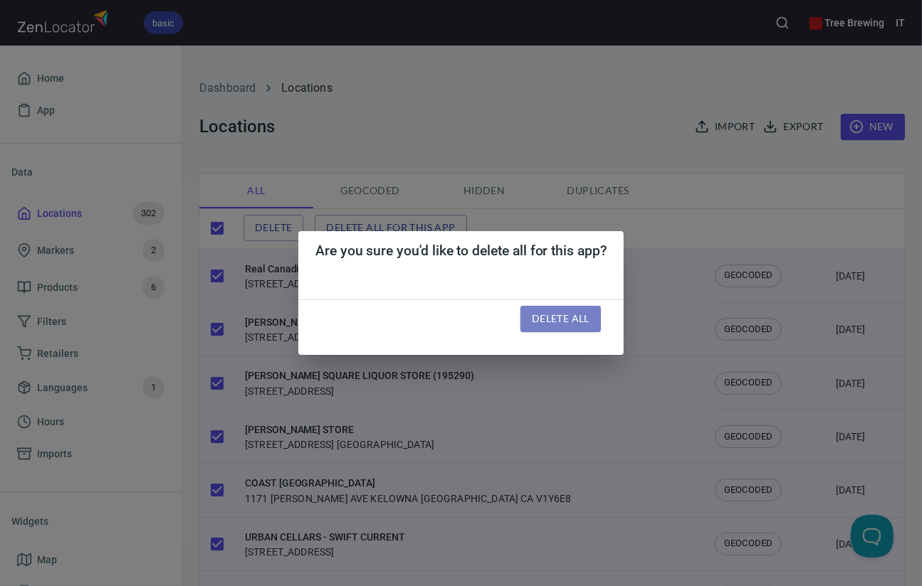
checkbox input "false"
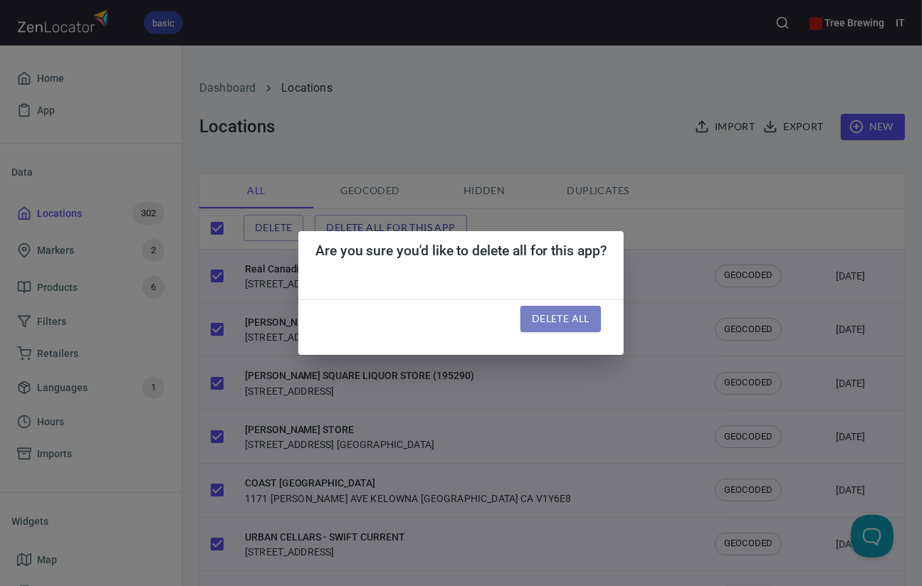
checkbox input "false"
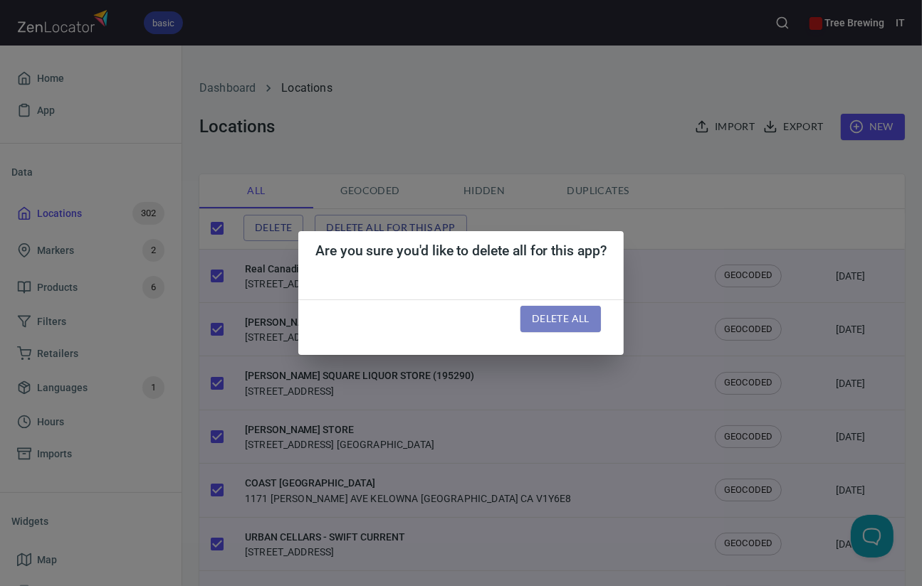
checkbox input "false"
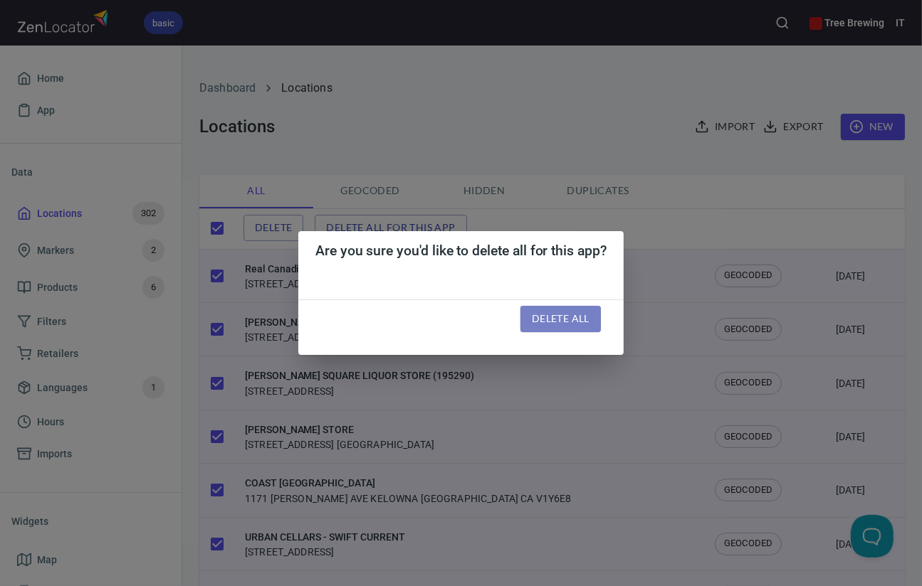
checkbox input "false"
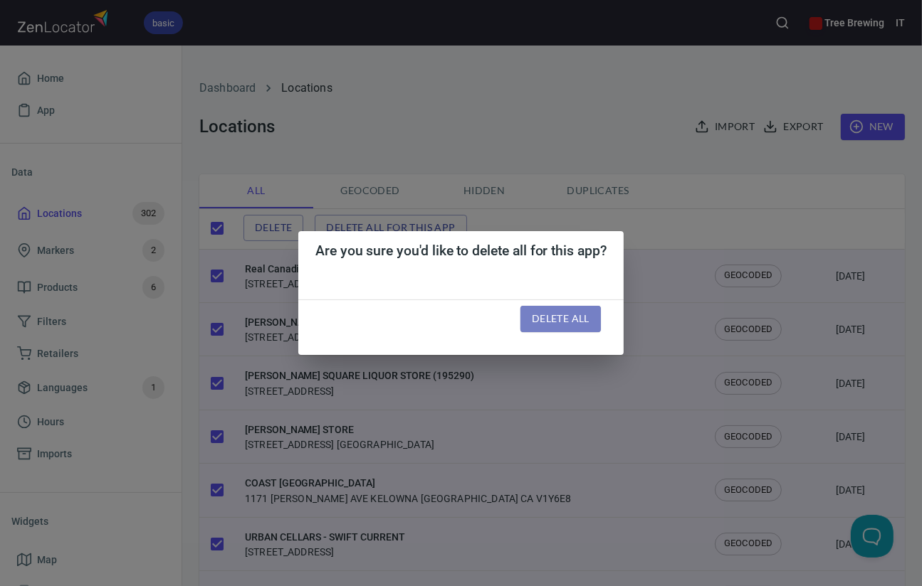
checkbox input "false"
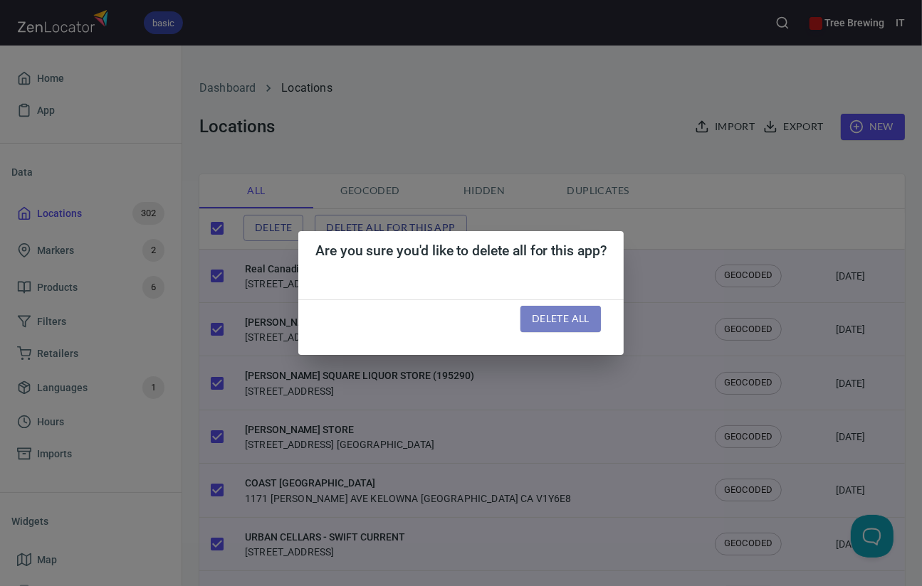
checkbox input "false"
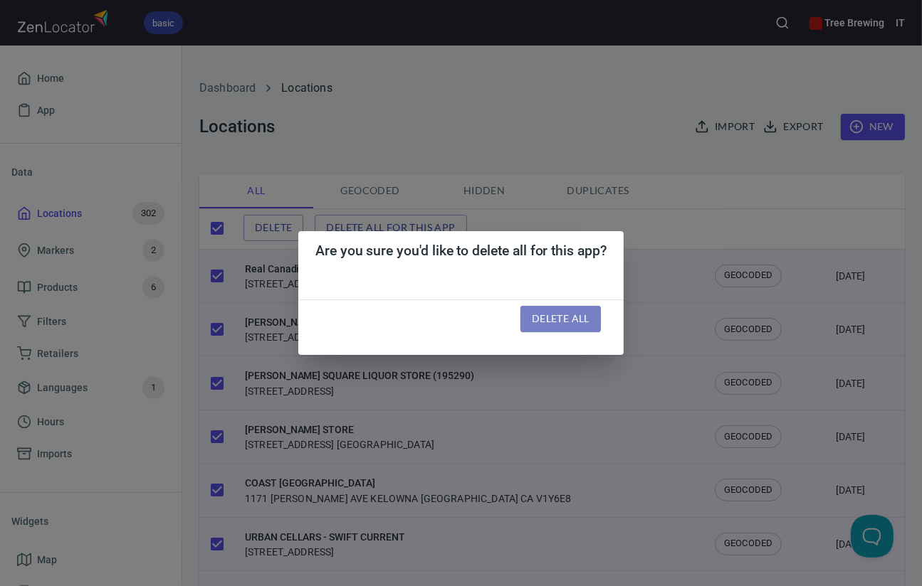
checkbox input "false"
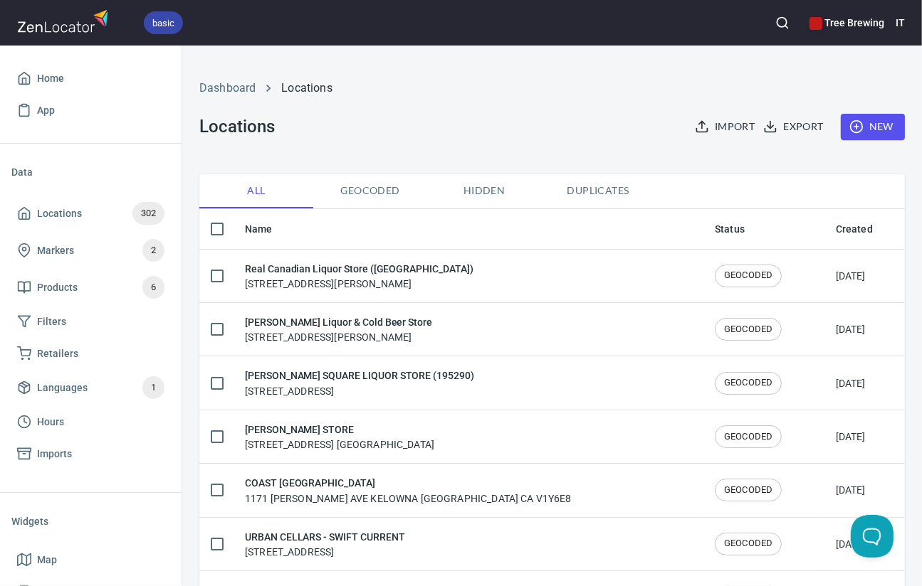
checkbox input "true"
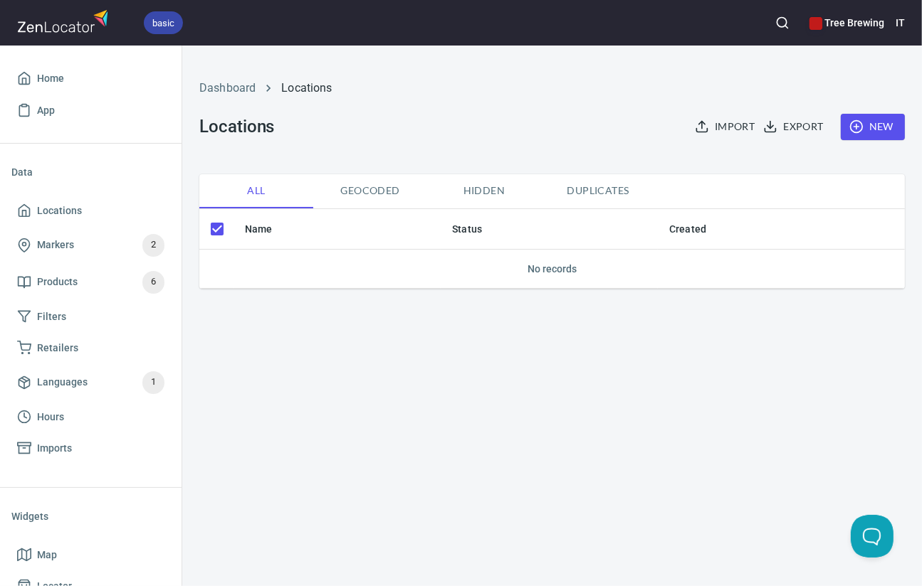
click at [737, 123] on span "Import" at bounding box center [725, 127] width 57 height 18
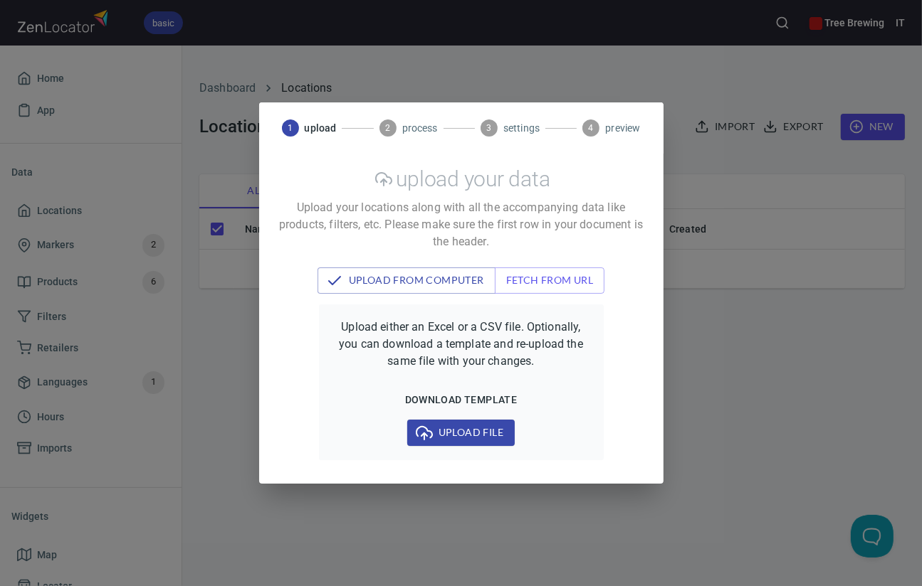
click at [467, 433] on span "Upload file" at bounding box center [460, 433] width 85 height 18
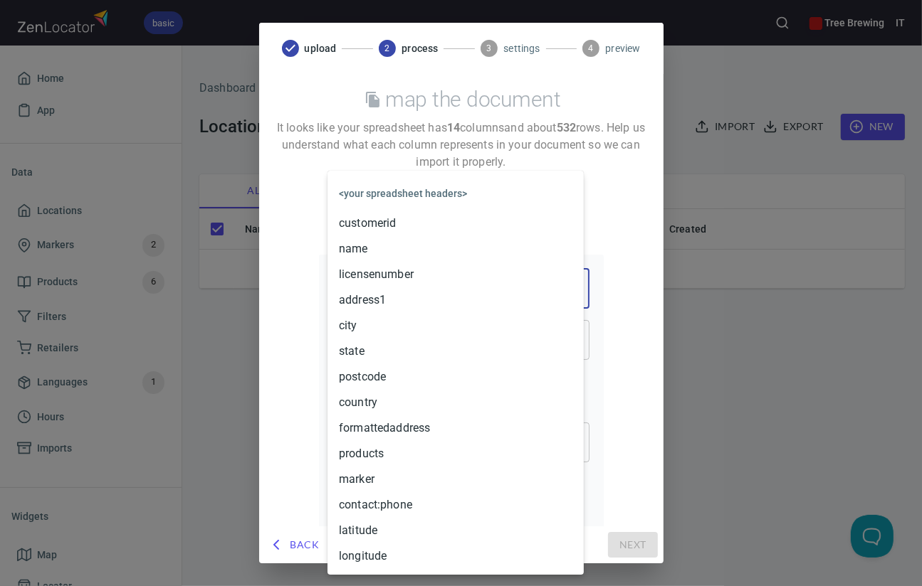
click at [409, 292] on body "basic Tree Brewing IT Home App Data Locations Markers 2 Products 6 Filters Reta…" at bounding box center [461, 293] width 922 height 586
click at [399, 297] on li "address1" at bounding box center [455, 301] width 256 height 26
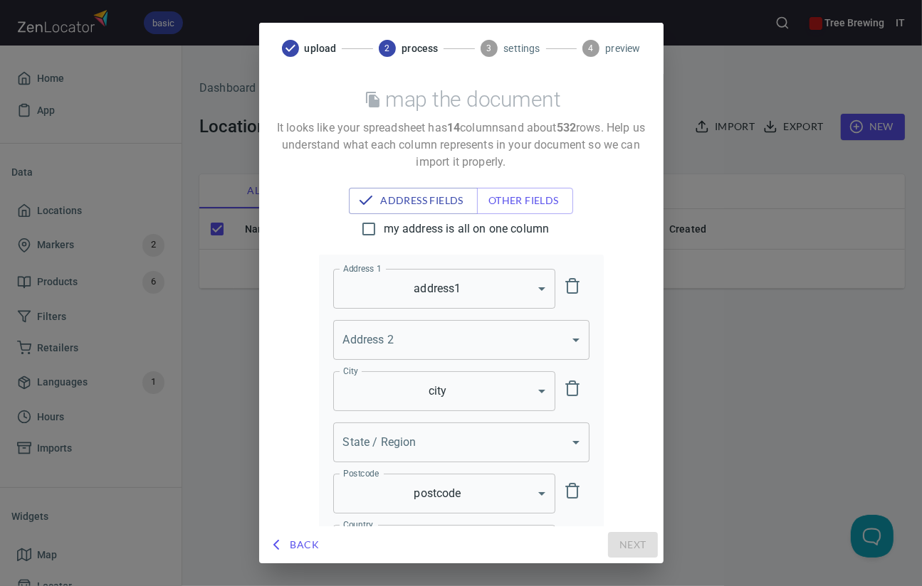
click at [416, 437] on body "basic Tree Brewing IT Home App Data Locations Markers 2 Products 6 Filters Reta…" at bounding box center [461, 293] width 922 height 586
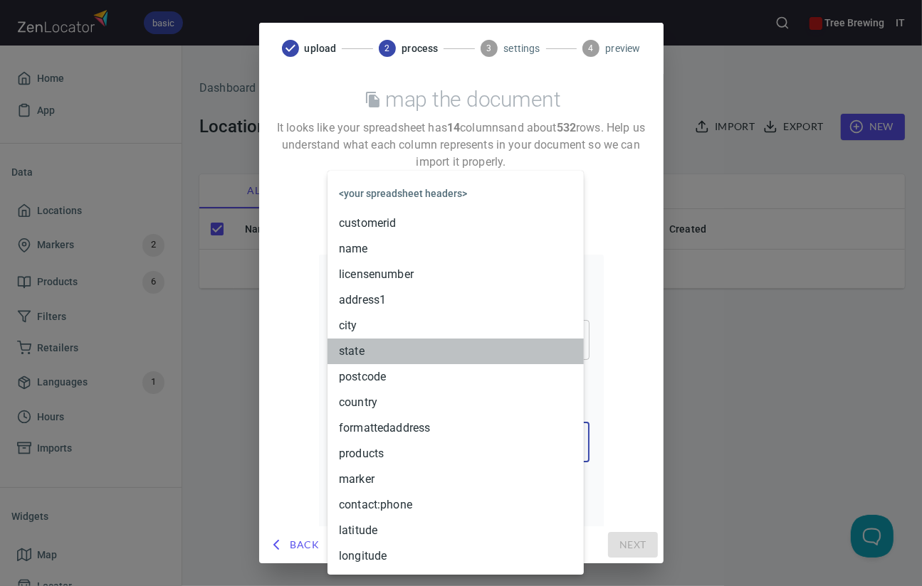
click at [381, 359] on li "state" at bounding box center [455, 352] width 256 height 26
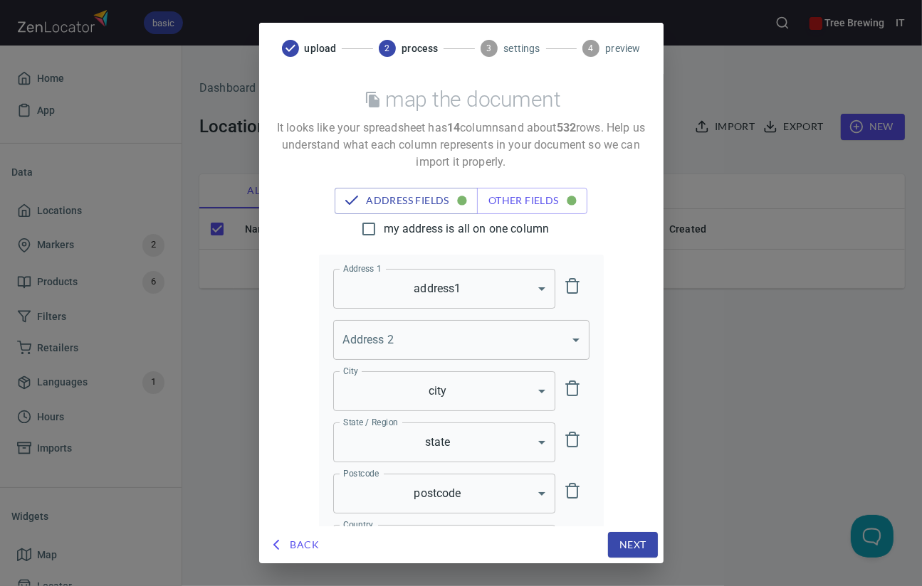
click at [641, 542] on span "Next" at bounding box center [632, 546] width 27 height 18
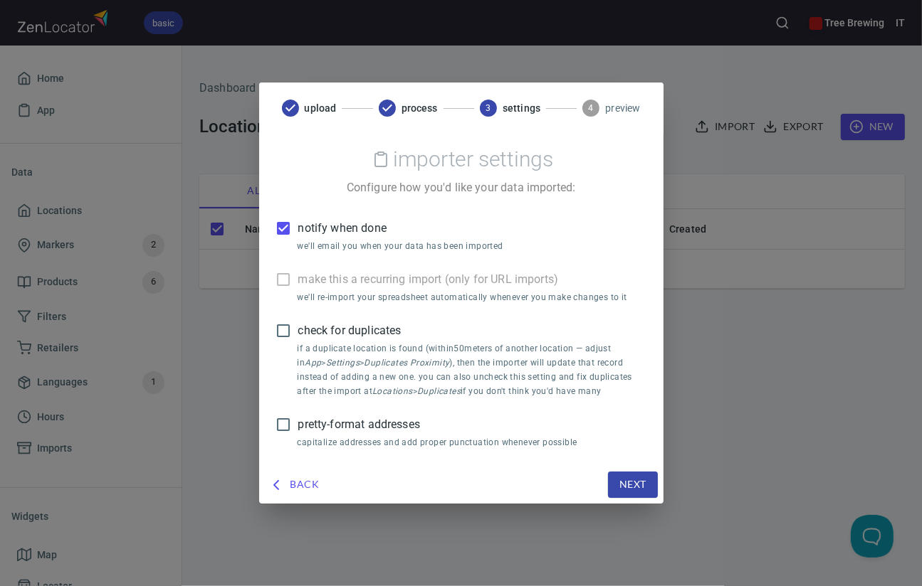
click at [637, 485] on span "Next" at bounding box center [632, 485] width 27 height 18
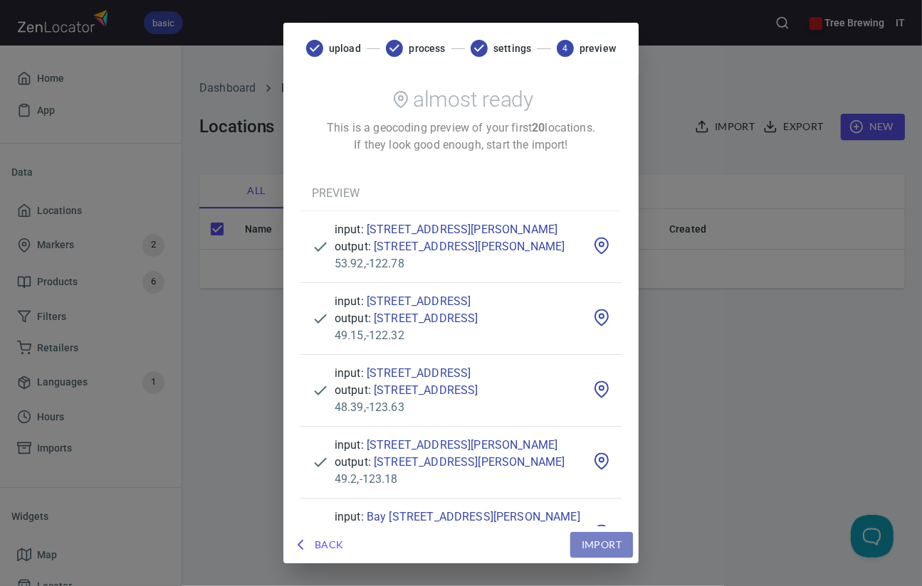
click at [621, 544] on span "Import" at bounding box center [601, 546] width 40 height 18
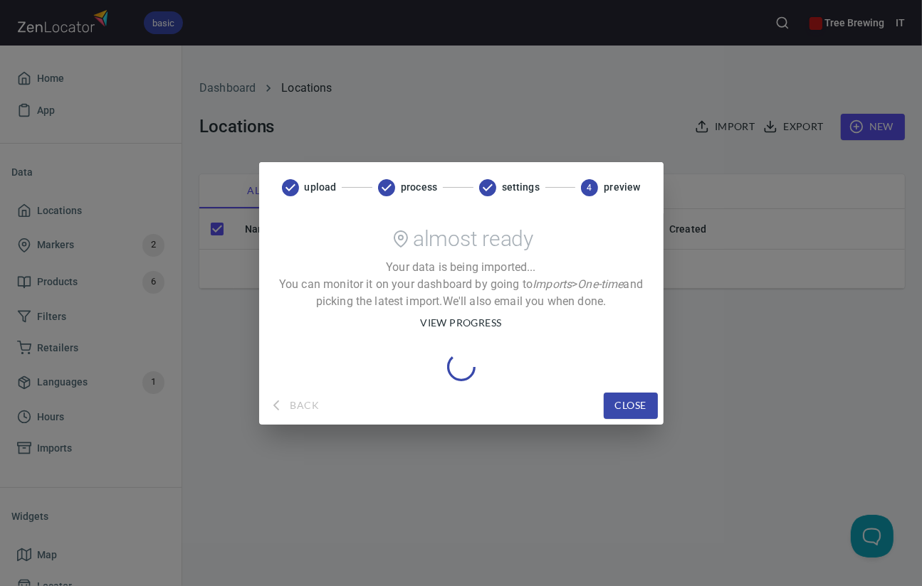
click at [478, 319] on span "view progress" at bounding box center [460, 324] width 81 height 18
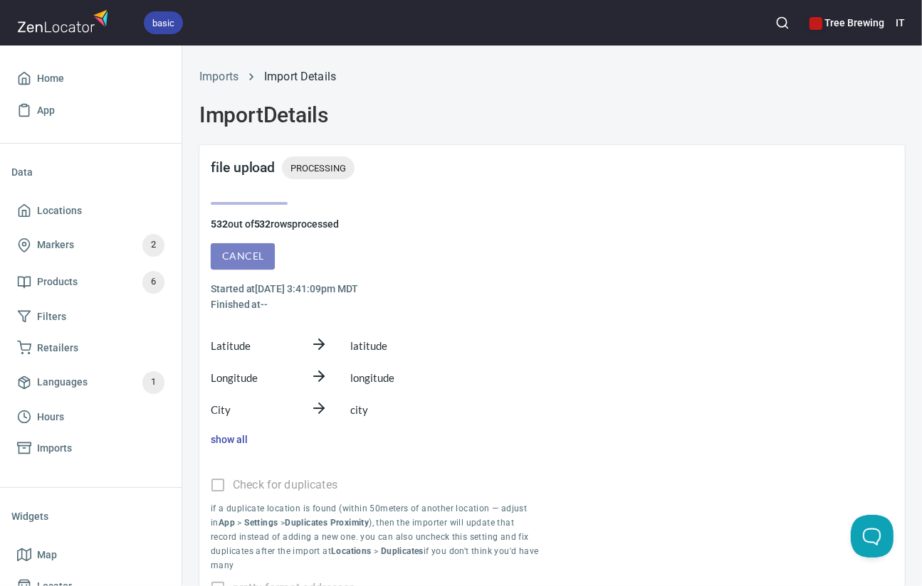
click at [248, 257] on span "Cancel" at bounding box center [242, 257] width 41 height 18
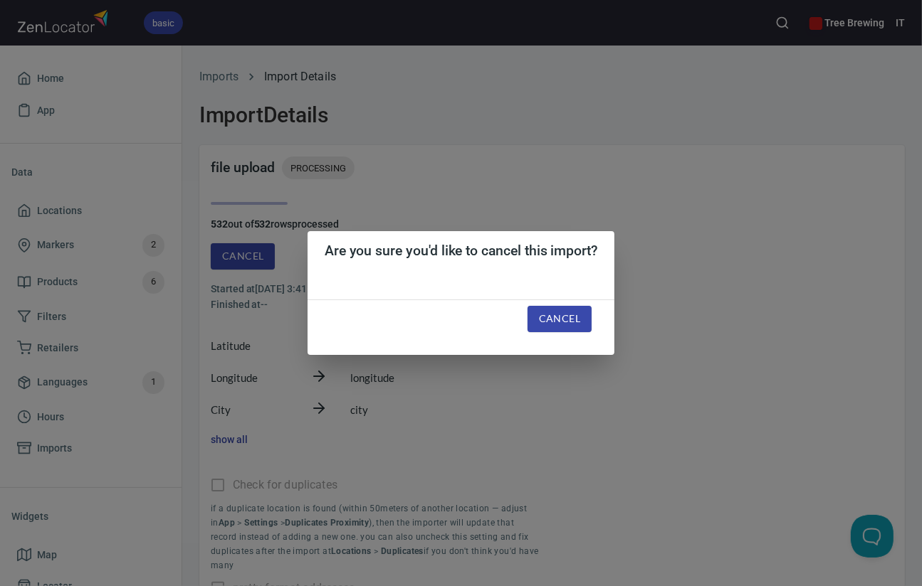
drag, startPoint x: 549, startPoint y: 321, endPoint x: 470, endPoint y: 302, distance: 81.3
click at [549, 320] on span "Cancel" at bounding box center [559, 319] width 41 height 18
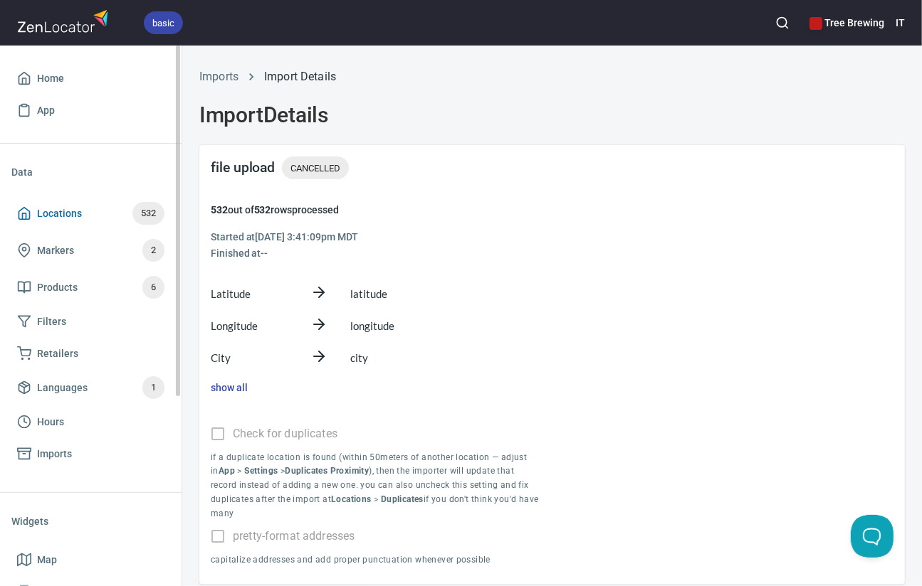
click at [50, 211] on span "Locations" at bounding box center [59, 214] width 45 height 18
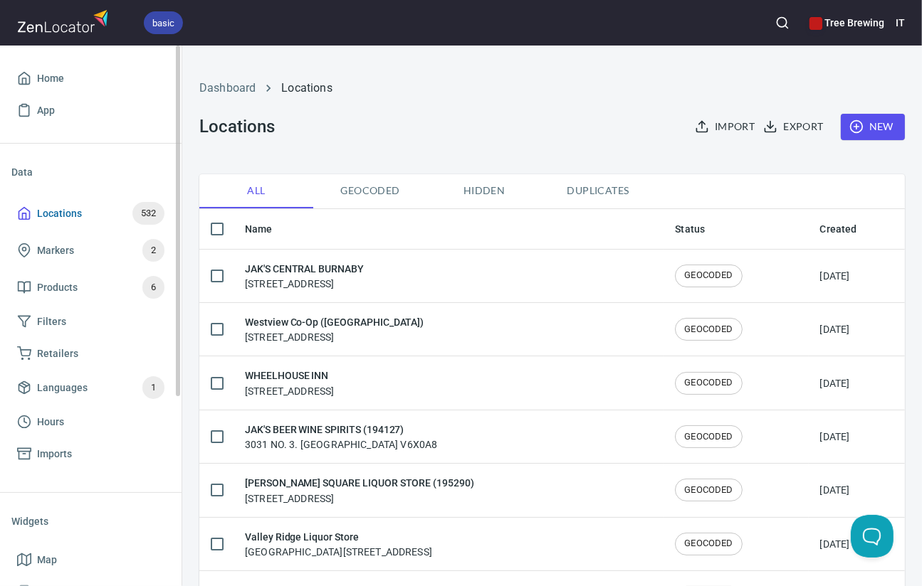
checkbox input "false"
